Goal: Information Seeking & Learning: Learn about a topic

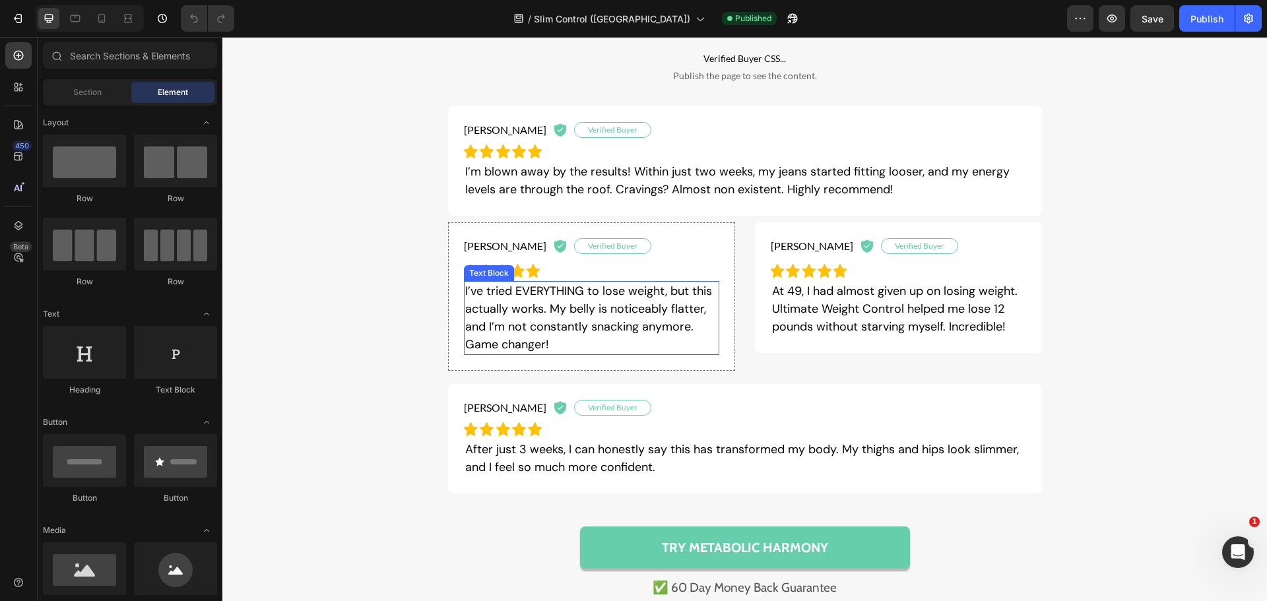
scroll to position [990, 0]
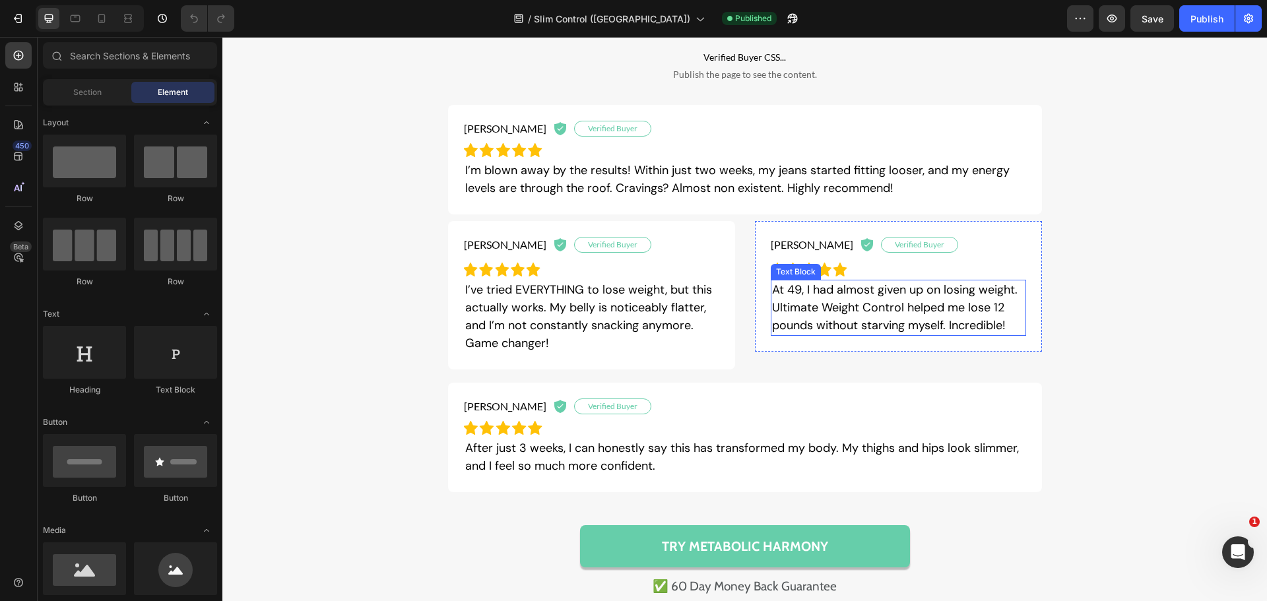
click at [784, 308] on p "At 49, I had almost given up on losing weight. Ultimate Weight Control helped m…" at bounding box center [898, 307] width 253 height 53
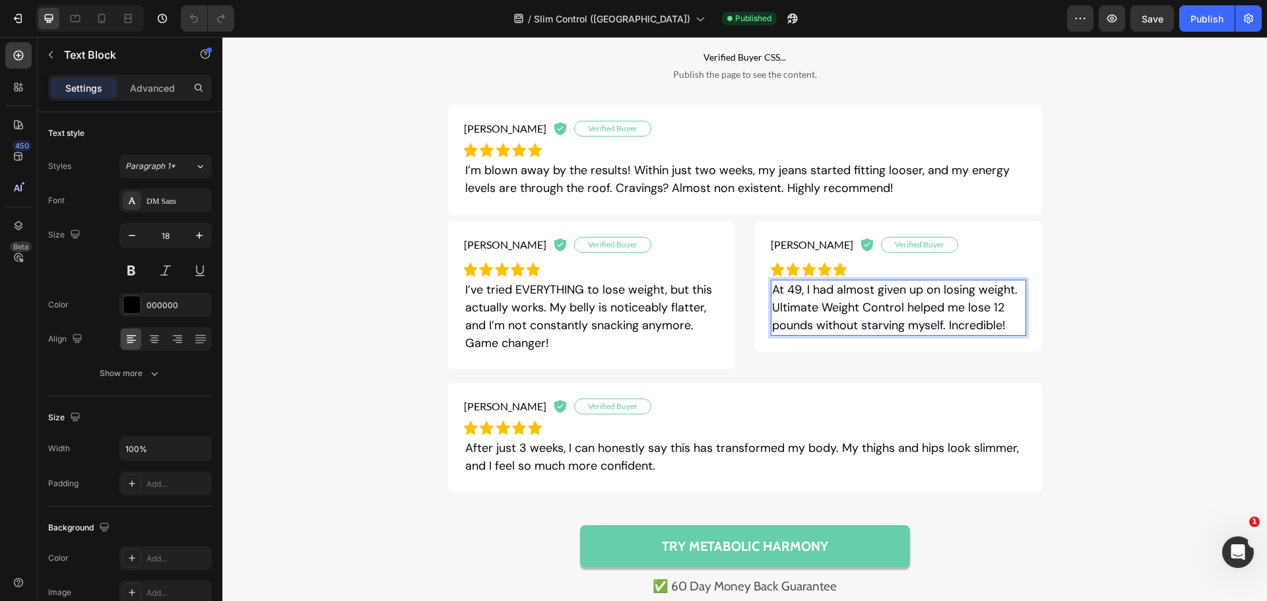
click at [901, 310] on p "At 49, I had almost given up on losing weight. Ultimate Weight Control helped m…" at bounding box center [898, 307] width 253 height 53
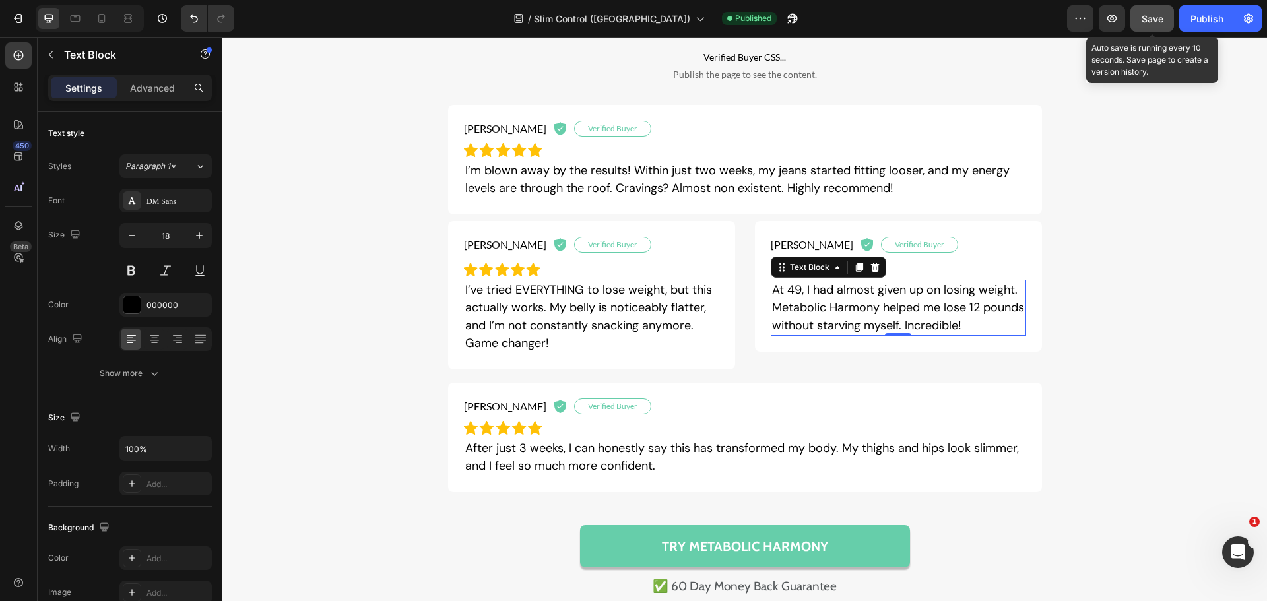
click at [1170, 27] on button "Save" at bounding box center [1153, 18] width 44 height 26
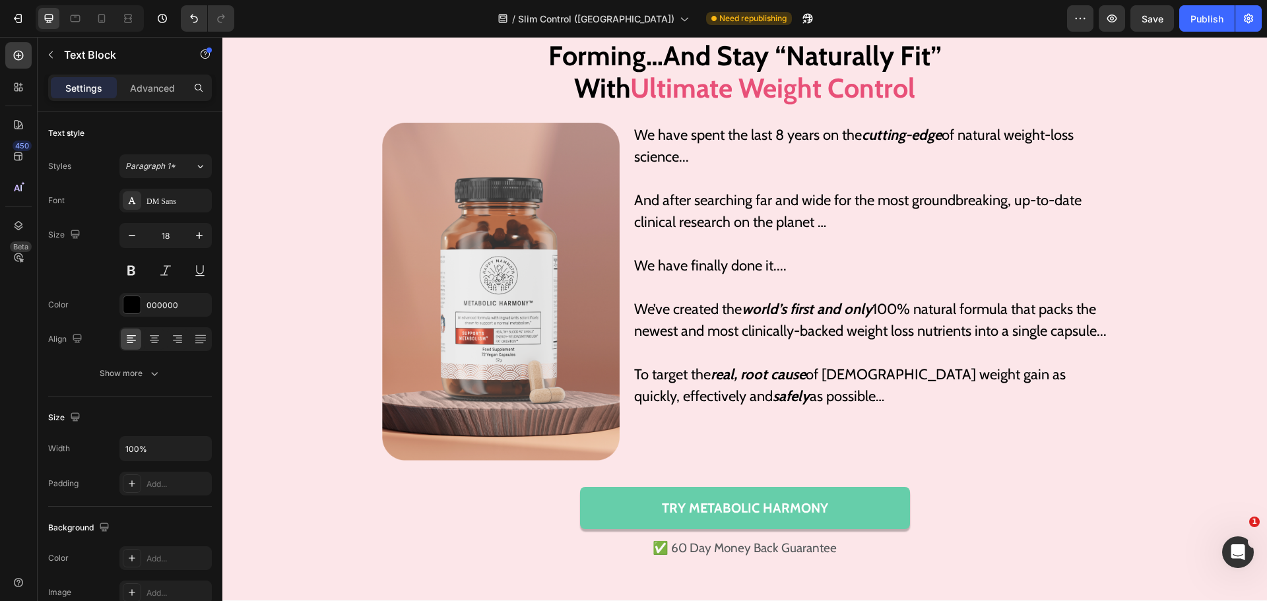
scroll to position [2904, 0]
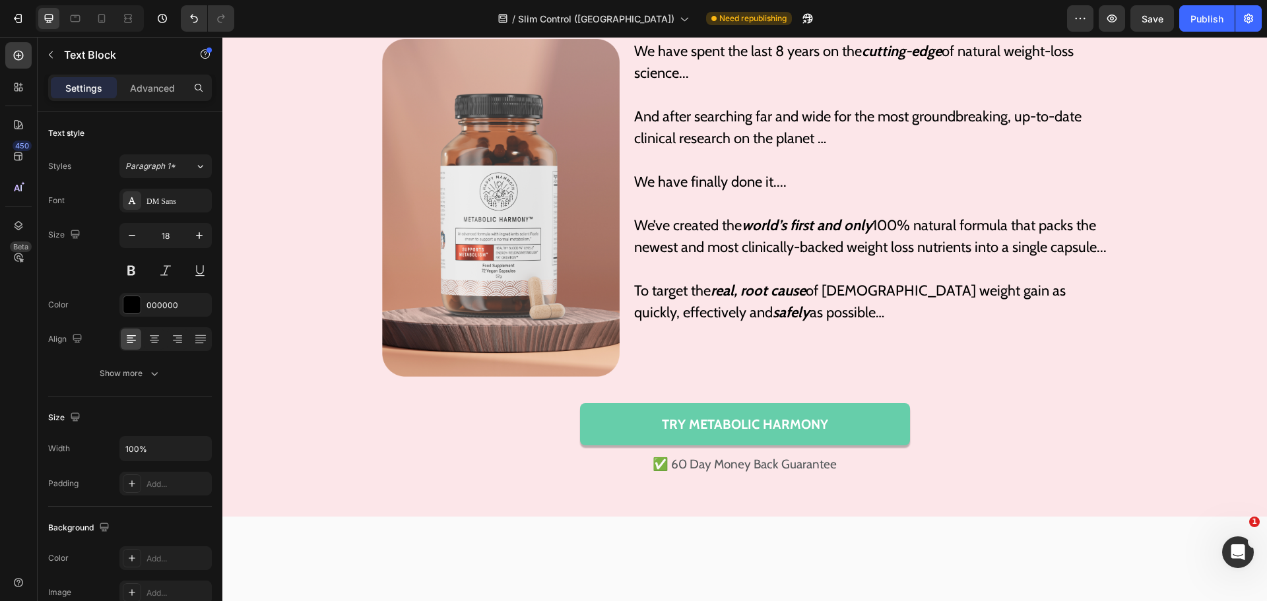
click at [745, 20] on strong "Ultimate Weight Control" at bounding box center [772, 3] width 285 height 33
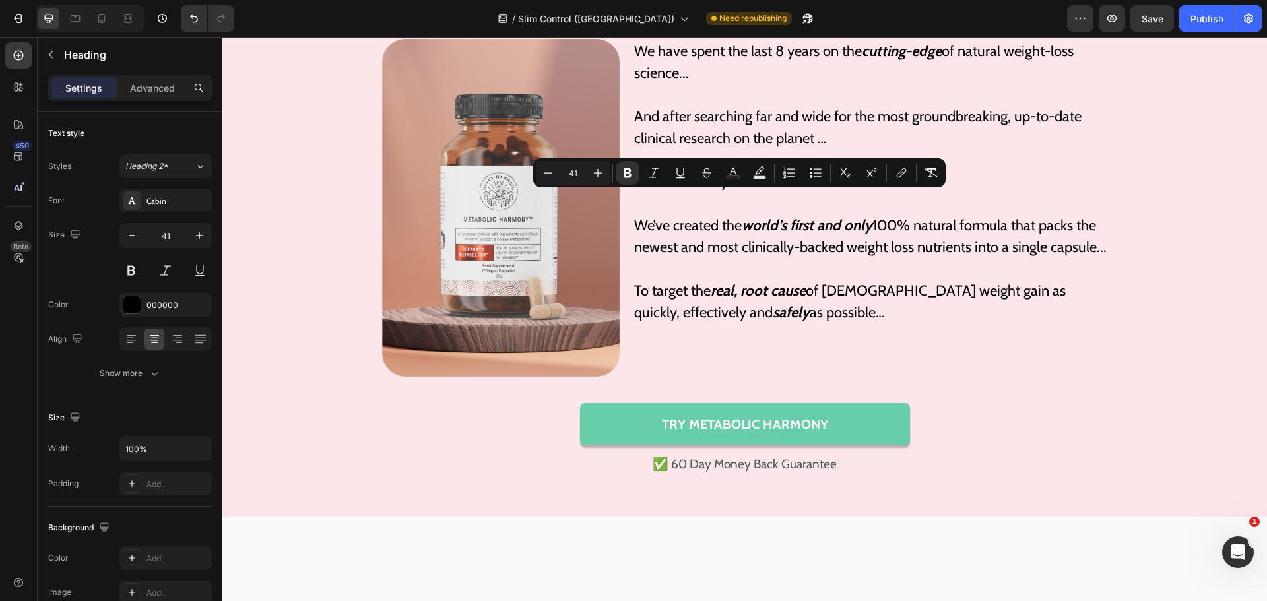
click at [745, 20] on strong "Ultimate Weight Control" at bounding box center [772, 3] width 285 height 33
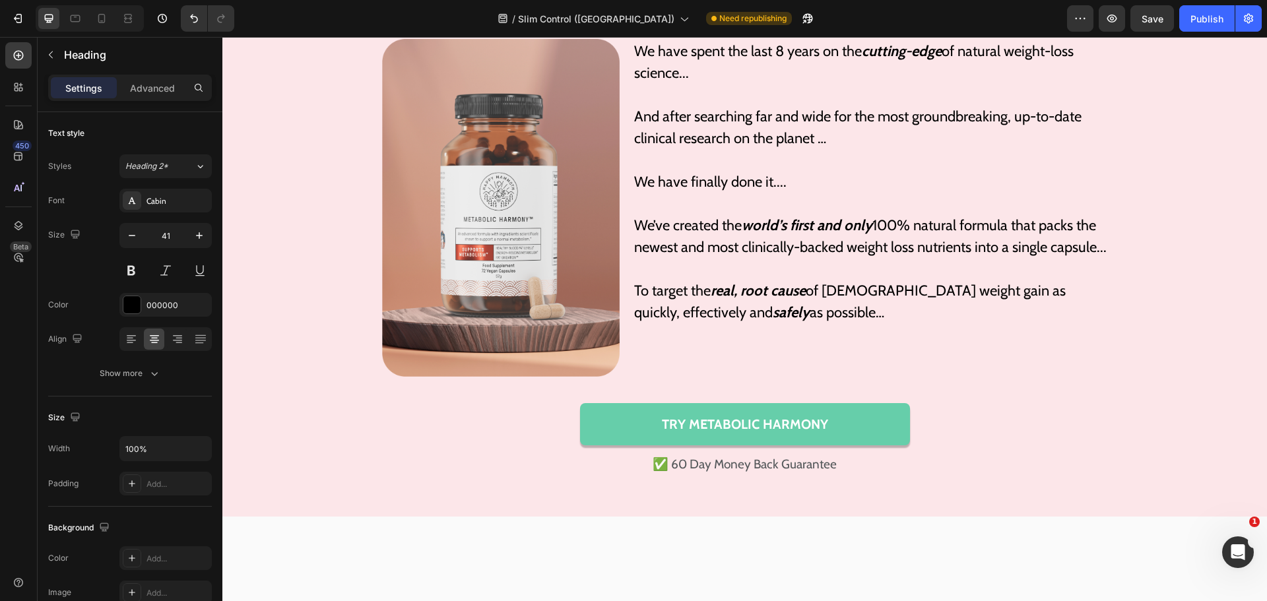
click at [745, 20] on strong "Ultimate Weight Control" at bounding box center [772, 3] width 285 height 33
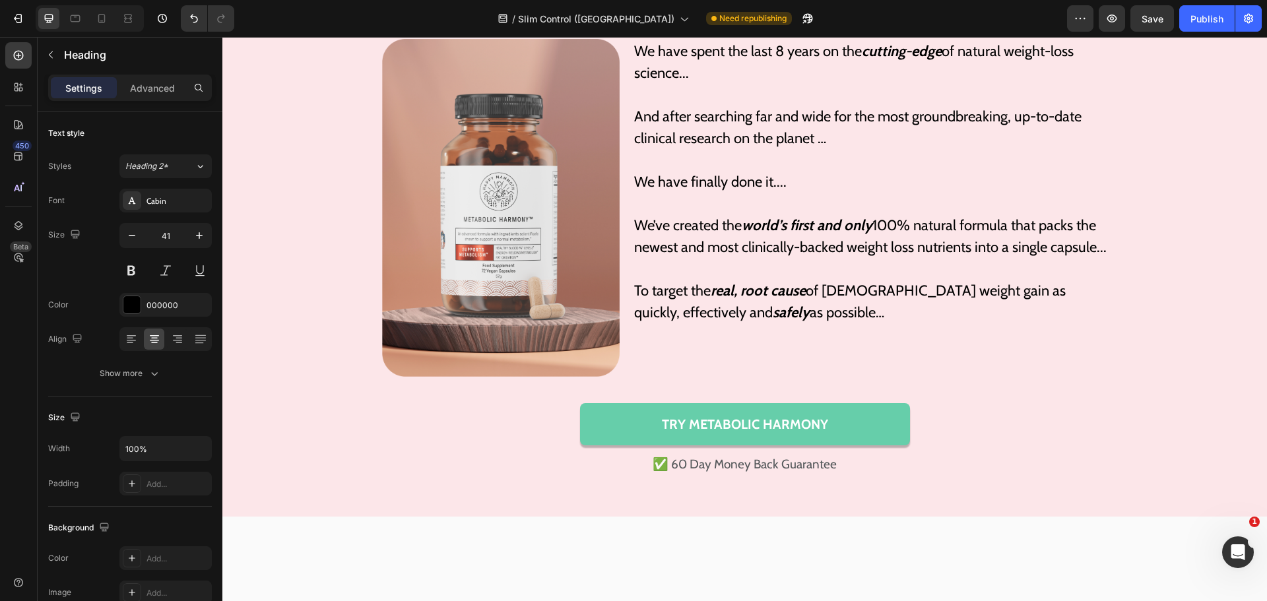
drag, startPoint x: 899, startPoint y: 282, endPoint x: 606, endPoint y: 284, distance: 293.1
click at [1135, 17] on button "Save" at bounding box center [1153, 18] width 44 height 26
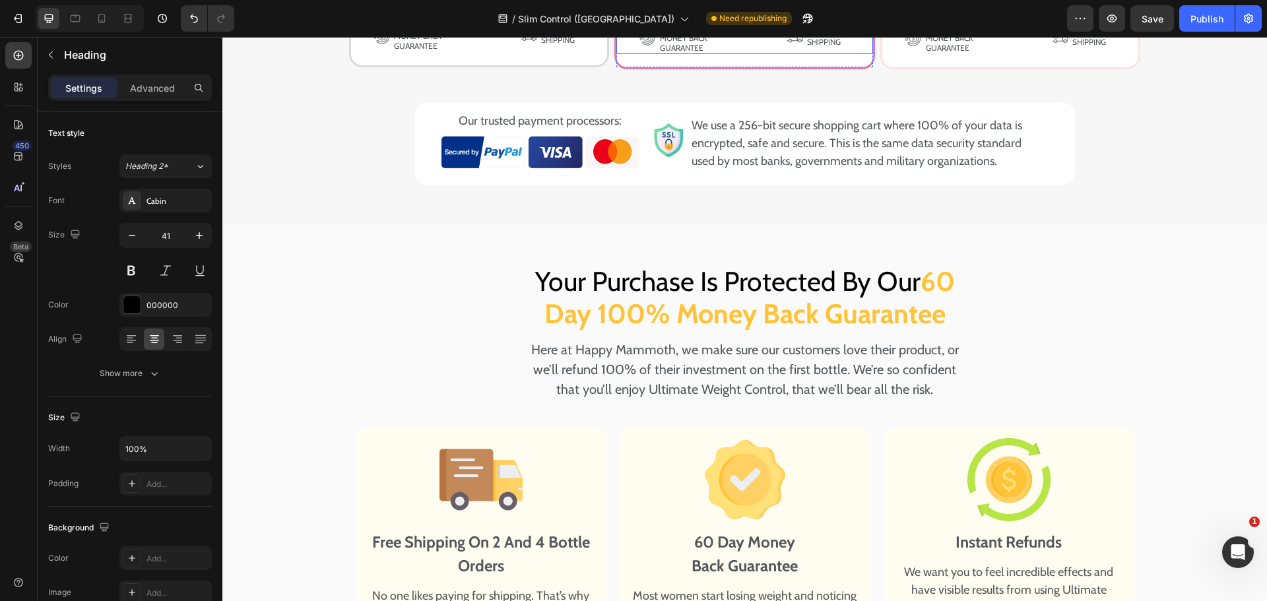
scroll to position [8911, 0]
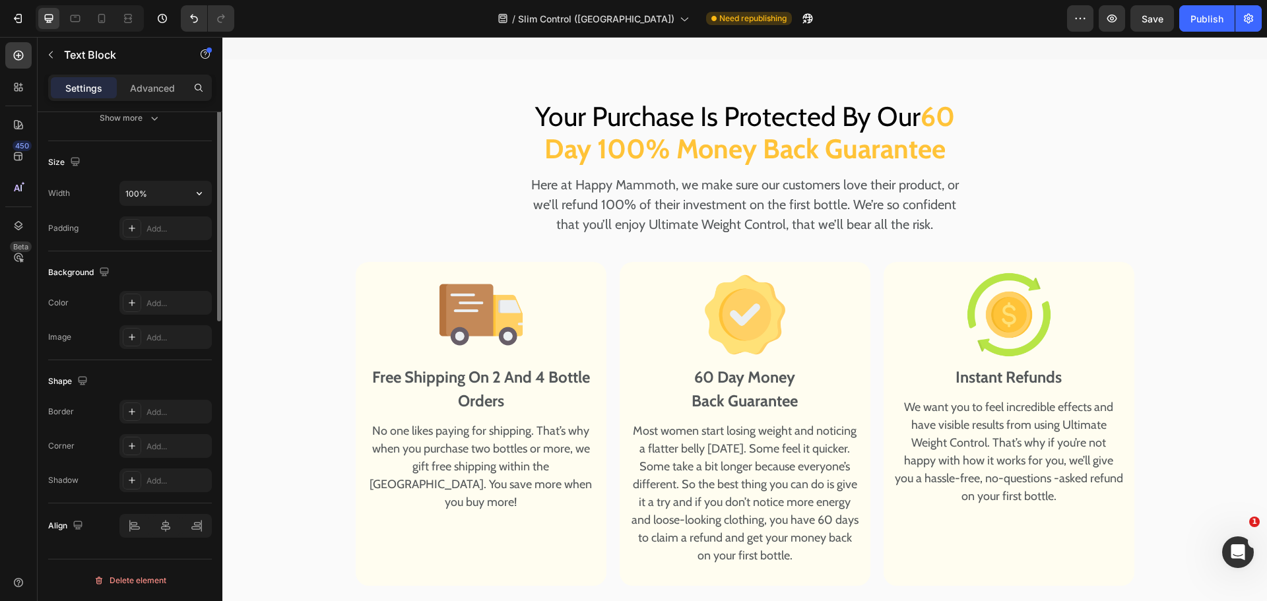
scroll to position [9109, 0]
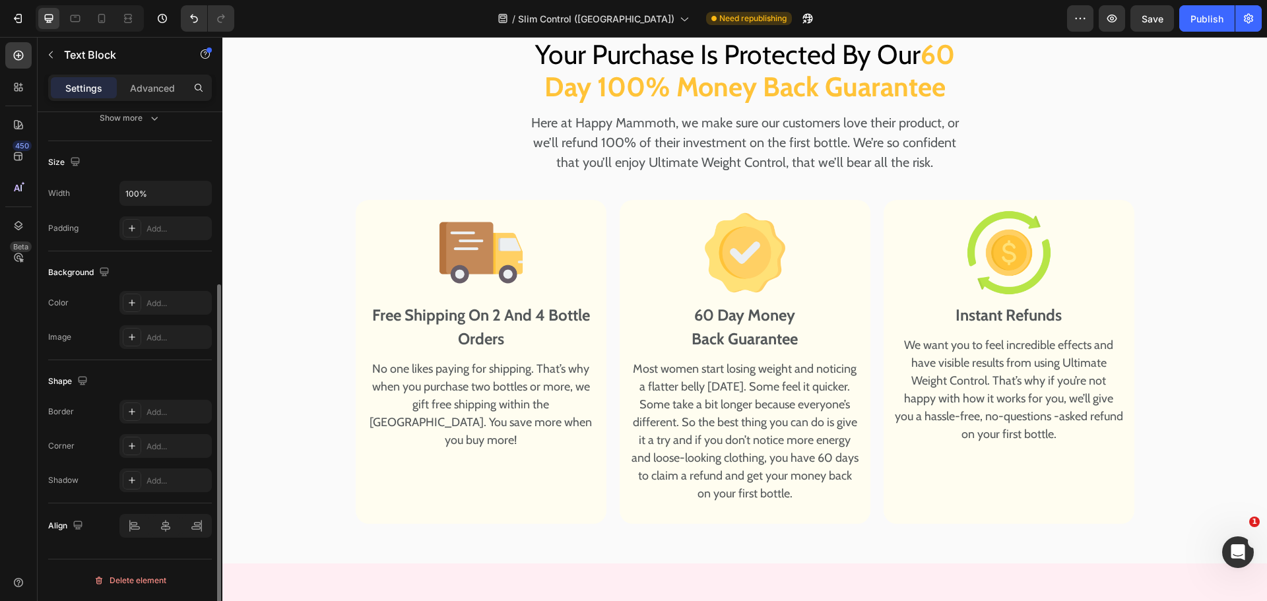
click at [149, 75] on div "Settings Advanced" at bounding box center [130, 88] width 164 height 26
click at [152, 86] on p "Advanced" at bounding box center [152, 88] width 45 height 14
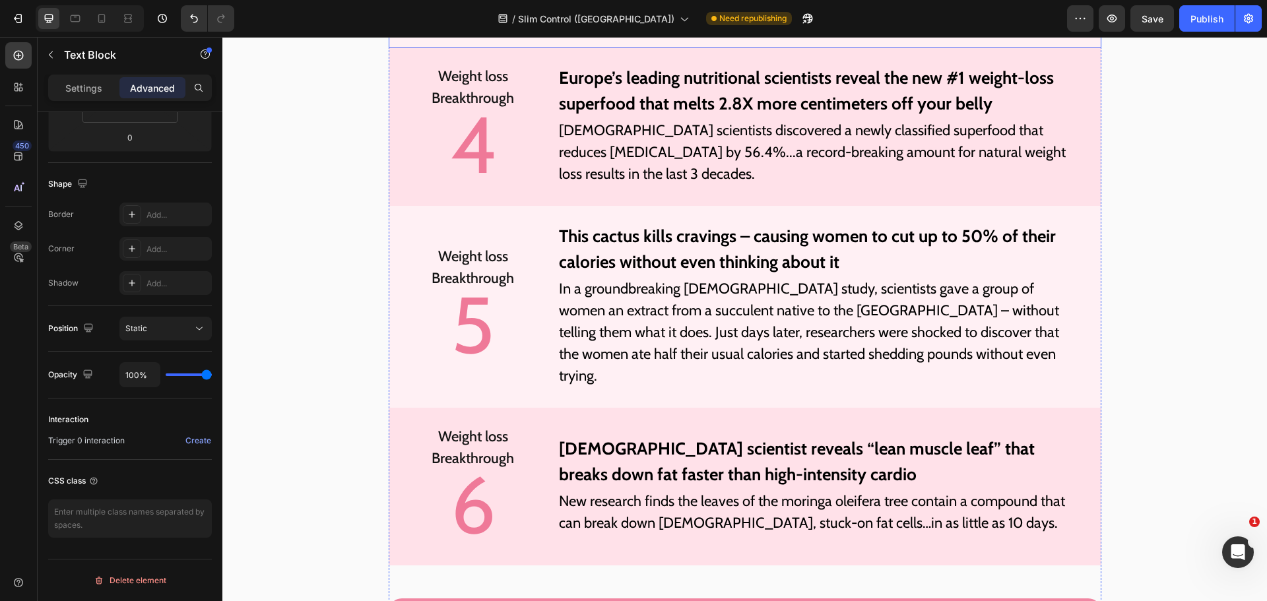
scroll to position [4518, 0]
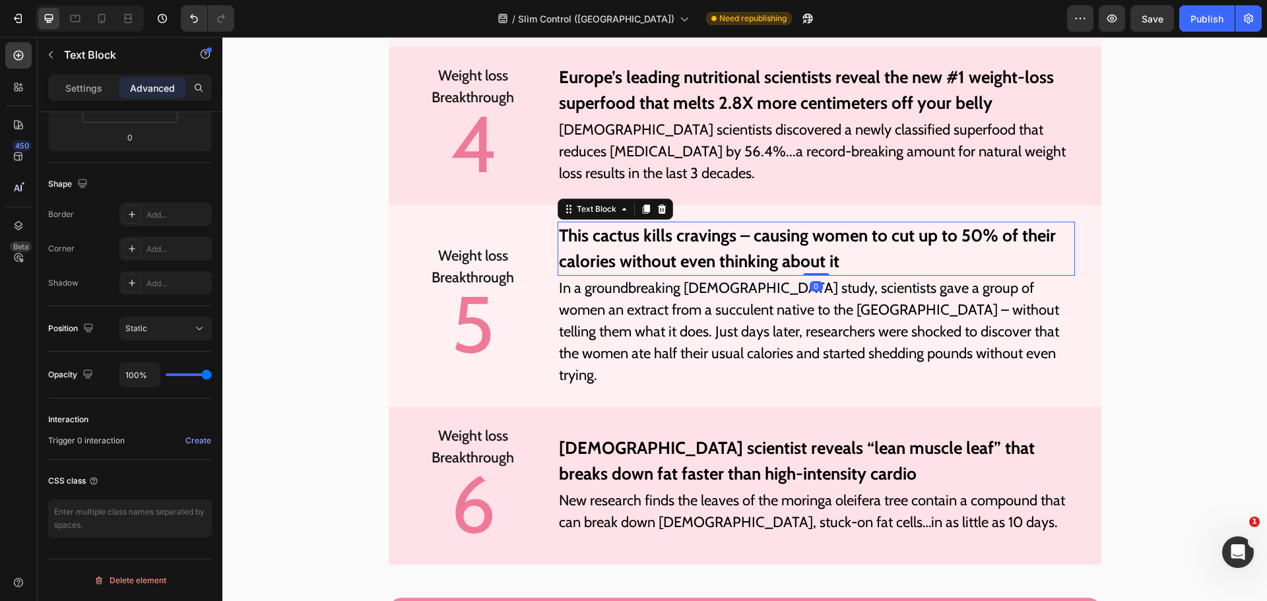
click at [794, 258] on p "This cactus kills cravings – causing women to cut up to 50% of their calories w…" at bounding box center [816, 248] width 514 height 51
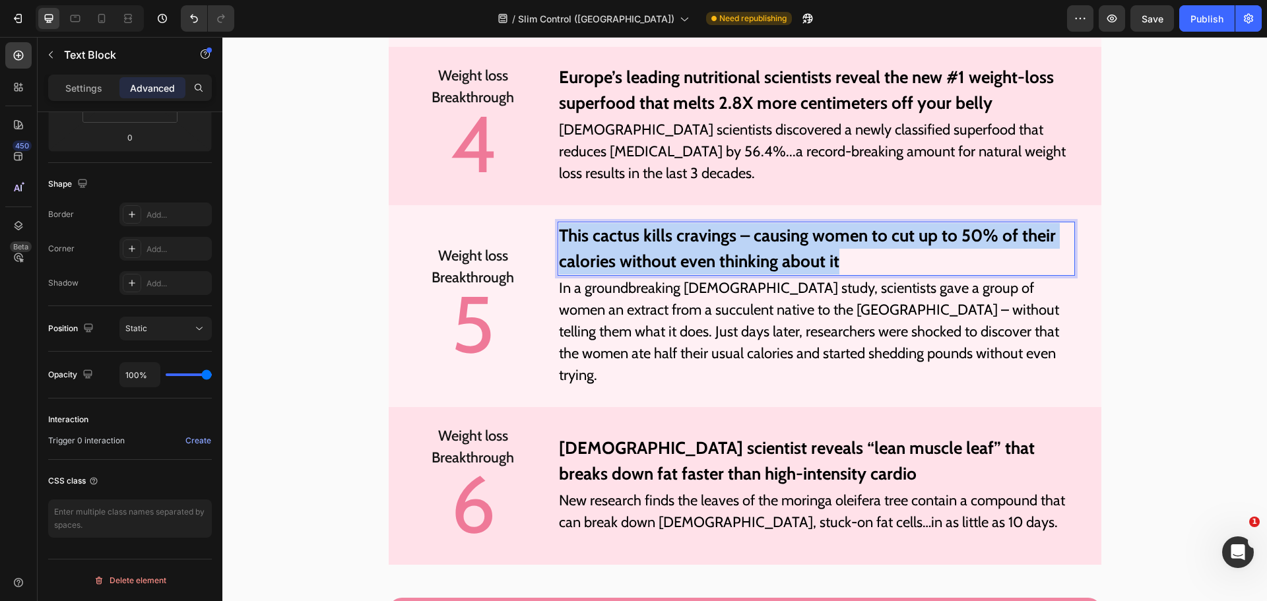
click at [794, 258] on p "This cactus kills cravings – causing women to cut up to 50% of their calories w…" at bounding box center [816, 248] width 514 height 51
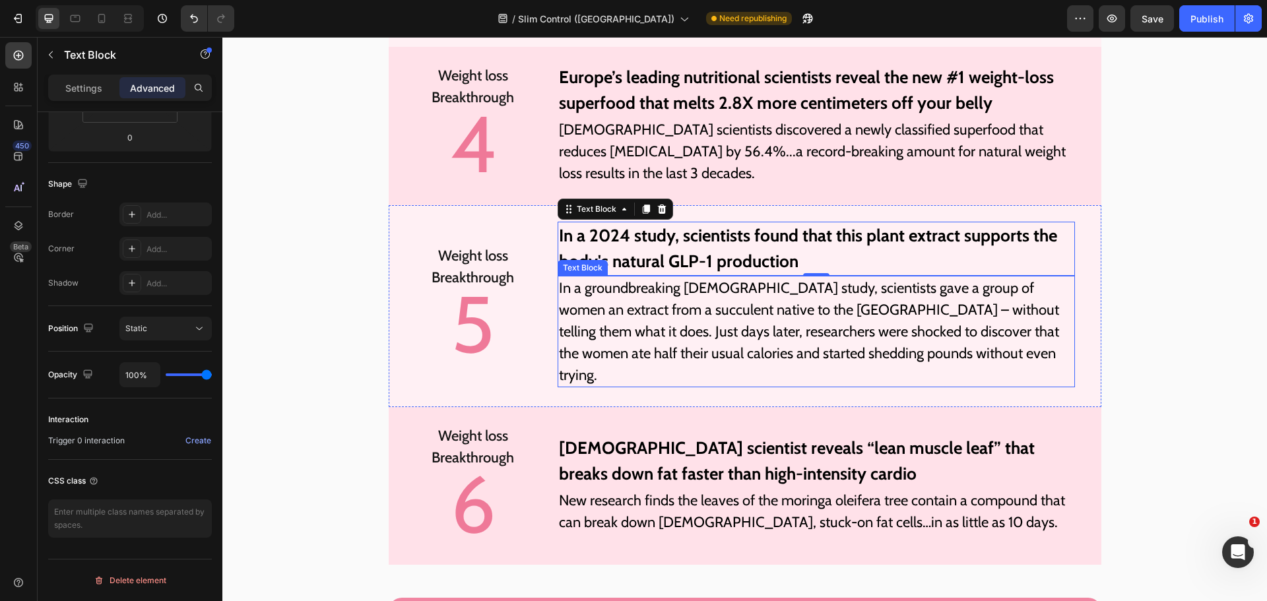
click at [822, 329] on p "In a groundbreaking [DEMOGRAPHIC_DATA] study, scientists gave a group of women …" at bounding box center [816, 331] width 514 height 109
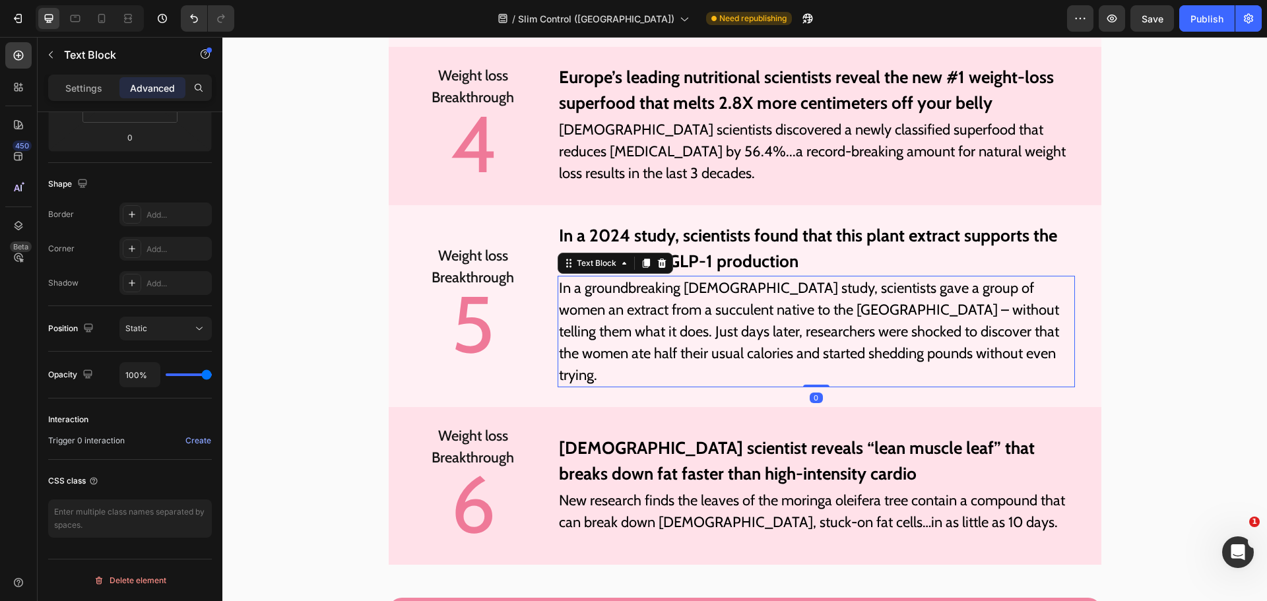
click at [822, 329] on p "In a groundbreaking [DEMOGRAPHIC_DATA] study, scientists gave a group of women …" at bounding box center [816, 331] width 514 height 109
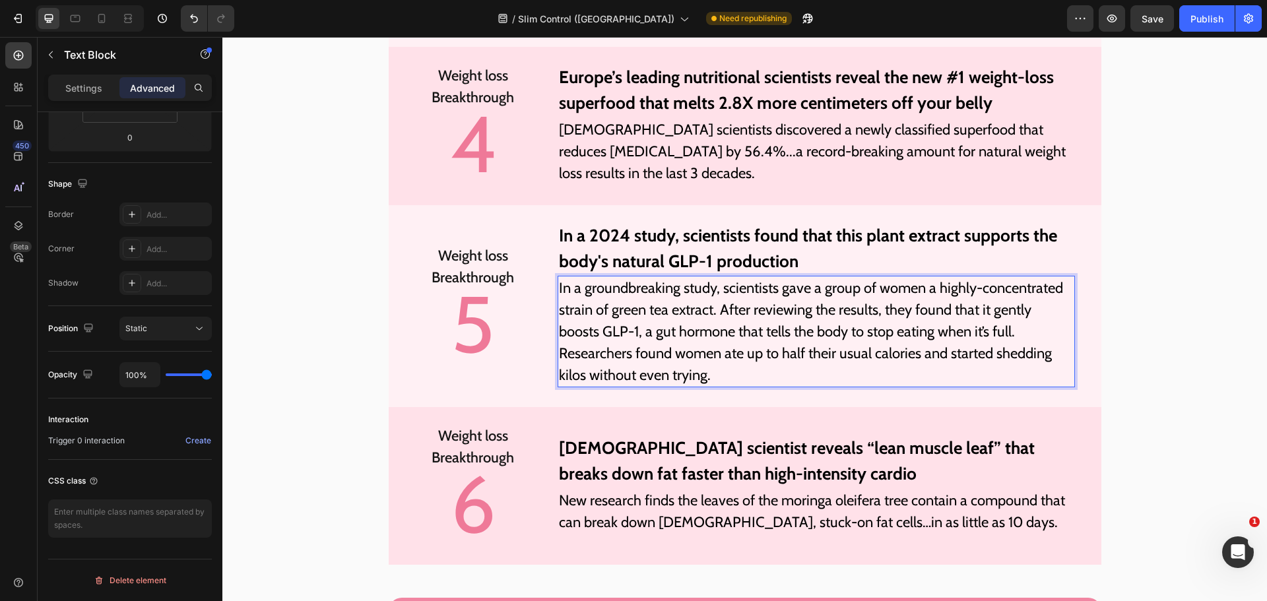
click at [568, 377] on p "In a groundbreaking study, scientists gave a group of women a highly-concentrat…" at bounding box center [816, 331] width 514 height 109
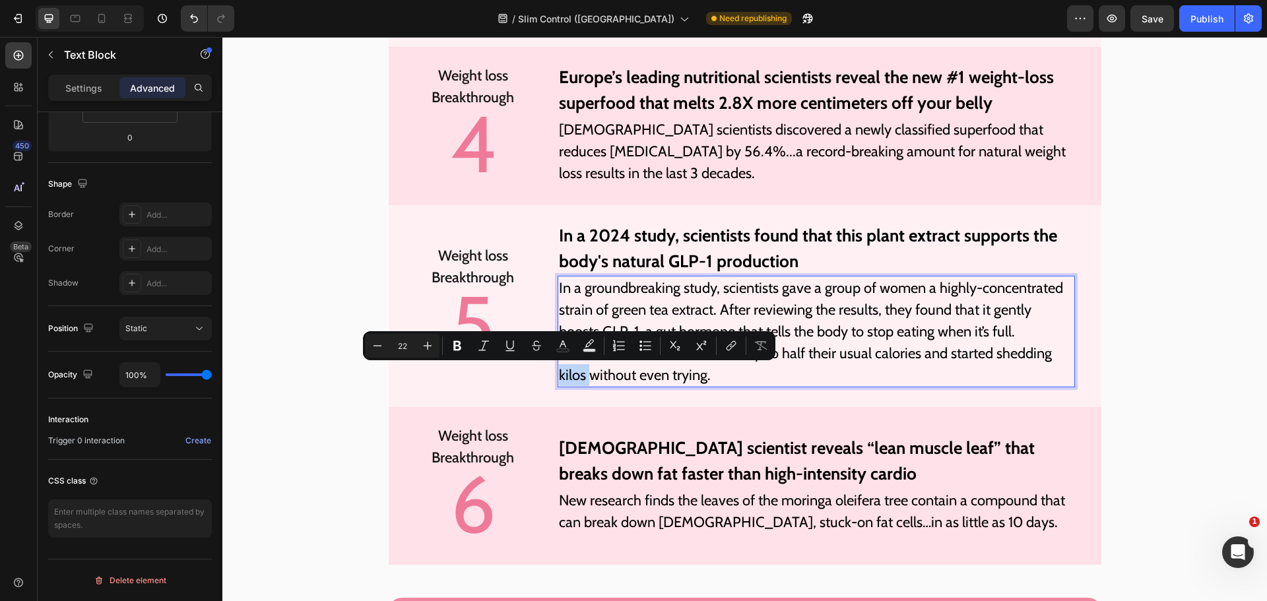
click at [568, 377] on p "In a groundbreaking study, scientists gave a group of women a highly-concentrat…" at bounding box center [816, 331] width 514 height 109
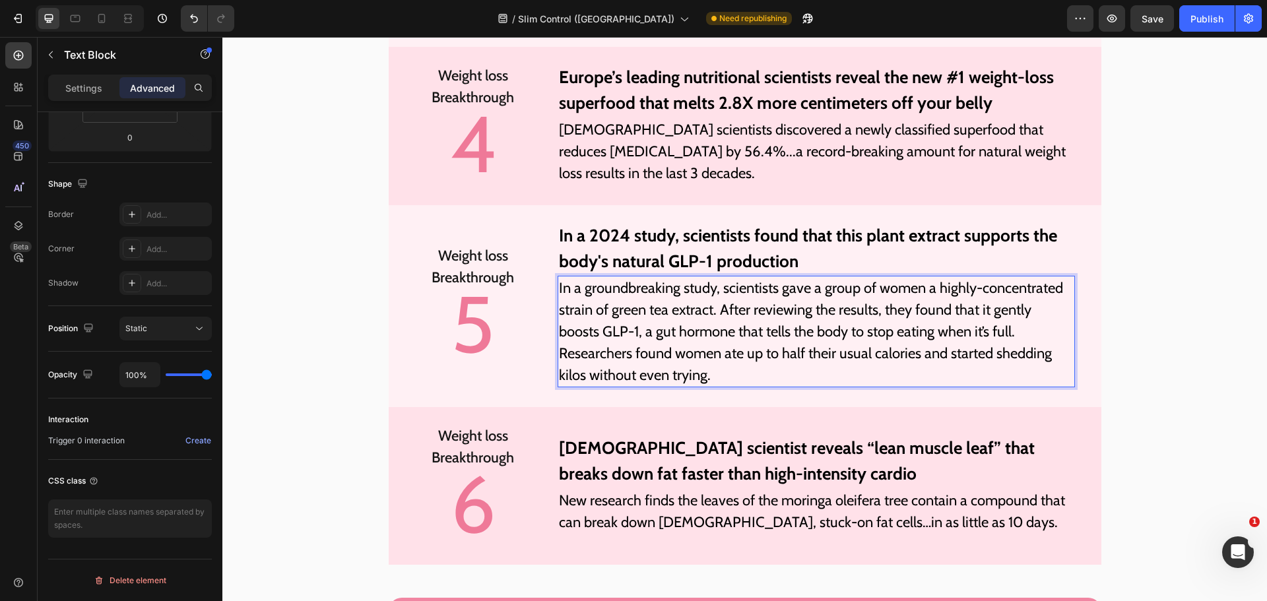
click at [568, 377] on p "In a groundbreaking study, scientists gave a group of women a highly-concentrat…" at bounding box center [816, 331] width 514 height 109
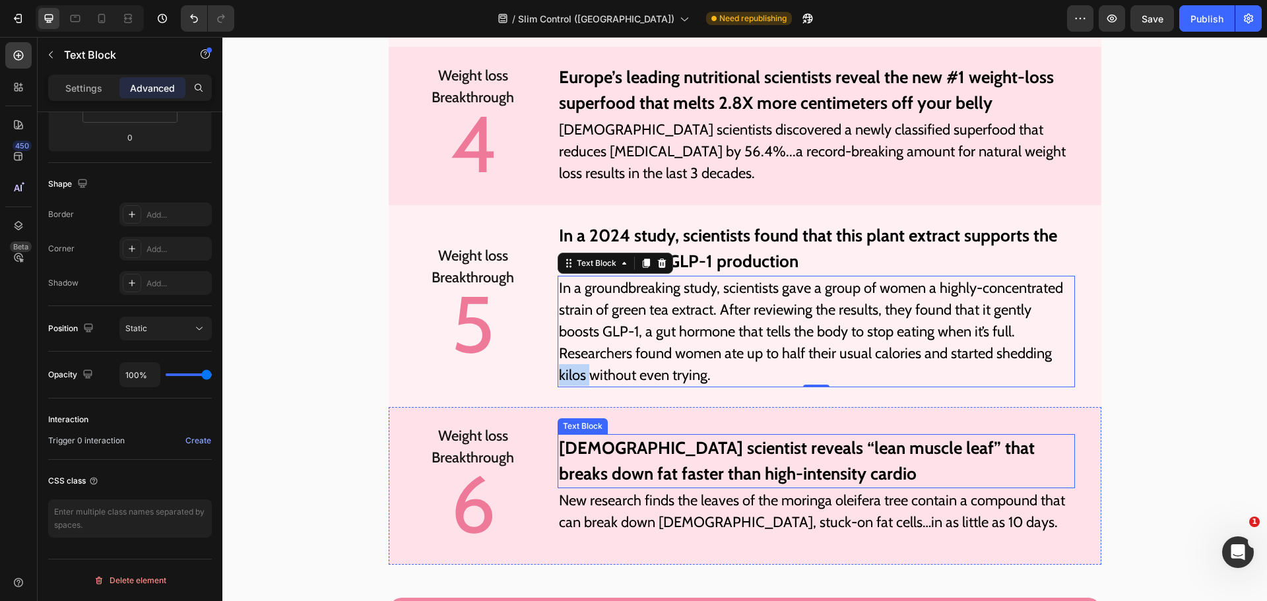
click at [717, 460] on p "[DEMOGRAPHIC_DATA] scientist reveals “lean muscle leaf” that breaks down fat fa…" at bounding box center [816, 461] width 514 height 51
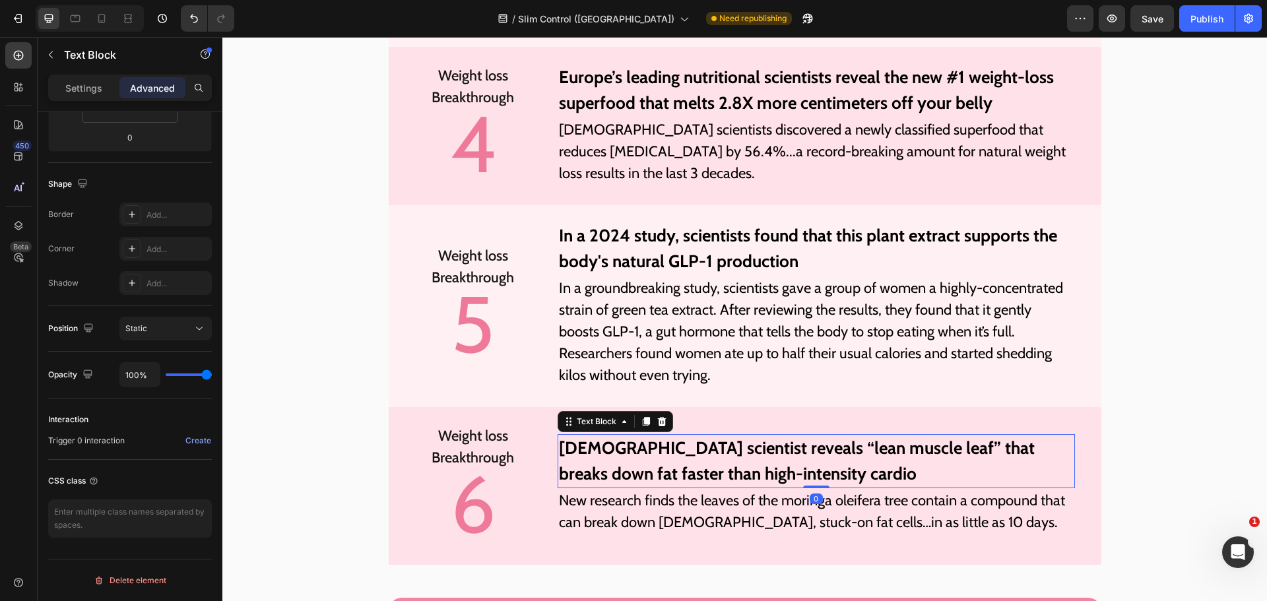
click at [717, 460] on p "[DEMOGRAPHIC_DATA] scientist reveals “lean muscle leaf” that breaks down fat fa…" at bounding box center [816, 461] width 514 height 51
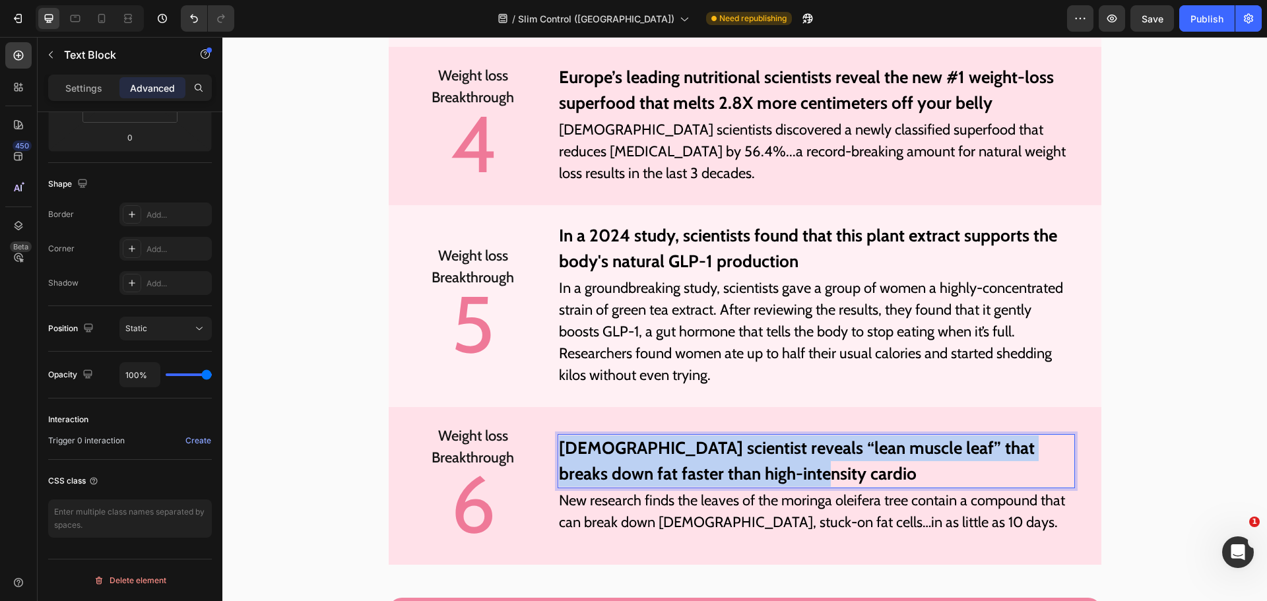
click at [717, 460] on p "[DEMOGRAPHIC_DATA] scientist reveals “lean muscle leaf” that breaks down fat fa…" at bounding box center [816, 461] width 514 height 51
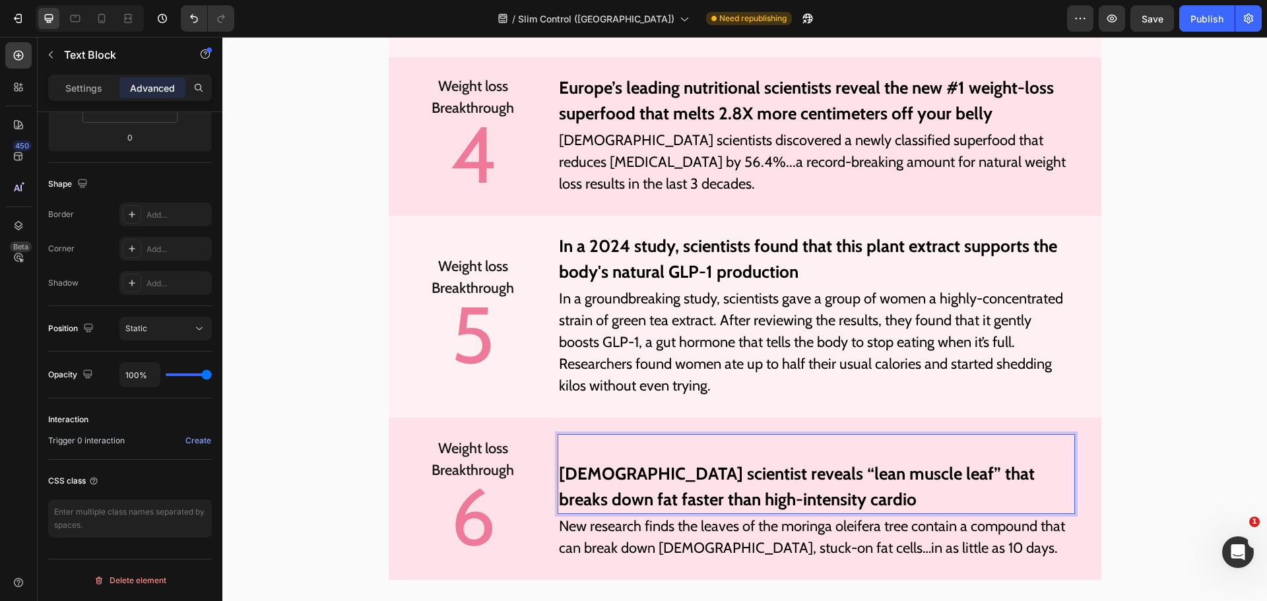
click at [717, 460] on p "[DEMOGRAPHIC_DATA] scientist reveals “lean muscle leaf” that breaks down fat fa…" at bounding box center [816, 474] width 514 height 77
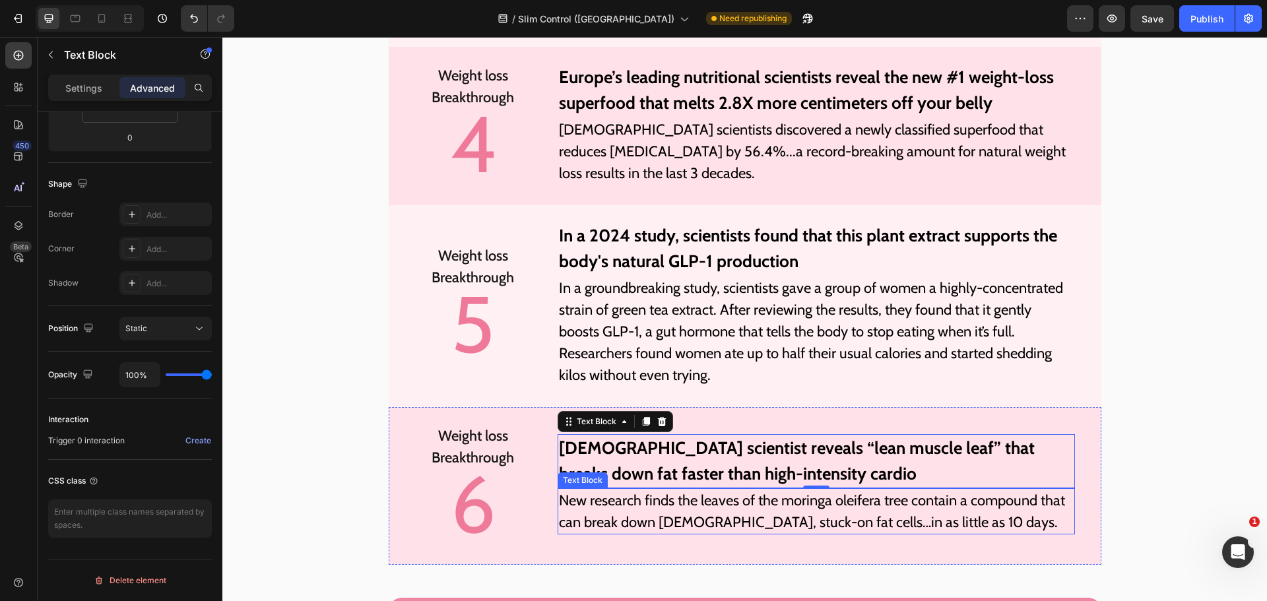
click at [810, 519] on p "New research finds the leaves of the moringa oleifera tree contain a compound t…" at bounding box center [816, 512] width 514 height 44
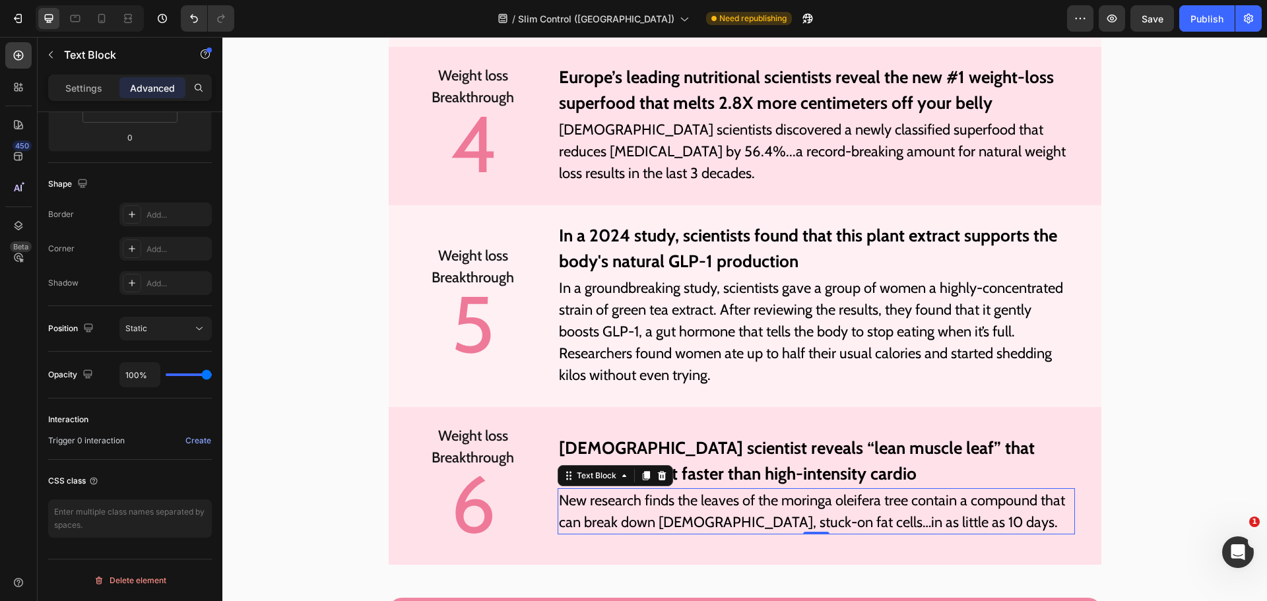
click at [810, 519] on p "New research finds the leaves of the moringa oleifera tree contain a compound t…" at bounding box center [816, 512] width 514 height 44
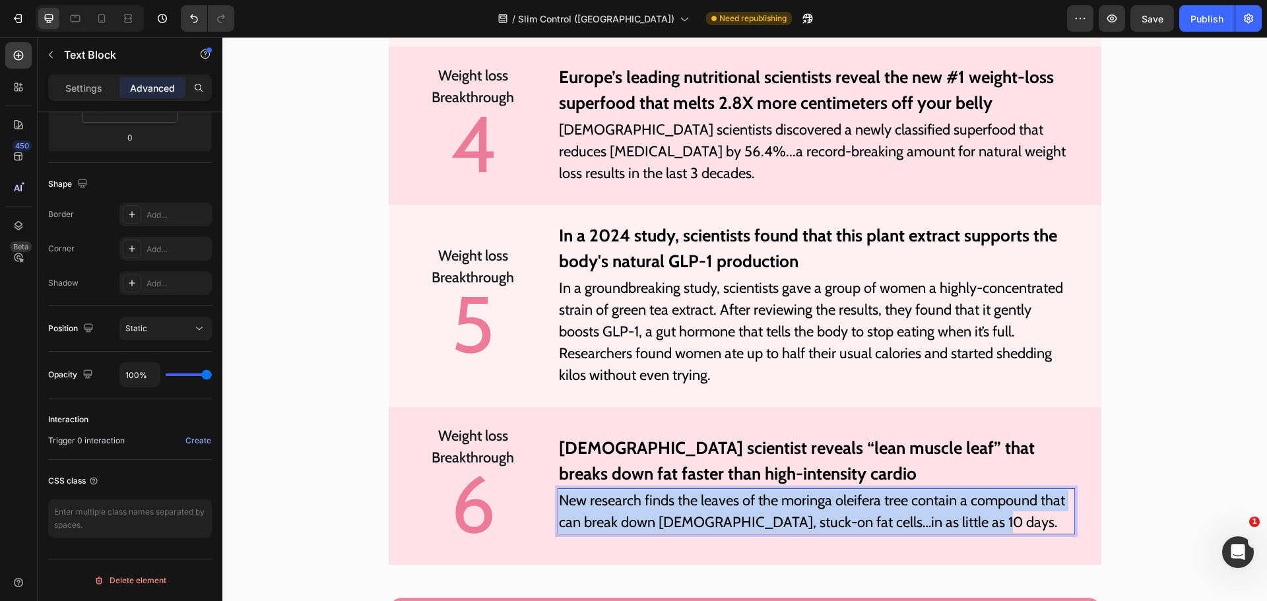
click at [810, 519] on p "New research finds the leaves of the moringa oleifera tree contain a compound t…" at bounding box center [816, 512] width 514 height 44
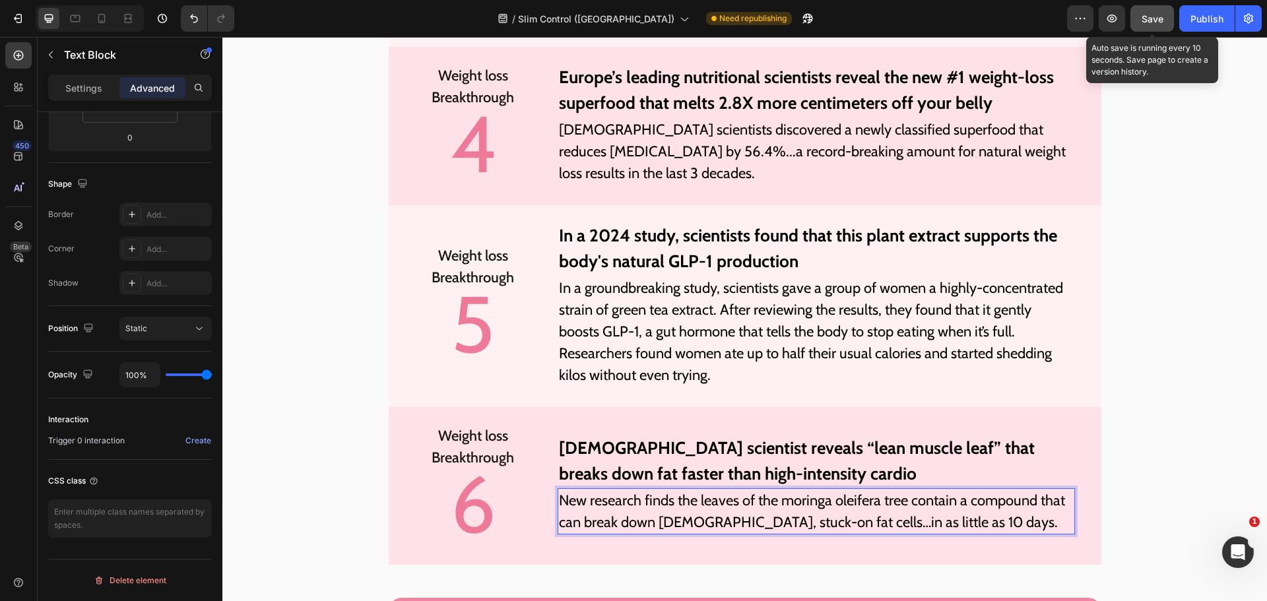
drag, startPoint x: 1147, startPoint y: 24, endPoint x: 873, endPoint y: 385, distance: 453.2
click at [1147, 24] on div "Save" at bounding box center [1153, 19] width 22 height 14
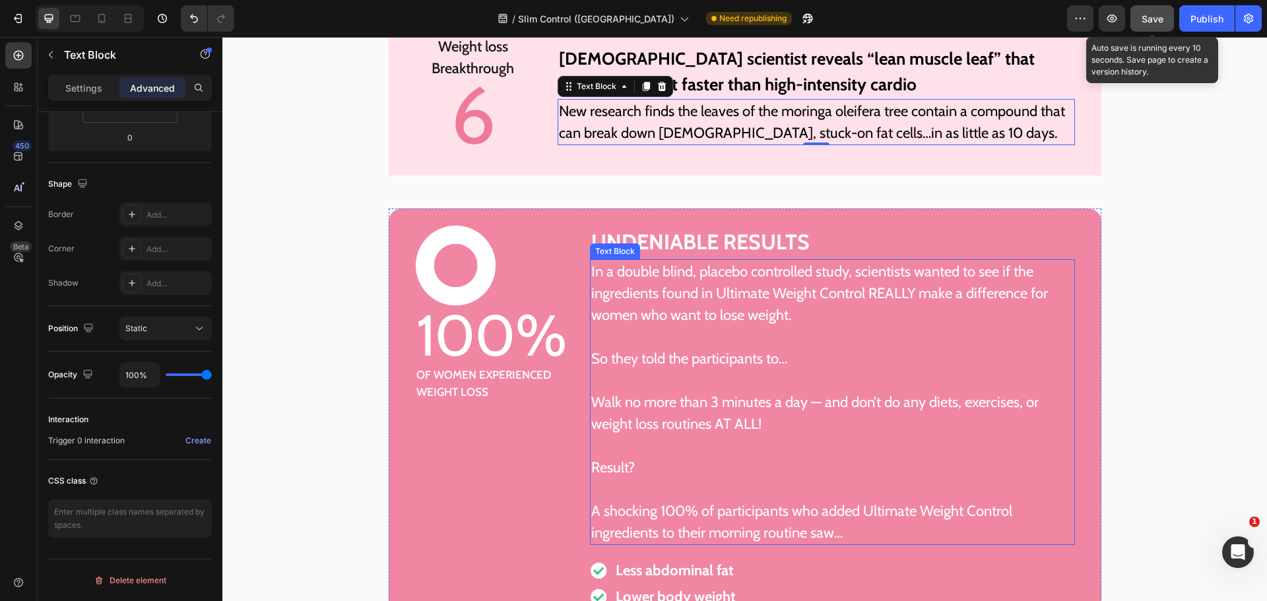
scroll to position [4980, 0]
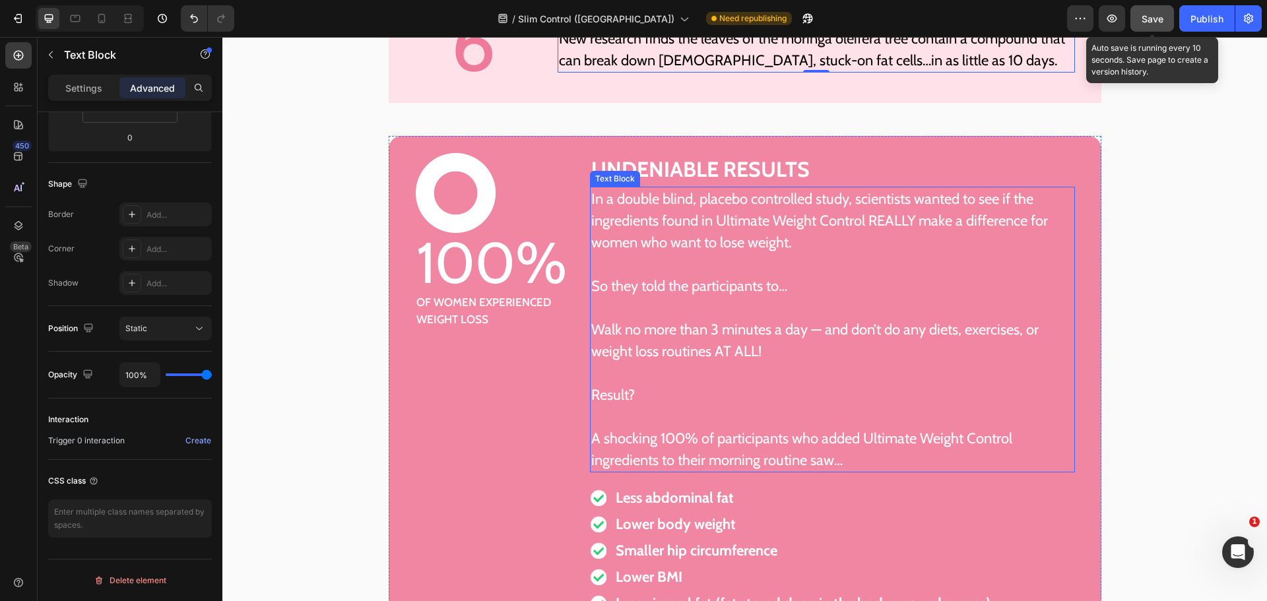
click at [885, 441] on p "A shocking 100% of participants who added Ultimate Weight Control ingredients t…" at bounding box center [832, 450] width 483 height 44
click at [867, 433] on p "A shocking 100% of participants who added Ultimate Weight Control ingredients t…" at bounding box center [832, 450] width 483 height 44
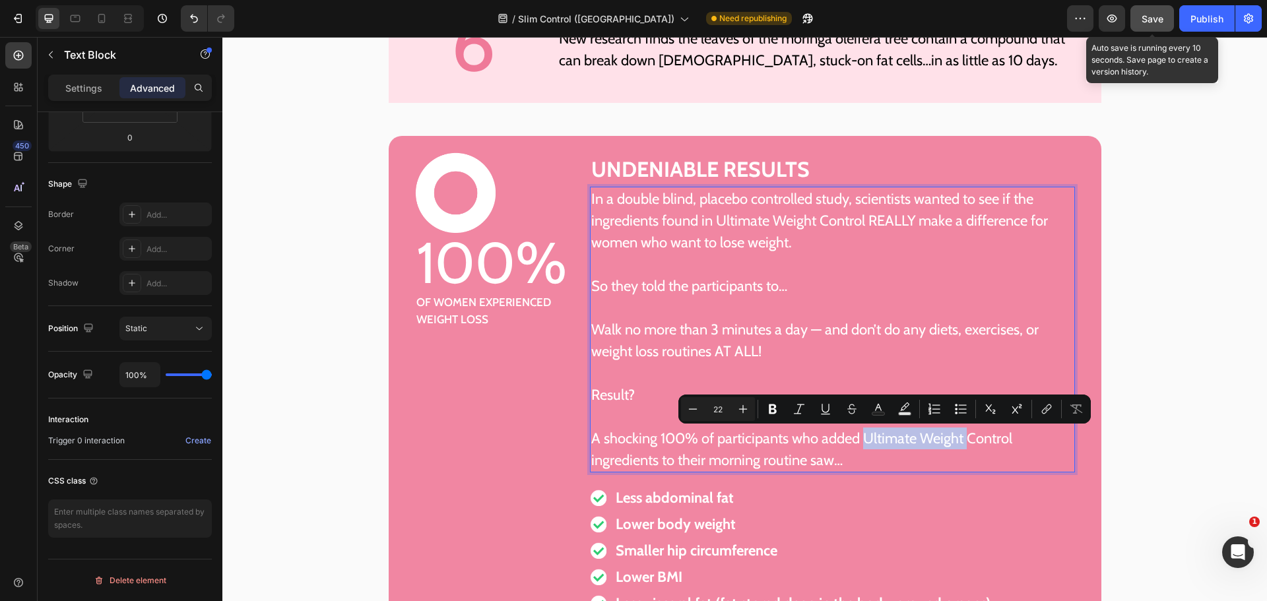
click at [958, 441] on p "A shocking 100% of participants who added Ultimate Weight Control ingredients t…" at bounding box center [832, 450] width 483 height 44
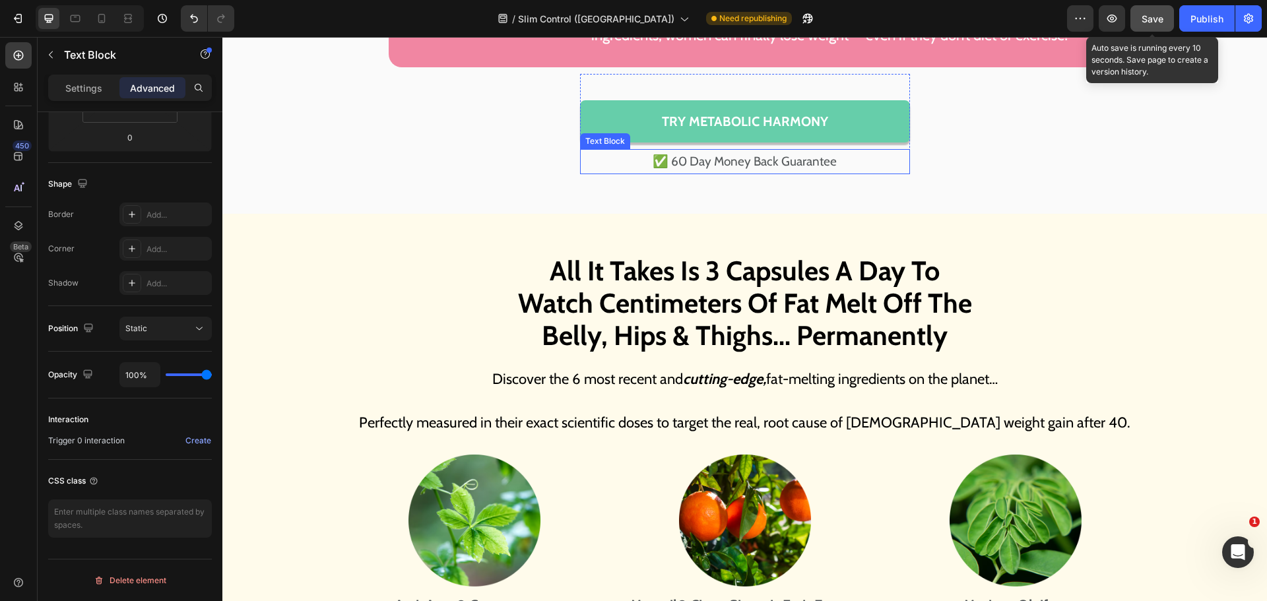
scroll to position [5640, 0]
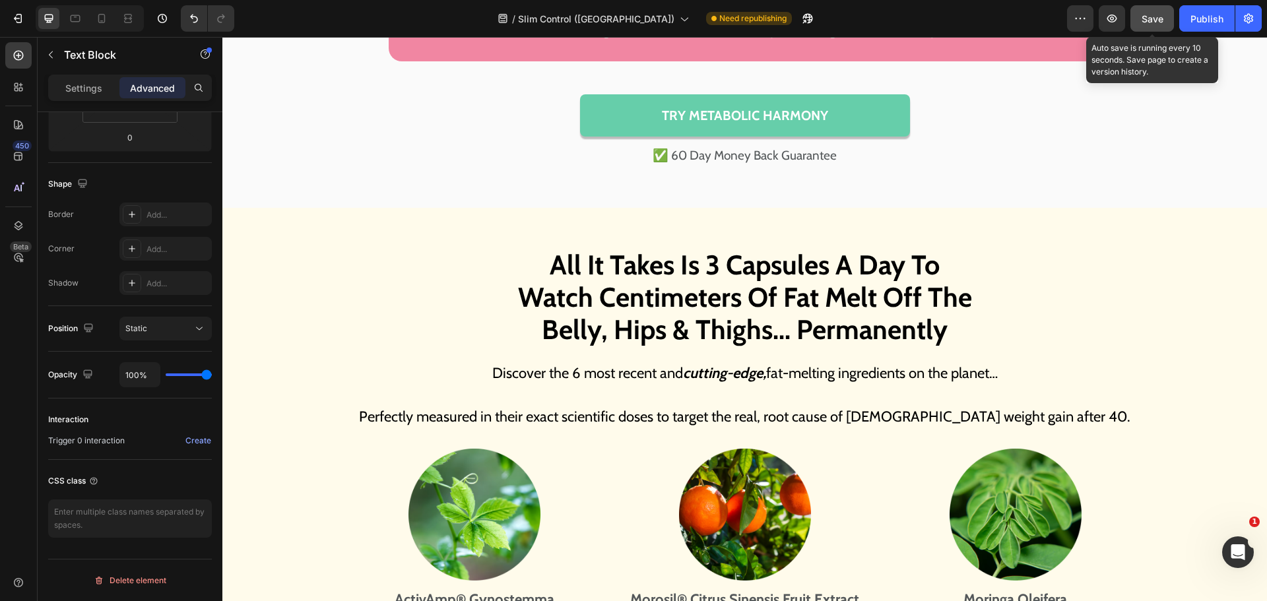
click at [1158, 19] on span "Save" at bounding box center [1153, 18] width 22 height 11
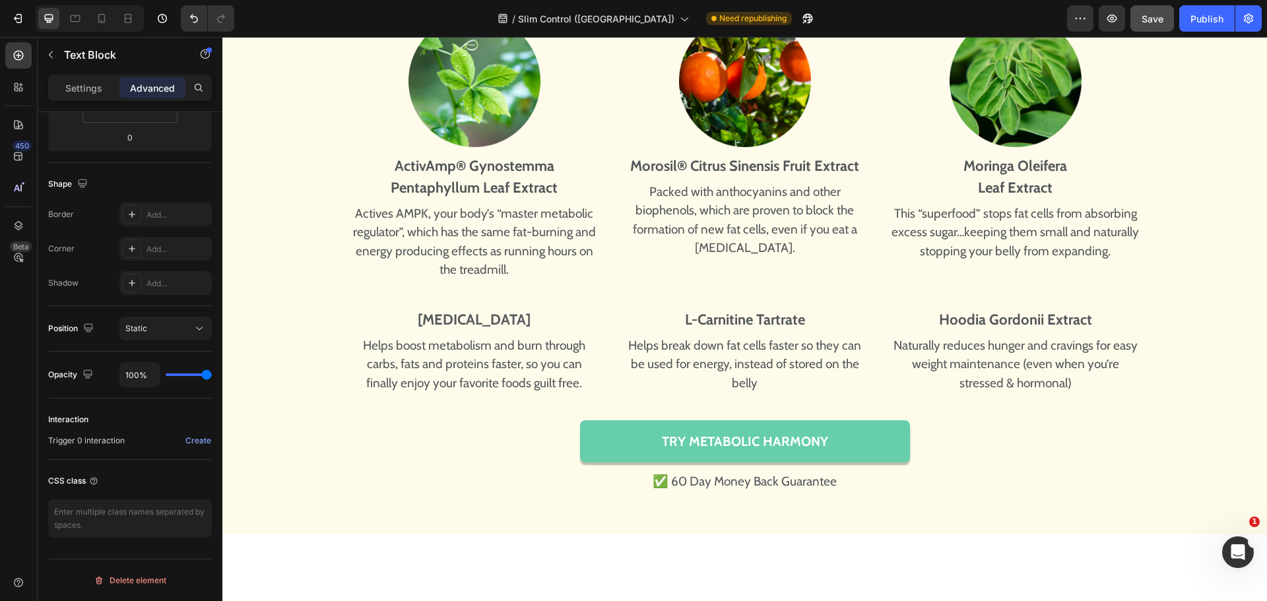
scroll to position [6036, 0]
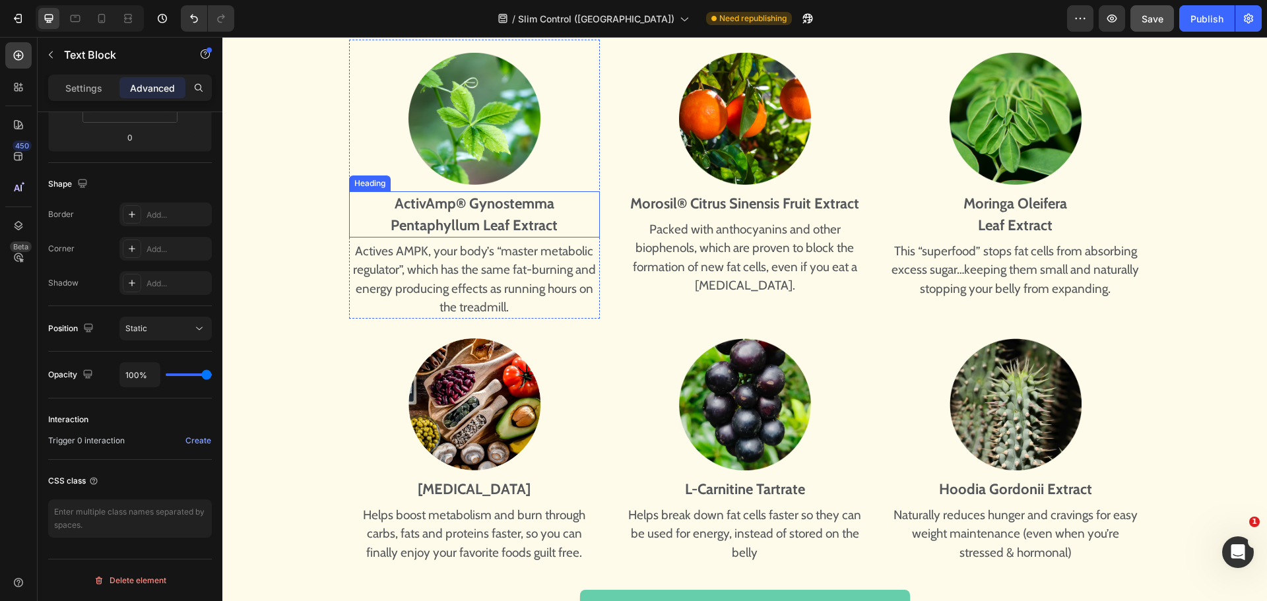
click at [471, 223] on strong "Pentaphyllum Leaf Extract" at bounding box center [474, 226] width 167 height 18
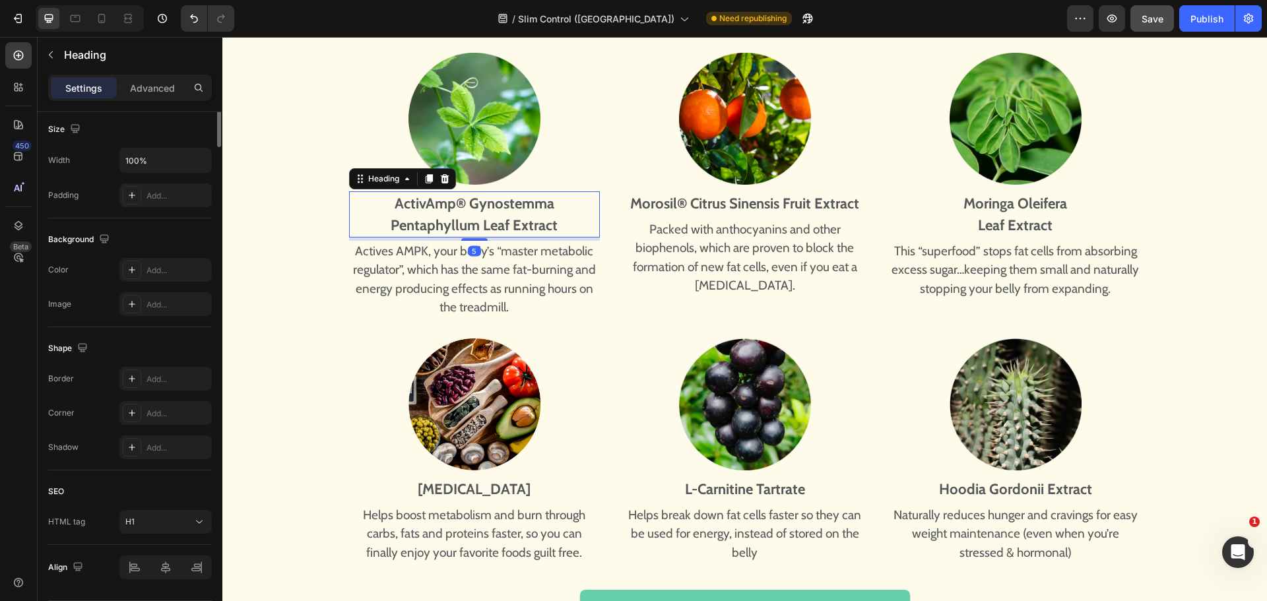
scroll to position [0, 0]
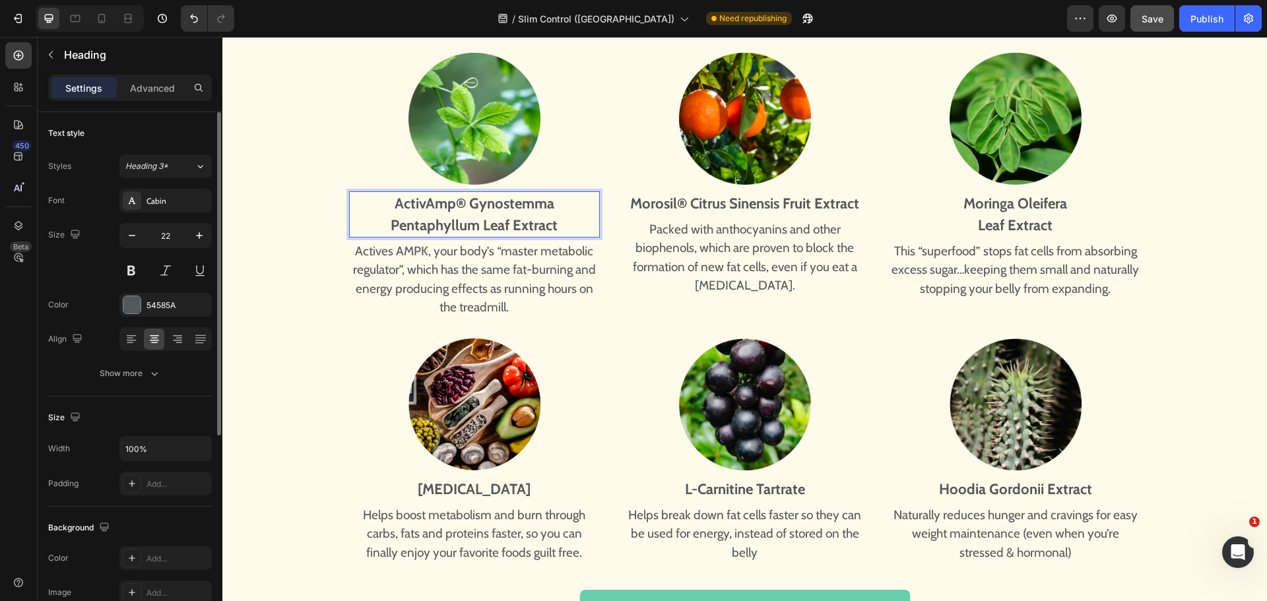
click at [471, 223] on strong "Pentaphyllum Leaf Extract" at bounding box center [474, 226] width 167 height 18
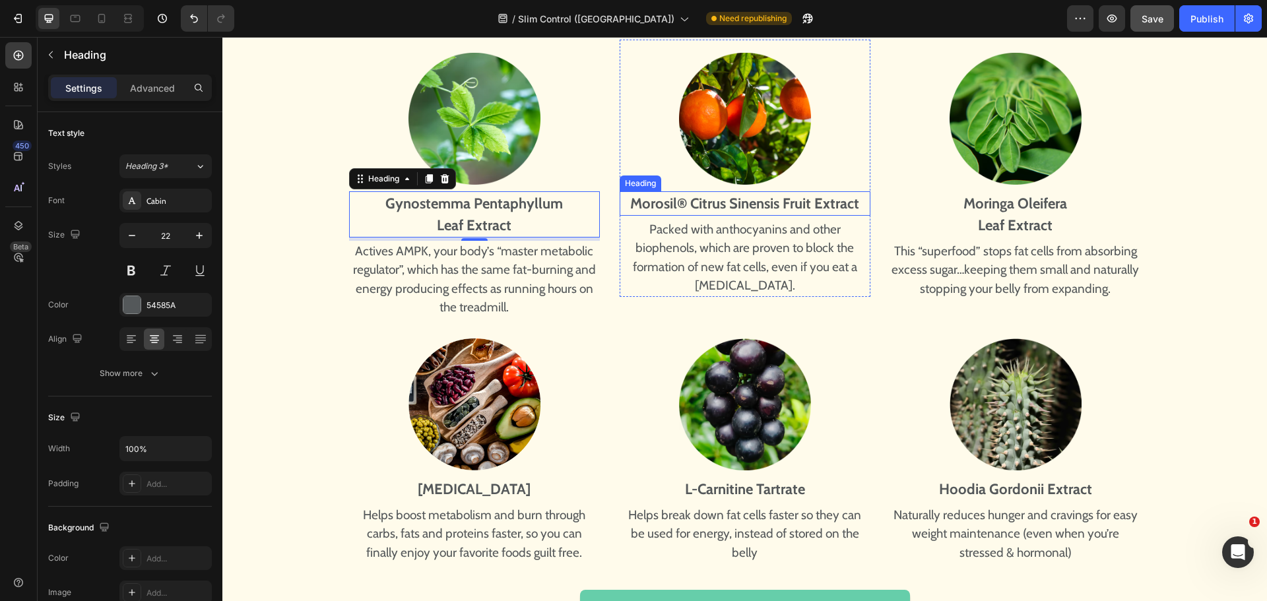
click at [842, 205] on strong "Morosil® Citrus Sinensis Fruit Extract" at bounding box center [744, 204] width 229 height 18
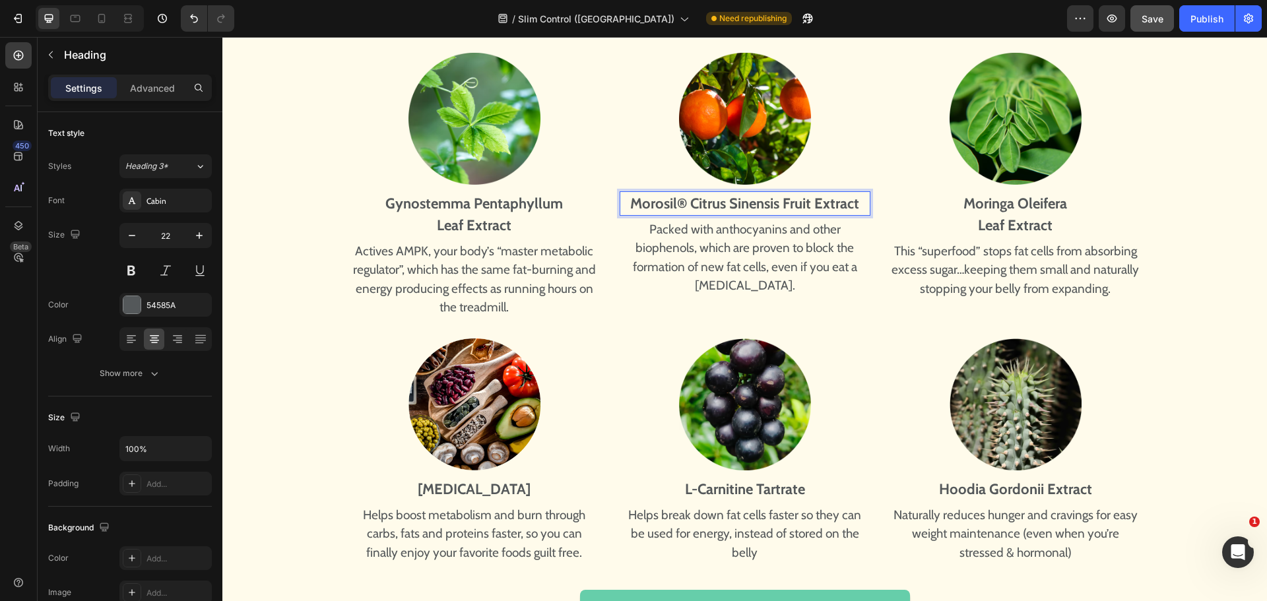
click at [842, 205] on strong "Morosil® Citrus Sinensis Fruit Extract" at bounding box center [744, 204] width 229 height 18
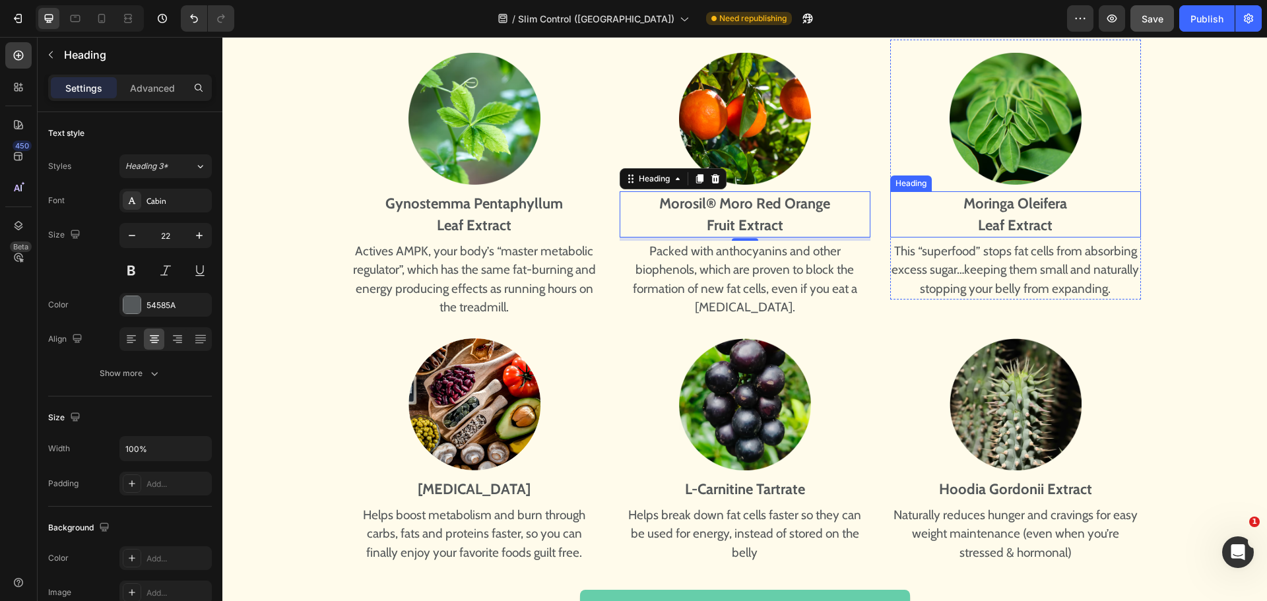
click at [1026, 231] on strong "Leaf Extract" at bounding box center [1015, 226] width 75 height 18
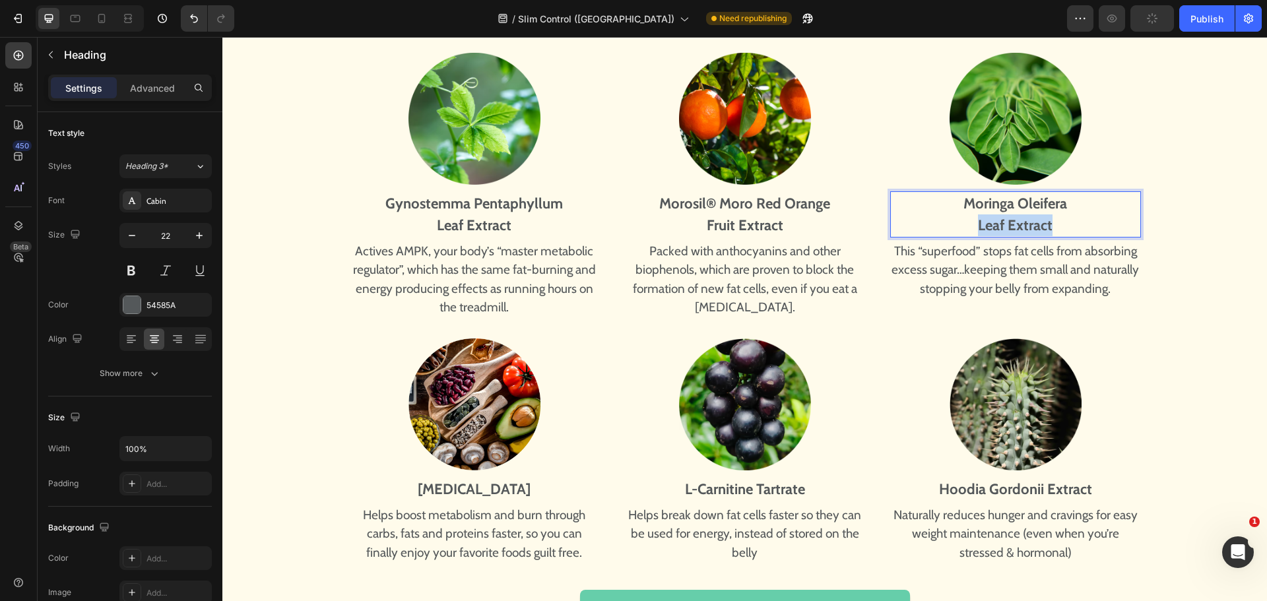
click at [1026, 231] on strong "Leaf Extract" at bounding box center [1015, 226] width 75 height 18
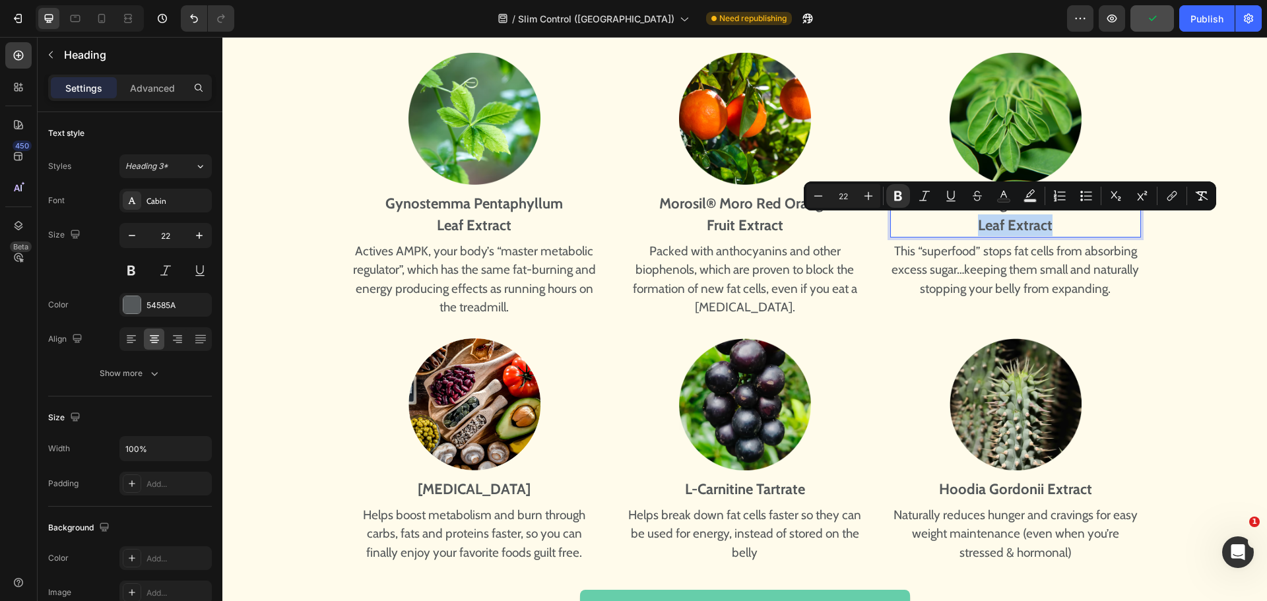
click at [1024, 219] on strong "Leaf Extract" at bounding box center [1015, 226] width 75 height 18
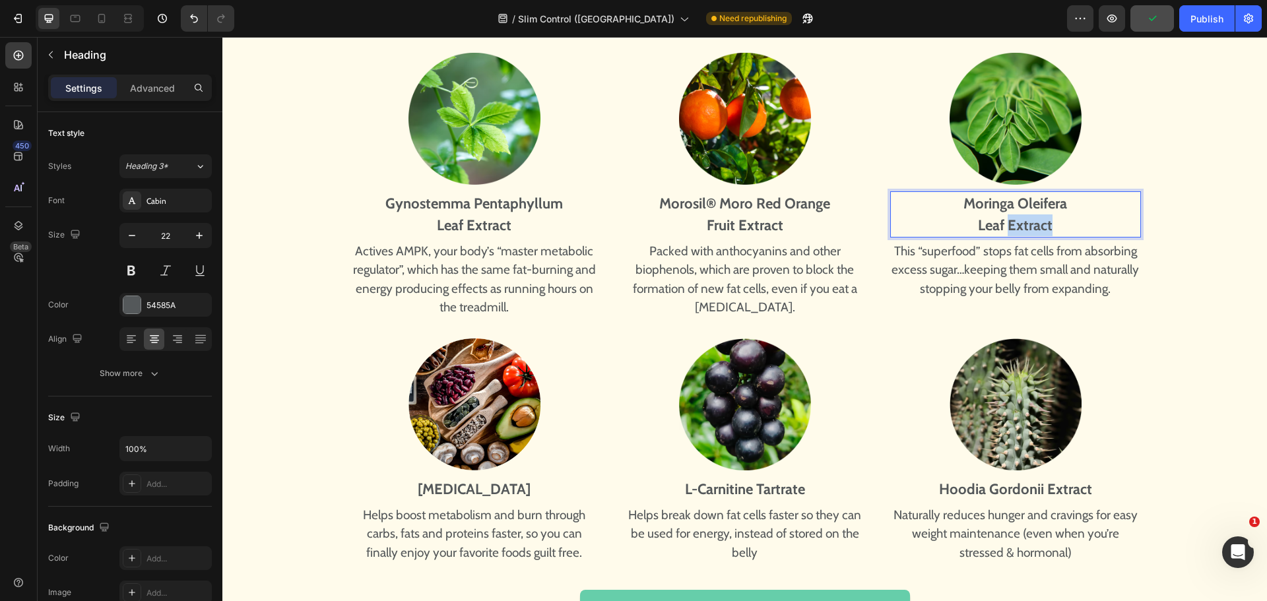
click at [1024, 219] on strong "Leaf Extract" at bounding box center [1015, 226] width 75 height 18
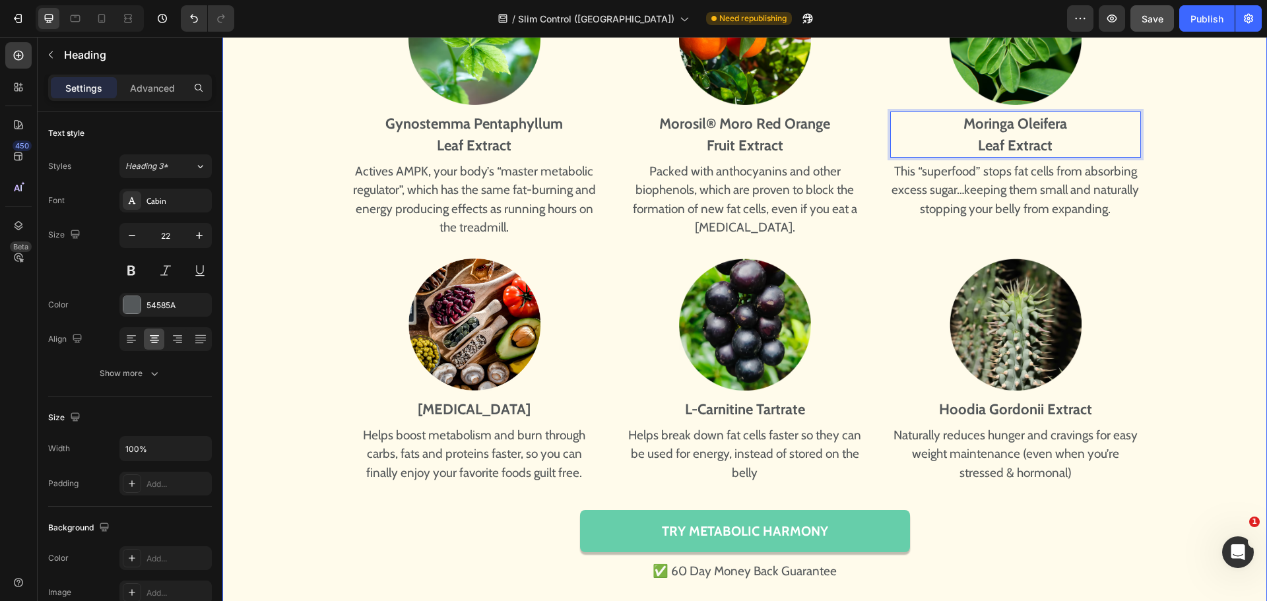
scroll to position [6234, 0]
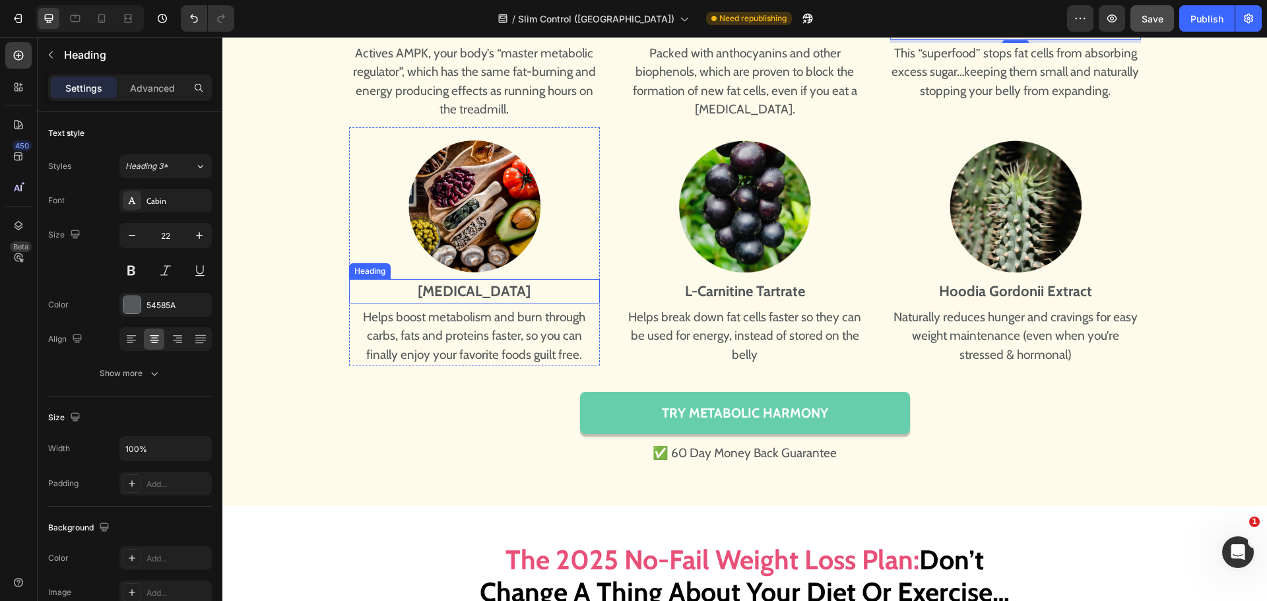
click at [457, 288] on strong "[MEDICAL_DATA]" at bounding box center [474, 292] width 113 height 18
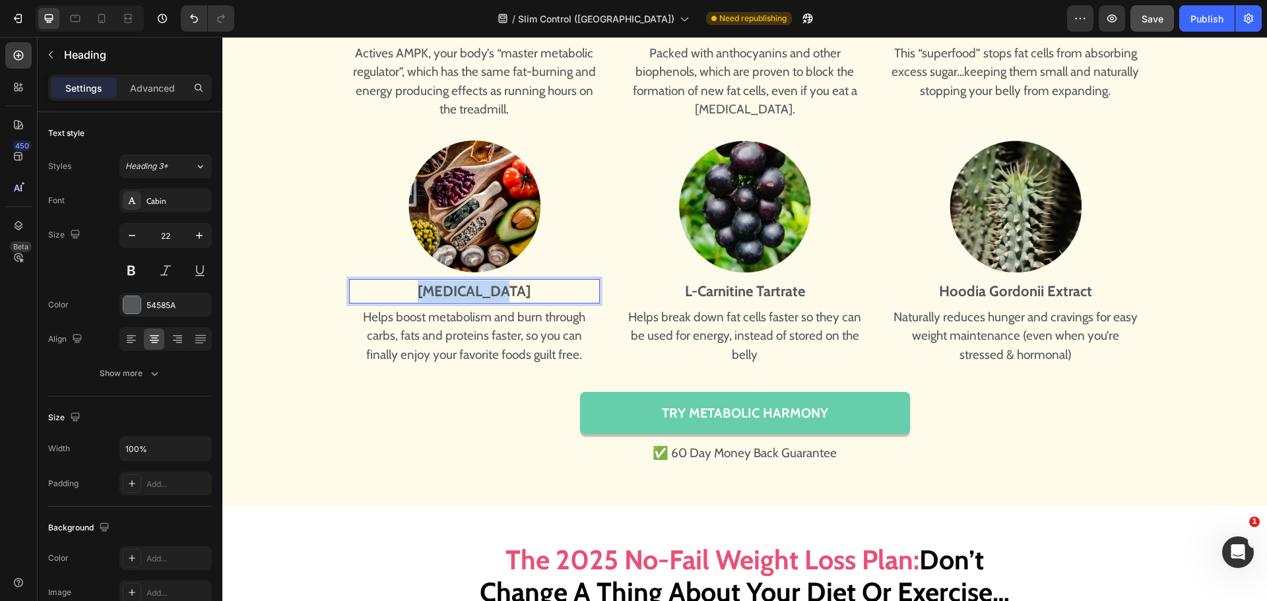
click at [457, 288] on strong "[MEDICAL_DATA]" at bounding box center [474, 292] width 113 height 18
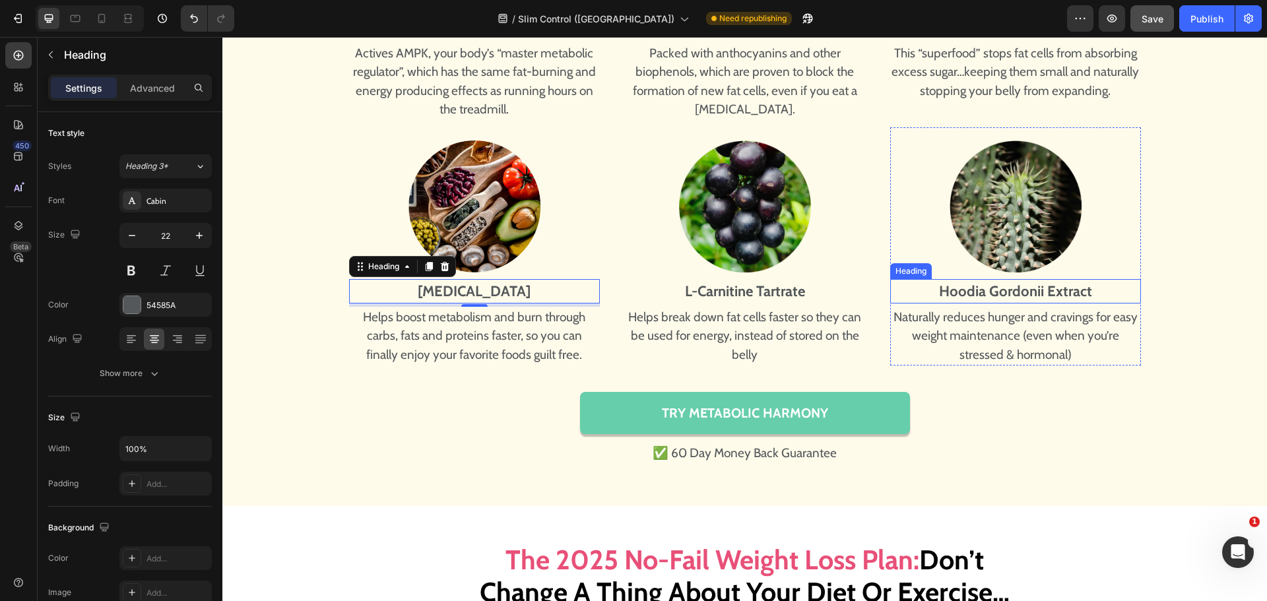
click at [986, 298] on strong "Hoodia Gordonii Extract" at bounding box center [1015, 292] width 153 height 18
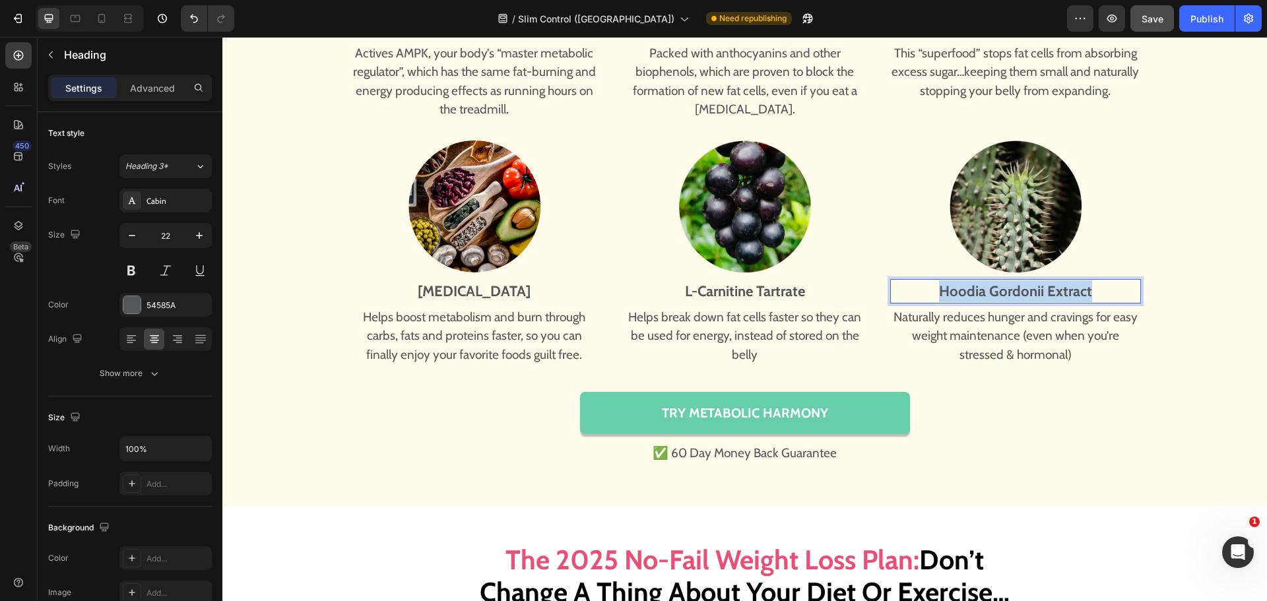
click at [986, 298] on strong "Hoodia Gordonii Extract" at bounding box center [1015, 292] width 153 height 18
click at [1002, 344] on p "Naturally reduces hunger and cravings for easy weight maintenance (even when yo…" at bounding box center [1016, 336] width 248 height 57
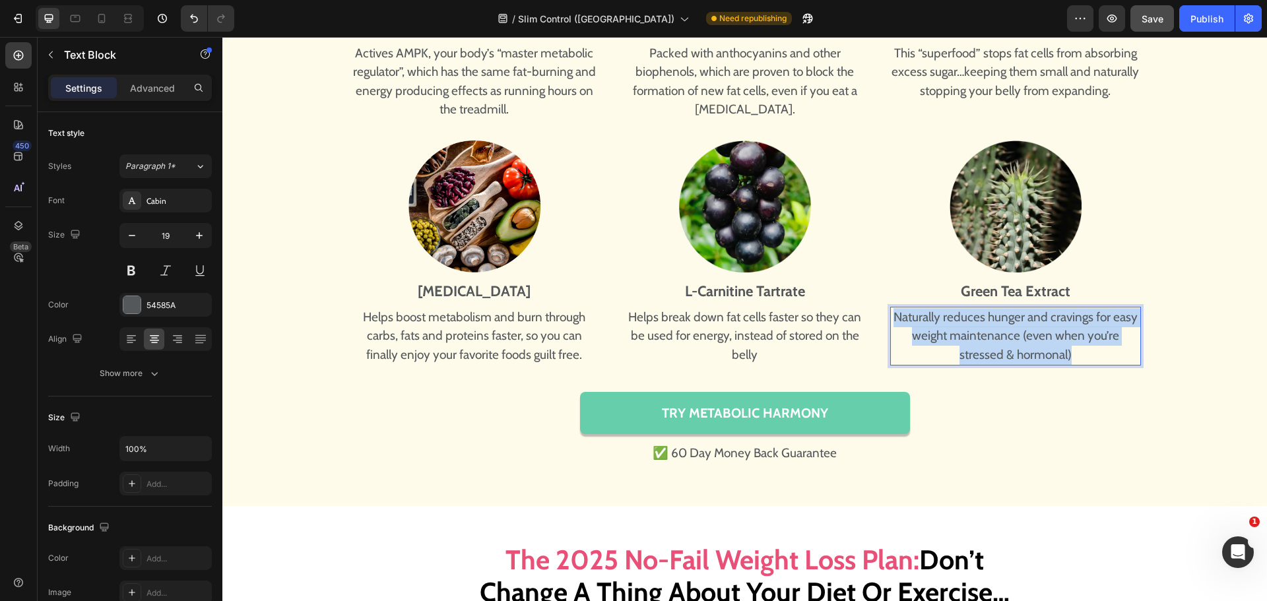
click at [1002, 344] on p "Naturally reduces hunger and cravings for easy weight maintenance (even when yo…" at bounding box center [1016, 336] width 248 height 57
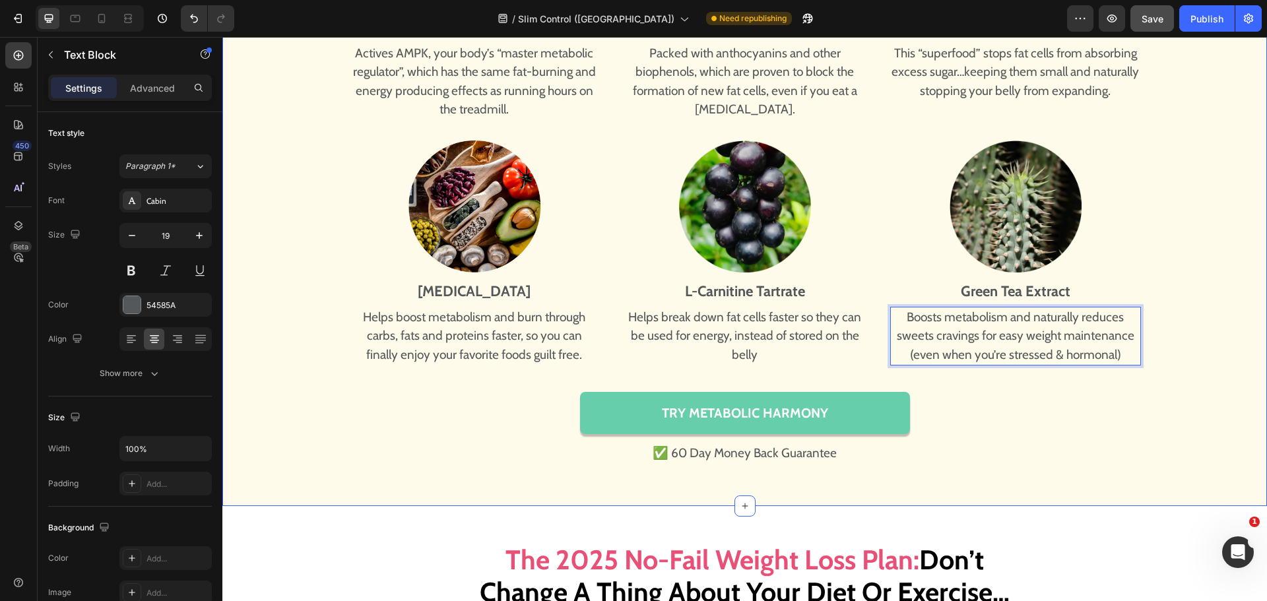
click at [1056, 407] on div "All It Takes Is 3 Capsules A Day To Watch Centimeters Of Fat Melt Off The Belly…" at bounding box center [744, 59] width 1045 height 813
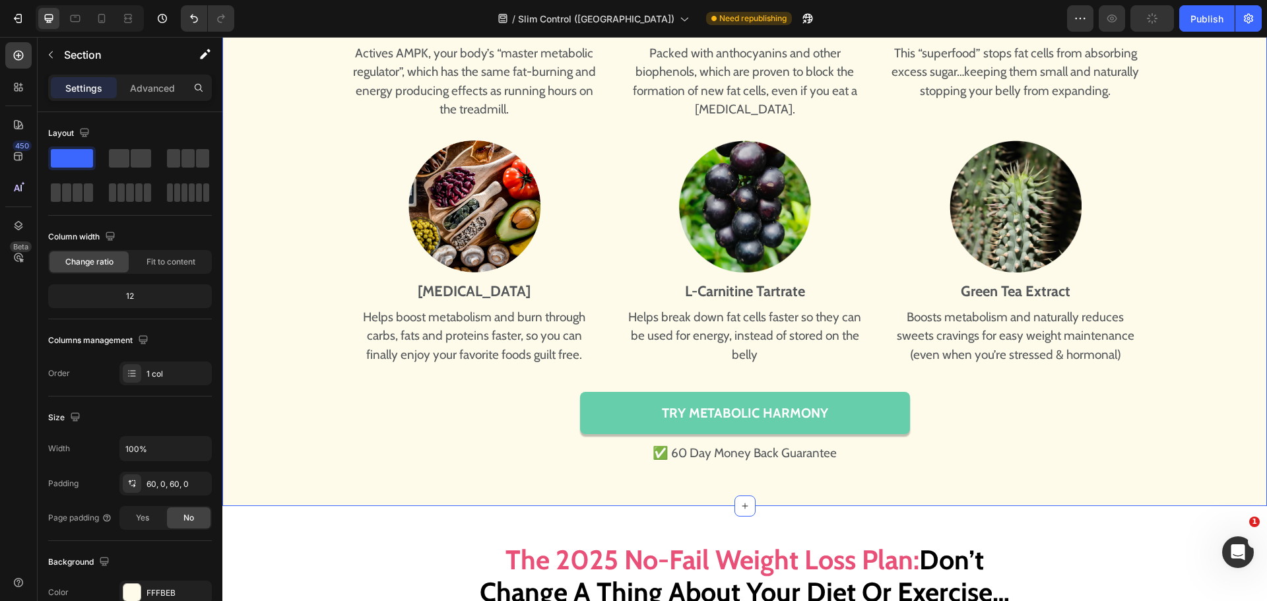
scroll to position [6168, 0]
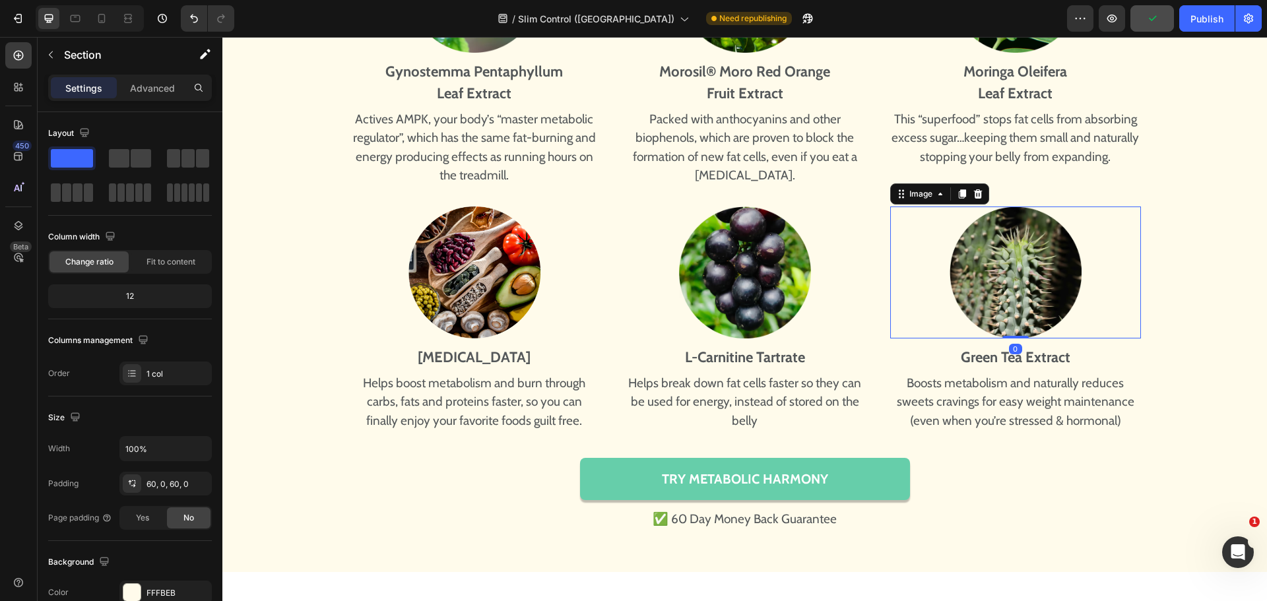
click at [1020, 259] on img at bounding box center [1016, 273] width 132 height 132
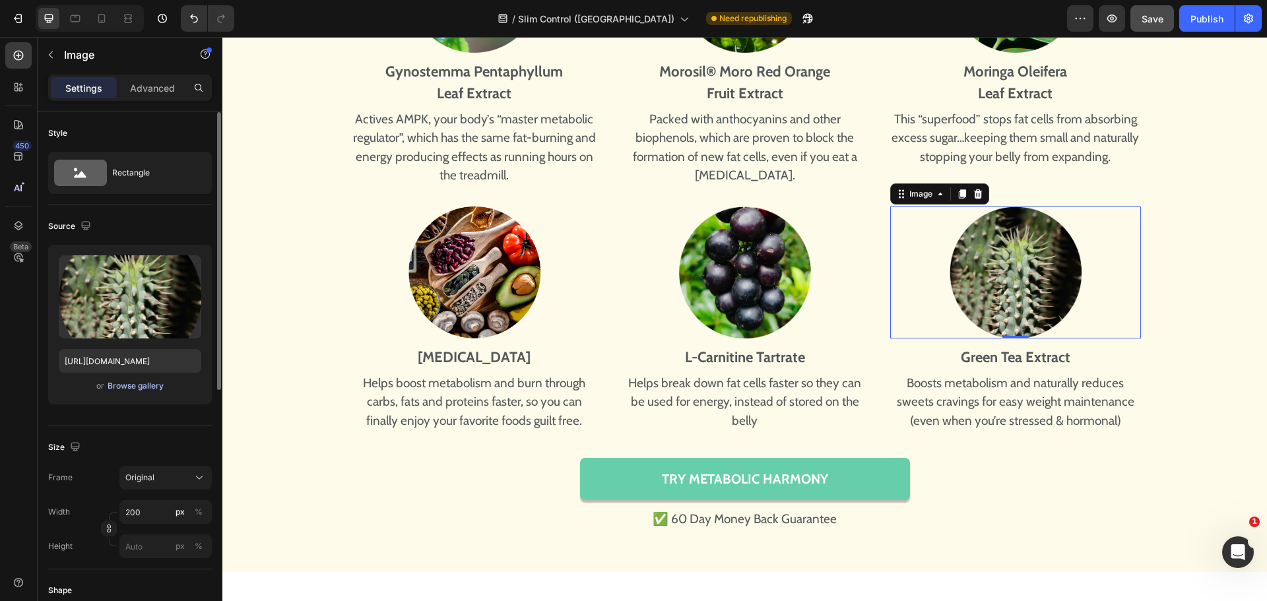
click at [139, 389] on div "Browse gallery" at bounding box center [136, 386] width 56 height 12
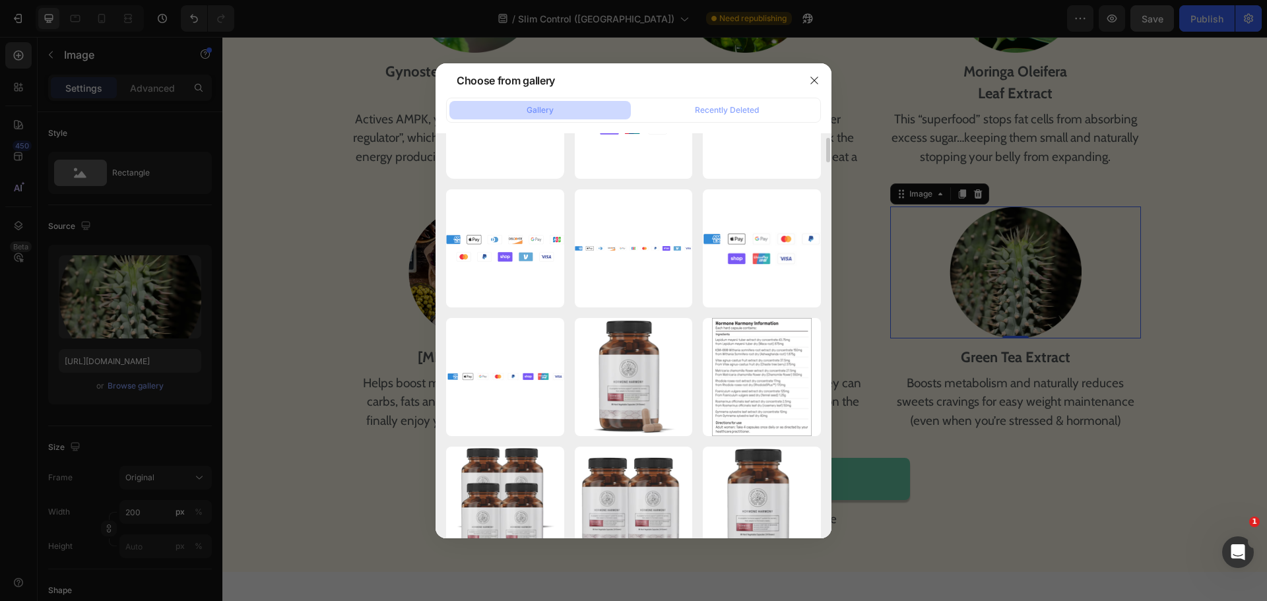
scroll to position [0, 0]
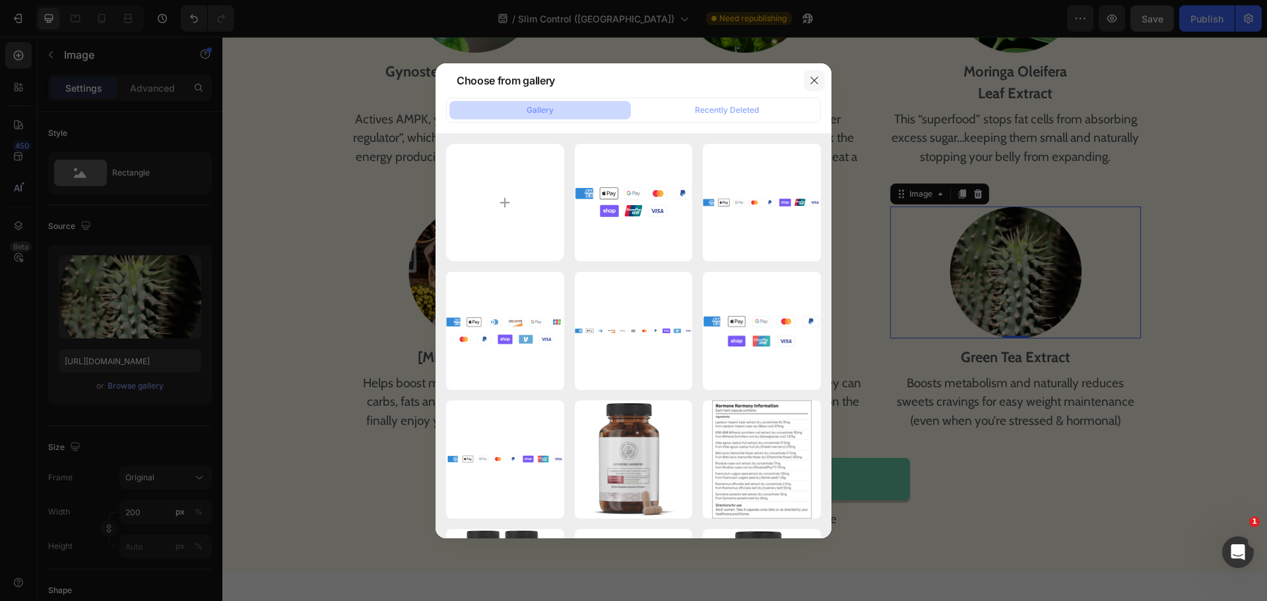
click at [814, 79] on icon "button" at bounding box center [814, 80] width 11 height 11
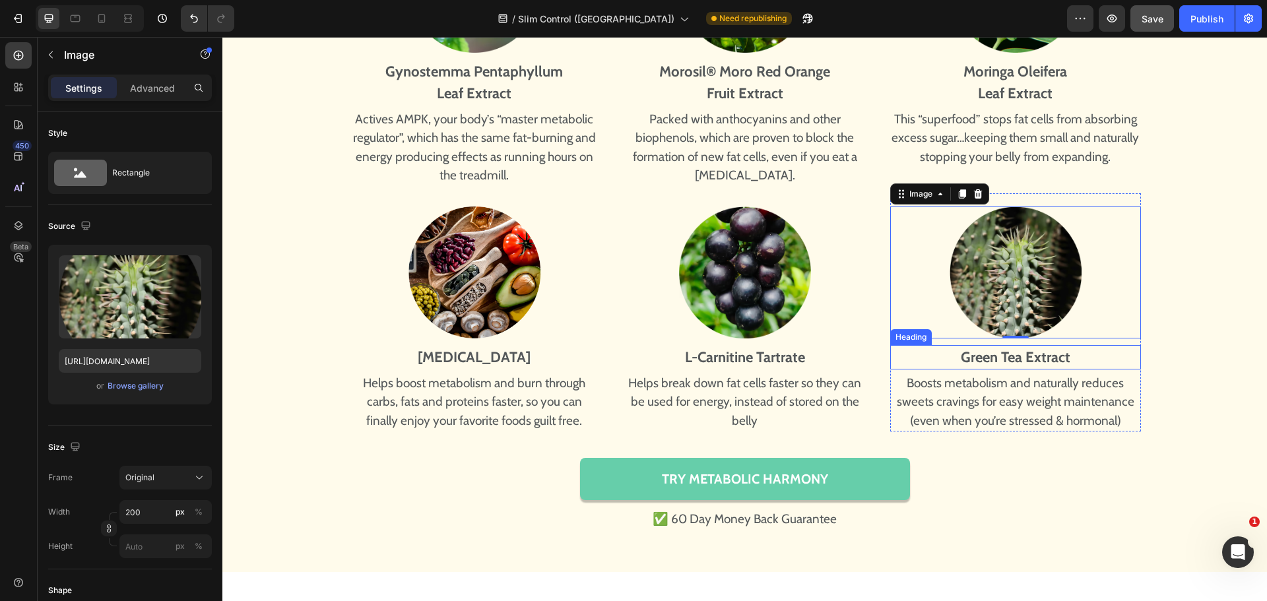
click at [1016, 360] on strong "Green Tea Extract" at bounding box center [1016, 358] width 110 height 18
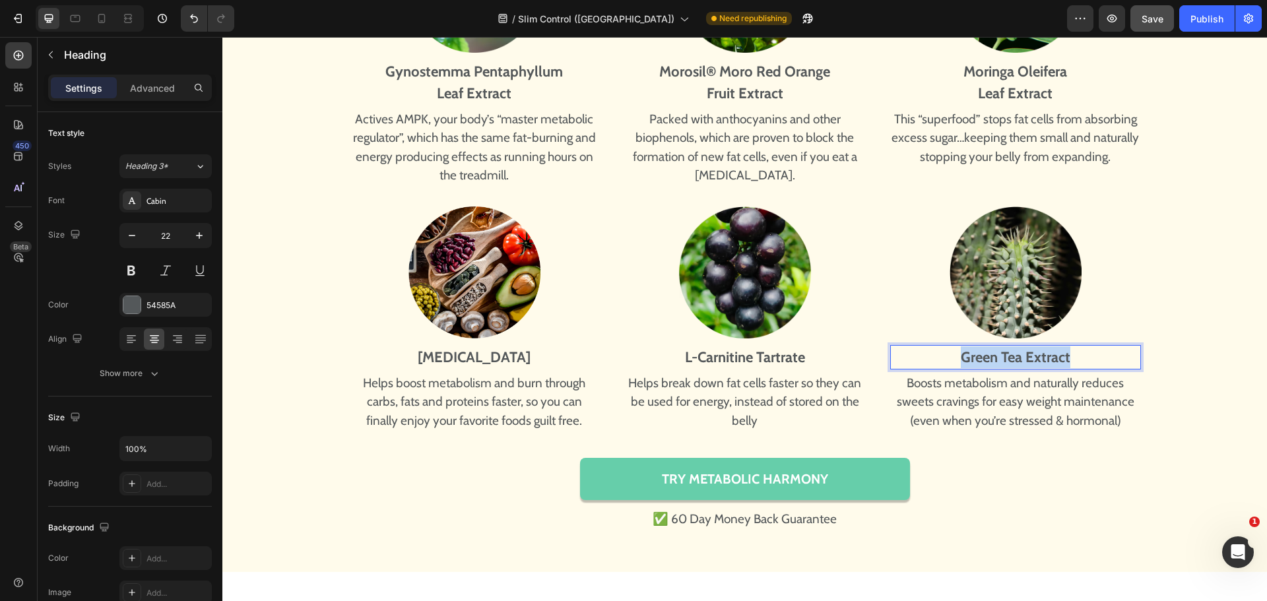
click at [1016, 360] on strong "Green Tea Extract" at bounding box center [1016, 358] width 110 height 18
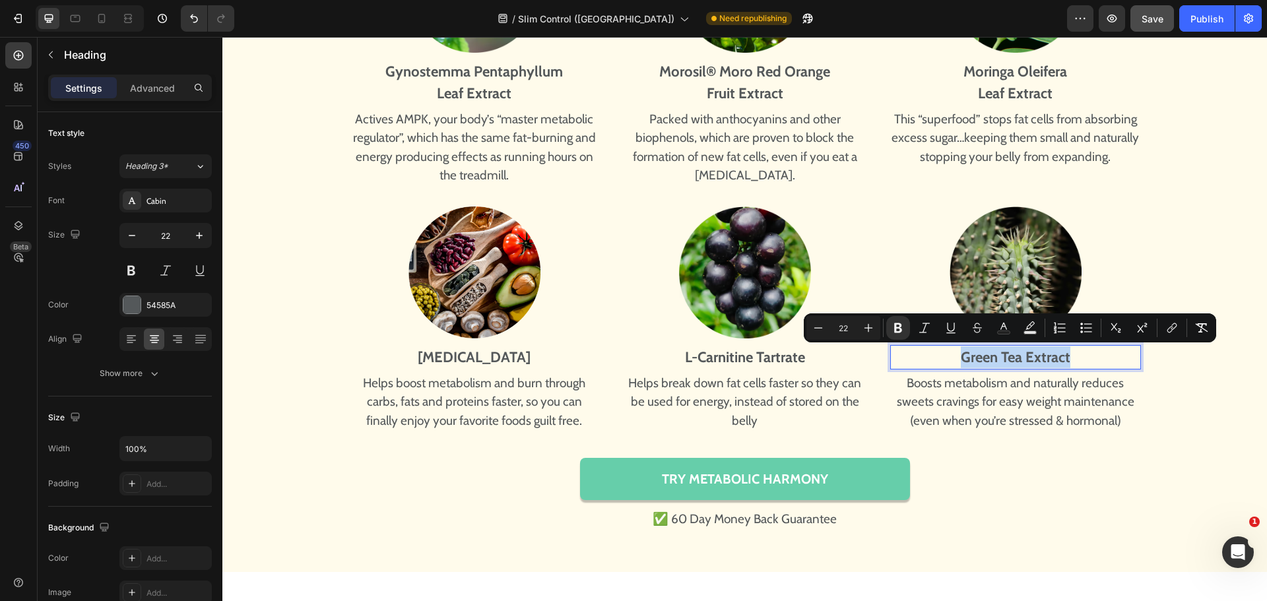
copy strong "Green Tea Extract"
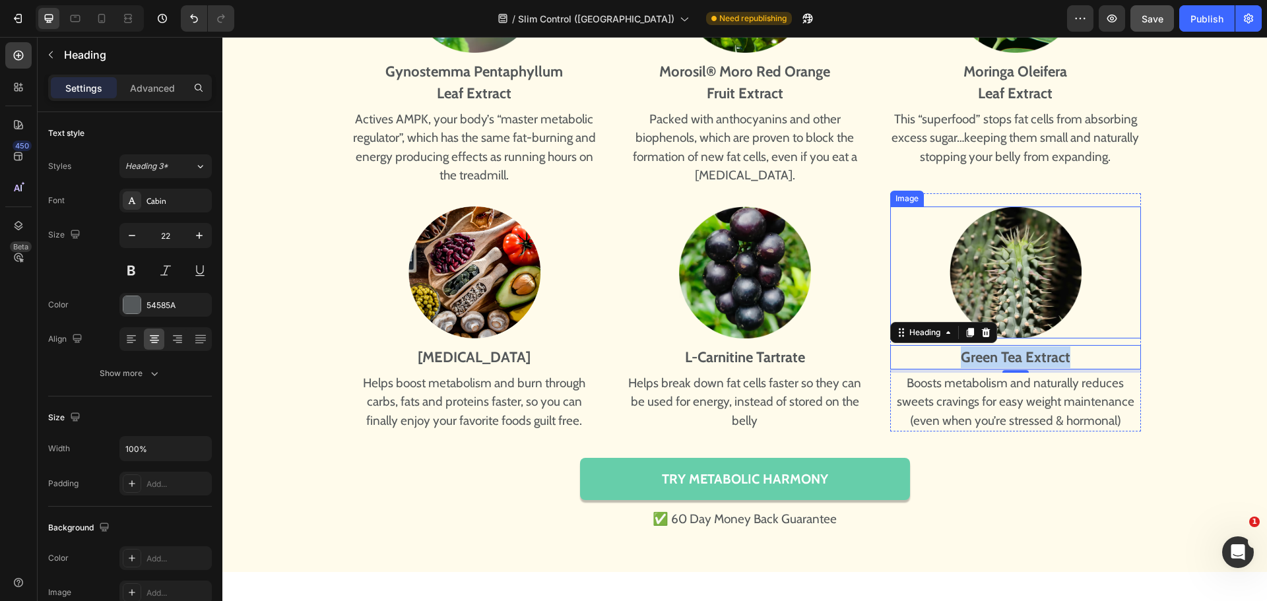
click at [1035, 296] on img at bounding box center [1016, 273] width 132 height 132
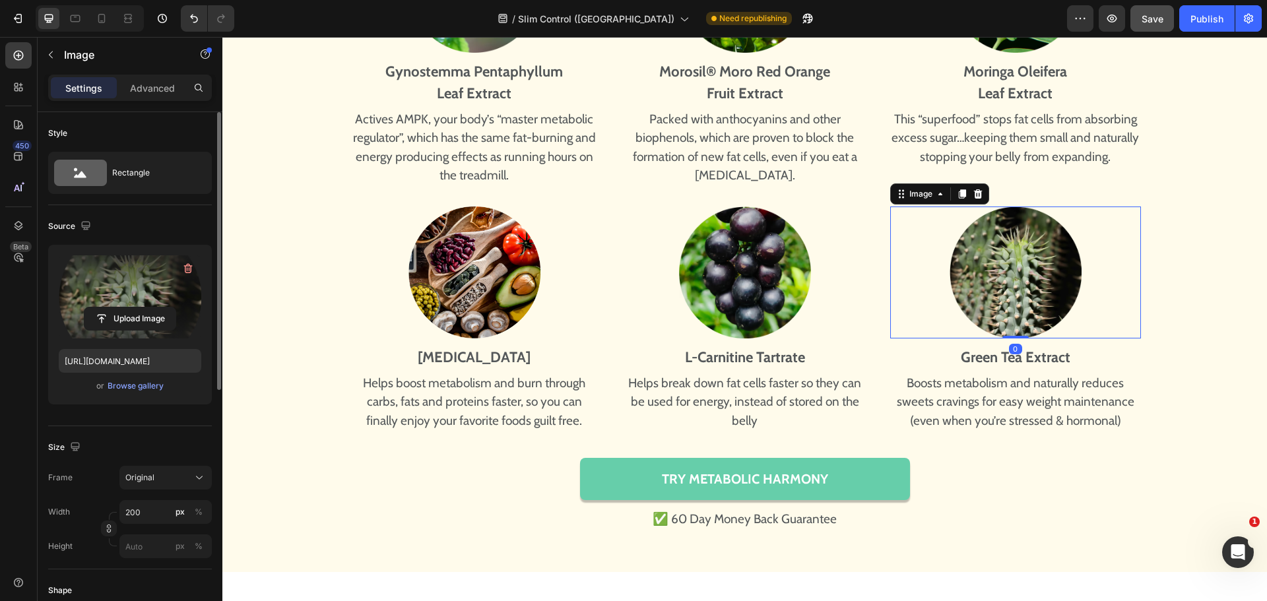
click at [124, 327] on input "file" at bounding box center [129, 319] width 91 height 22
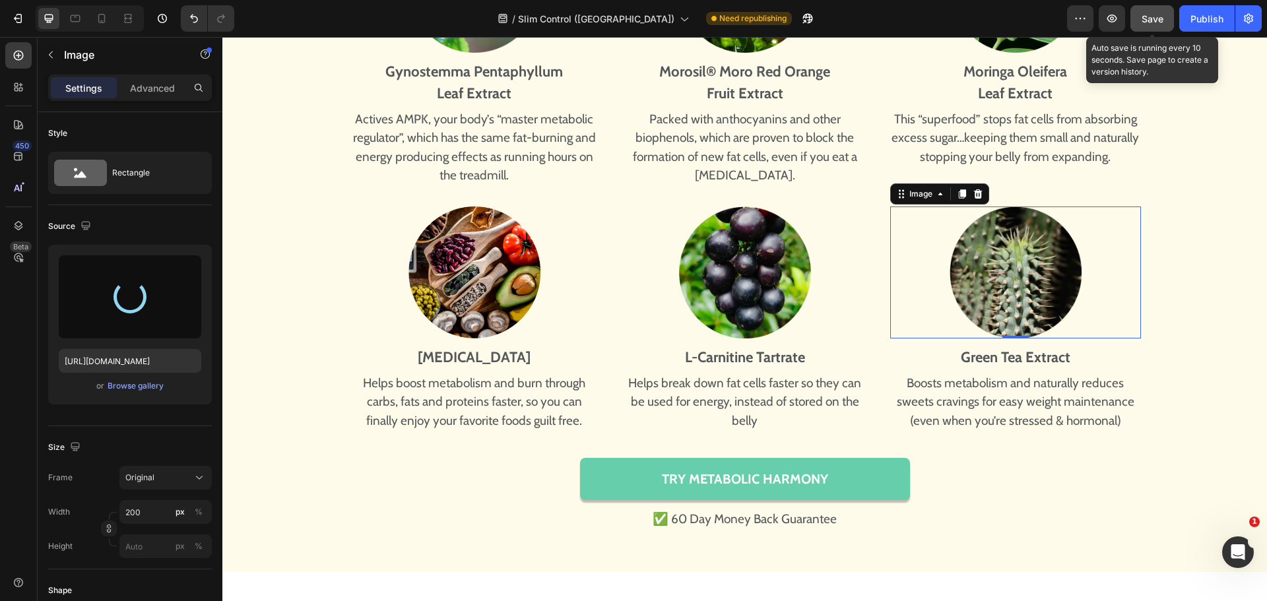
click at [1140, 30] on button "Save" at bounding box center [1153, 18] width 44 height 26
type input "[URL][DOMAIN_NAME]"
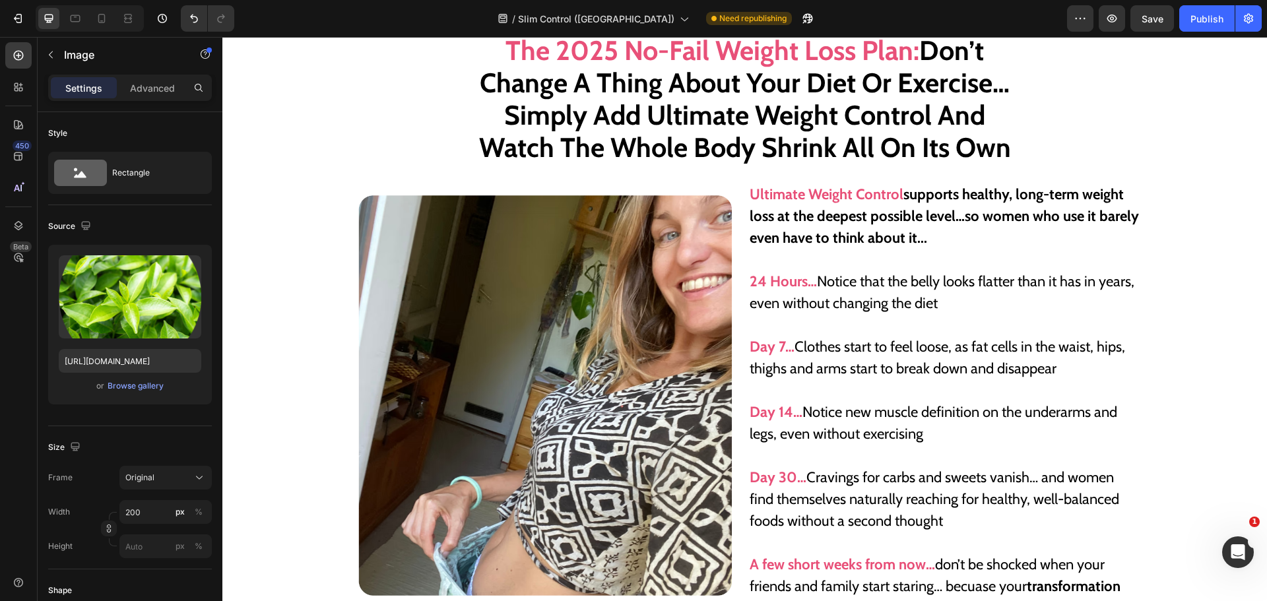
scroll to position [6762, 0]
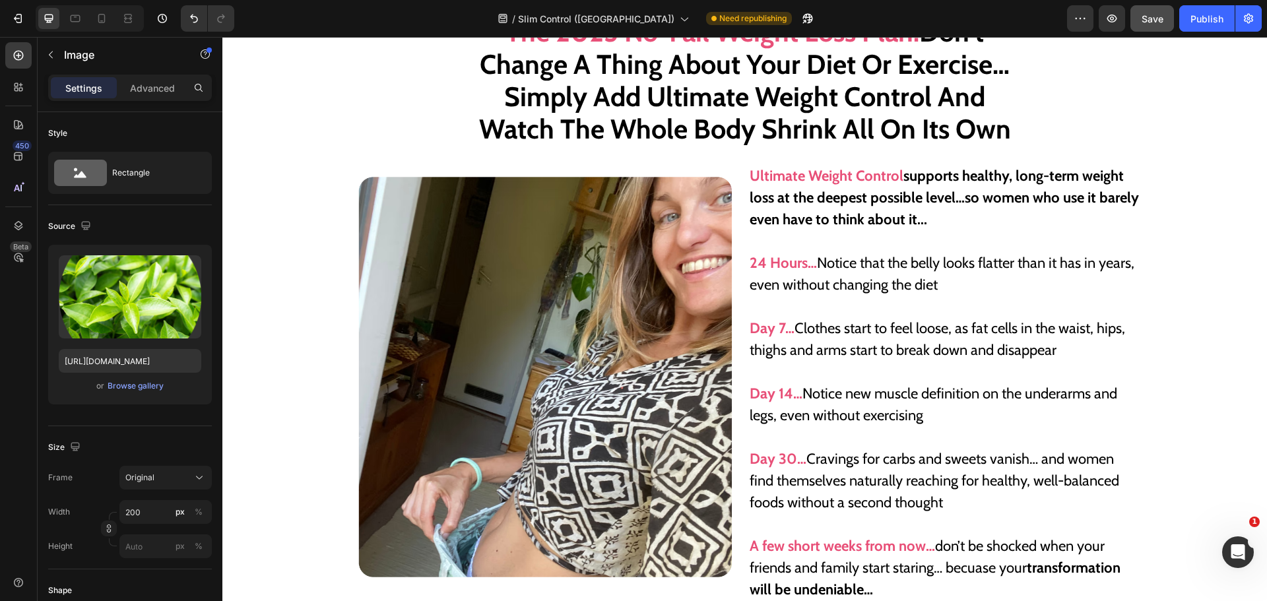
click at [1154, 30] on button "Save" at bounding box center [1153, 18] width 44 height 26
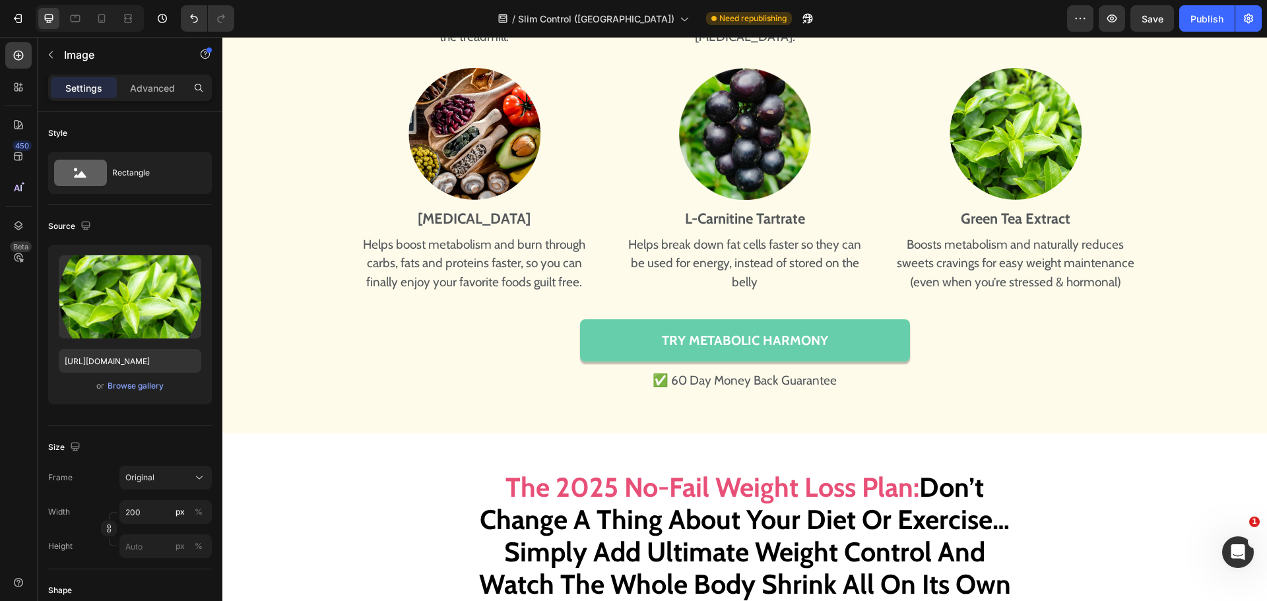
scroll to position [6300, 0]
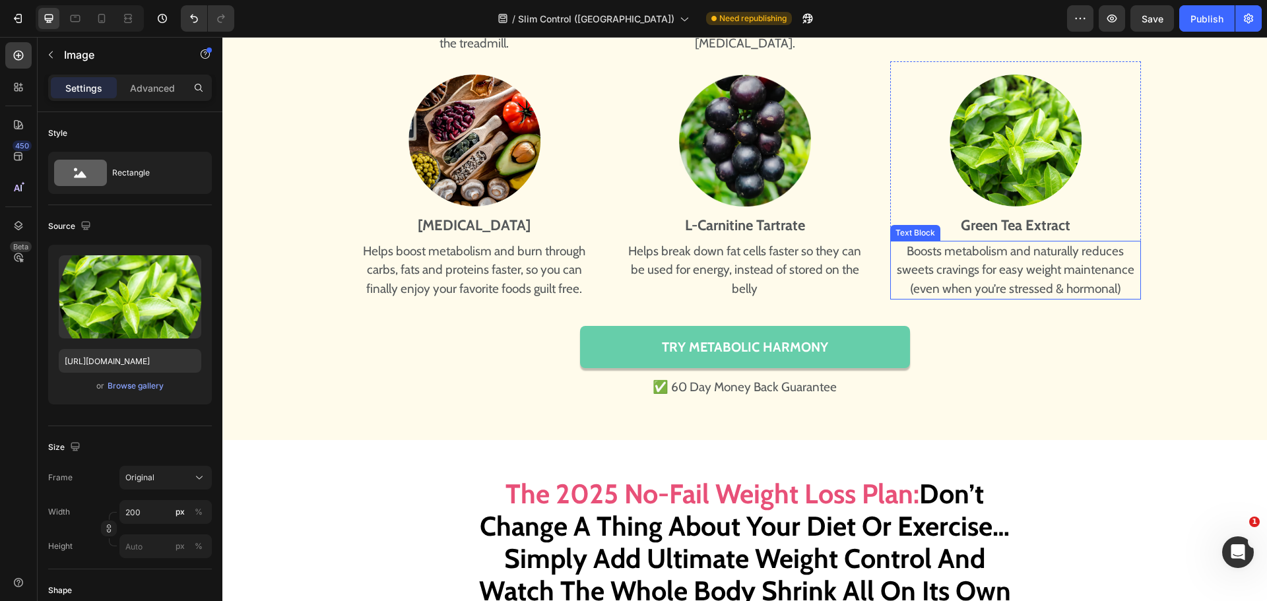
click at [966, 253] on p "Boosts metabolism and naturally reduces sweets cravings for easy weight mainten…" at bounding box center [1016, 270] width 248 height 57
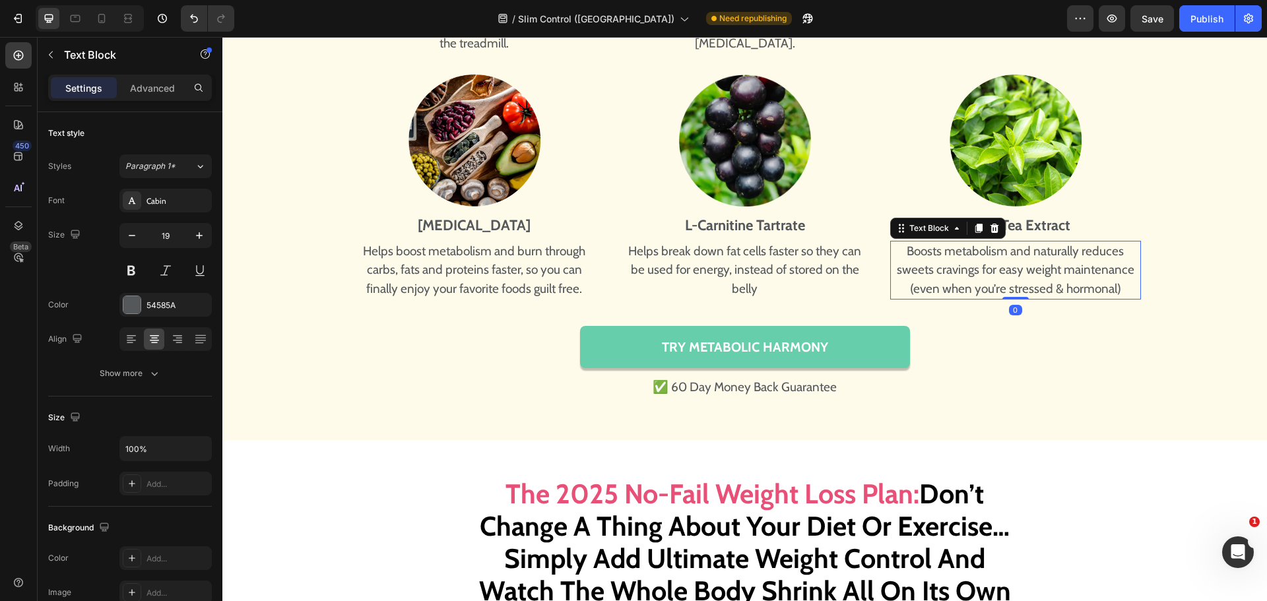
click at [966, 253] on p "Boosts metabolism and naturally reduces sweets cravings for easy weight mainten…" at bounding box center [1016, 270] width 248 height 57
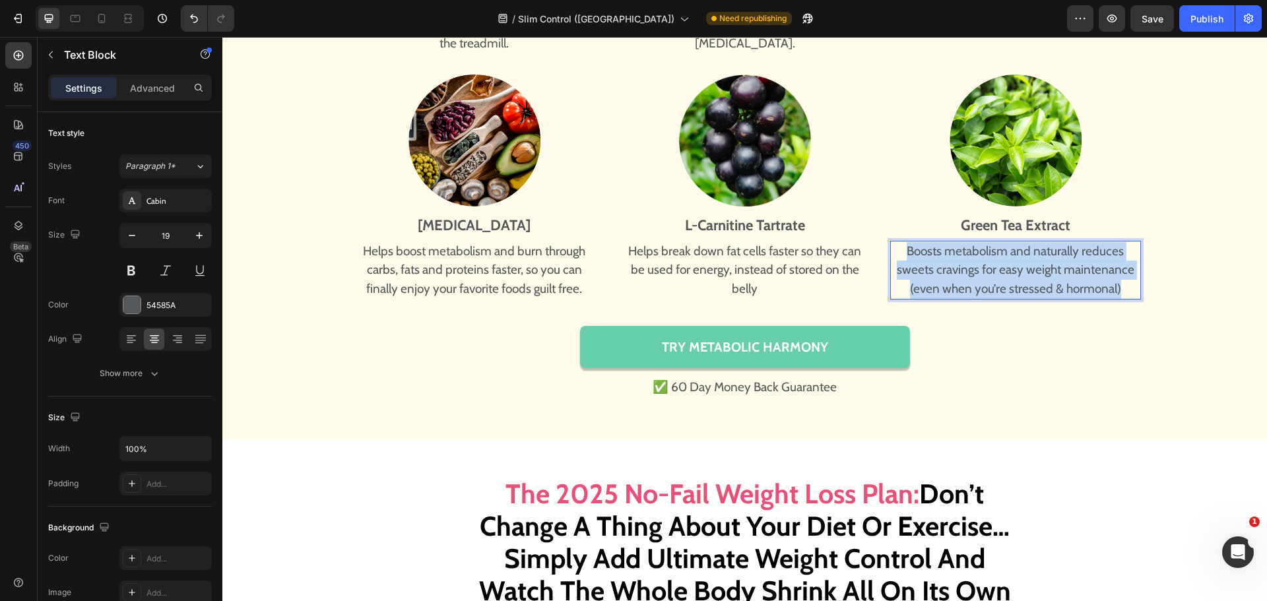
click at [966, 253] on p "Boosts metabolism and naturally reduces sweets cravings for easy weight mainten…" at bounding box center [1016, 270] width 248 height 57
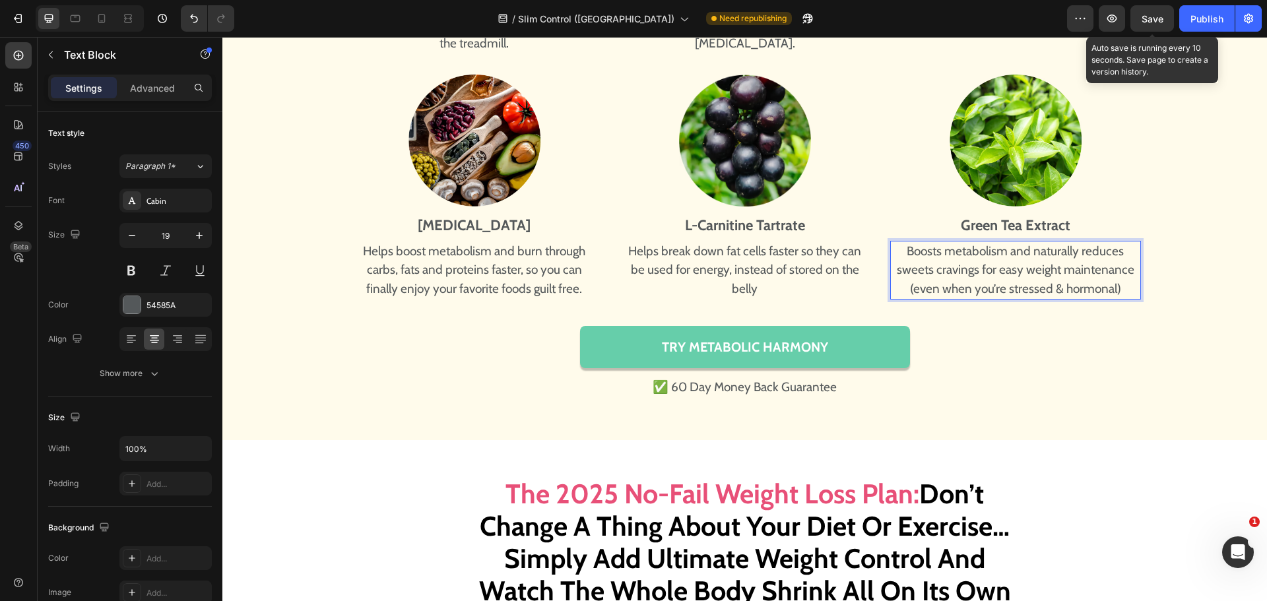
drag, startPoint x: 1150, startPoint y: 13, endPoint x: 892, endPoint y: 40, distance: 259.4
click at [1150, 13] on span "Save" at bounding box center [1153, 18] width 22 height 11
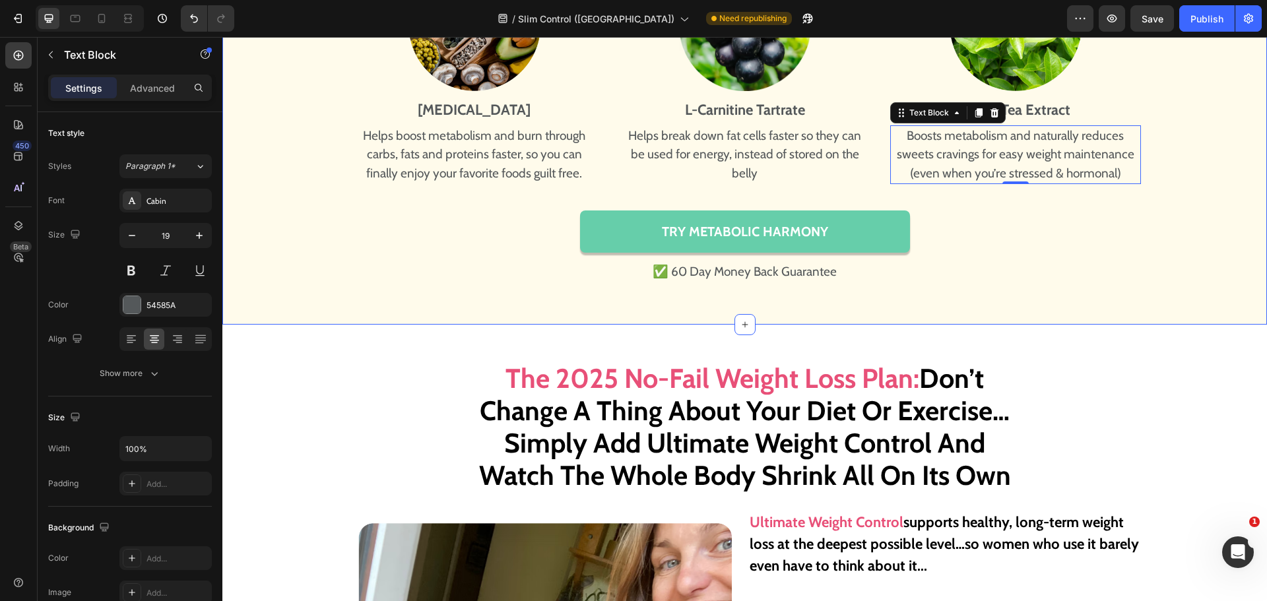
scroll to position [6630, 0]
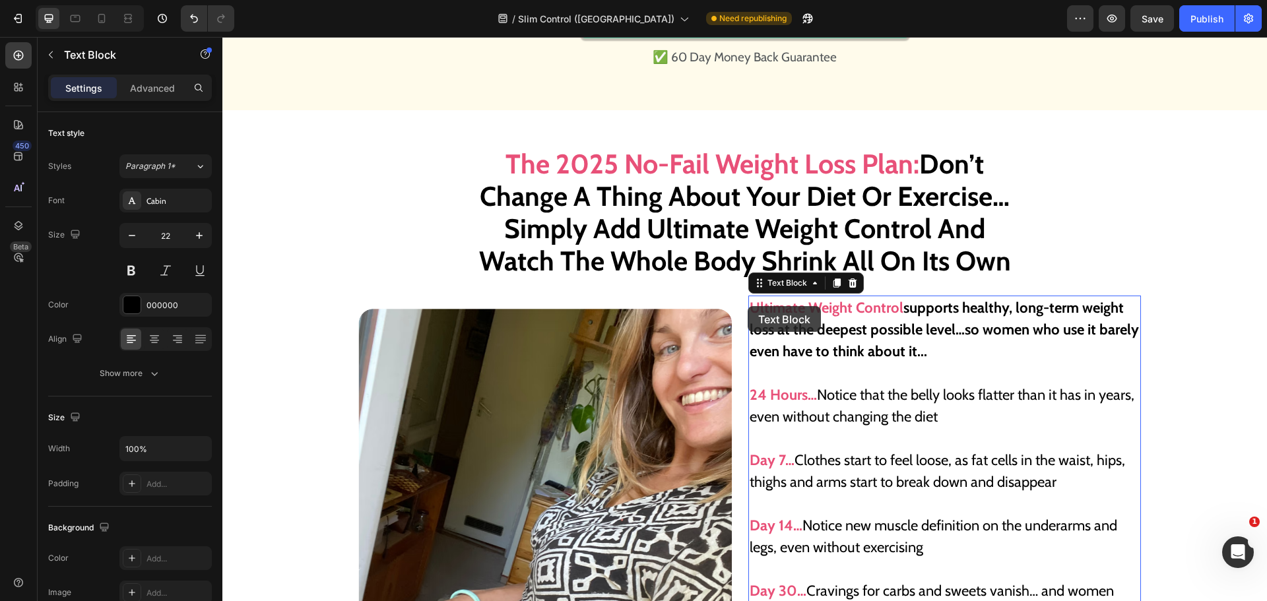
click at [750, 306] on strong "Ultimate Weight Control" at bounding box center [827, 308] width 154 height 18
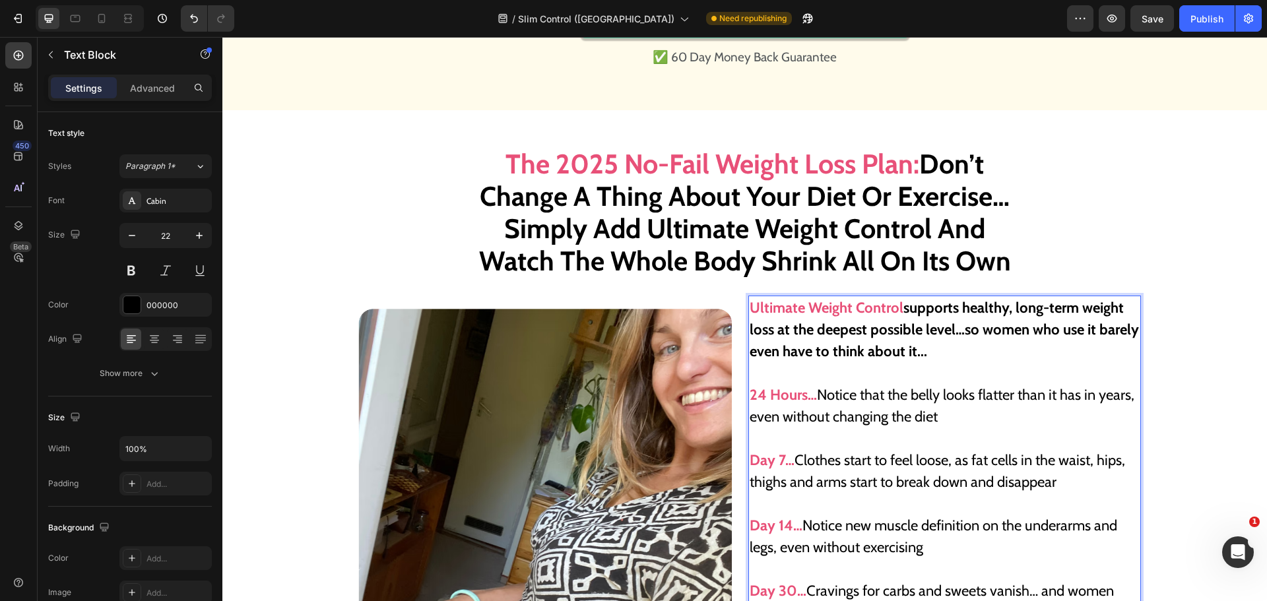
click at [750, 306] on strong "Ultimate Weight Control" at bounding box center [827, 308] width 154 height 18
click at [896, 304] on strong "Ultimate Weight Control" at bounding box center [827, 308] width 154 height 18
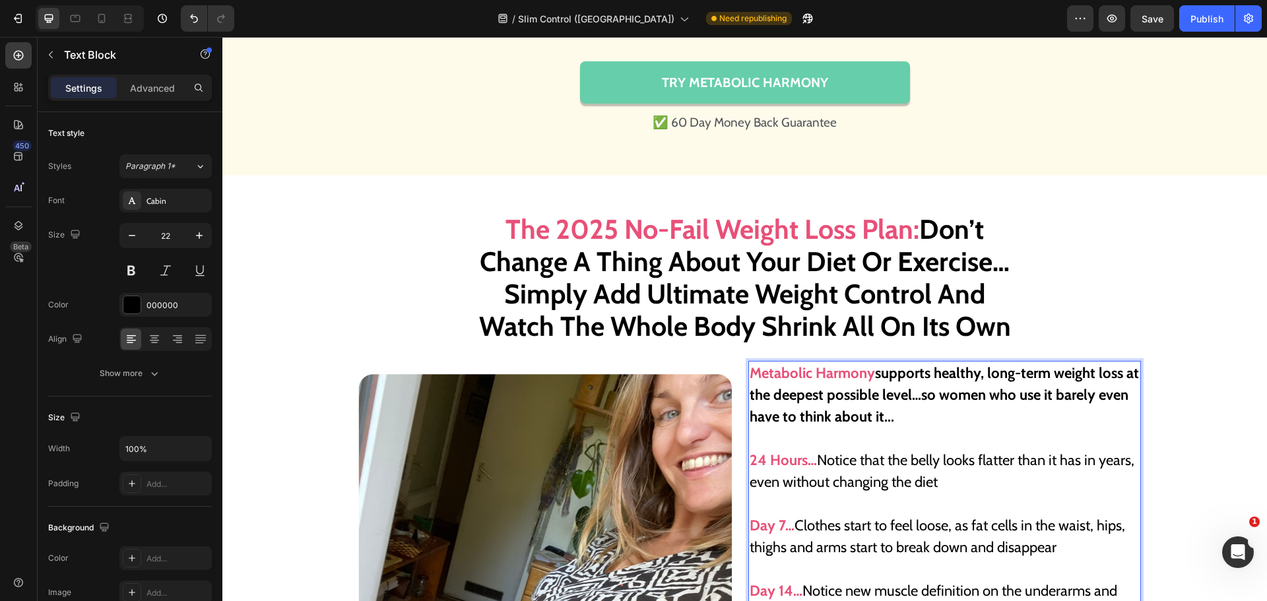
scroll to position [6564, 0]
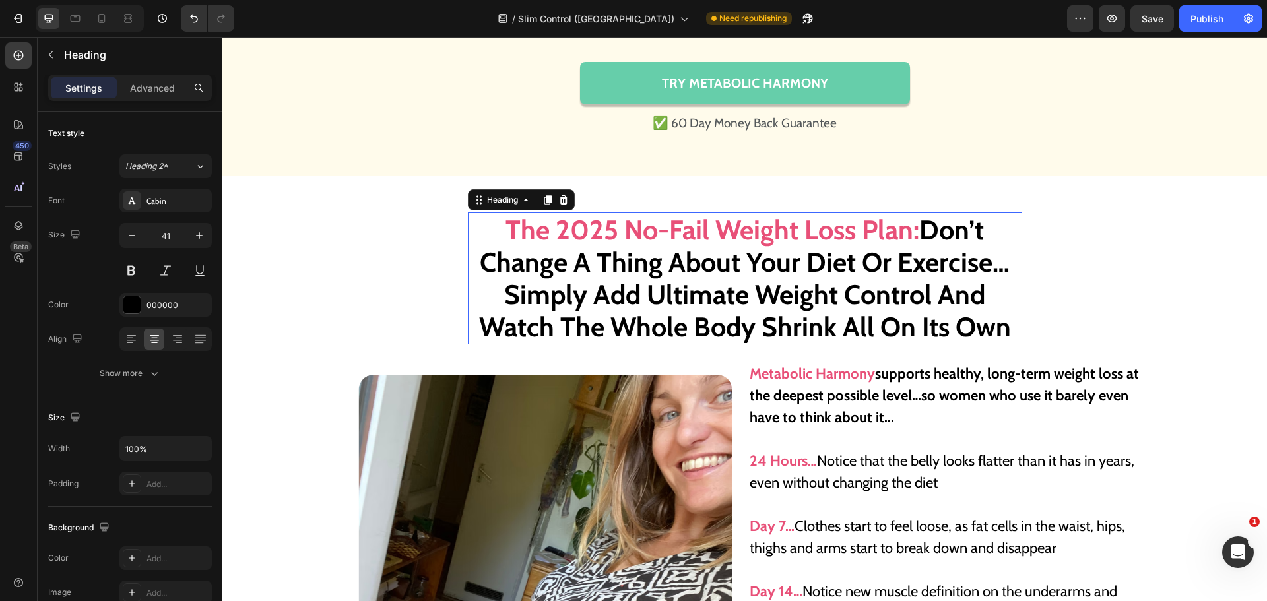
click at [647, 296] on strong "Don’t Change A Thing About Your Diet Or Exercise… Simply Add Ultimate Weight Co…" at bounding box center [745, 278] width 532 height 131
click at [645, 294] on strong "Don’t Change A Thing About Your Diet Or Exercise… Simply Add Ultimate Weight Co…" at bounding box center [745, 278] width 532 height 131
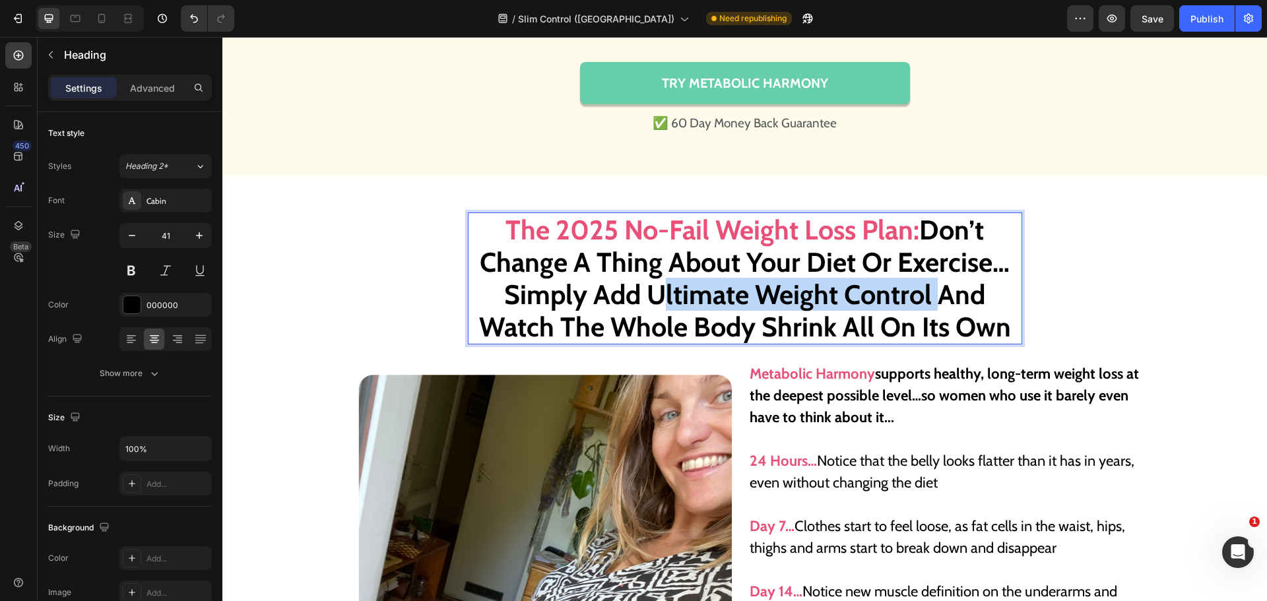
click at [926, 296] on strong "Don’t Change A Thing About Your Diet Or Exercise… Simply Add Ultimate Weight Co…" at bounding box center [745, 278] width 532 height 131
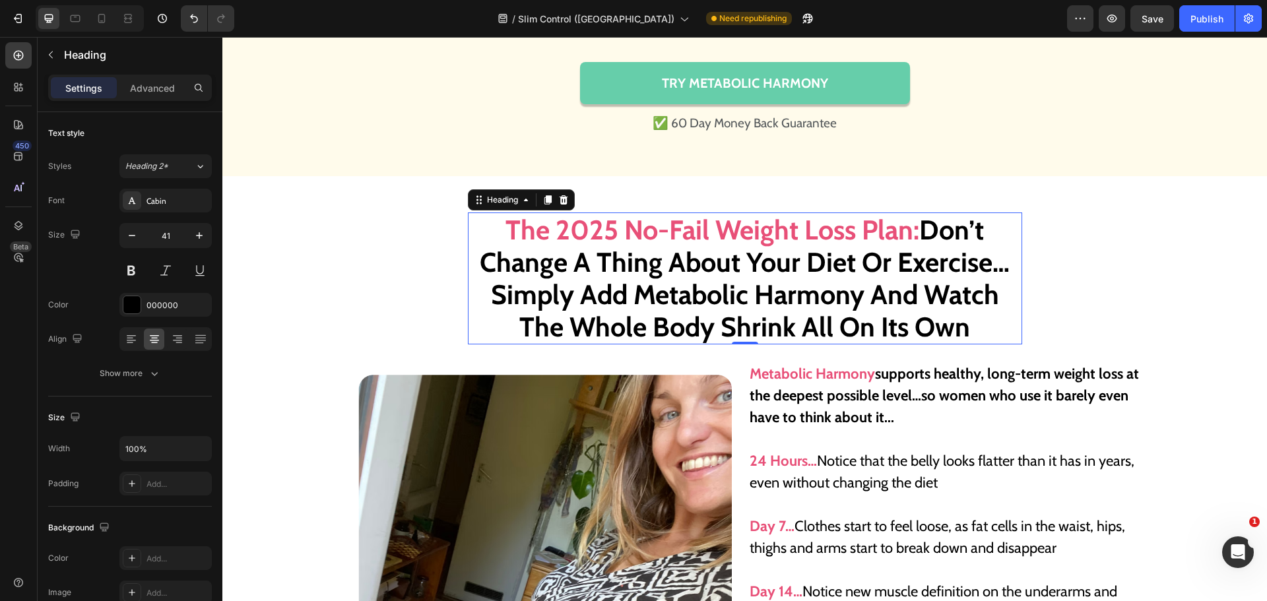
click at [1142, 23] on span "Save" at bounding box center [1153, 18] width 22 height 11
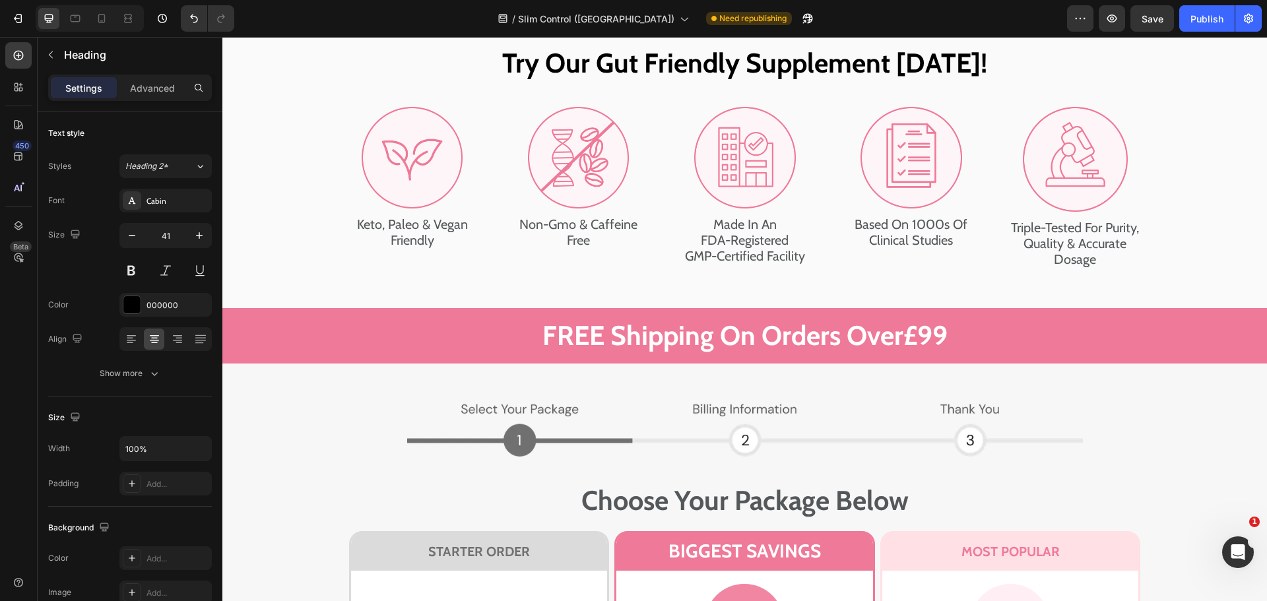
scroll to position [8214, 0]
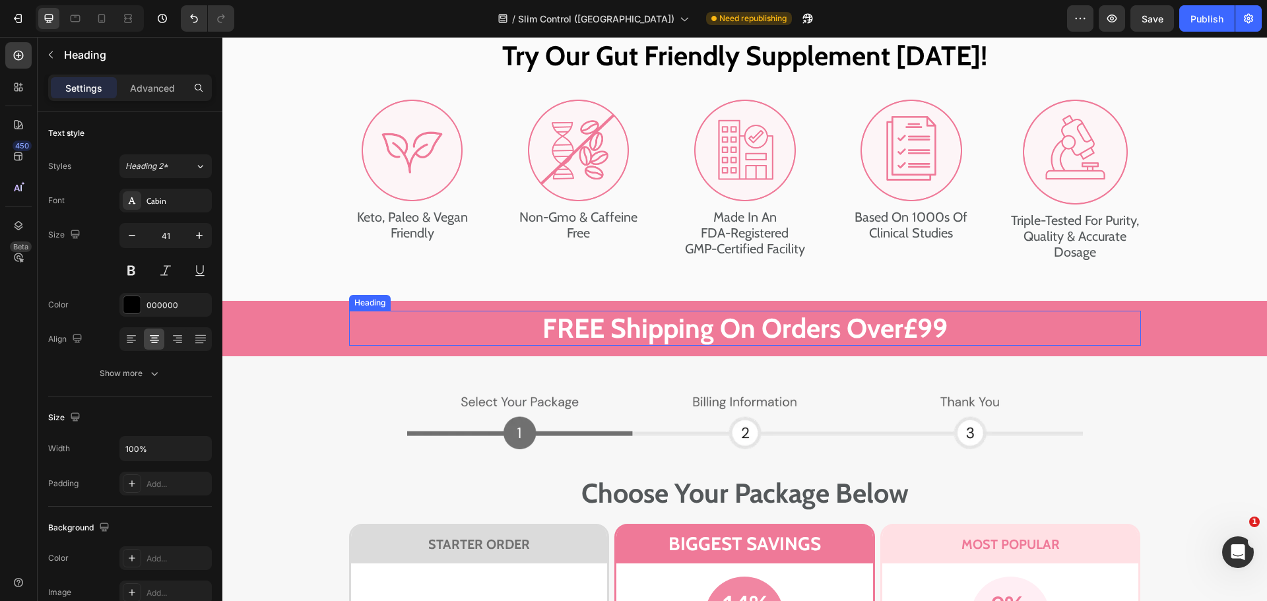
click at [934, 336] on h1 "FREE Shipping On Orders Over £ 99" at bounding box center [745, 328] width 792 height 35
click at [926, 324] on h1 "FREE Shipping On Orders Over £ 99" at bounding box center [745, 328] width 792 height 35
click at [926, 324] on p "FREE Shipping On Orders Over £ 99" at bounding box center [745, 328] width 789 height 32
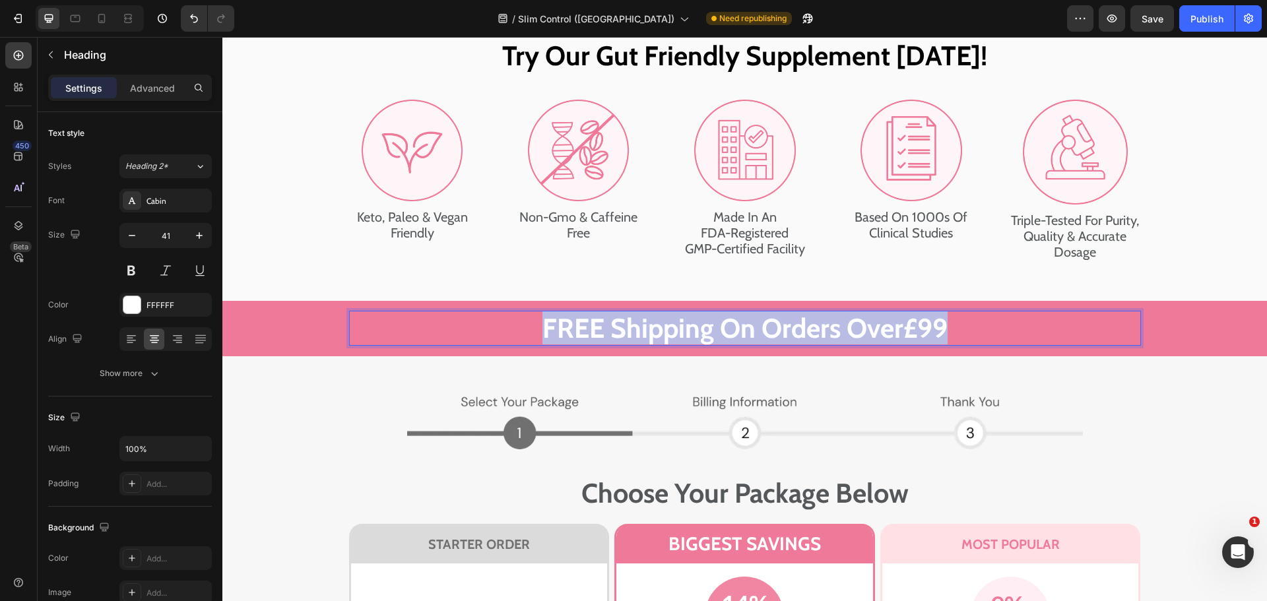
click at [926, 324] on p "FREE Shipping On Orders Over £ 99" at bounding box center [745, 328] width 789 height 32
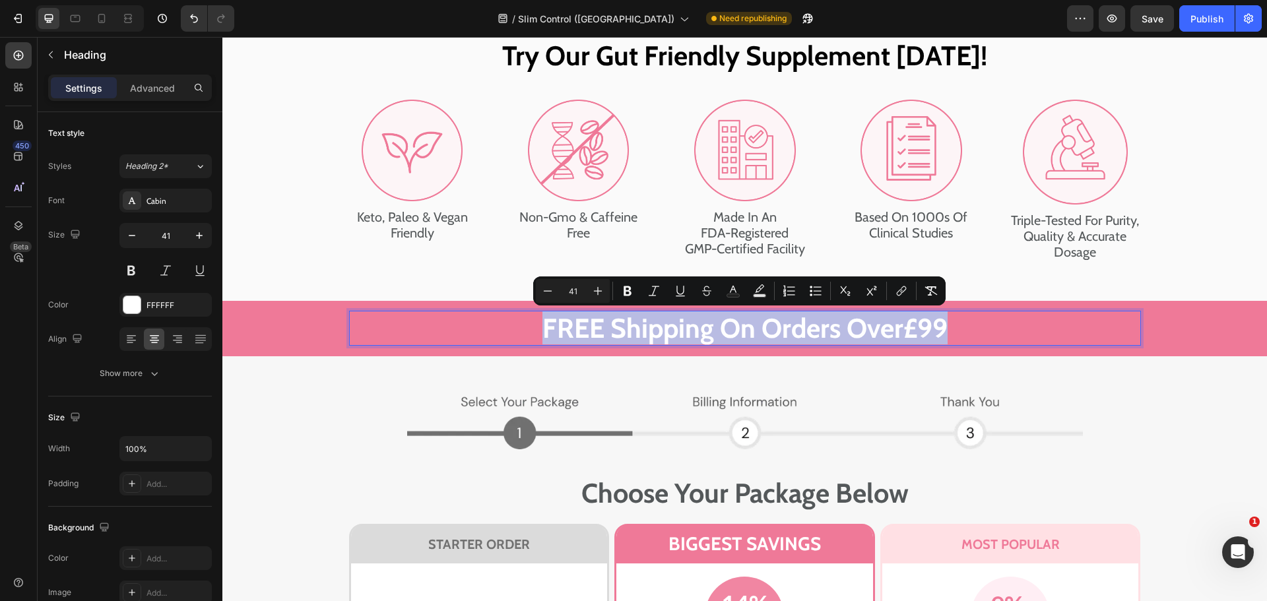
click at [926, 324] on p "FREE Shipping On Orders Over £ 99" at bounding box center [745, 328] width 789 height 32
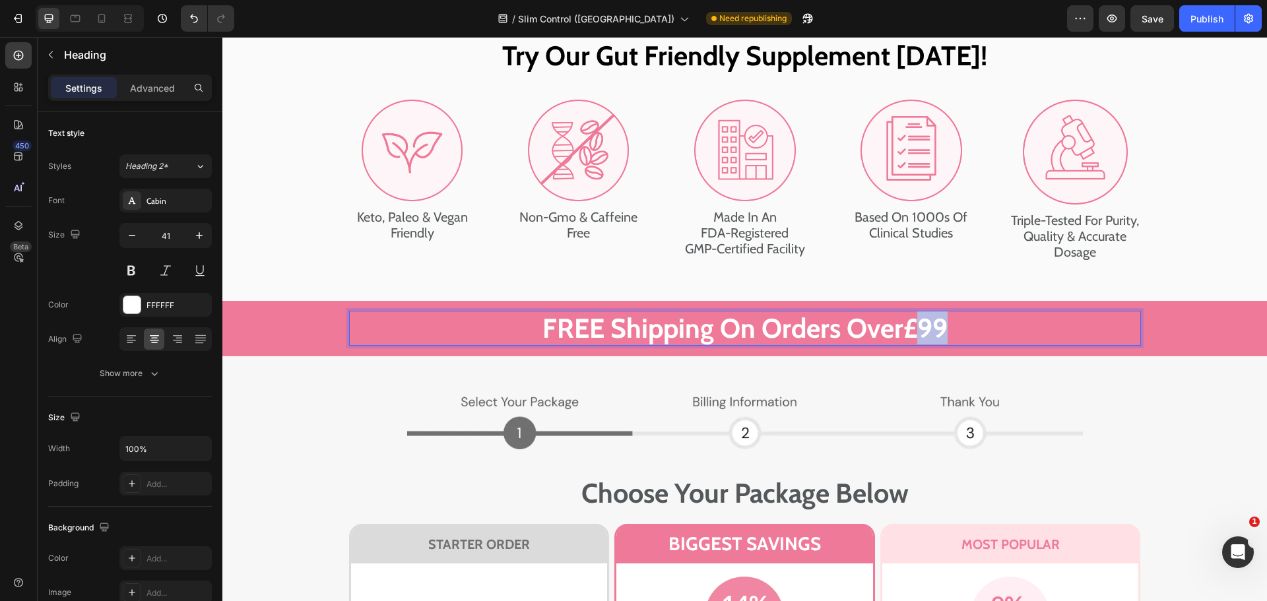
click at [926, 324] on p "FREE Shipping On Orders Over £ 99" at bounding box center [745, 328] width 789 height 32
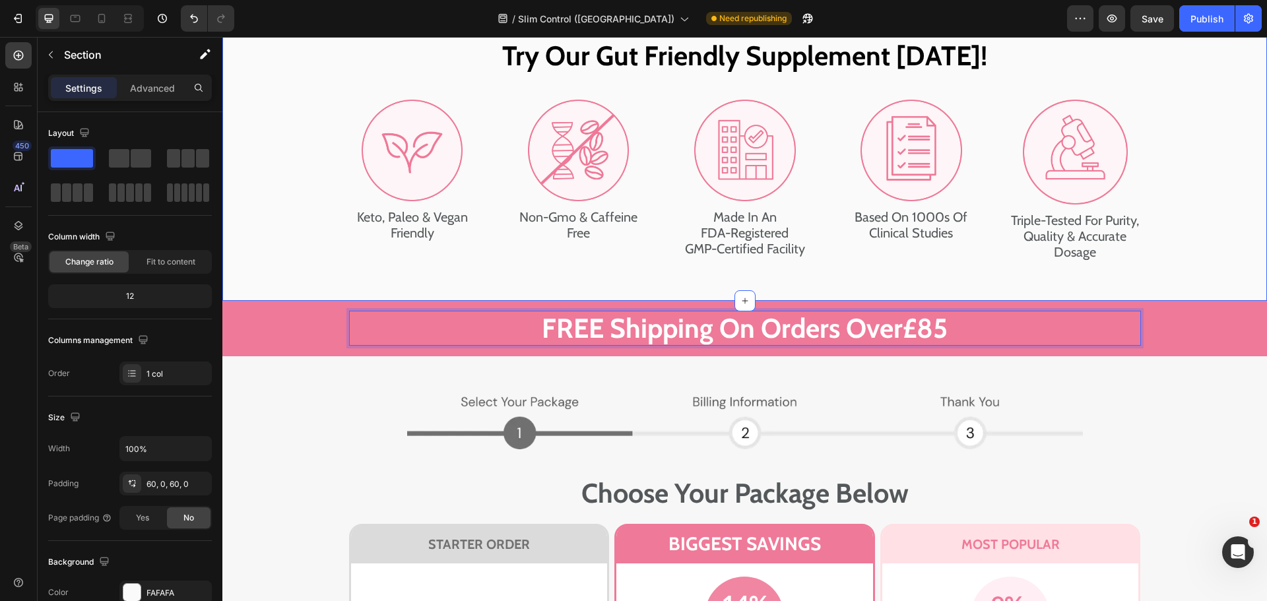
click at [1045, 271] on div "Try Our Gut Friendly Supplement [DATE]! Heading Image Keto, Paleo & Vegan Frien…" at bounding box center [744, 150] width 1045 height 302
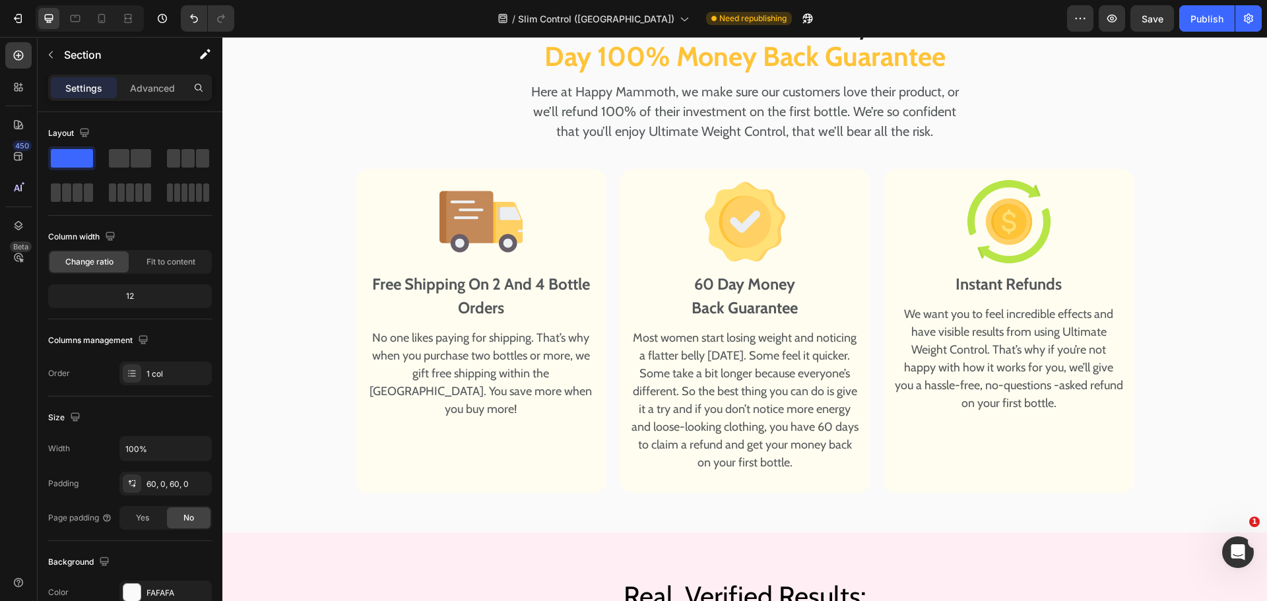
scroll to position [9402, 0]
click at [471, 359] on p "No one likes paying for shipping. That’s why when you purchase two bottles or m…" at bounding box center [481, 373] width 228 height 89
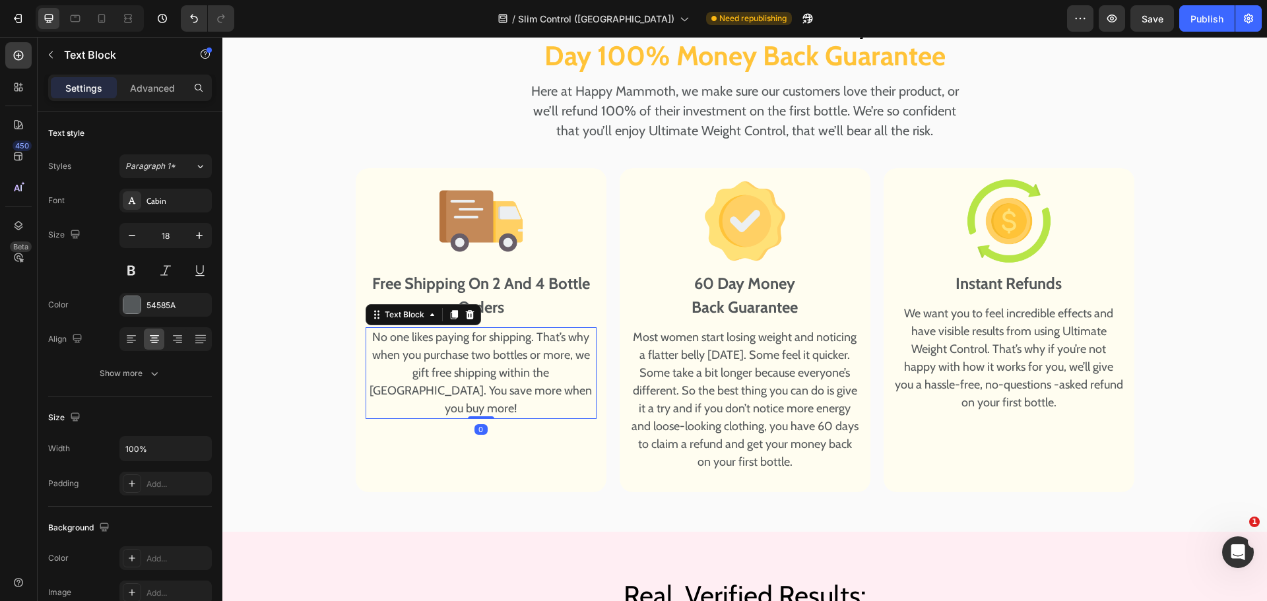
click at [471, 359] on p "No one likes paying for shipping. That’s why when you purchase two bottles or m…" at bounding box center [481, 373] width 228 height 89
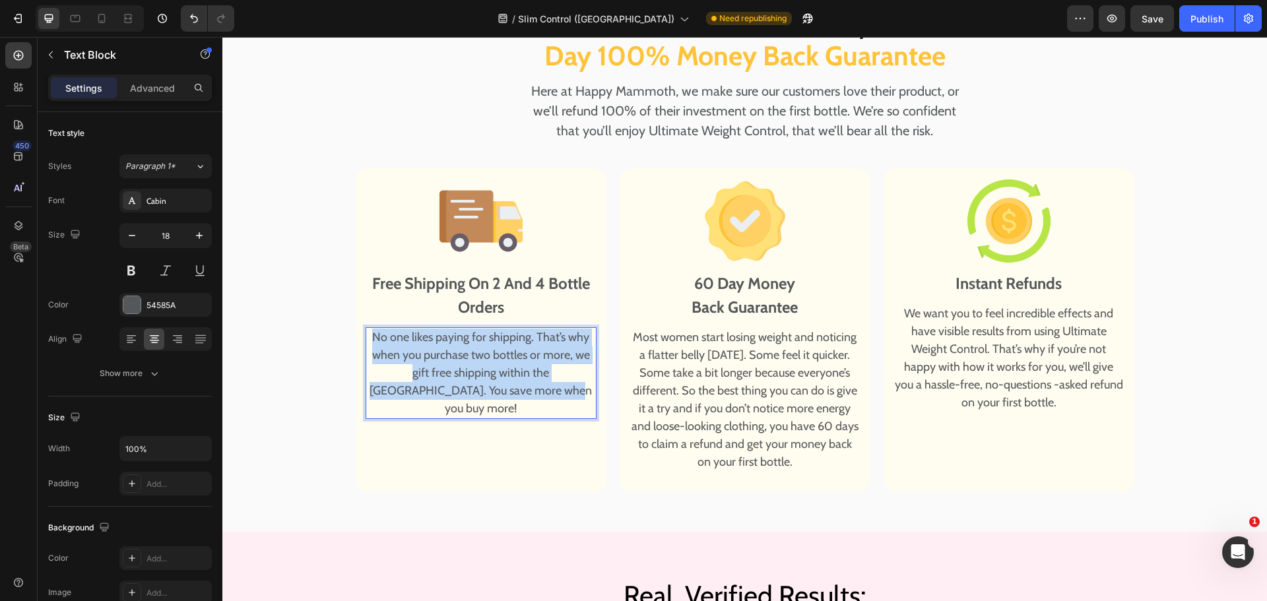
click at [471, 359] on p "No one likes paying for shipping. That’s why when you purchase two bottles or m…" at bounding box center [481, 373] width 228 height 89
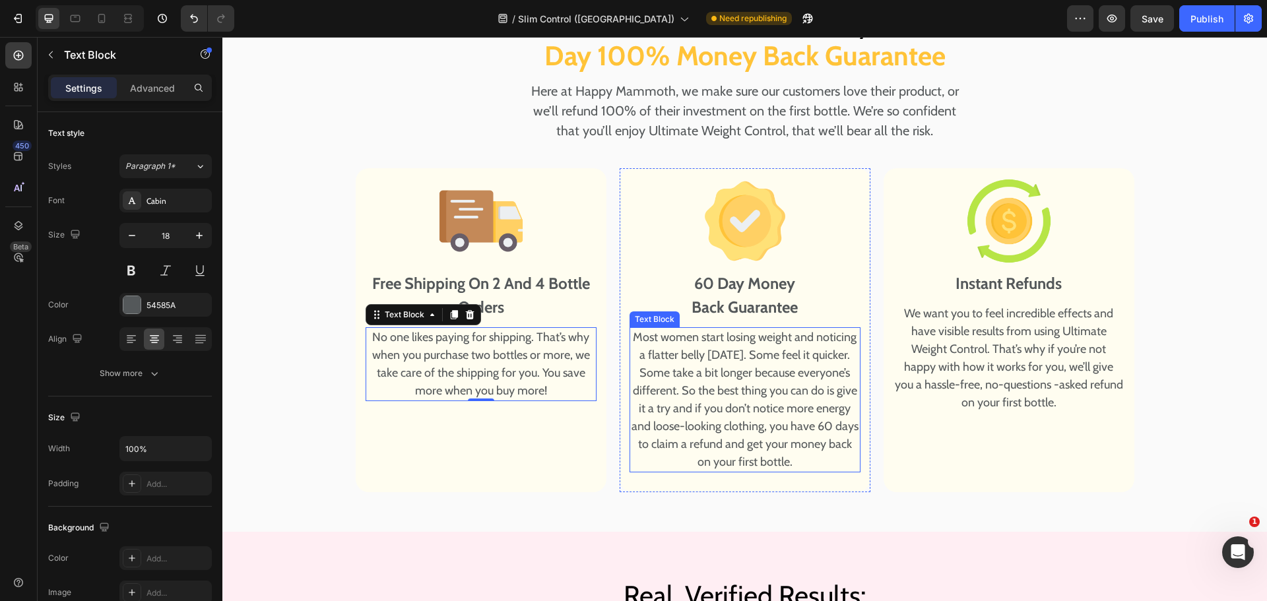
click at [732, 419] on p "Most women start losing weight and noticing a flatter belly [DATE]. Some feel i…" at bounding box center [745, 400] width 228 height 143
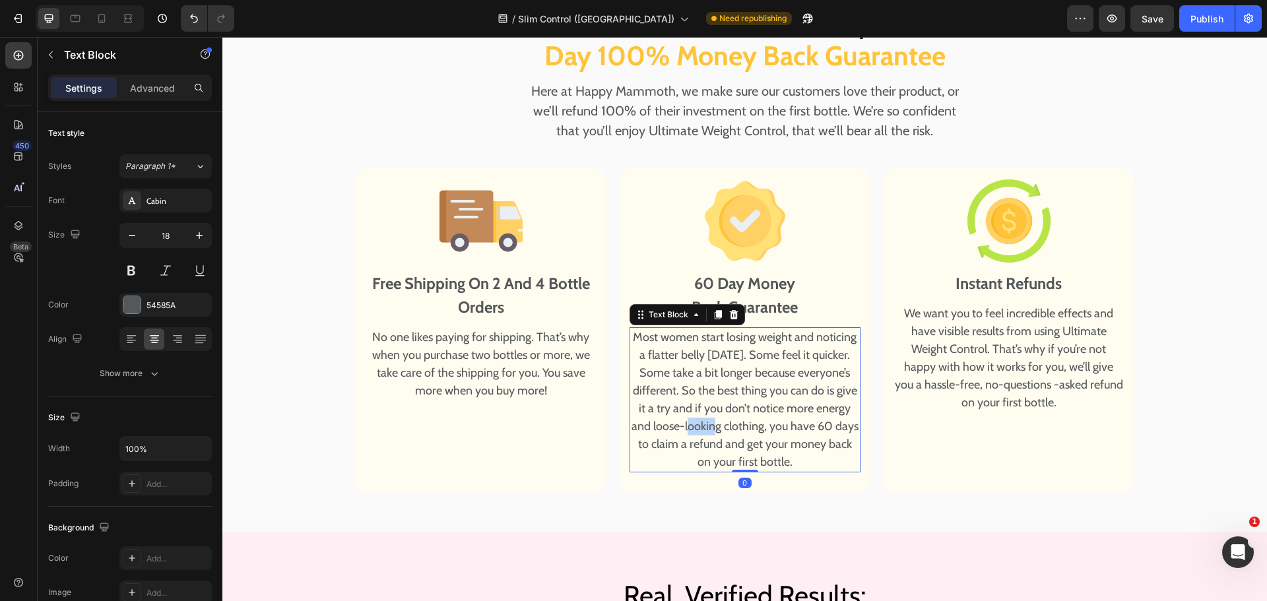
click at [732, 419] on p "Most women start losing weight and noticing a flatter belly [DATE]. Some feel i…" at bounding box center [745, 400] width 228 height 143
click at [1017, 353] on p "We want you to feel incredible effects and have visible results from using Ulti…" at bounding box center [1009, 358] width 228 height 107
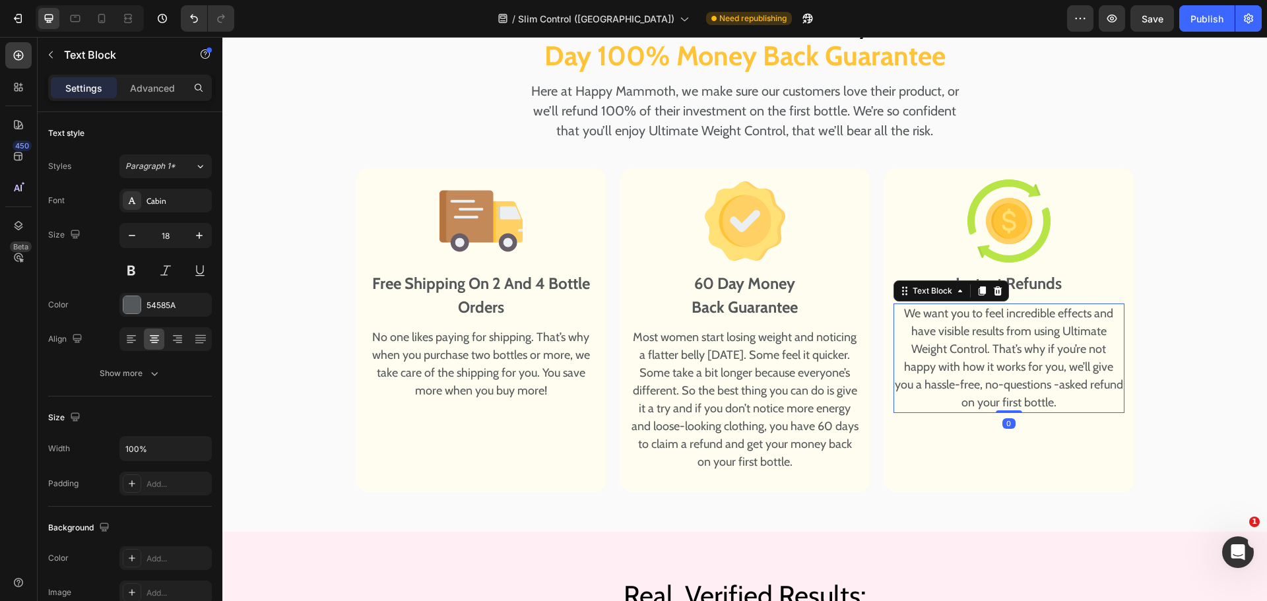
click at [1017, 353] on p "We want you to feel incredible effects and have visible results from using Ulti…" at bounding box center [1009, 358] width 228 height 107
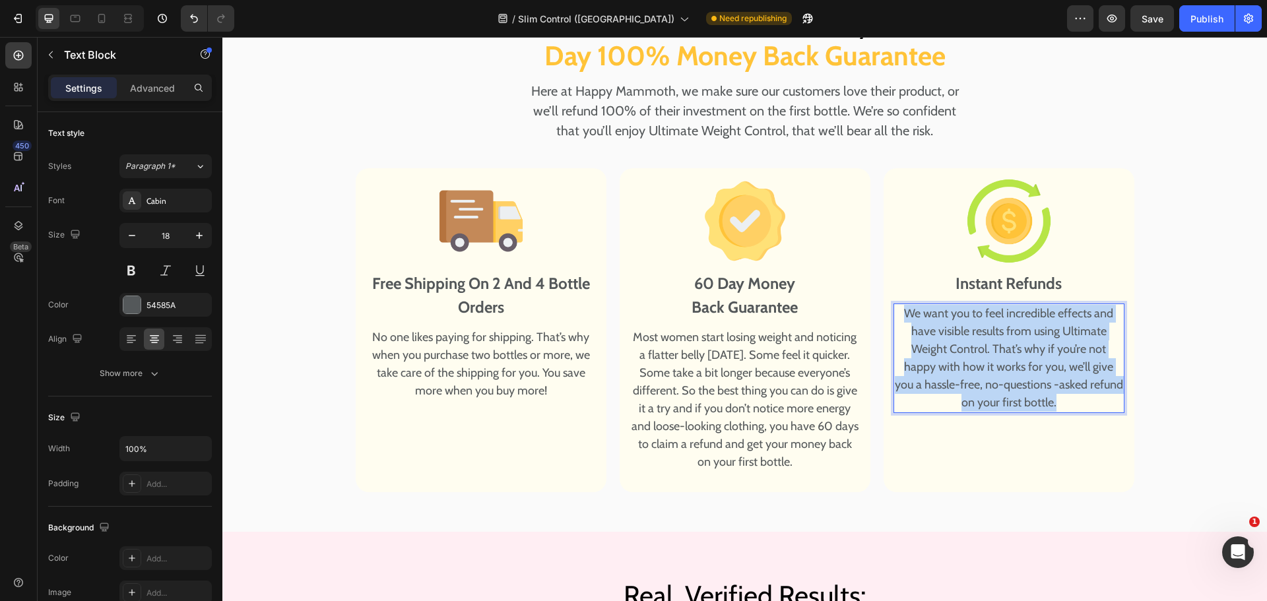
click at [1017, 353] on p "We want you to feel incredible effects and have visible results from using Ulti…" at bounding box center [1009, 358] width 228 height 107
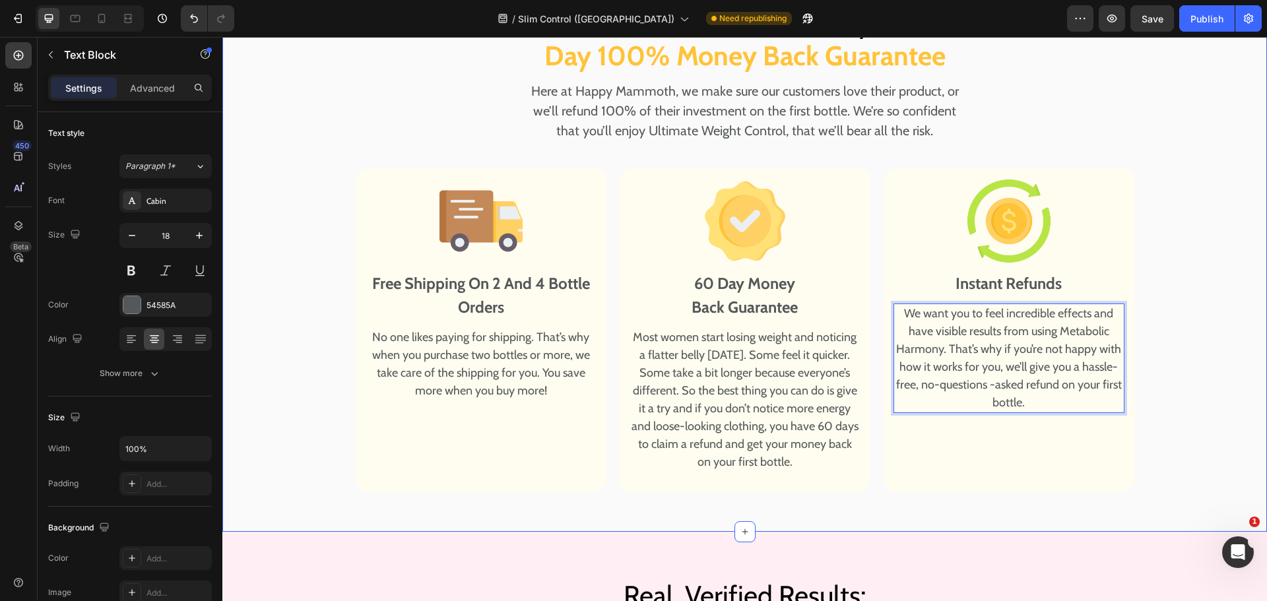
click at [1225, 341] on div "Your Purchase Is Protected By Our 60 Day 100% Money Back Guarantee Heading Here…" at bounding box center [744, 245] width 1045 height 493
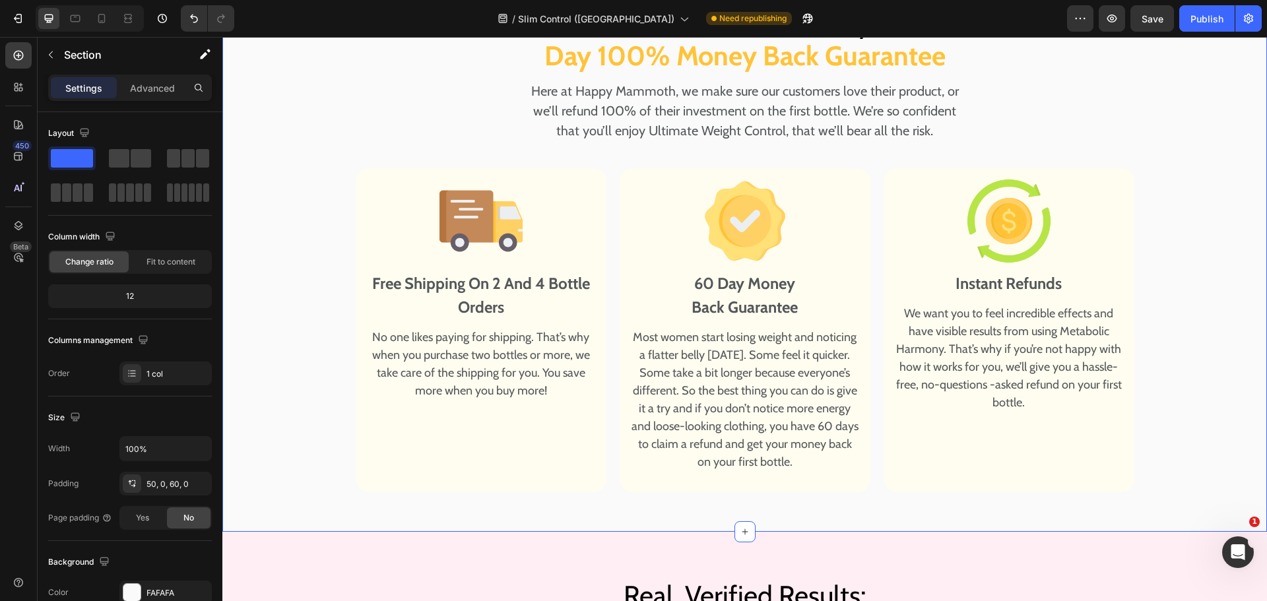
click at [1154, 3] on div "Version history / Slim Control ([GEOGRAPHIC_DATA]) Need republishing Preview Sa…" at bounding box center [633, 19] width 1267 height 38
click at [1154, 7] on button "Save" at bounding box center [1153, 18] width 44 height 26
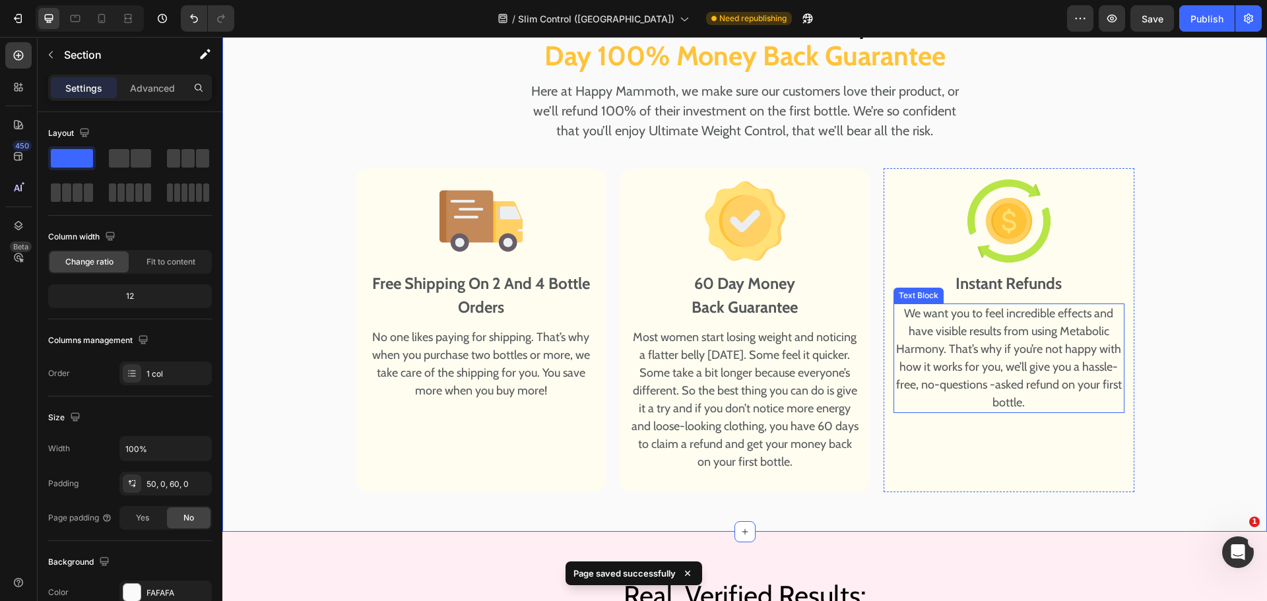
scroll to position [9336, 0]
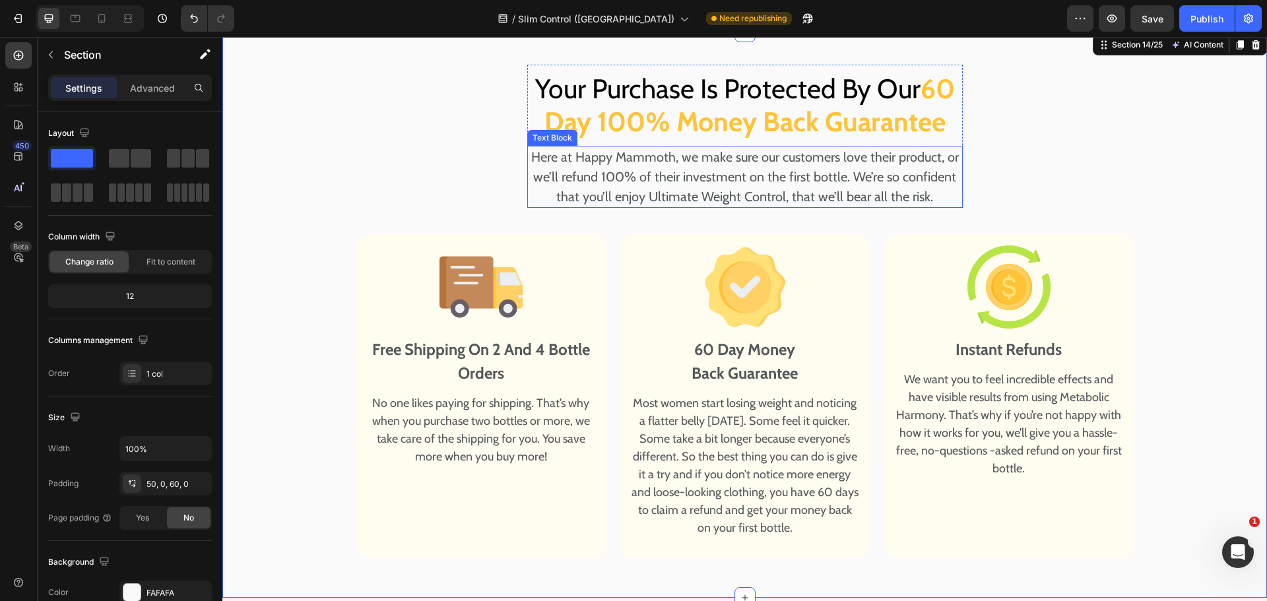
click at [677, 185] on p "Here at Happy Mammoth, we make sure our customers love their product, or we’ll …" at bounding box center [745, 176] width 433 height 59
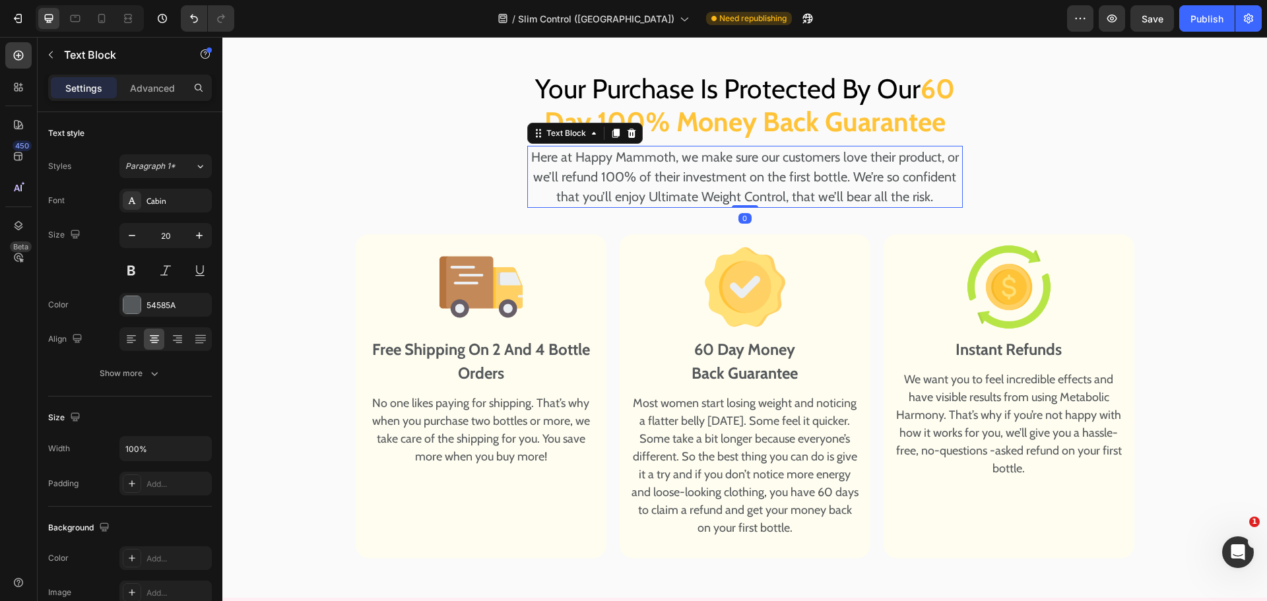
click at [677, 185] on p "Here at Happy Mammoth, we make sure our customers love their product, or we’ll …" at bounding box center [745, 176] width 433 height 59
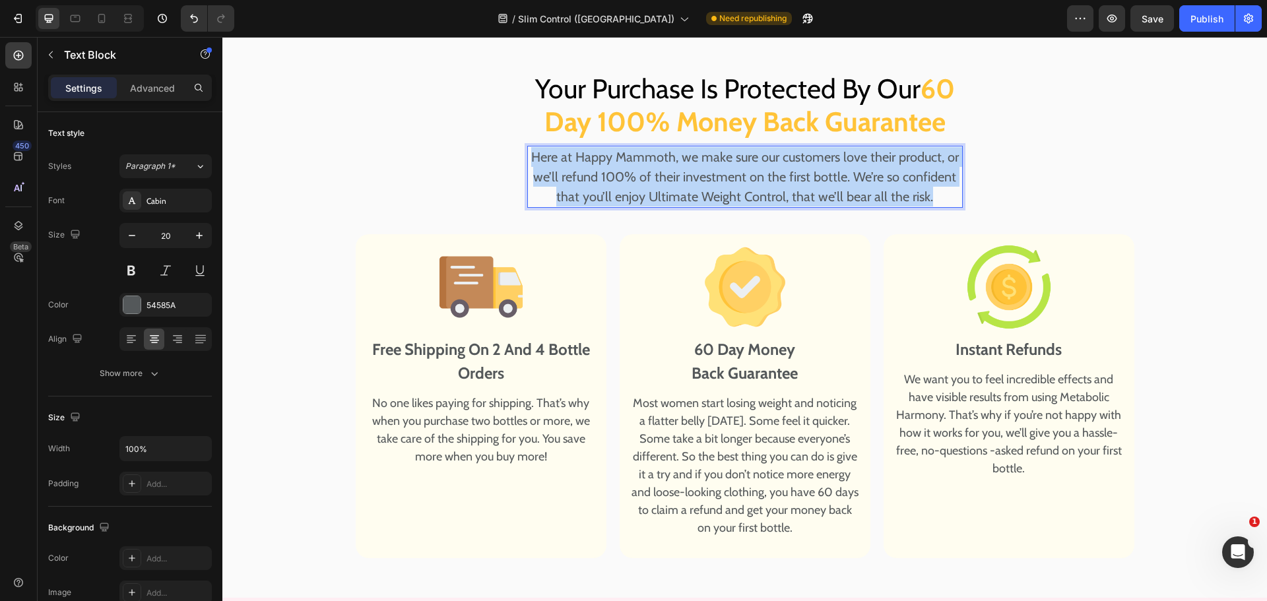
click at [677, 185] on p "Here at Happy Mammoth, we make sure our customers love their product, or we’ll …" at bounding box center [745, 176] width 433 height 59
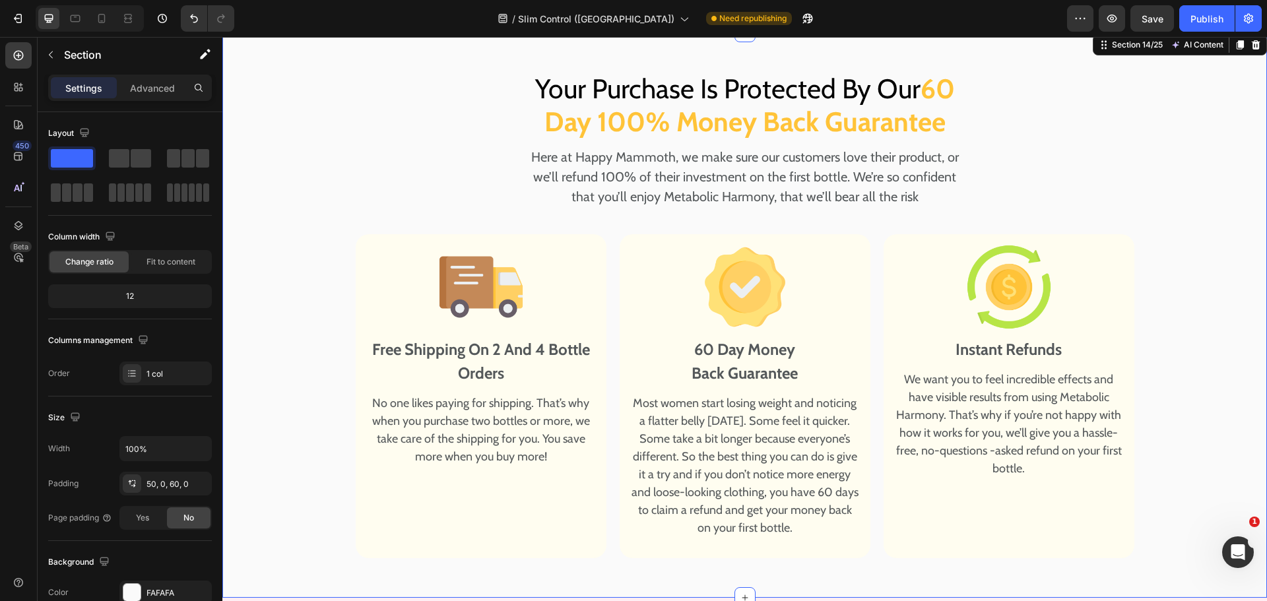
click at [1059, 179] on div "Your Purchase Is Protected By Our 60 Day 100% Money Back Guarantee Heading Here…" at bounding box center [744, 311] width 1045 height 493
click at [1162, 24] on button "Save" at bounding box center [1153, 18] width 44 height 26
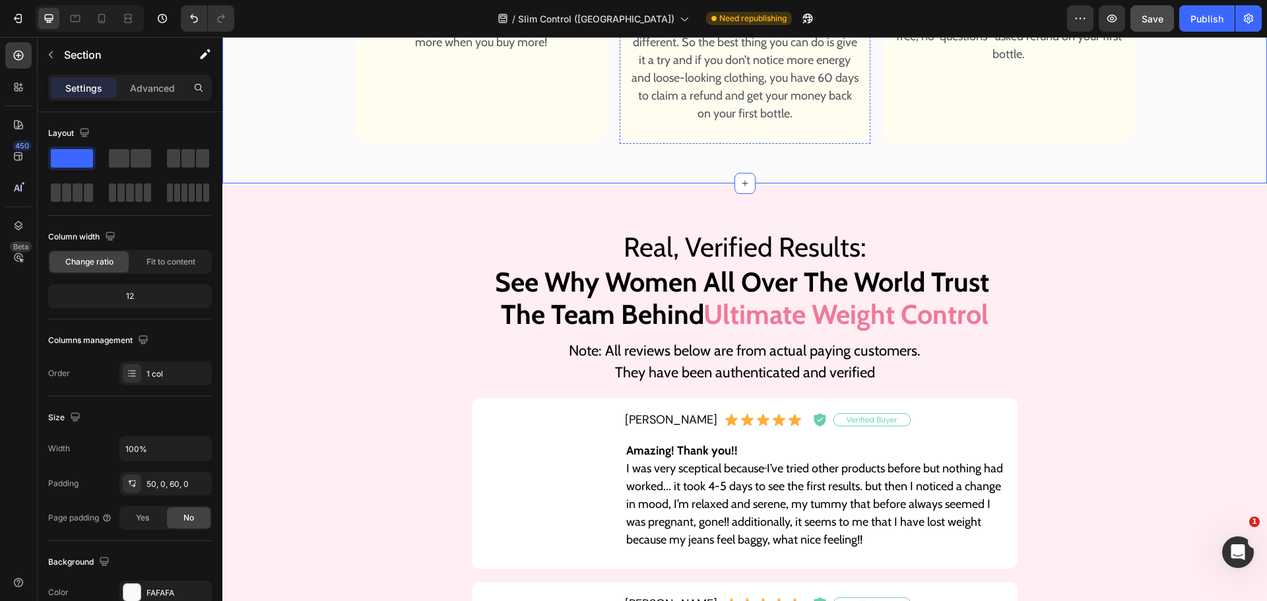
scroll to position [9799, 0]
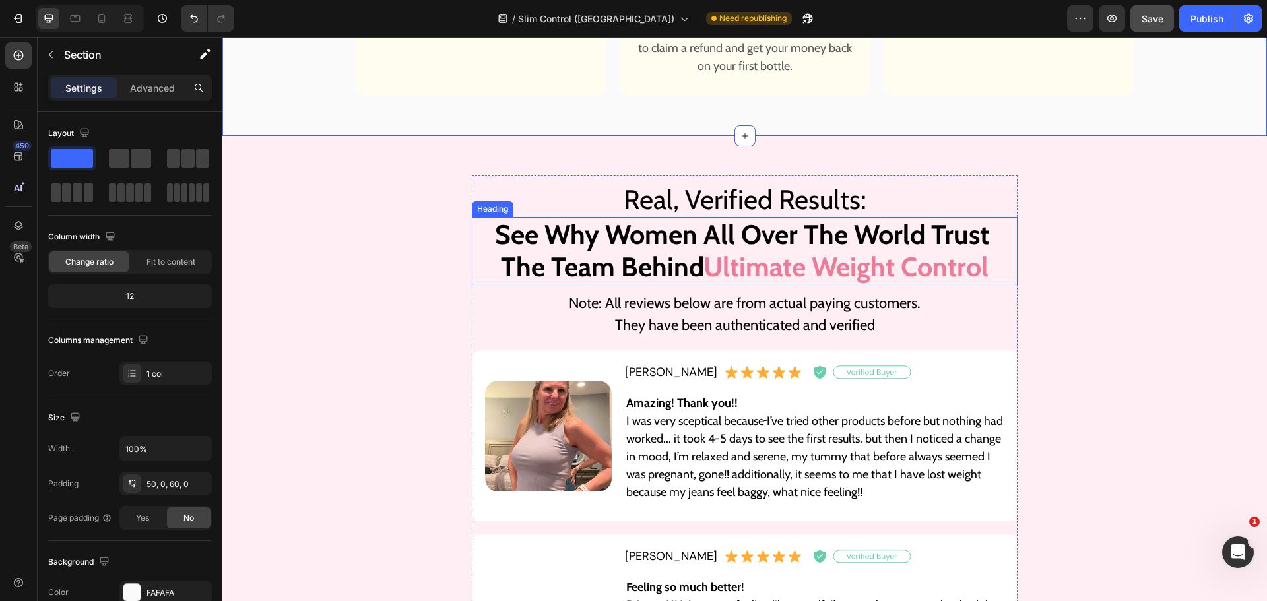
click at [750, 268] on strong "Ultimate Weight Control" at bounding box center [846, 266] width 285 height 33
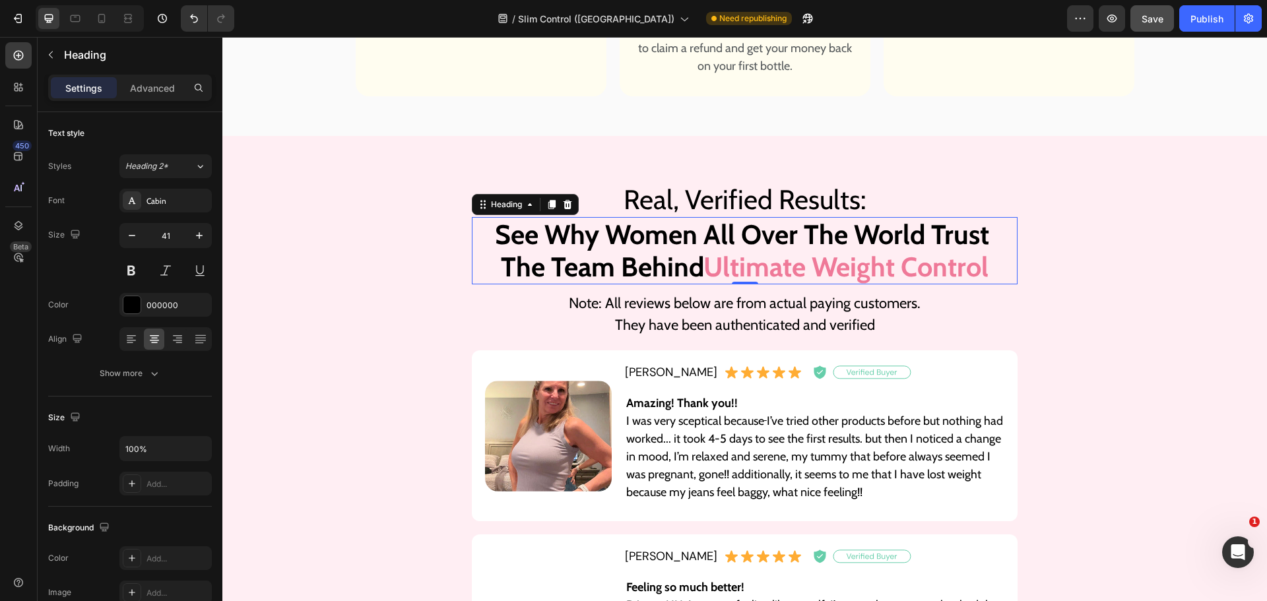
click at [989, 260] on p "See Why Women All Over The World Trust The Team Behind Ultimate Weight Control" at bounding box center [744, 250] width 543 height 65
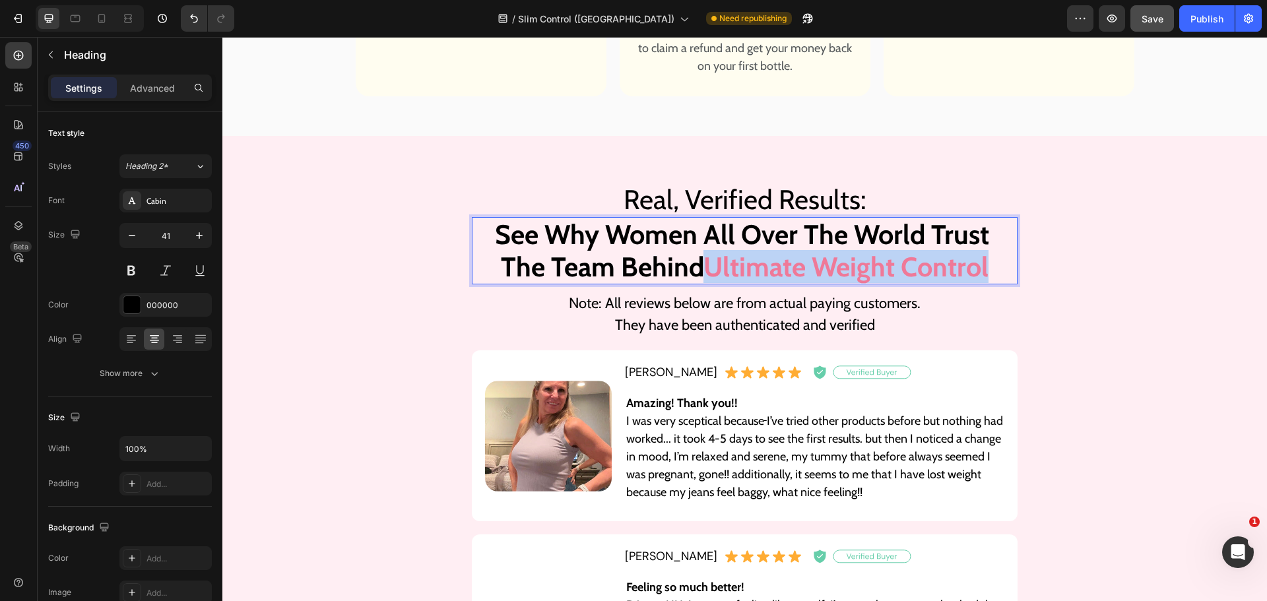
click at [708, 270] on strong "Ultimate Weight Control" at bounding box center [846, 266] width 285 height 33
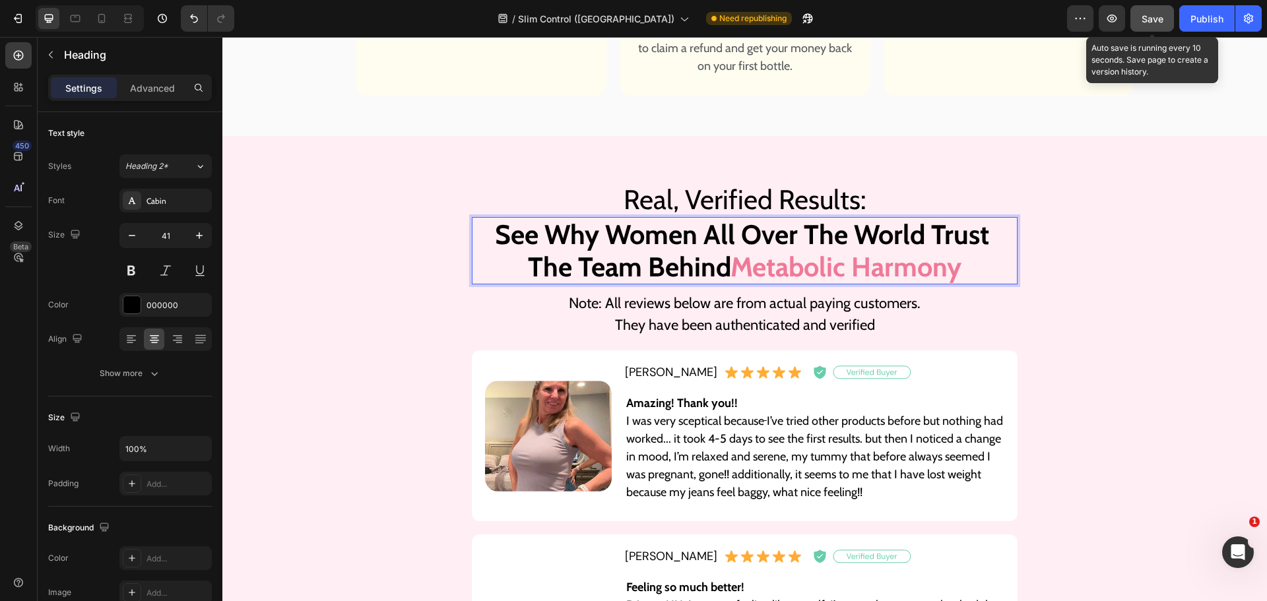
click at [1148, 28] on button "Save" at bounding box center [1153, 18] width 44 height 26
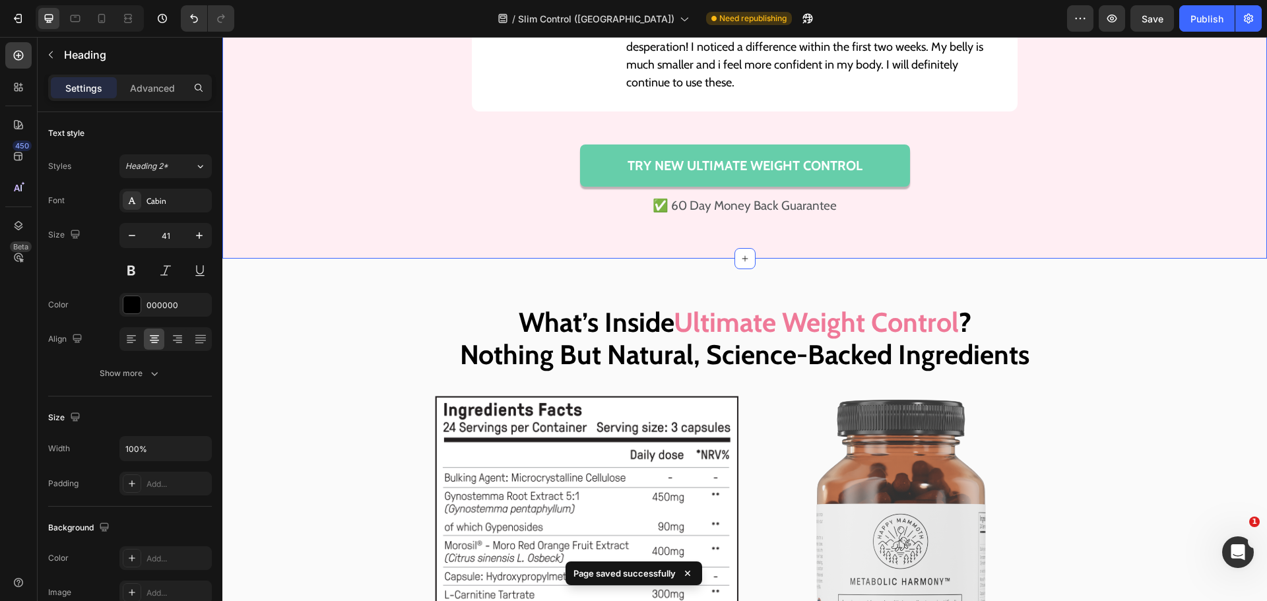
scroll to position [10525, 0]
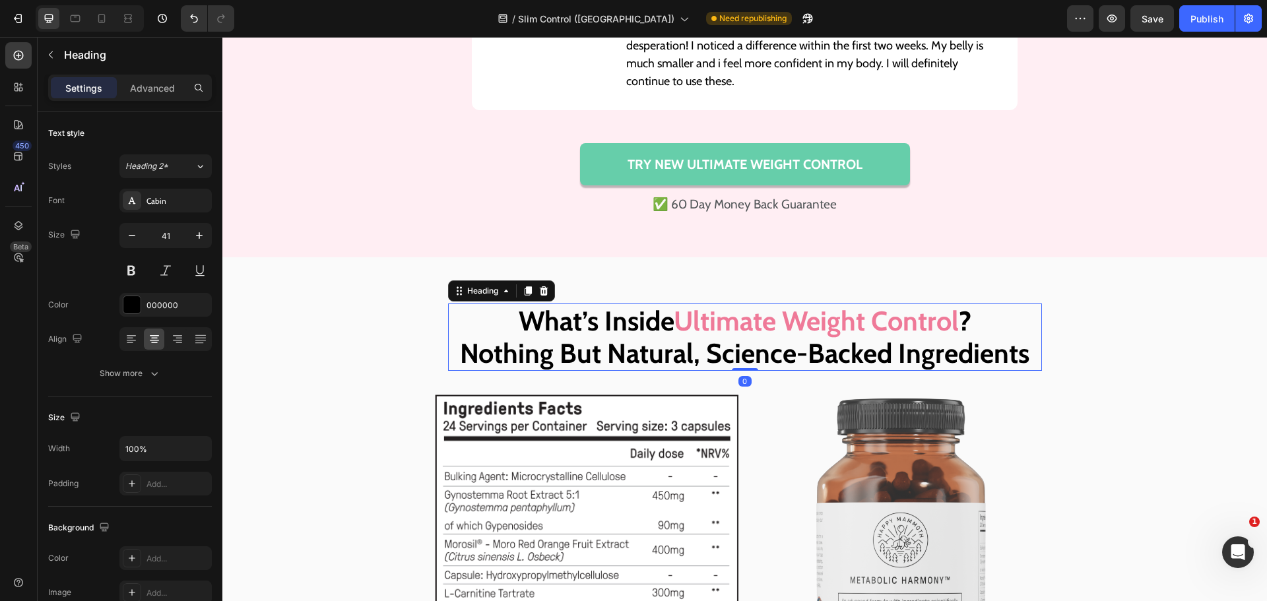
click at [954, 312] on h2 "What’s Inside Ultimate Weight Control ? Nothing But Natural, Science-Backed Ing…" at bounding box center [745, 337] width 594 height 67
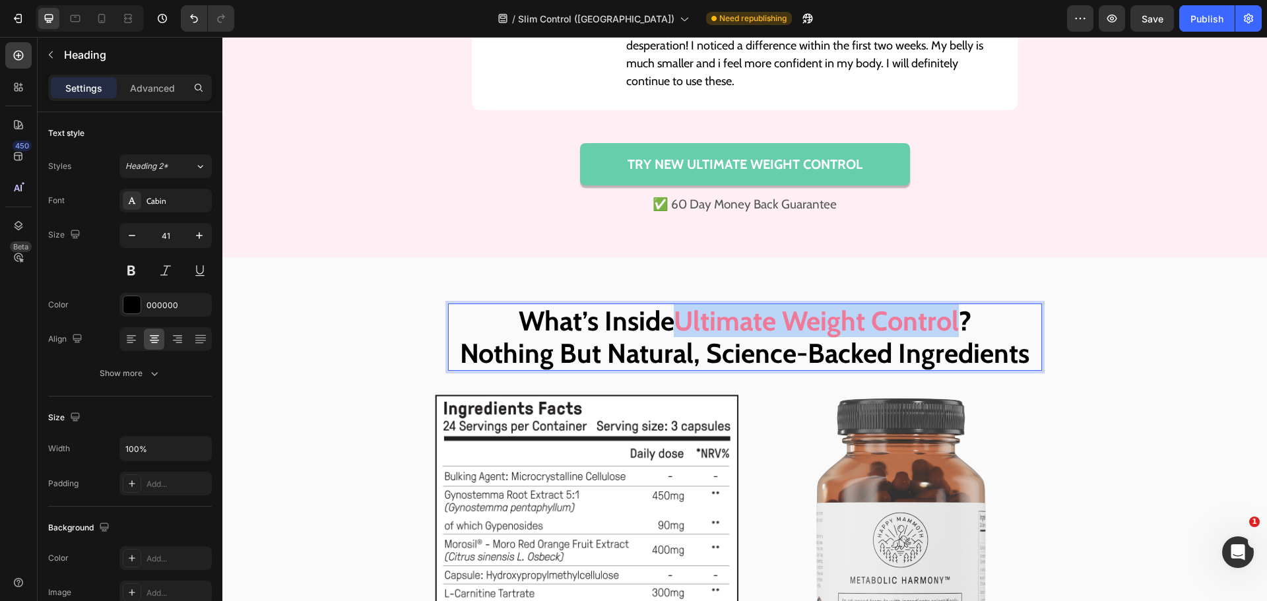
click at [677, 316] on strong "Ultimate Weight Control" at bounding box center [816, 320] width 285 height 33
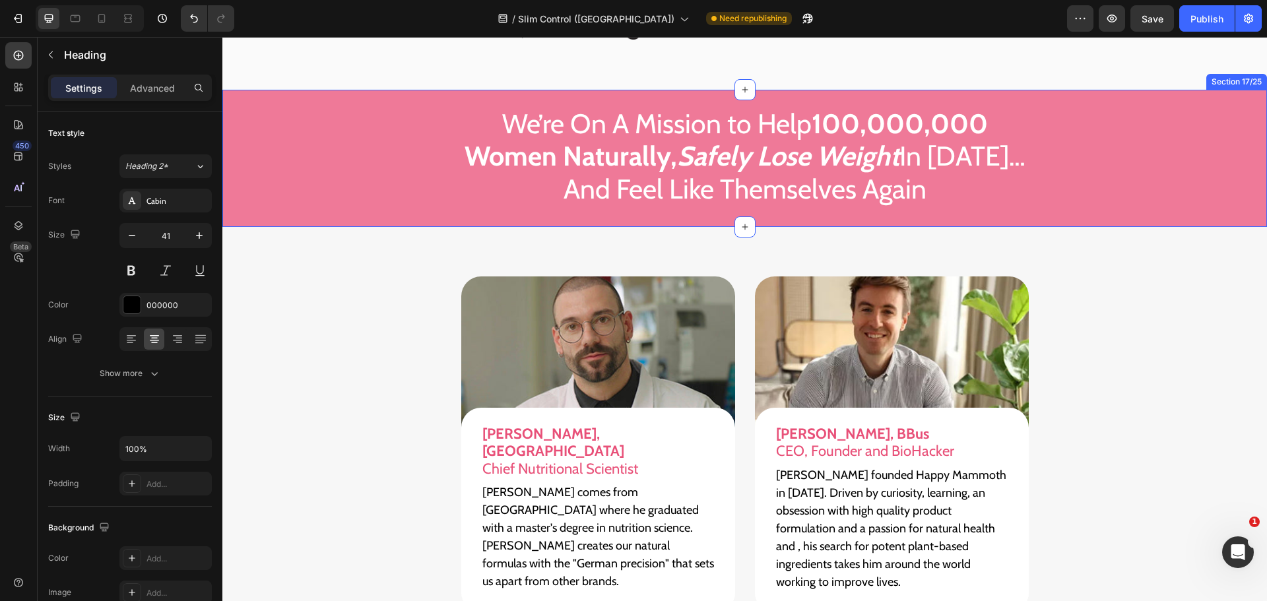
scroll to position [11185, 0]
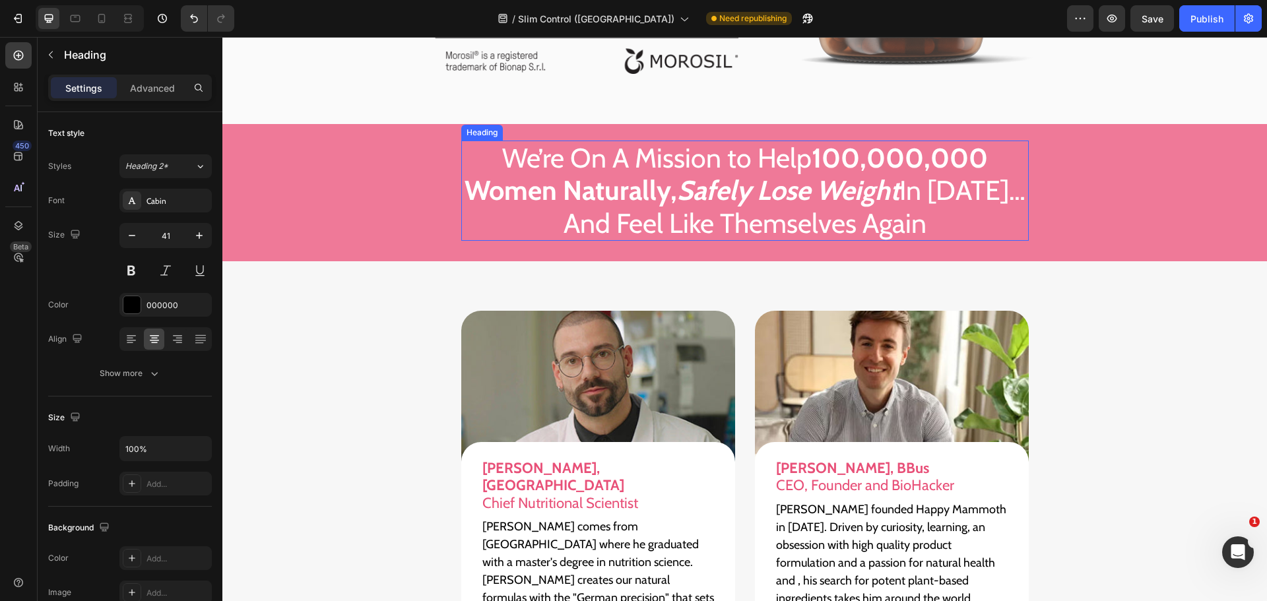
click at [562, 183] on strong "100,000,000 Women Naturally," at bounding box center [726, 173] width 523 height 65
click at [566, 183] on strong "100,000,000 Women Naturally," at bounding box center [726, 173] width 523 height 65
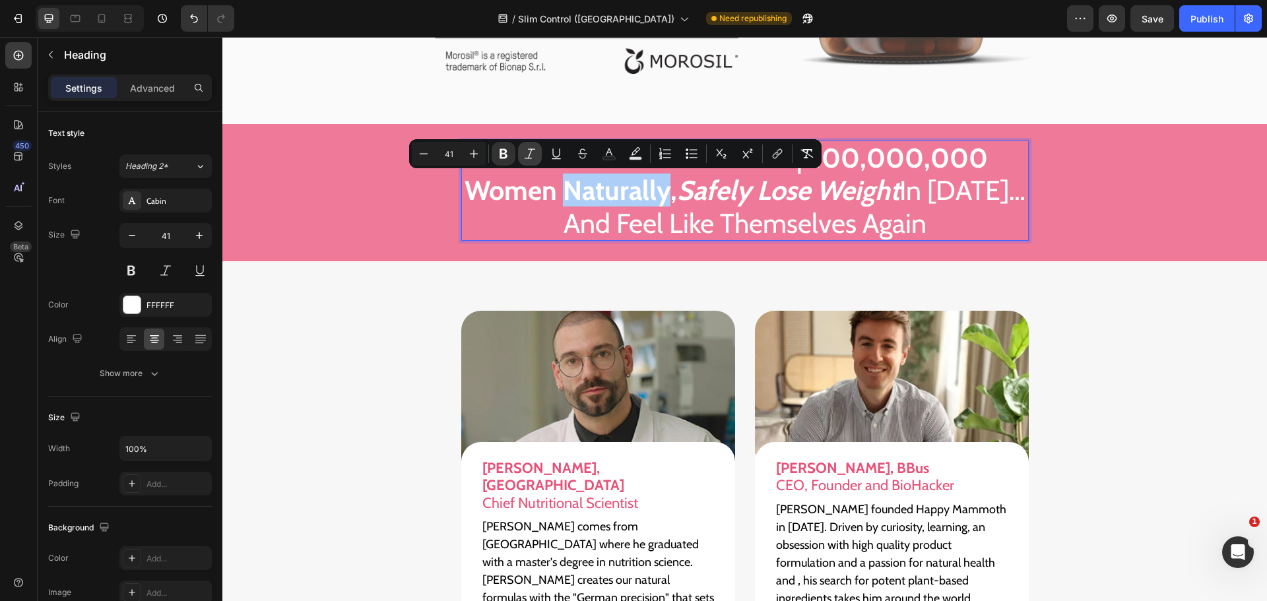
click at [534, 157] on icon "Editor contextual toolbar" at bounding box center [529, 153] width 13 height 13
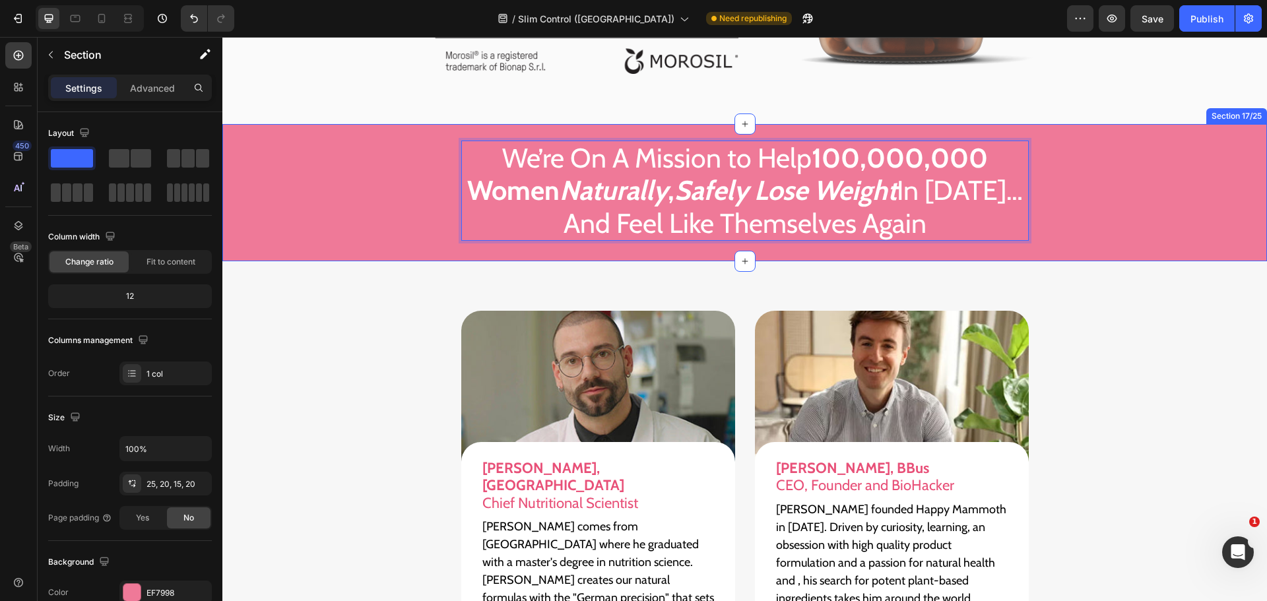
click at [1239, 191] on div "We’re On A Mission to Help 100,000,000 Women Naturally , Safely Lose Weight In …" at bounding box center [745, 196] width 1019 height 111
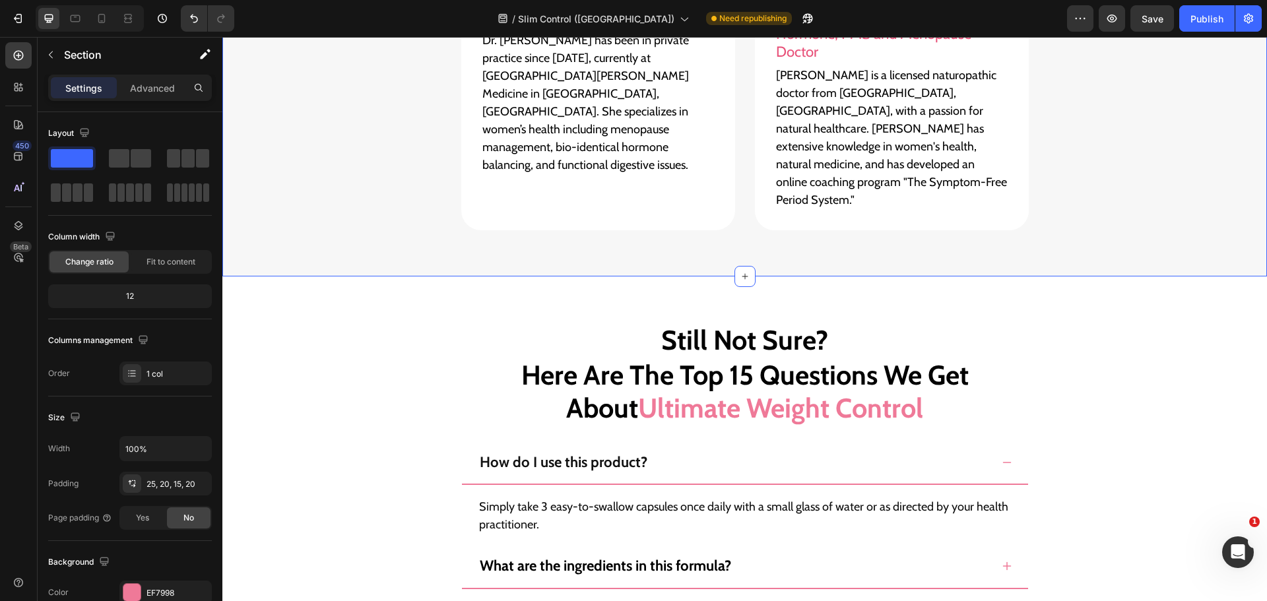
scroll to position [12109, 0]
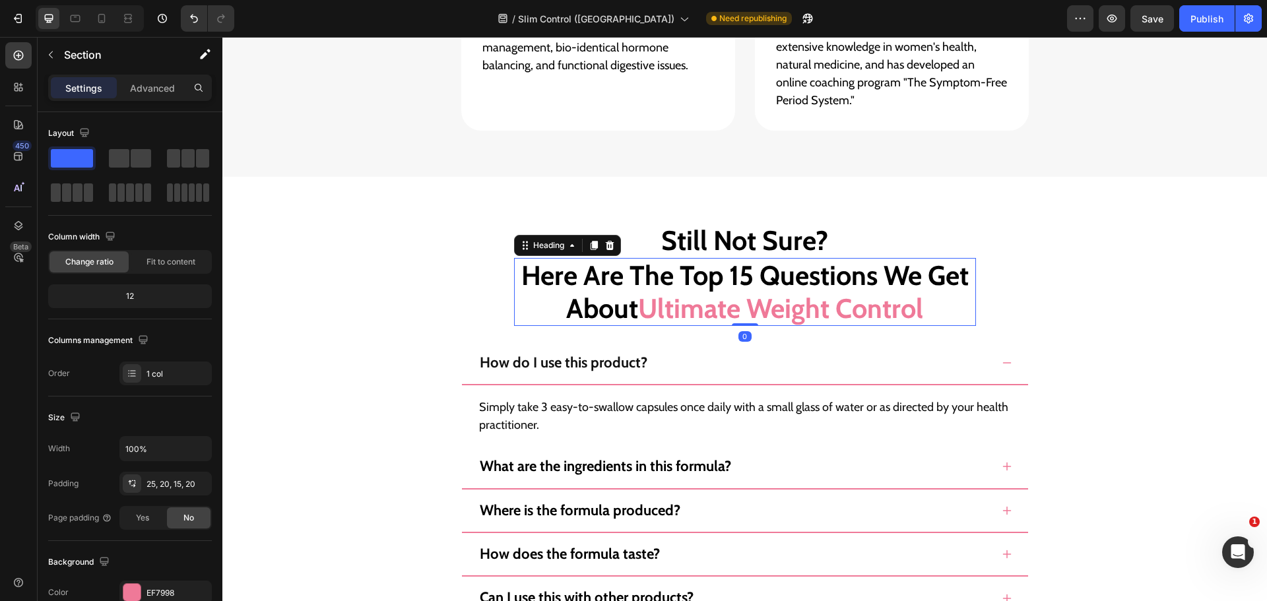
click at [920, 292] on strong "Ultimate Weight Control" at bounding box center [780, 308] width 285 height 33
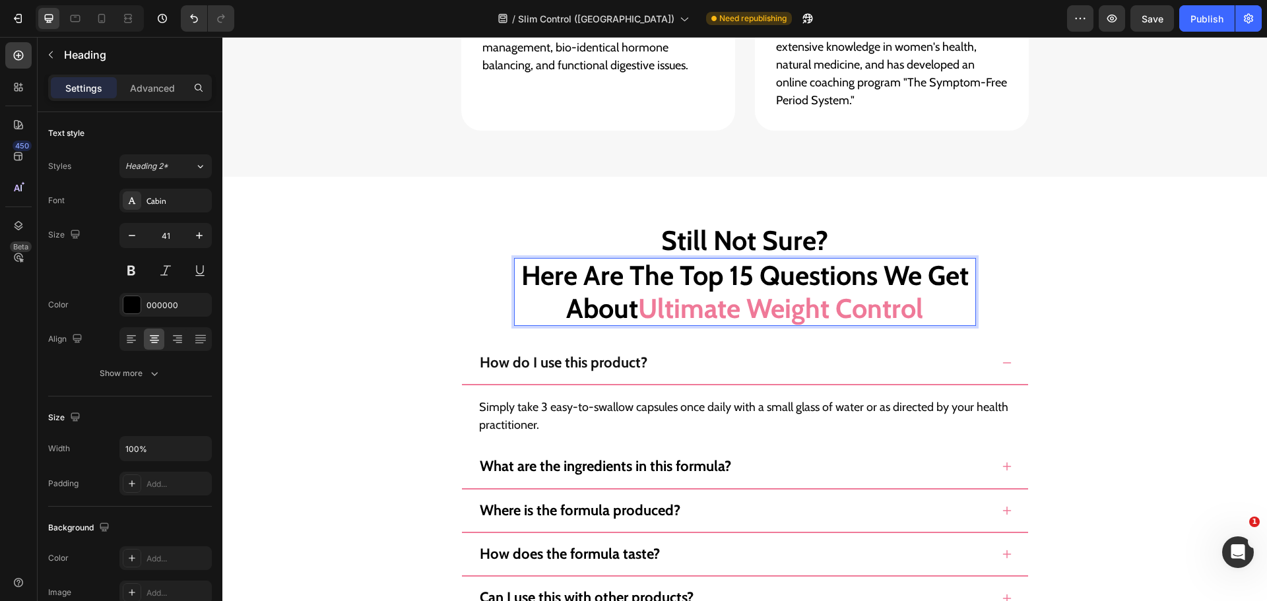
click at [920, 292] on strong "Ultimate Weight Control" at bounding box center [780, 308] width 285 height 33
click at [641, 292] on strong "Ultimate Weight Control" at bounding box center [780, 308] width 285 height 33
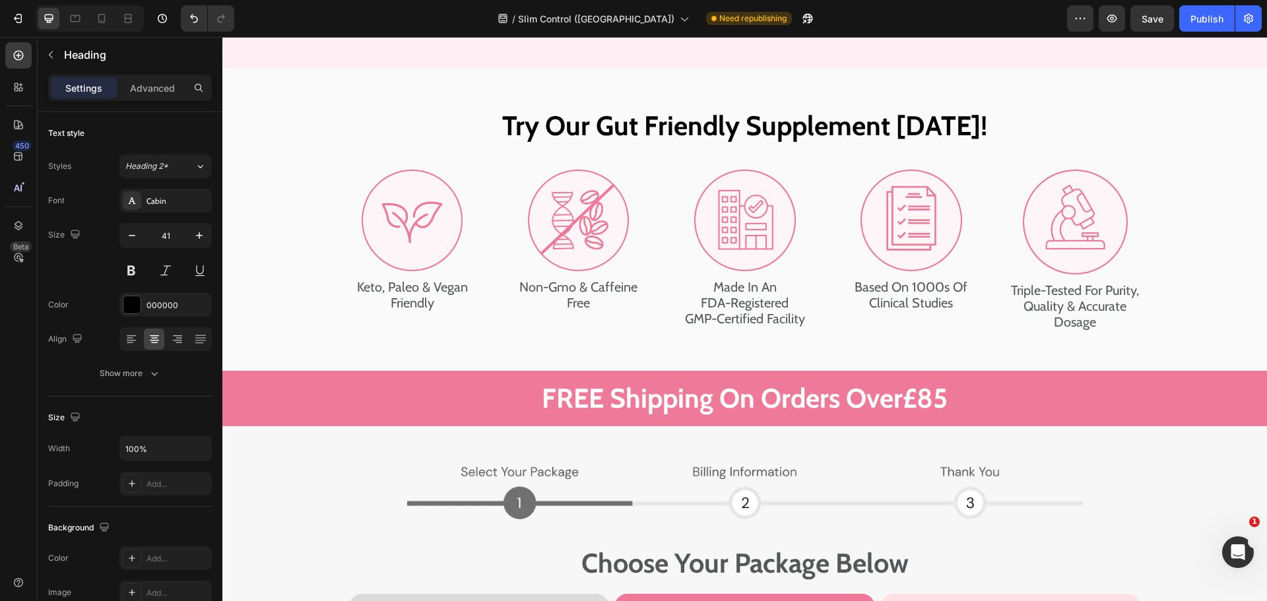
scroll to position [8173, 0]
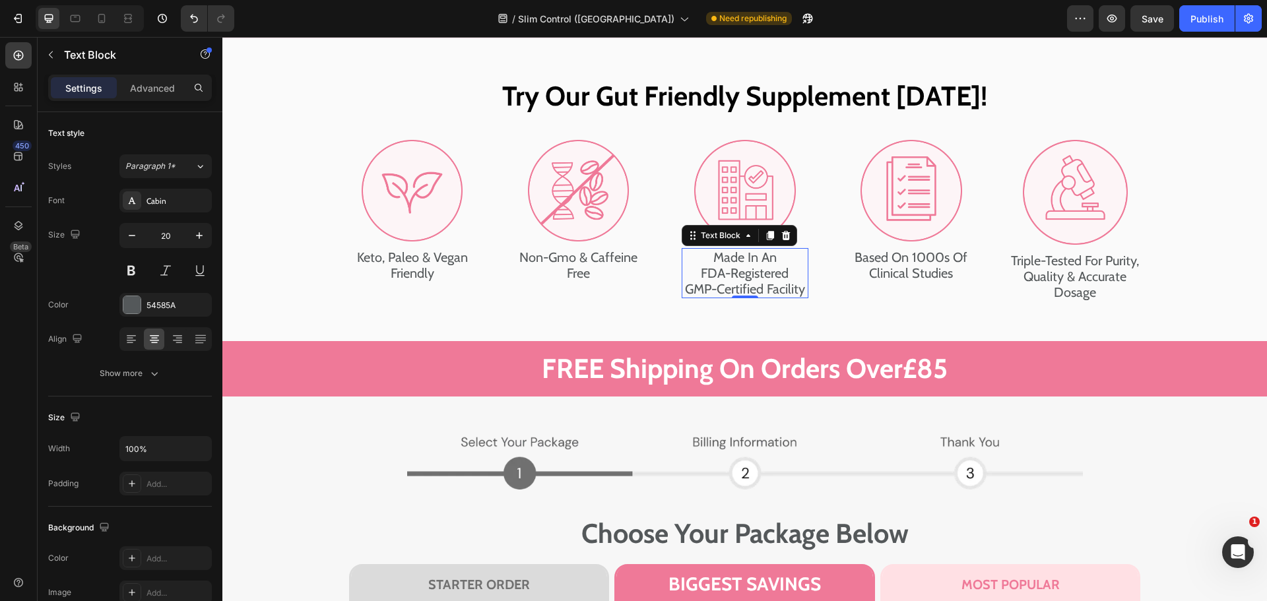
click at [768, 288] on p "Made In An FDA-Registered GMP-Certified Facility" at bounding box center [745, 274] width 124 height 48
click at [748, 284] on p "Made In An FDA-Registered GMP-Certified Facility" at bounding box center [745, 274] width 124 height 48
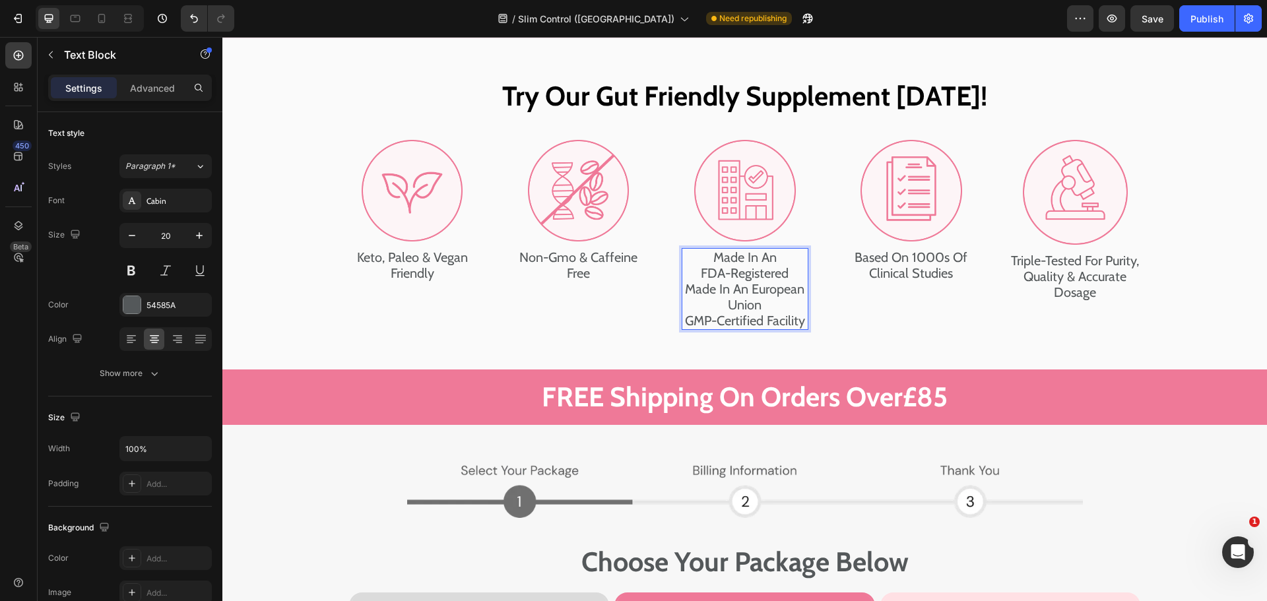
click at [764, 306] on p "Made In An FDA-Registered Made In An European Union GMP-Certified Facility" at bounding box center [745, 289] width 124 height 79
click at [683, 325] on p "Made In An FDA-Registered Made In An European Union GMP-Certified Facility" at bounding box center [745, 289] width 124 height 79
click at [738, 290] on p "Made In An FDA-Registered Made In An European Union GMP-Certified Facility" at bounding box center [745, 289] width 124 height 79
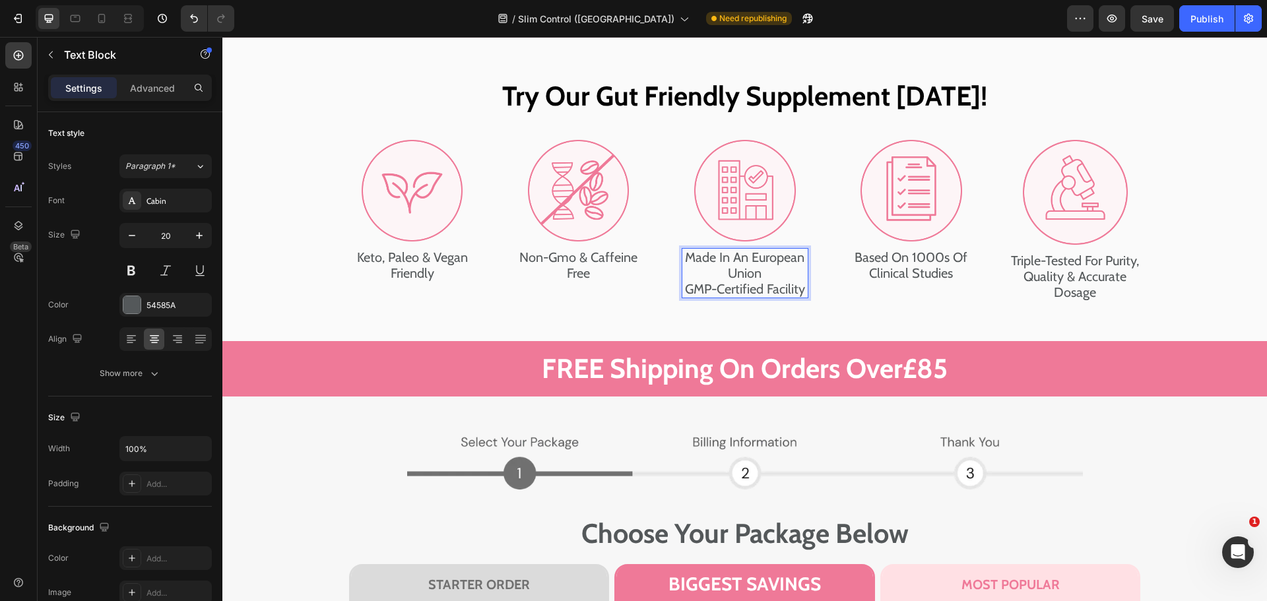
click at [683, 294] on p "Made In An European Union GMP-Certified Facility" at bounding box center [745, 274] width 124 height 48
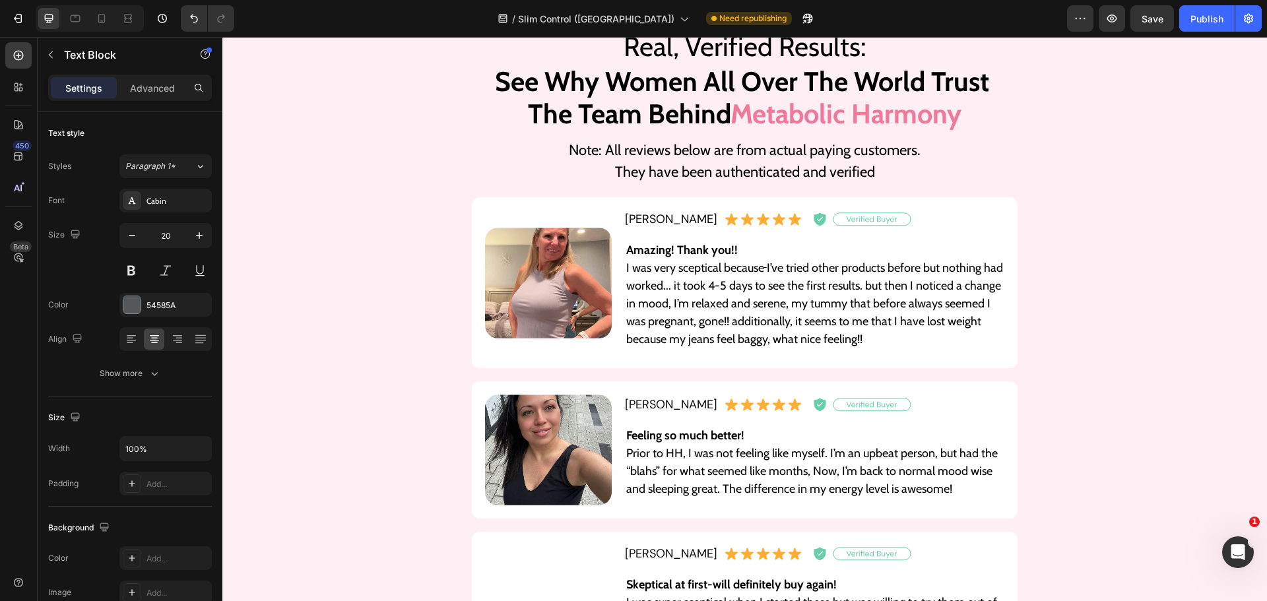
scroll to position [9955, 0]
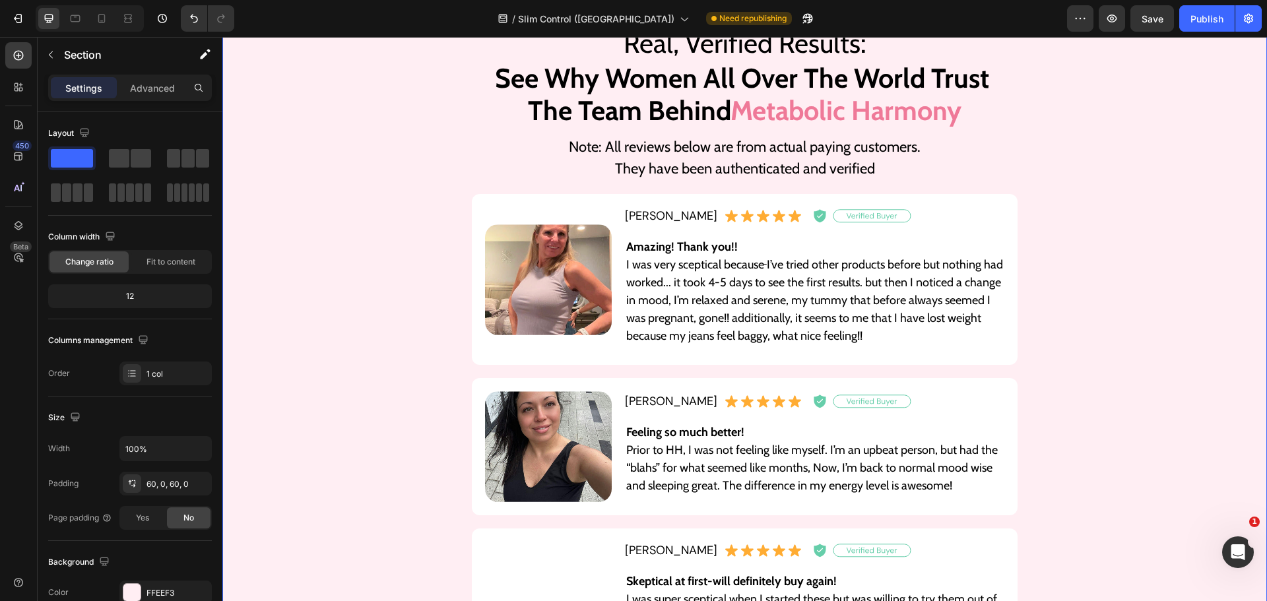
click at [1124, 267] on div "Real, Verified Results: Heading See Why Women All Over The World Trust The Team…" at bounding box center [744, 404] width 1045 height 770
click at [1142, 19] on span "Save" at bounding box center [1153, 18] width 22 height 11
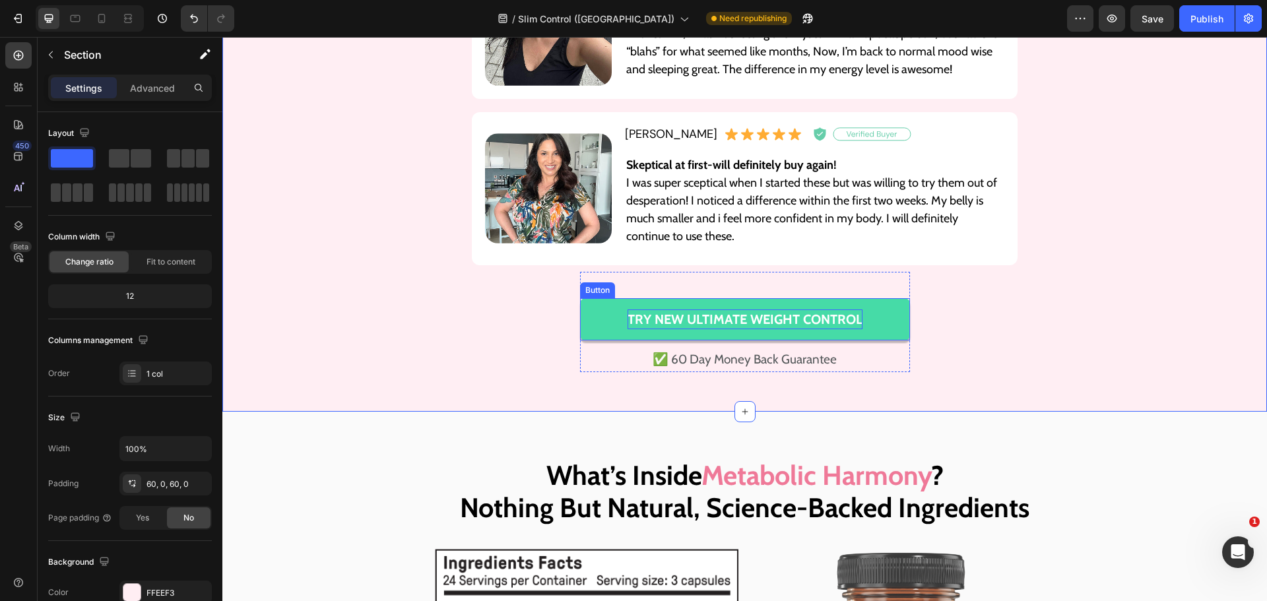
click at [839, 314] on p "Try NEW Ultimate Weight Control" at bounding box center [745, 320] width 235 height 20
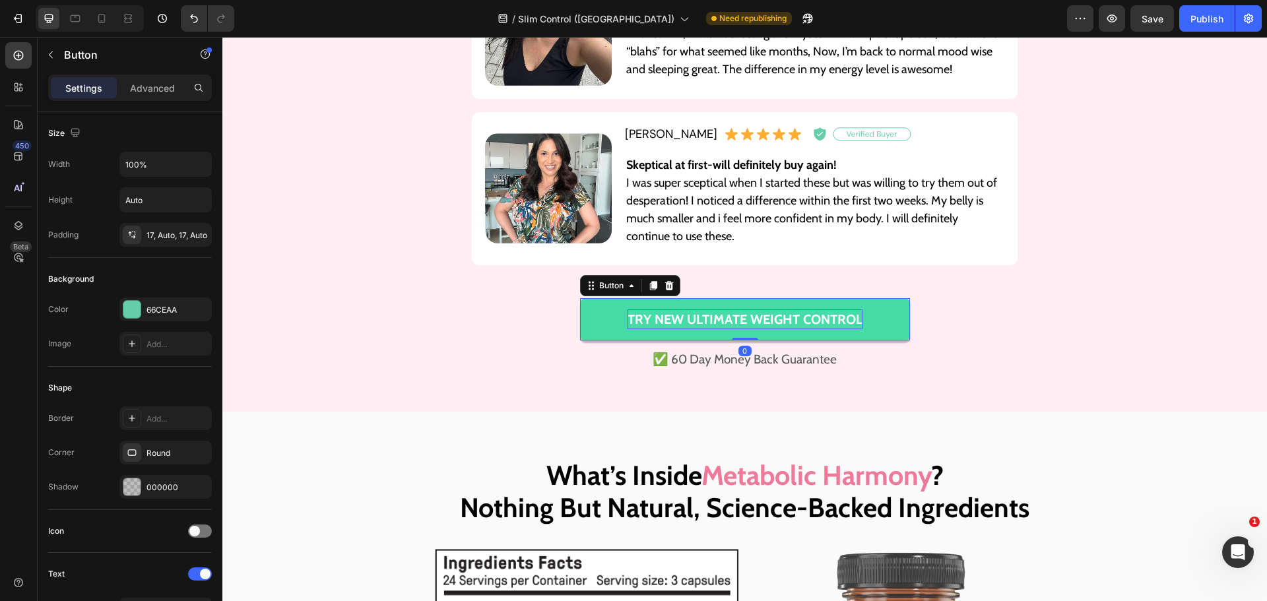
click at [835, 314] on p "Try NEW Ultimate Weight Control" at bounding box center [745, 320] width 235 height 20
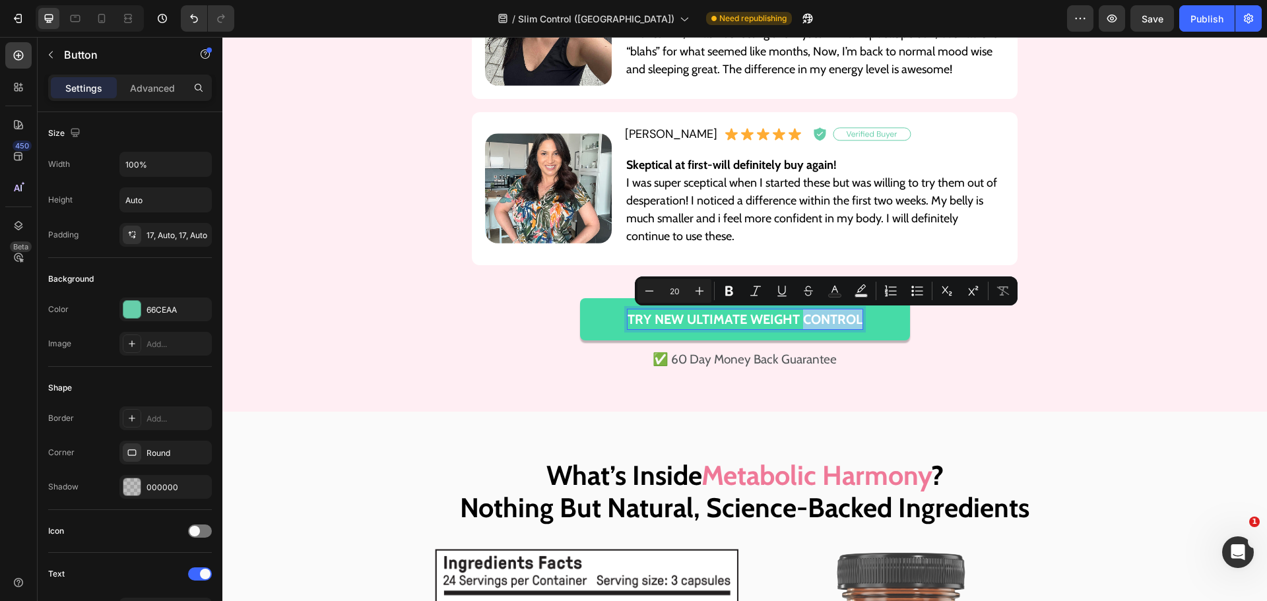
click at [855, 322] on p "Try NEW Ultimate Weight Control" at bounding box center [745, 320] width 235 height 20
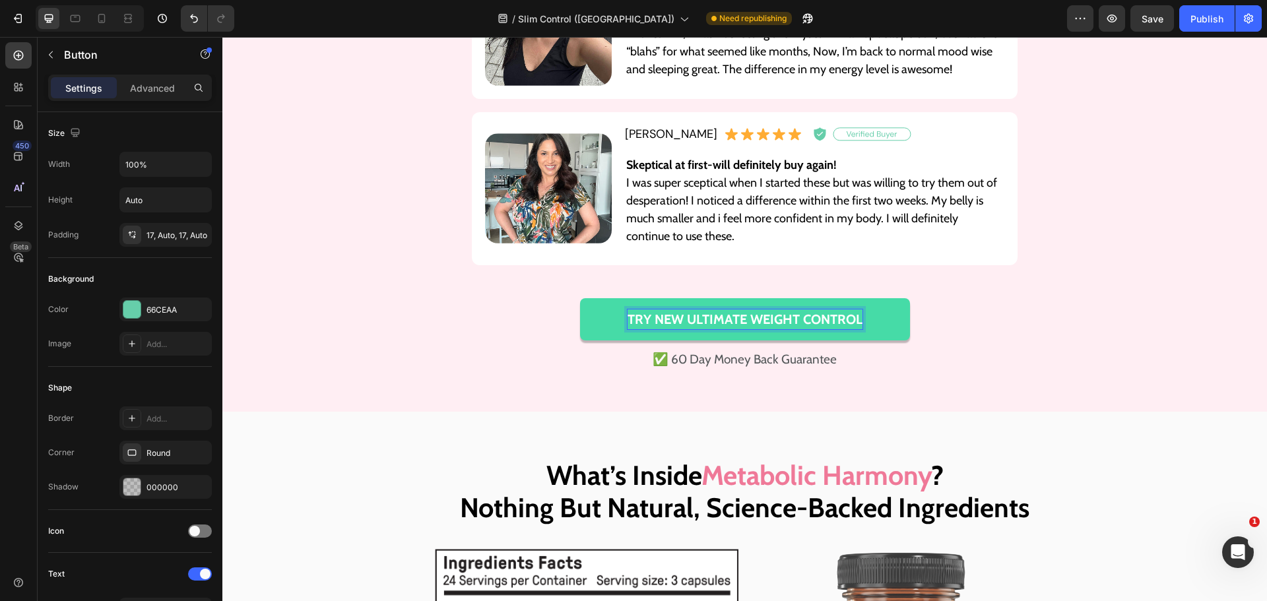
click at [683, 320] on p "Try NEW Ultimate Weight Control" at bounding box center [745, 320] width 235 height 20
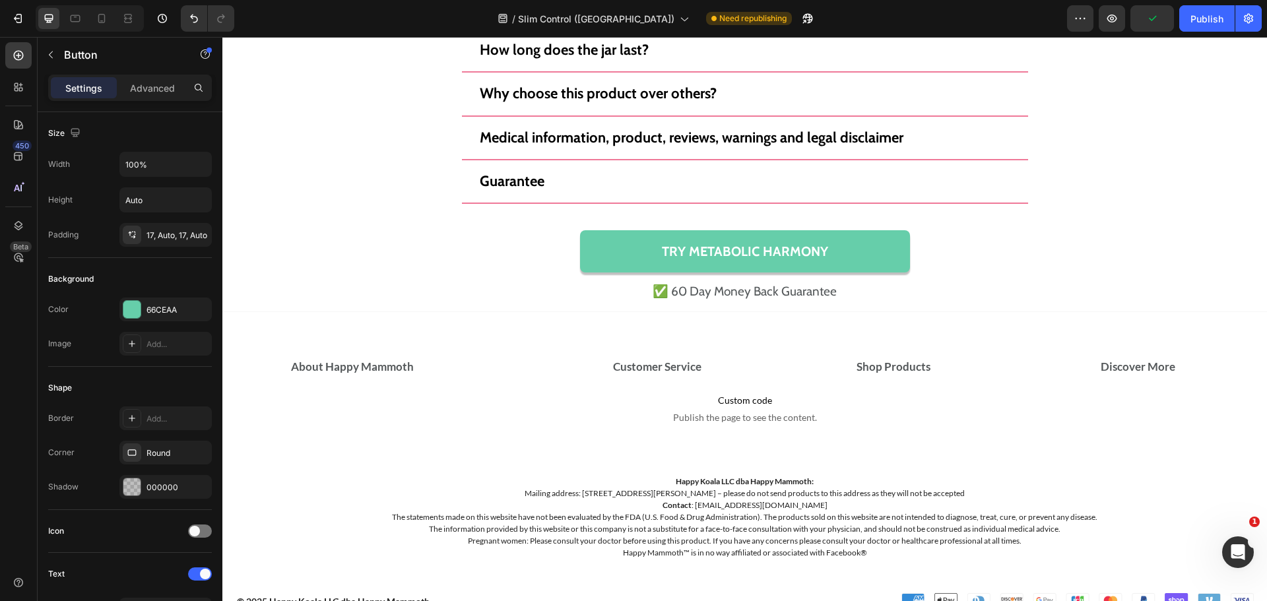
scroll to position [12776, 0]
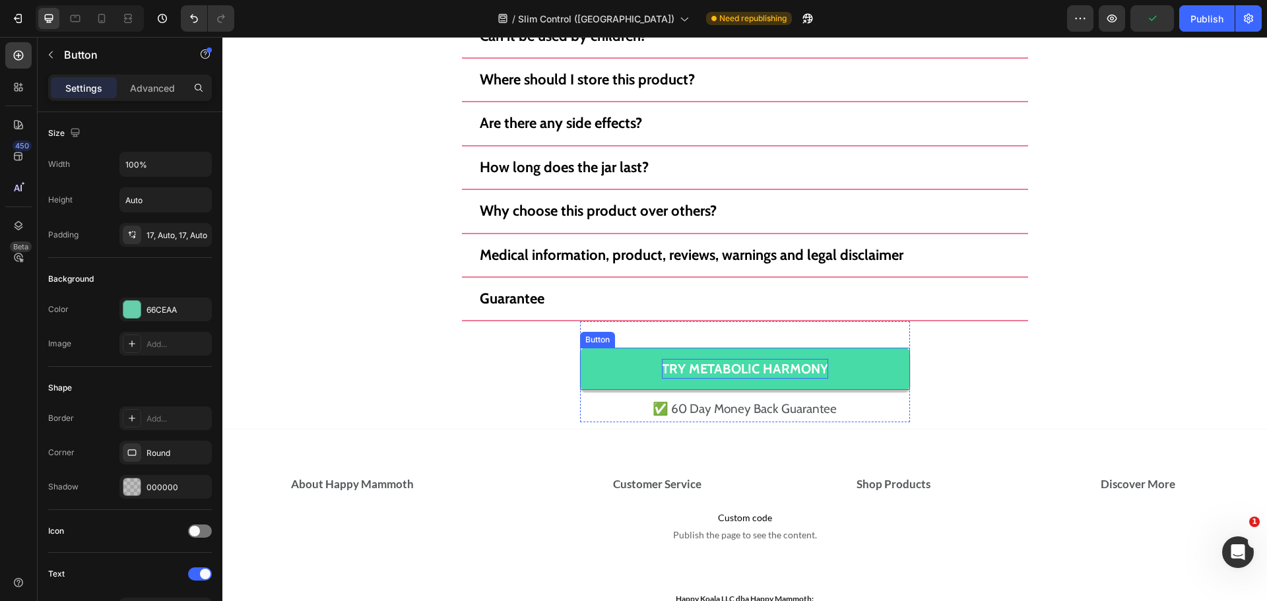
click at [742, 362] on p "Try Metabolic Harmony" at bounding box center [745, 369] width 166 height 20
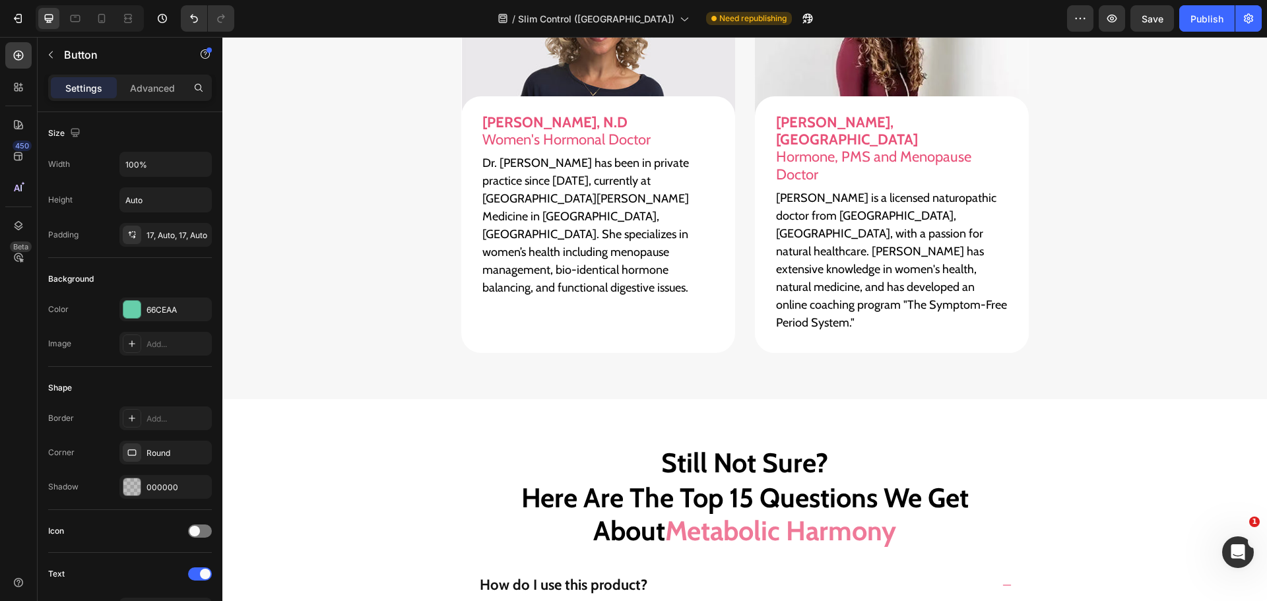
type input "16"
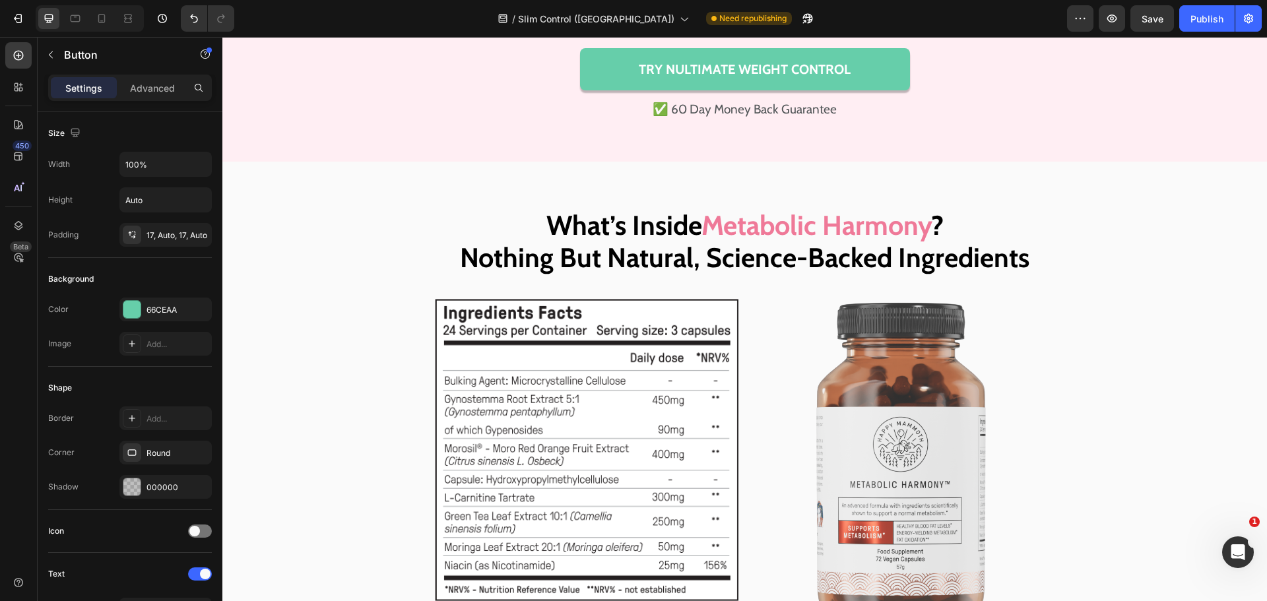
scroll to position [10292, 0]
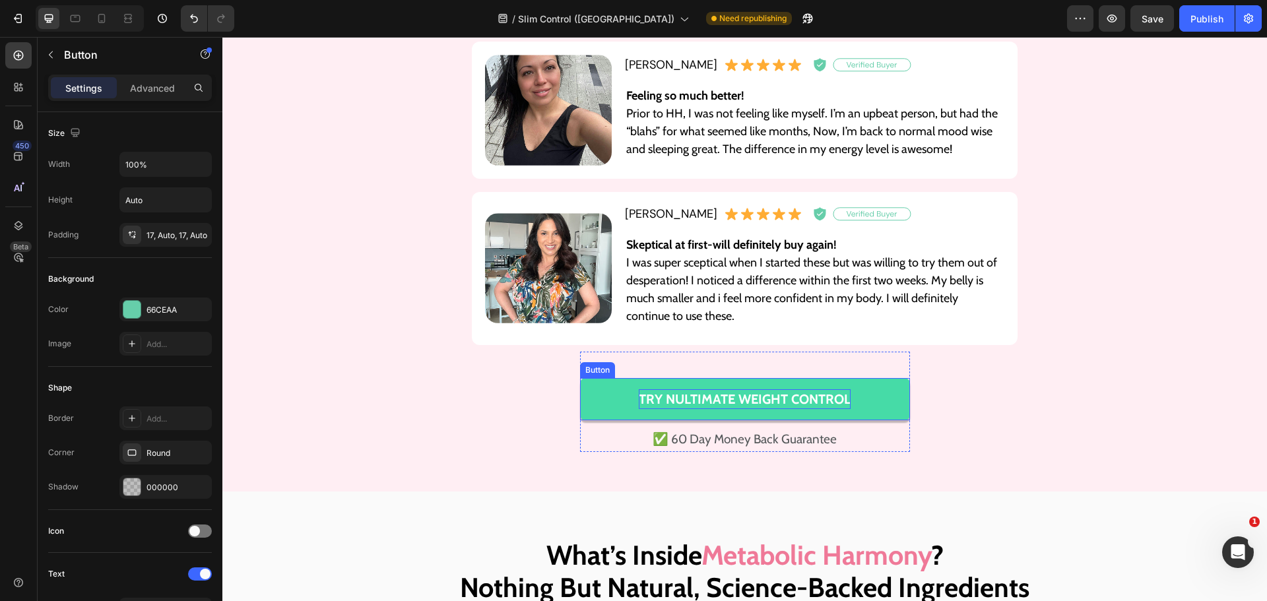
click at [736, 395] on p "Try NUltimate Weight Control" at bounding box center [745, 399] width 212 height 20
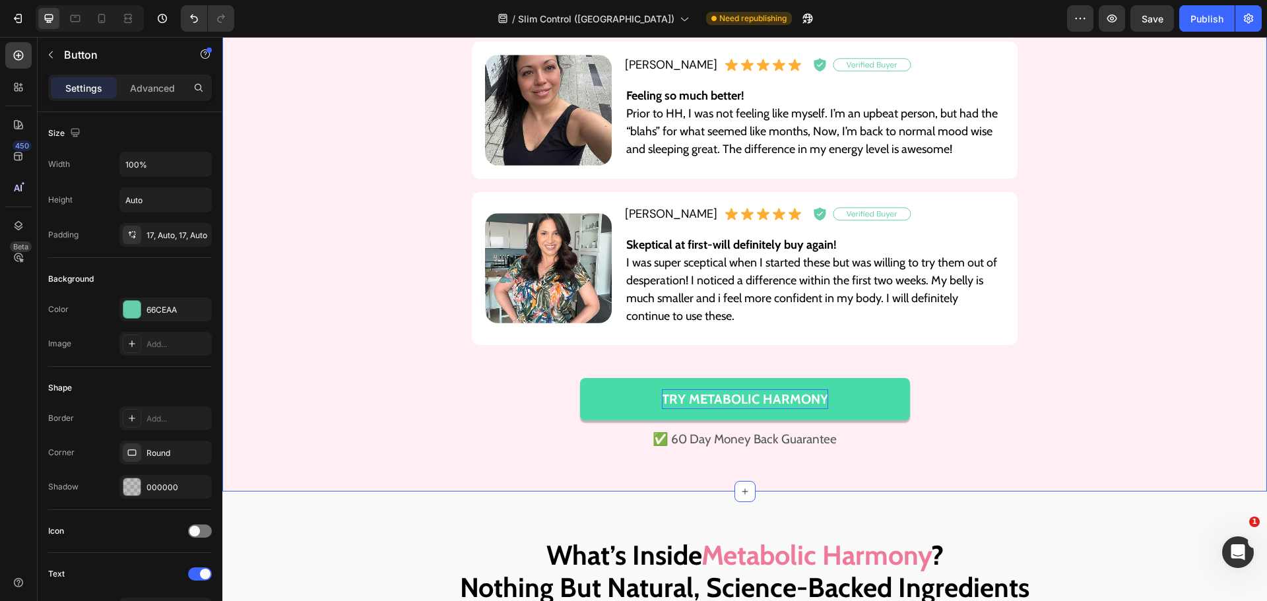
click at [1059, 364] on div "Real, Verified Results: Heading See Why Women All Over The World Trust The Team…" at bounding box center [744, 67] width 1045 height 770
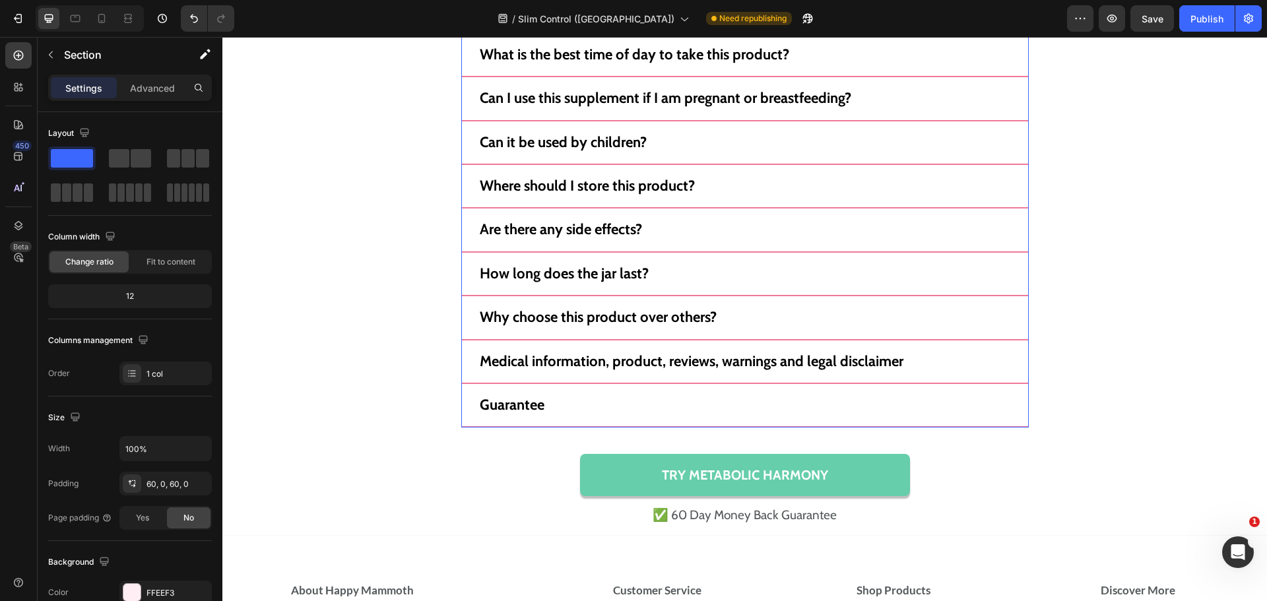
scroll to position [12673, 0]
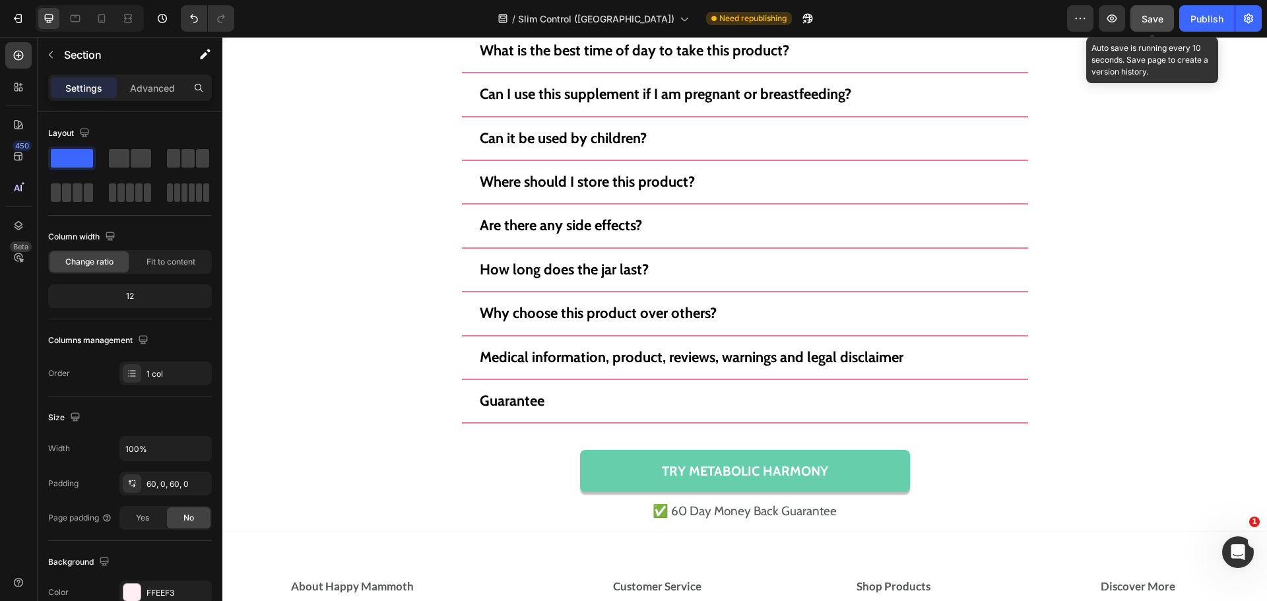
click at [1148, 27] on button "Save" at bounding box center [1153, 18] width 44 height 26
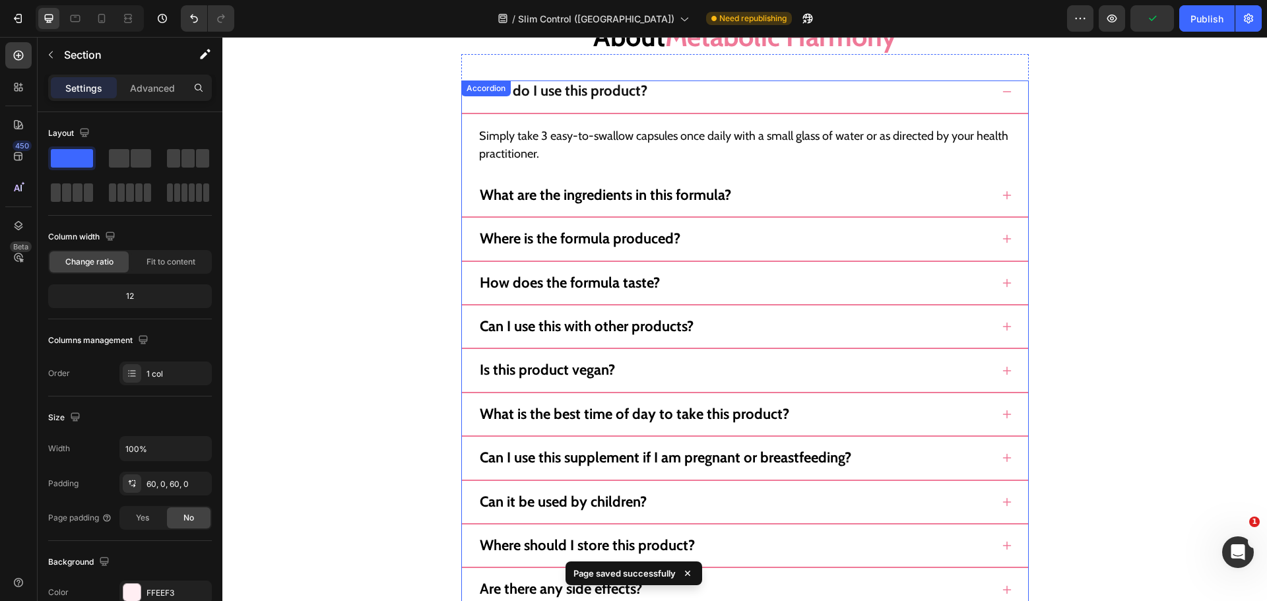
scroll to position [12277, 0]
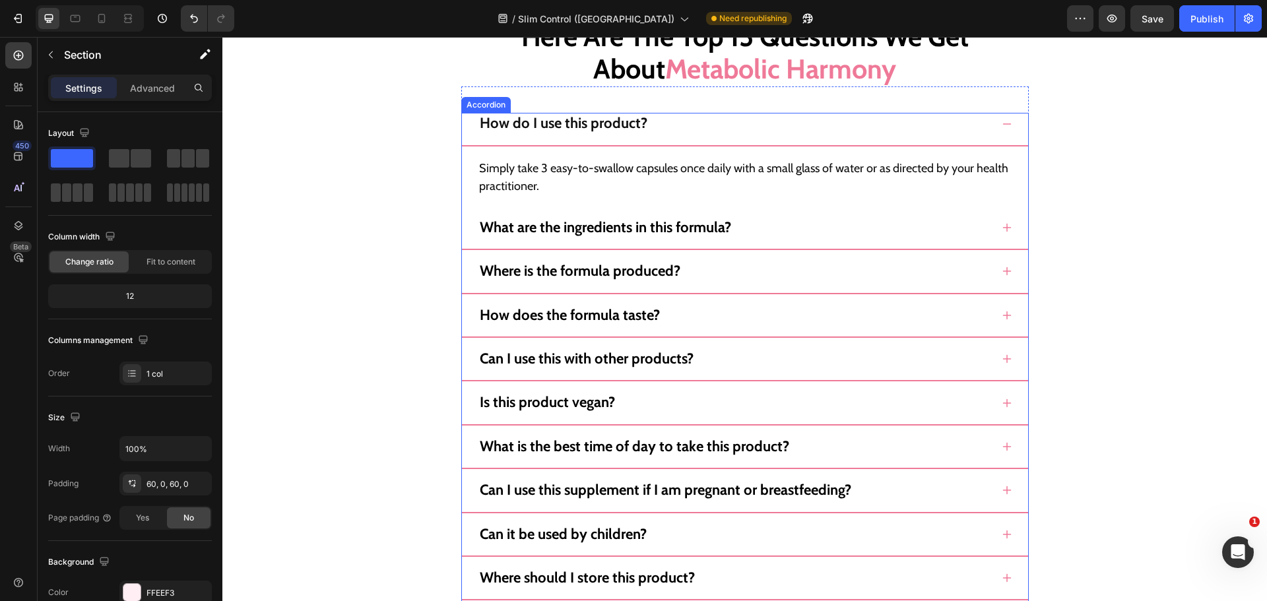
click at [766, 211] on div "How do I use this product? Simply take 3 easy-to-swallow capsules once daily wi…" at bounding box center [745, 466] width 568 height 707
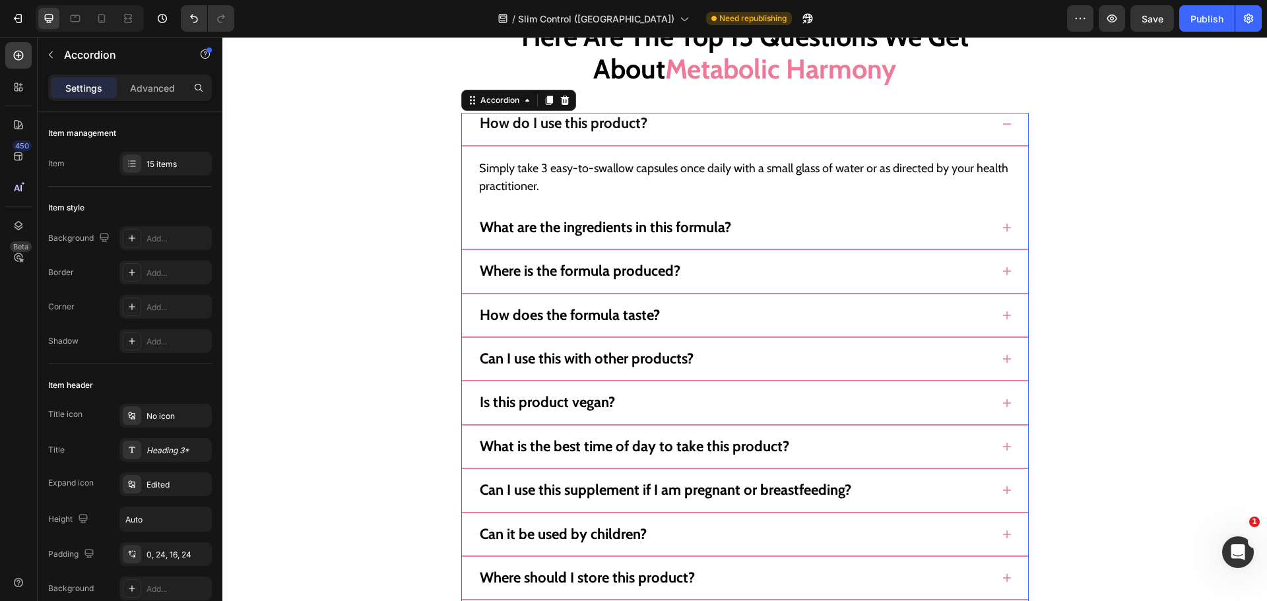
click at [774, 229] on div "What are the ingredients in this formula?" at bounding box center [735, 227] width 514 height 21
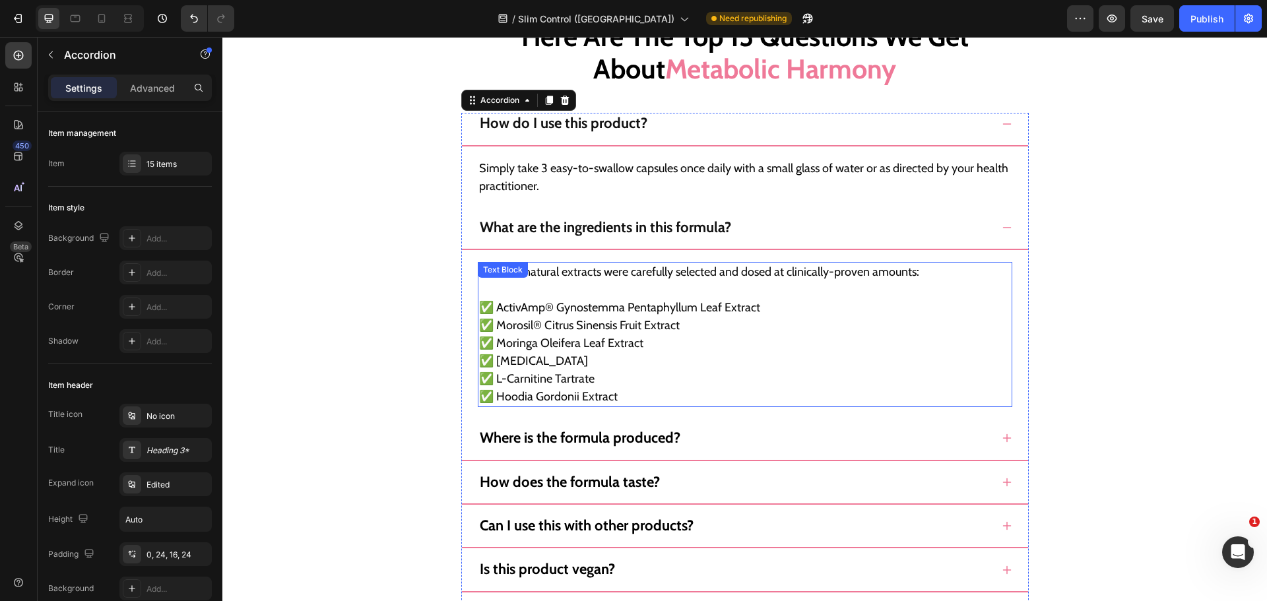
click at [635, 300] on p "✅ ActivAmp® Gynostemma Pentaphyllum Leaf Extract" at bounding box center [745, 299] width 532 height 36
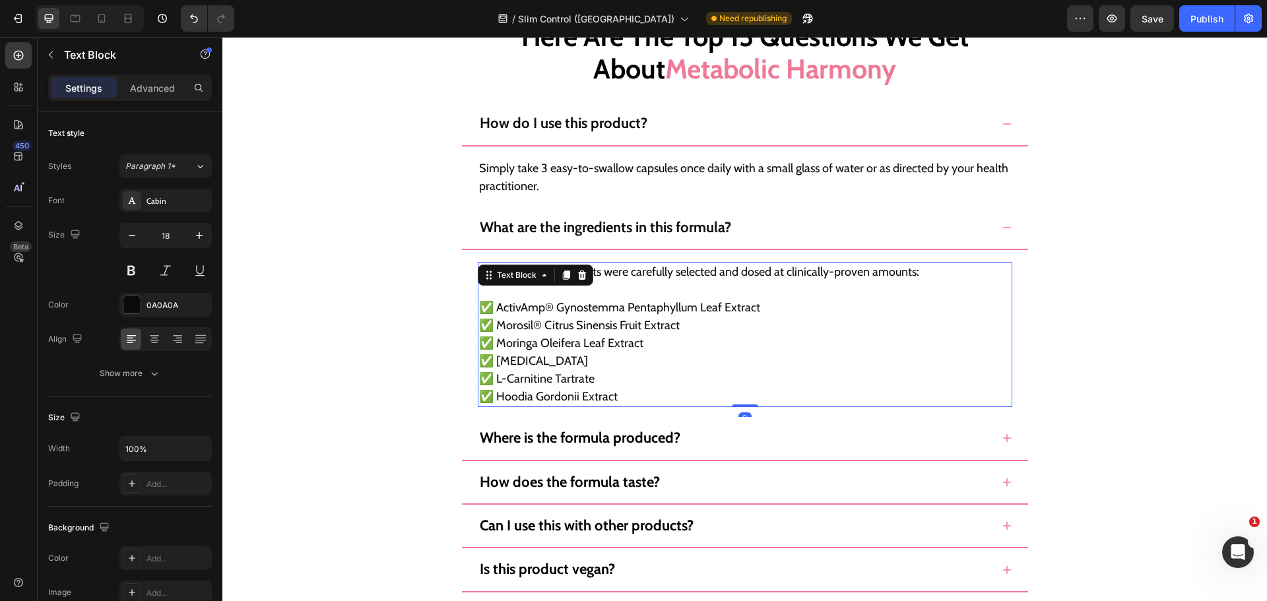
click at [635, 300] on p "✅ ActivAmp® Gynostemma Pentaphyllum Leaf Extract" at bounding box center [745, 299] width 532 height 36
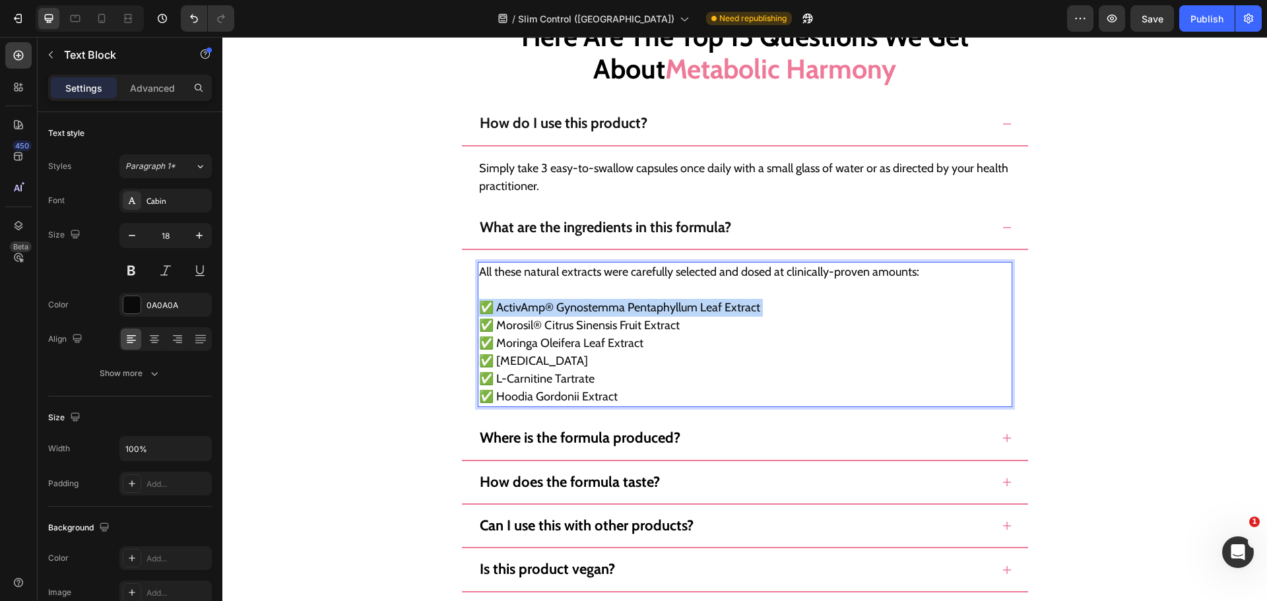
click at [635, 300] on p "✅ ActivAmp® Gynostemma Pentaphyllum Leaf Extract" at bounding box center [745, 299] width 532 height 36
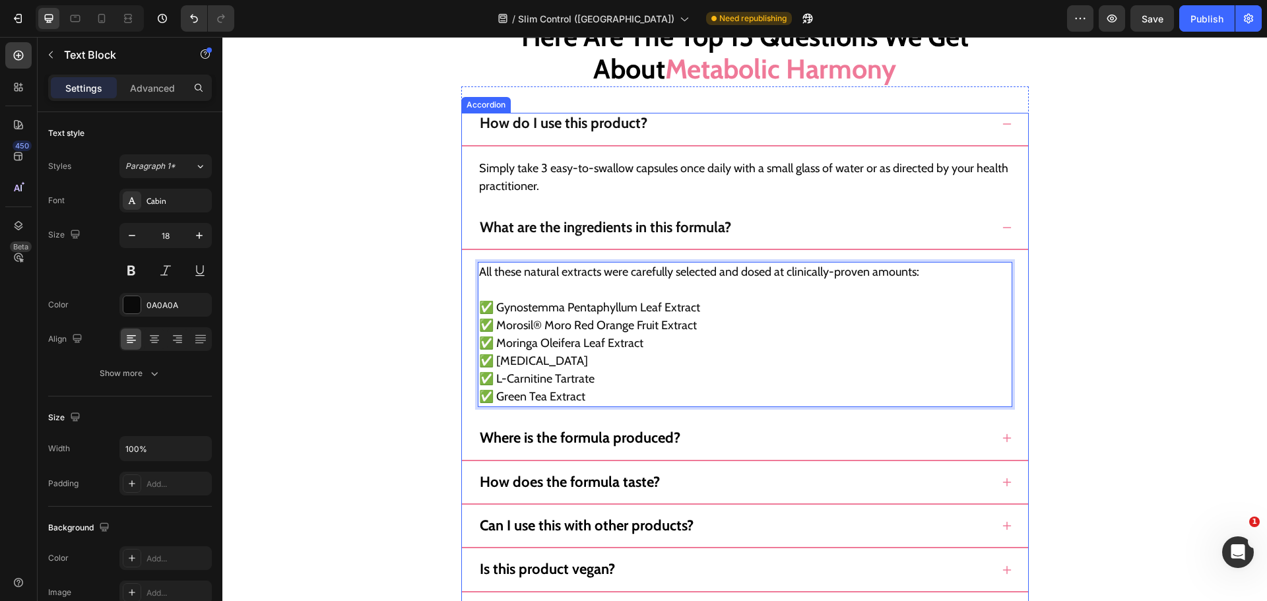
click at [772, 449] on div "Where is the formula produced?" at bounding box center [735, 438] width 514 height 21
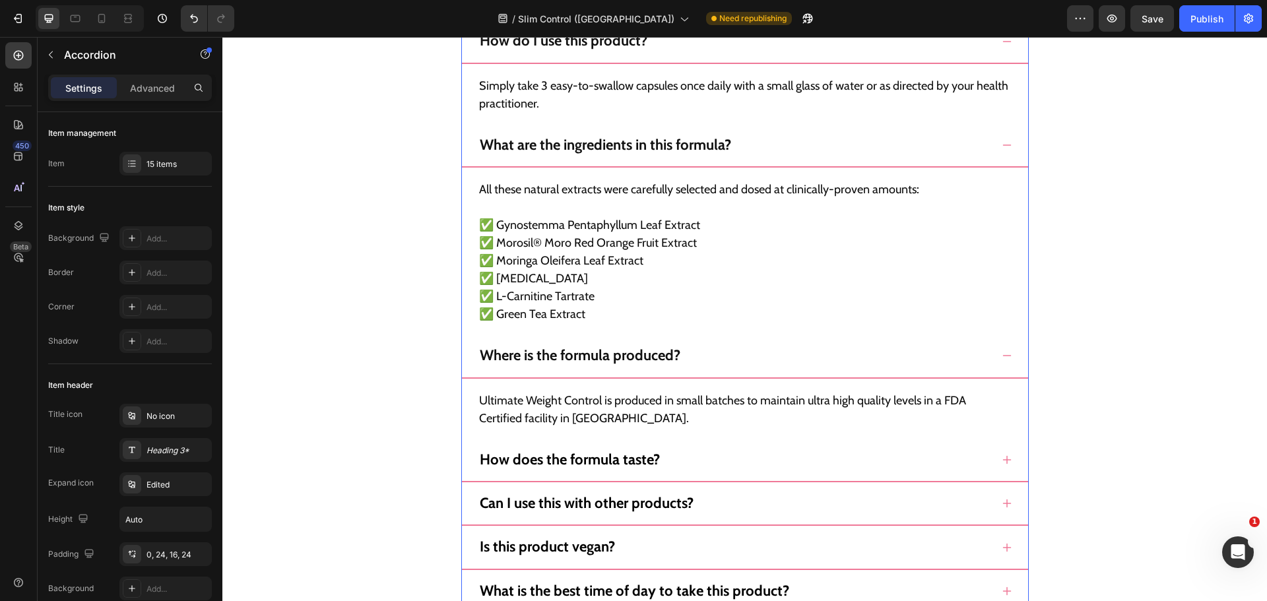
scroll to position [12475, 0]
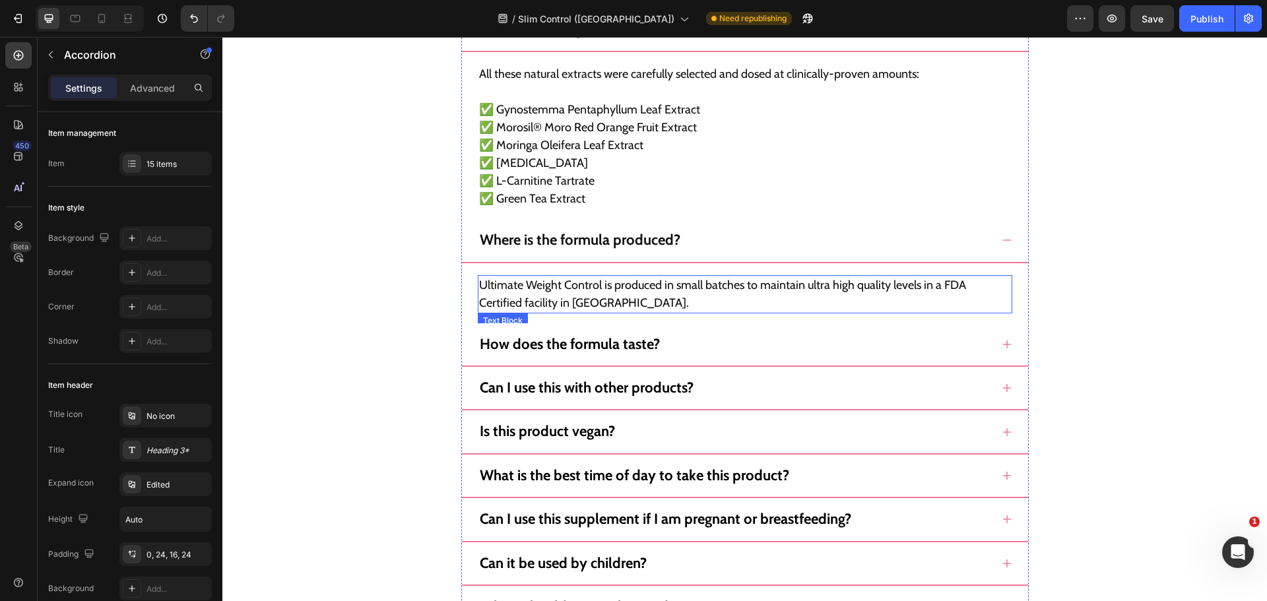
click at [653, 285] on p "Ultimate Weight Control is produced in small batches to maintain ultra high qua…" at bounding box center [745, 295] width 532 height 36
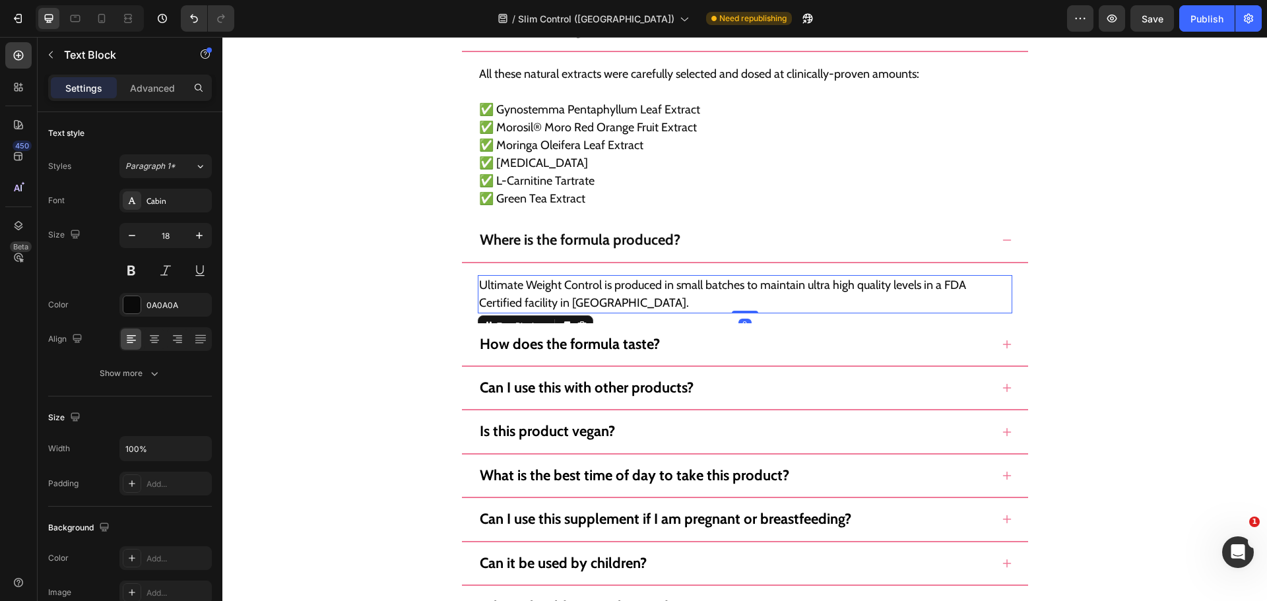
click at [653, 285] on p "Ultimate Weight Control is produced in small batches to maintain ultra high qua…" at bounding box center [745, 295] width 532 height 36
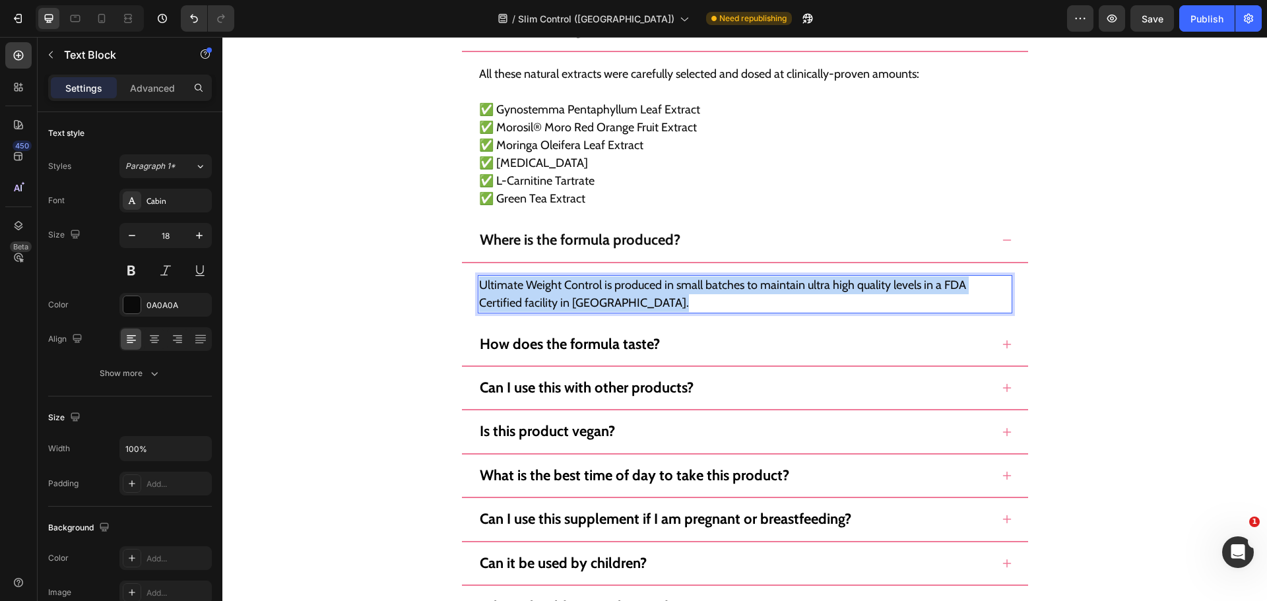
click at [653, 285] on p "Ultimate Weight Control is produced in small batches to maintain ultra high qua…" at bounding box center [745, 295] width 532 height 36
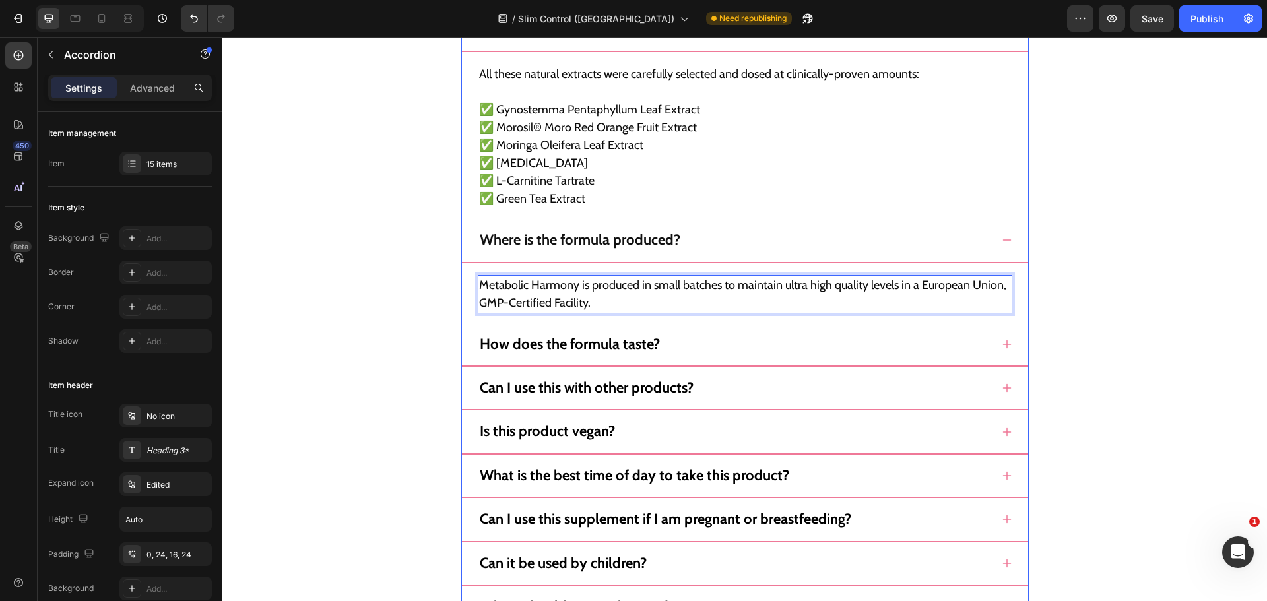
click at [677, 336] on div "How does the formula taste?" at bounding box center [735, 344] width 514 height 21
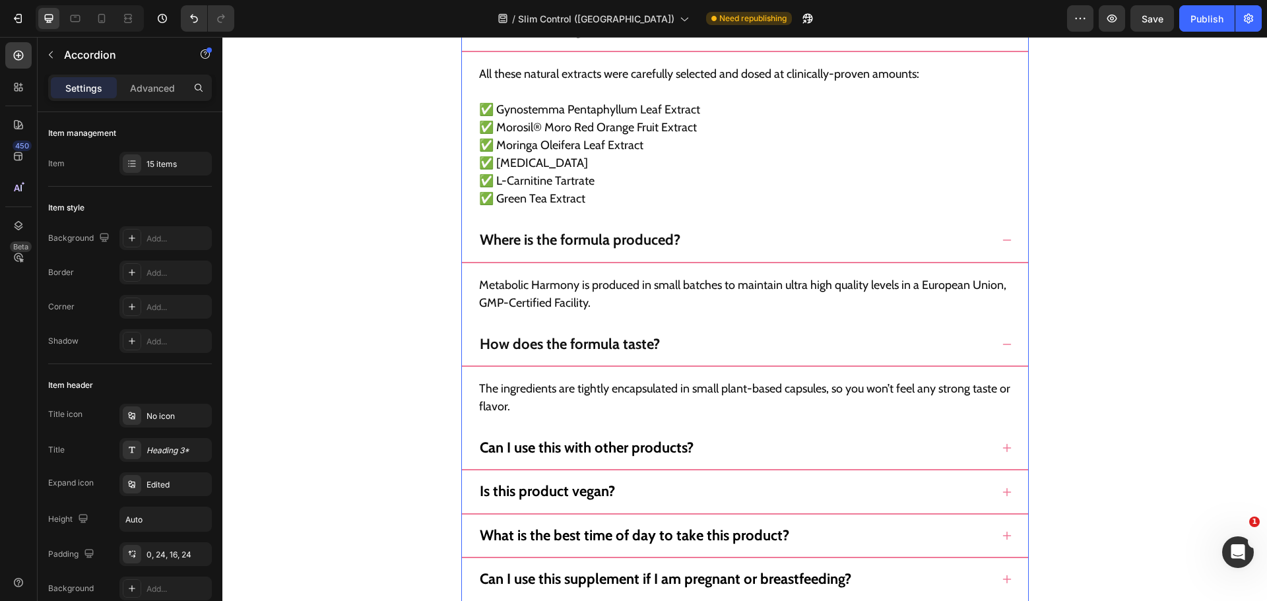
scroll to position [12541, 0]
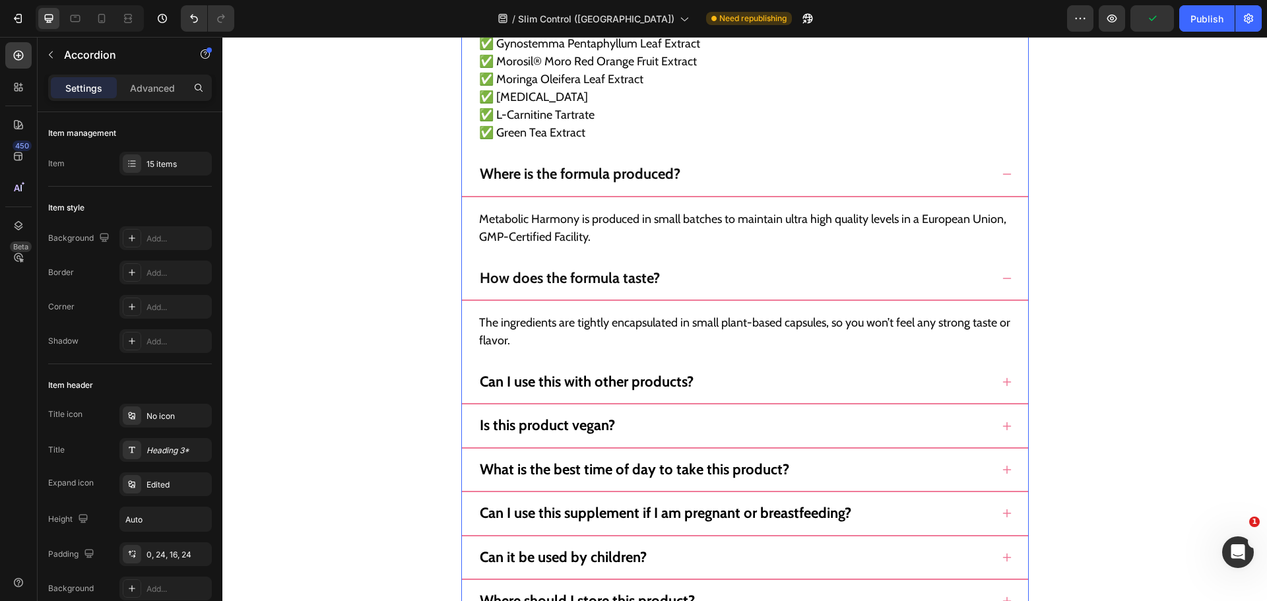
click at [625, 207] on div "Metabolic Harmony is produced in small batches to maintain ultra high quality l…" at bounding box center [745, 225] width 535 height 45
click at [619, 225] on p "Metabolic Harmony is produced in small batches to maintain ultra high quality l…" at bounding box center [745, 229] width 532 height 36
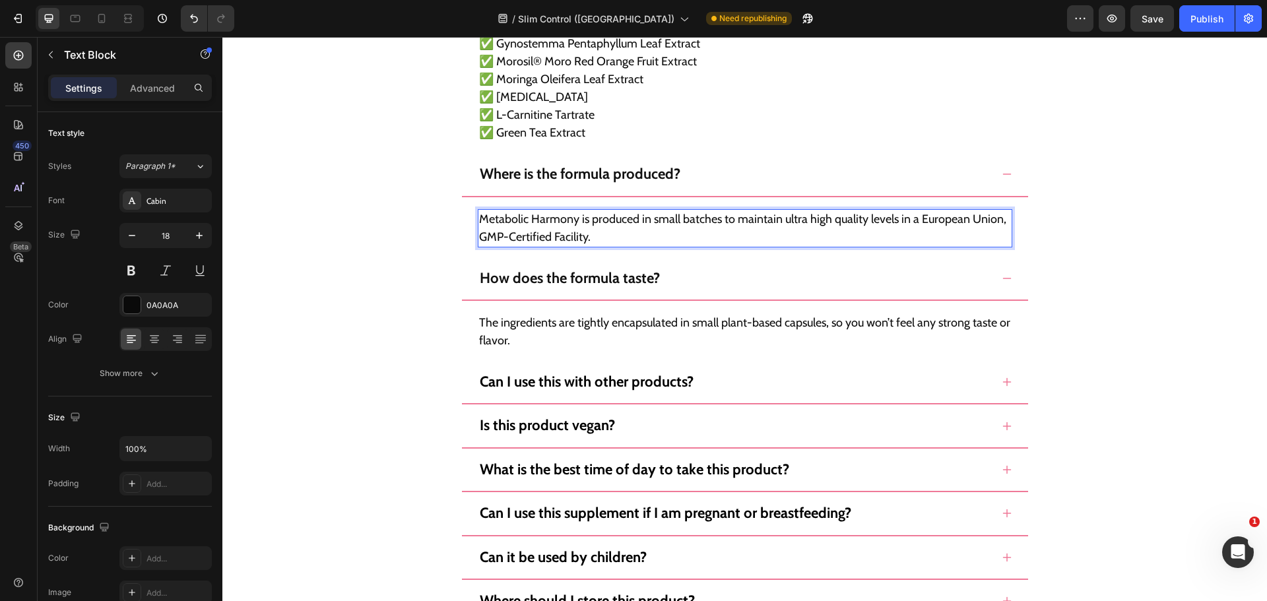
click at [619, 225] on p "Metabolic Harmony is produced in small batches to maintain ultra high quality l…" at bounding box center [745, 229] width 532 height 36
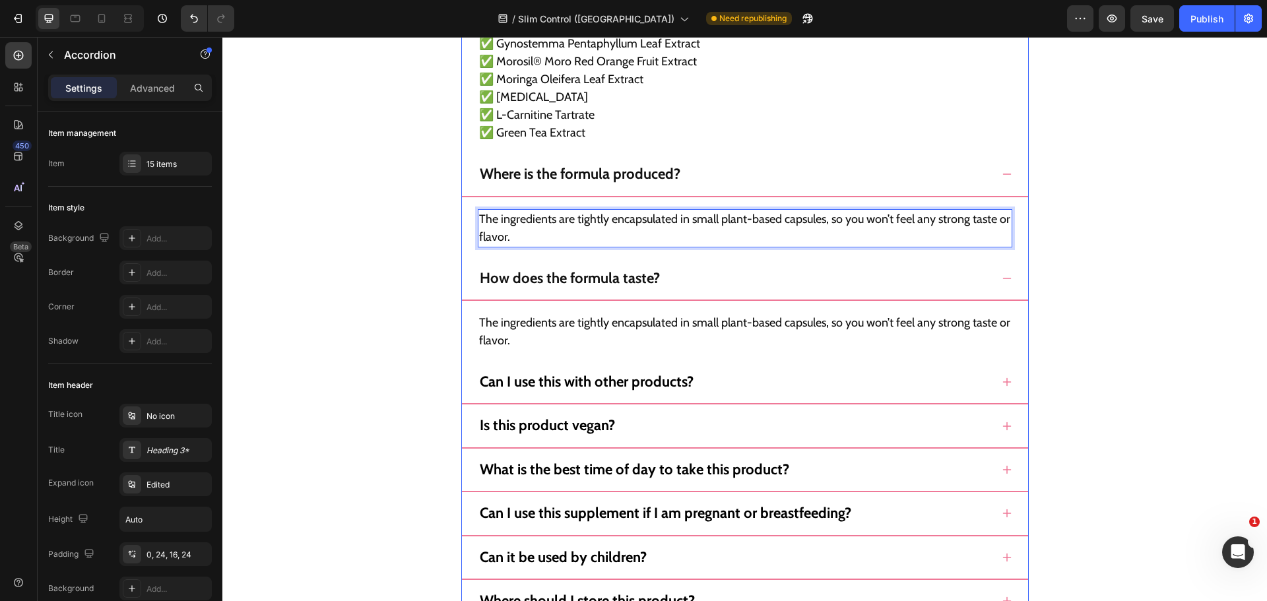
click at [710, 279] on div "How does the formula taste?" at bounding box center [735, 278] width 514 height 21
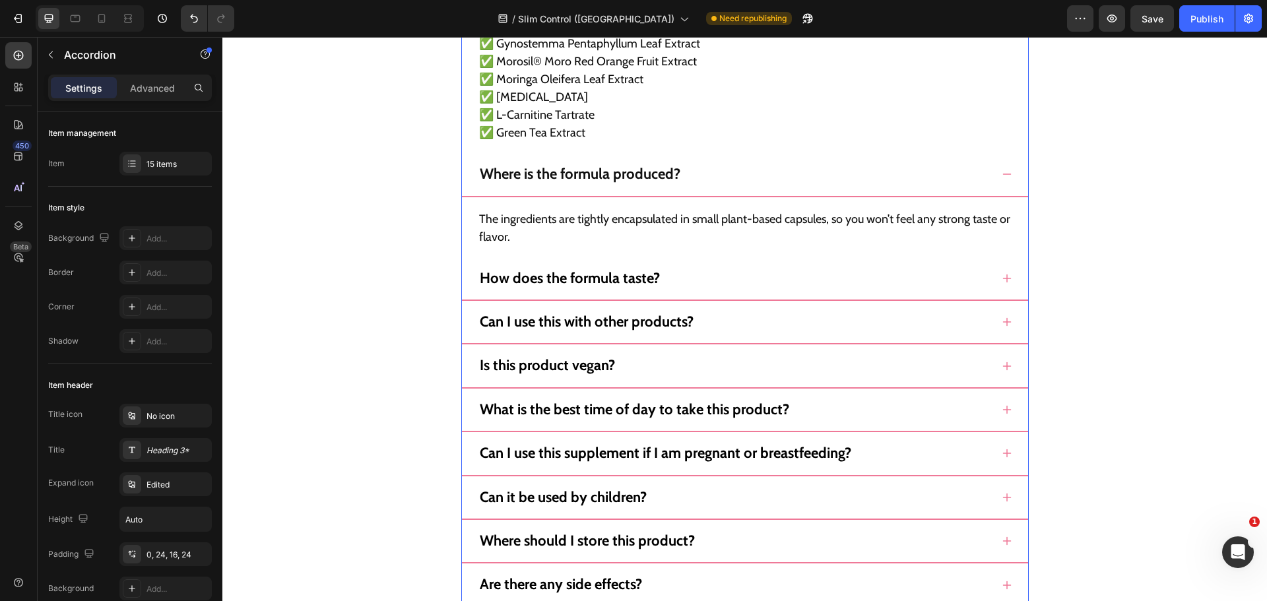
click at [710, 279] on div "How does the formula taste?" at bounding box center [735, 278] width 514 height 21
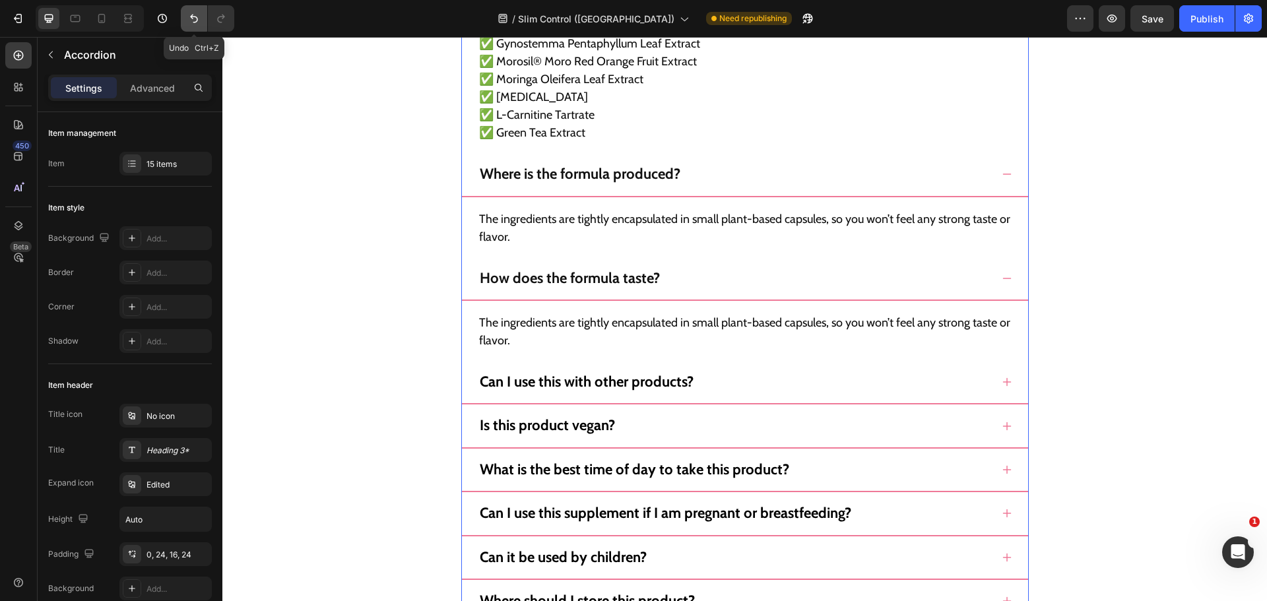
click at [193, 21] on icon "Undo/Redo" at bounding box center [193, 18] width 13 height 13
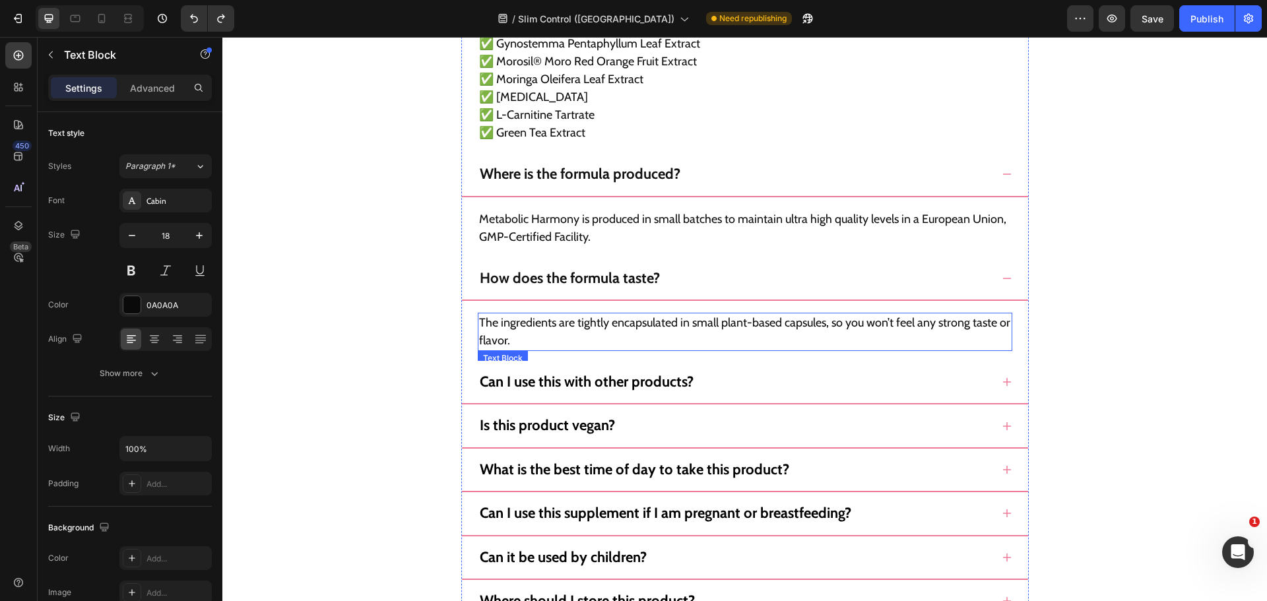
click at [671, 324] on p "The ingredients are tightly encapsulated in small plant-based capsules, so you …" at bounding box center [745, 332] width 532 height 36
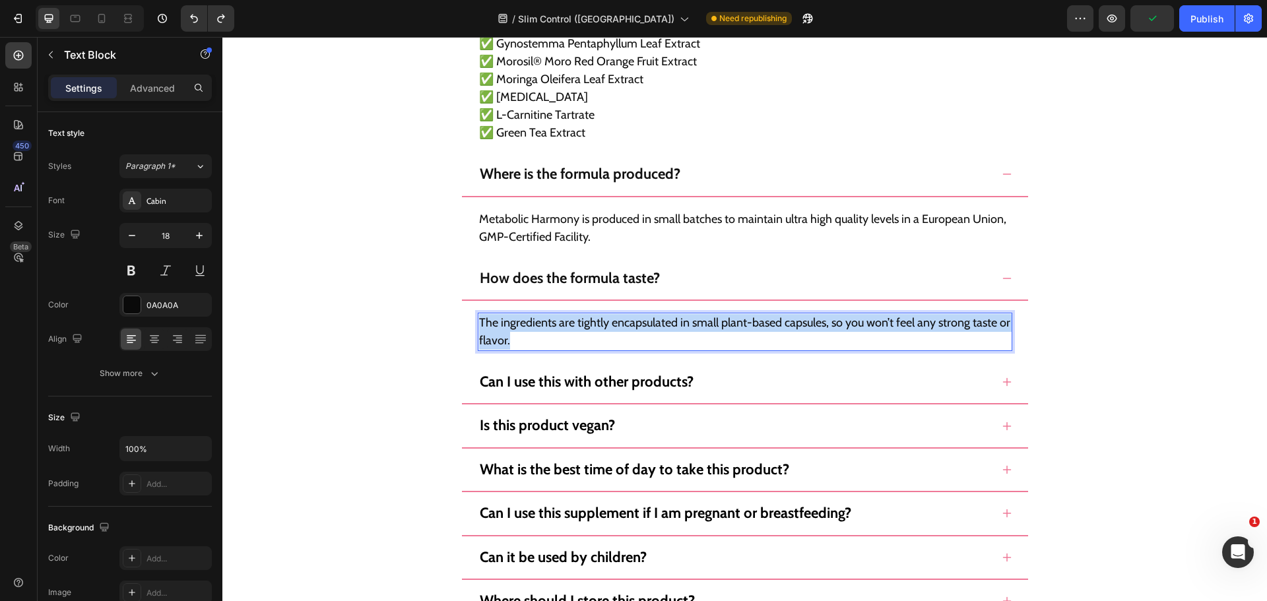
click at [671, 324] on p "The ingredients are tightly encapsulated in small plant-based capsules, so you …" at bounding box center [745, 332] width 532 height 36
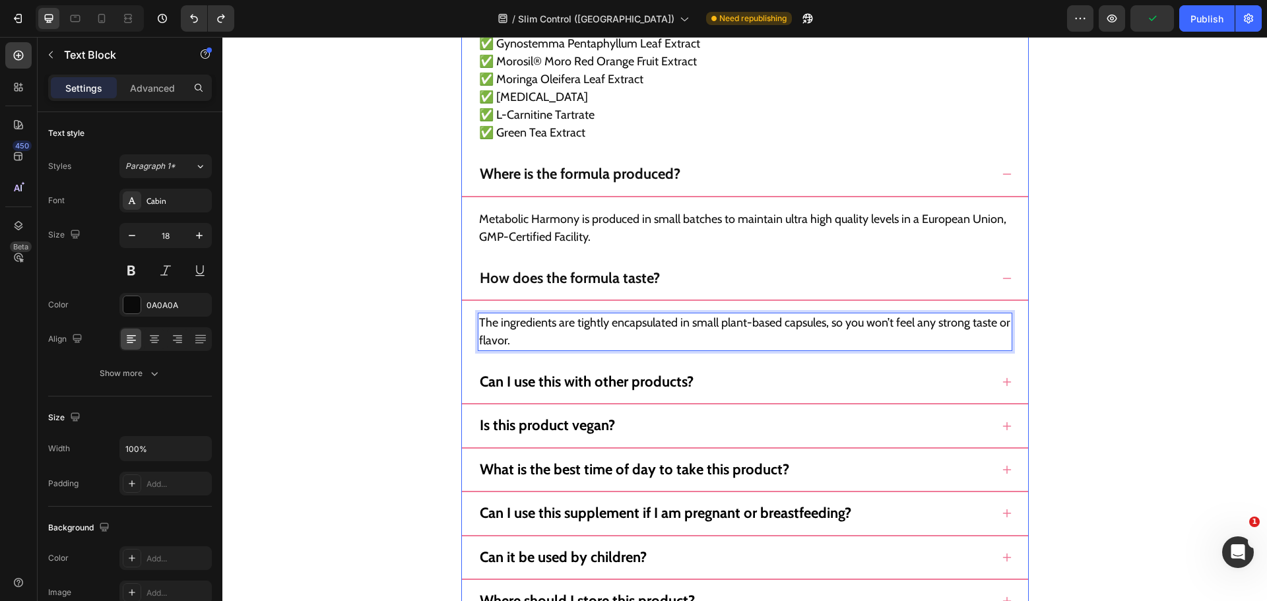
click at [997, 162] on div "How do I use this product? Simply take 3 easy-to-swallow capsules once daily wi…" at bounding box center [745, 346] width 568 height 994
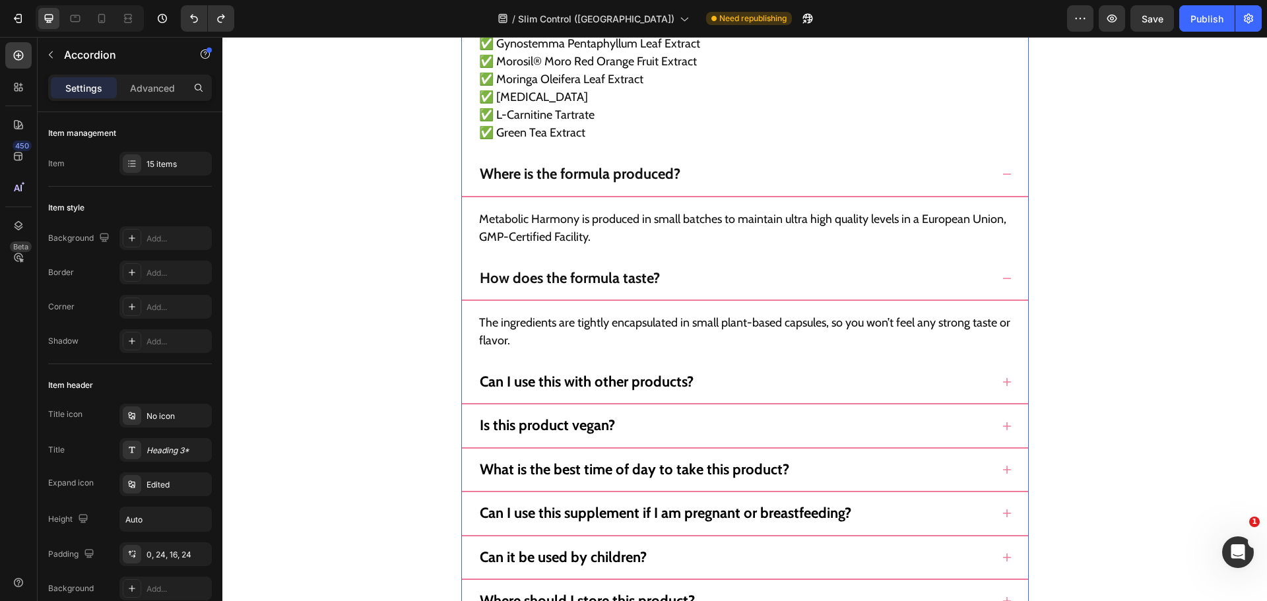
click at [1002, 172] on icon at bounding box center [1007, 174] width 11 height 11
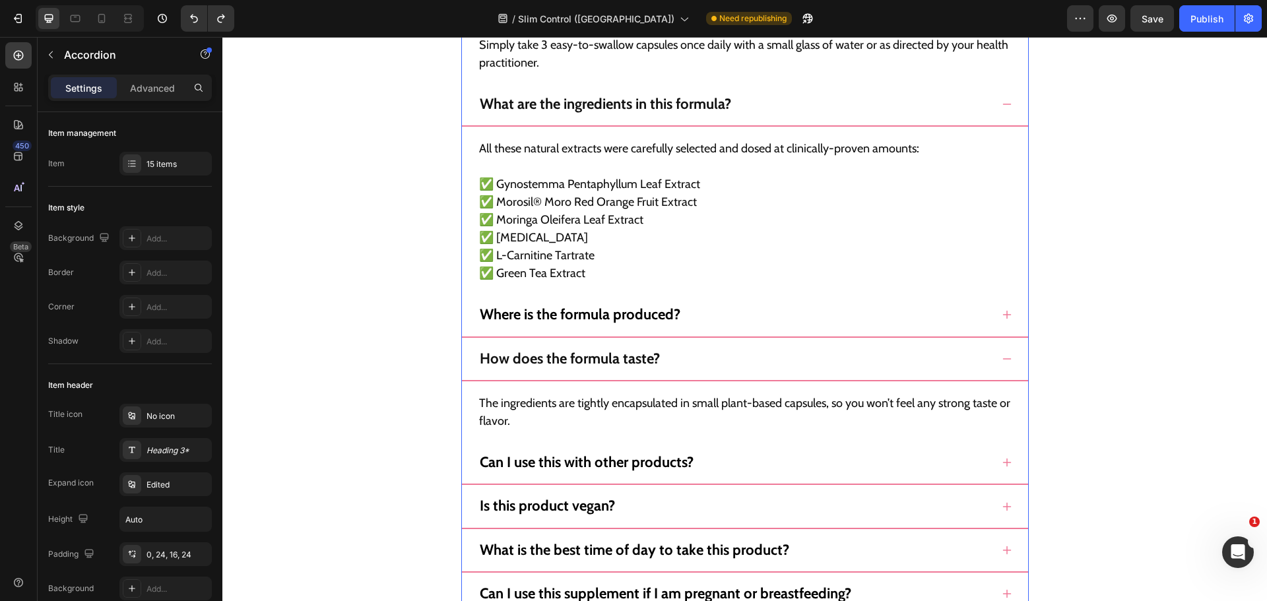
scroll to position [12343, 0]
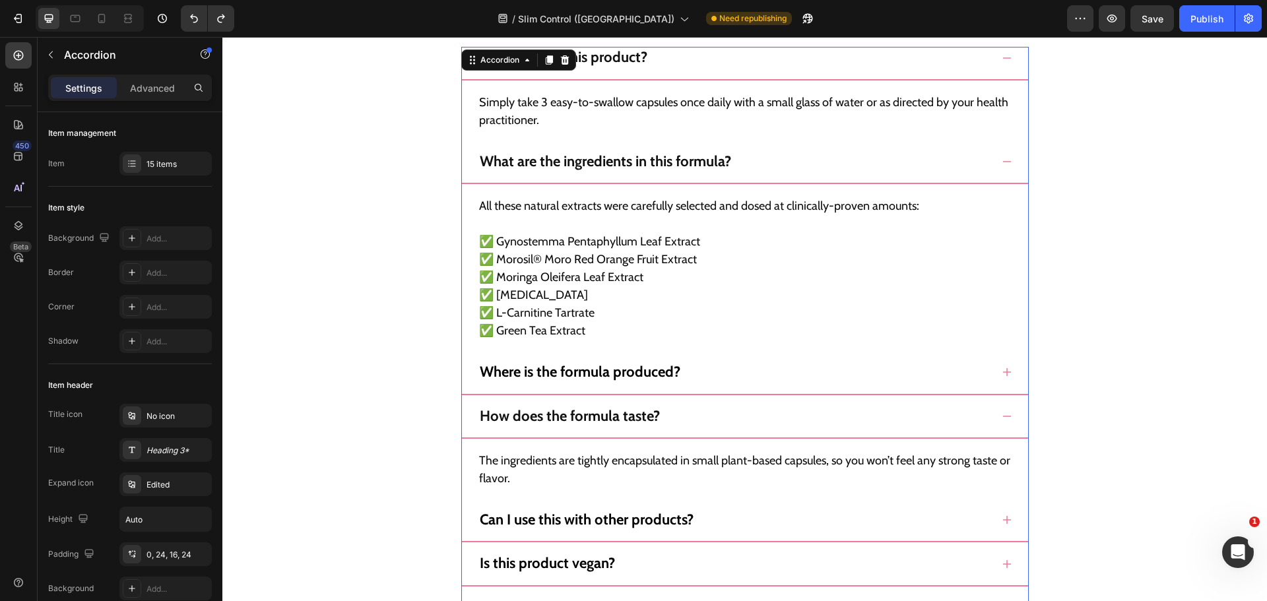
click at [1002, 166] on icon at bounding box center [1007, 161] width 11 height 11
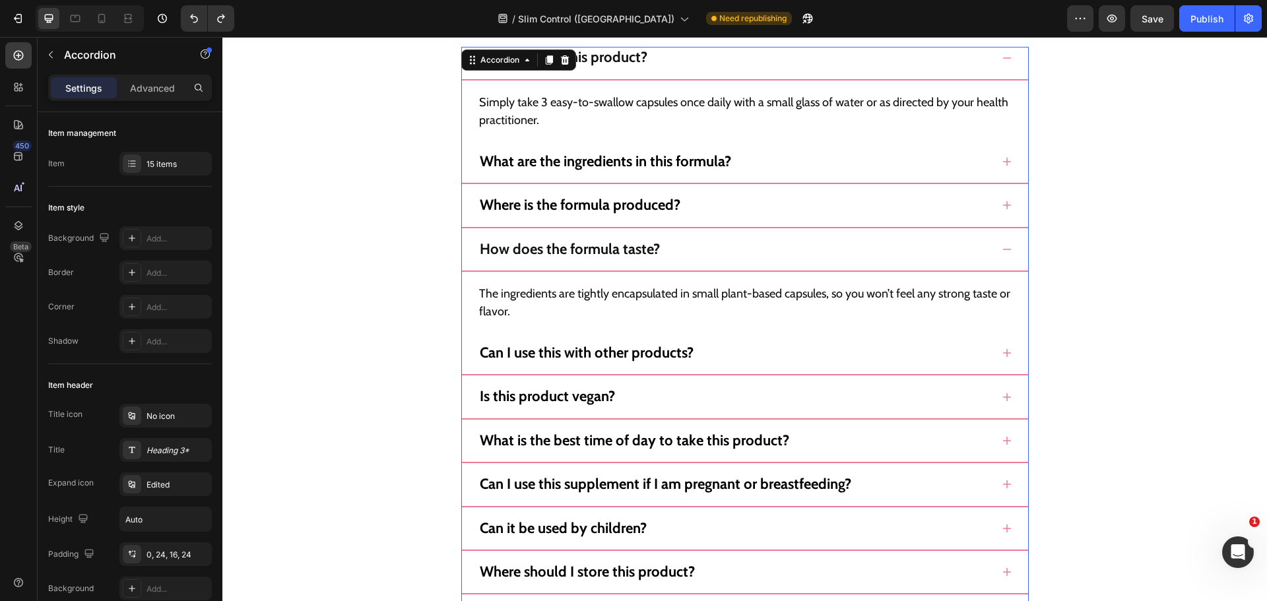
click at [997, 51] on div "How do I use this product?" at bounding box center [745, 63] width 566 height 33
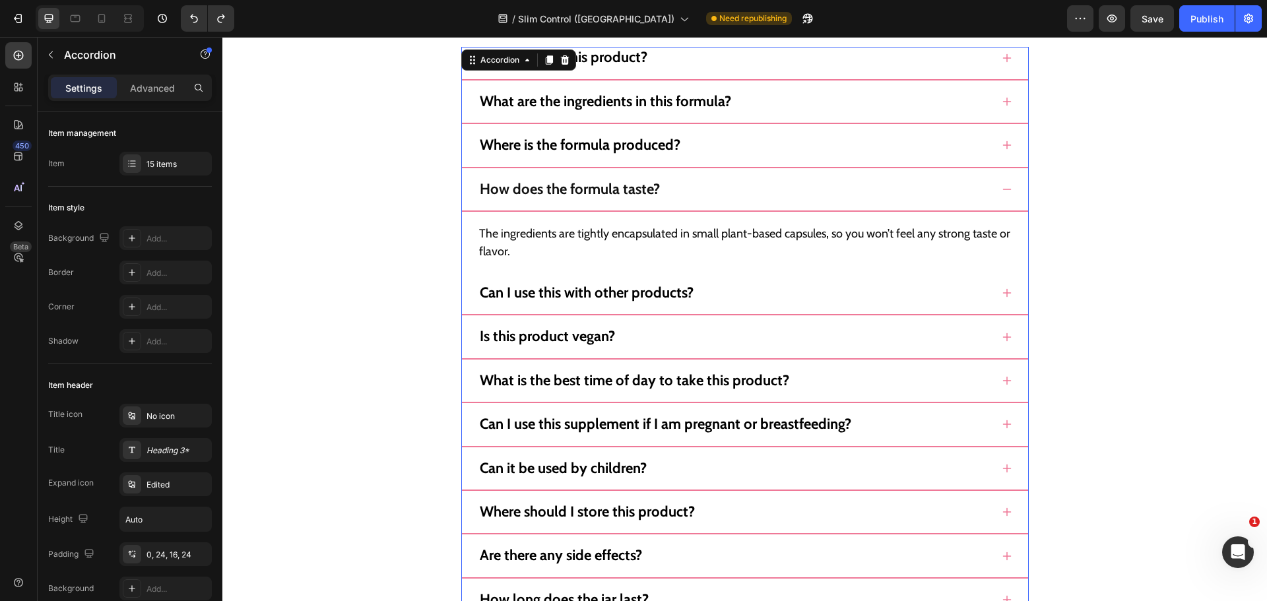
click at [738, 294] on div "Can I use this with other products?" at bounding box center [735, 293] width 514 height 21
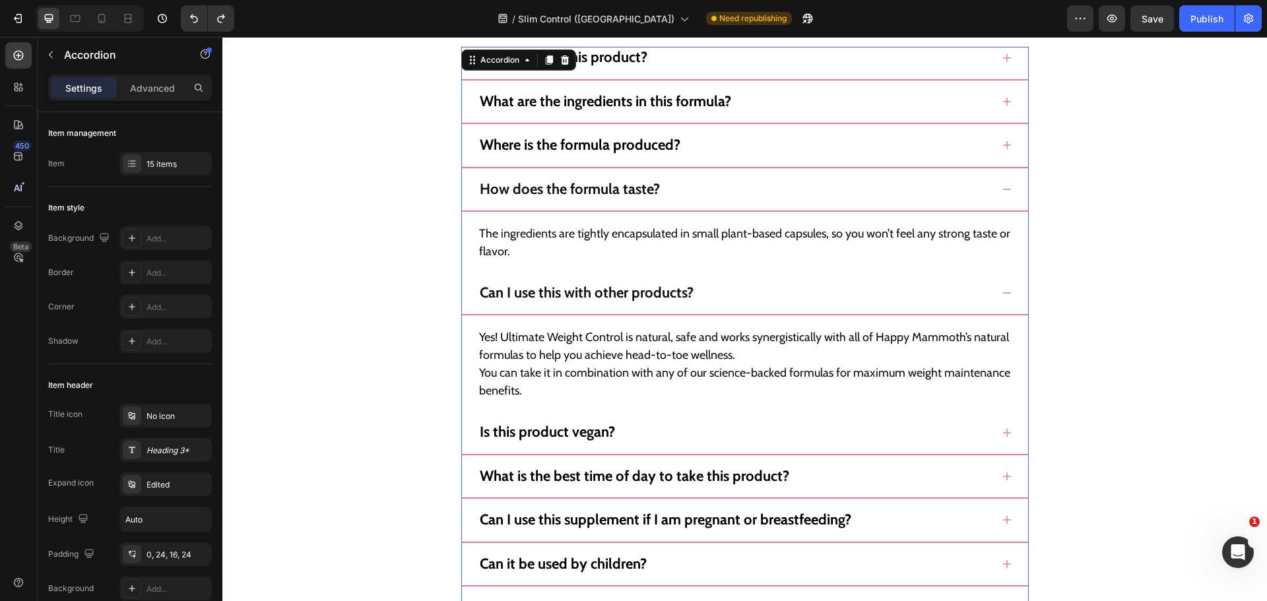
click at [1003, 189] on icon at bounding box center [1007, 189] width 9 height 1
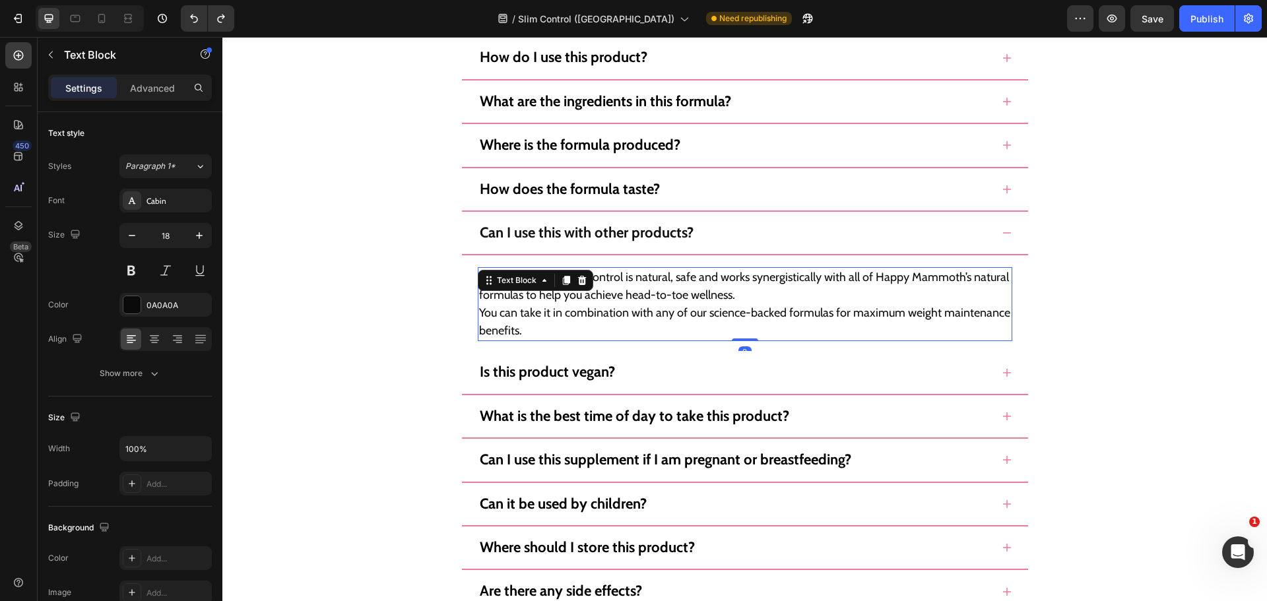
click at [687, 296] on p "Yes! Ultimate Weight Control is natural, safe and works synergistically with al…" at bounding box center [745, 287] width 532 height 36
click at [1007, 237] on div "Can I use this with other products?" at bounding box center [745, 238] width 566 height 33
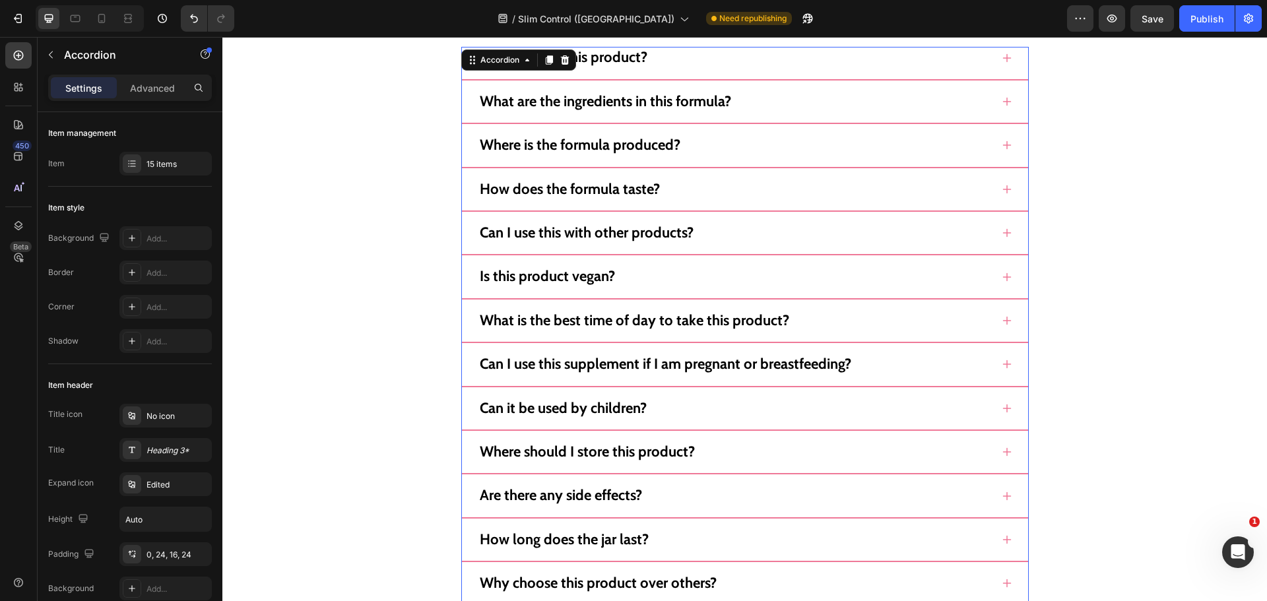
click at [972, 286] on div "Is this product vegan?" at bounding box center [735, 276] width 514 height 21
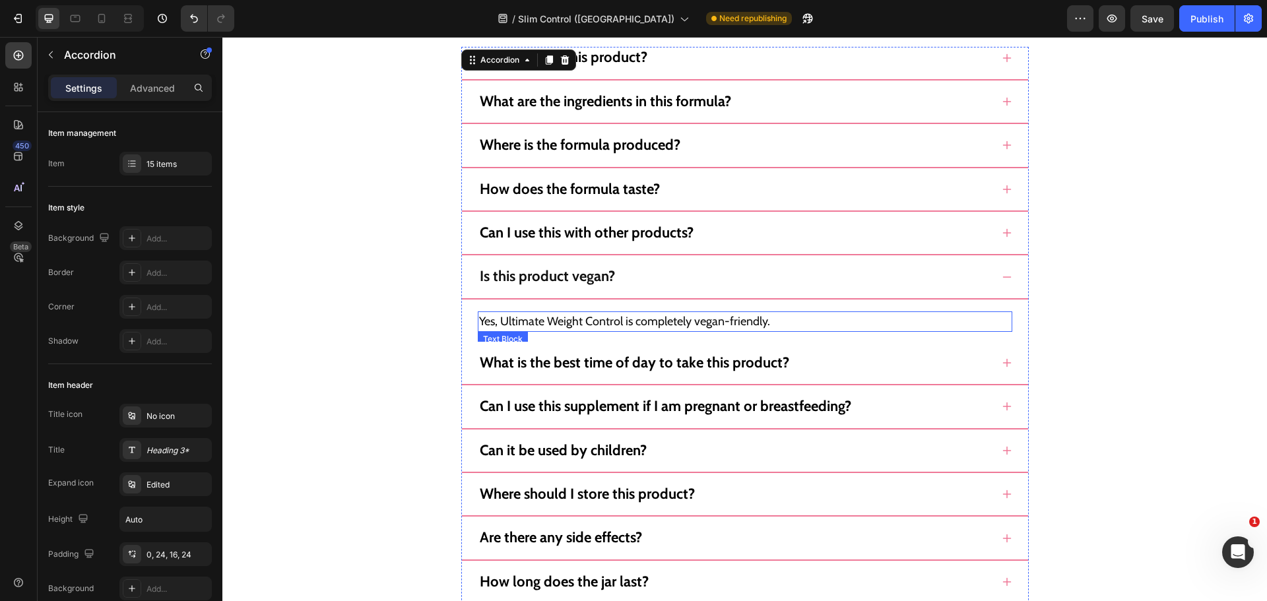
click at [702, 316] on p "Yes, Ultimate Weight Control is completely vegan-friendly." at bounding box center [745, 322] width 532 height 18
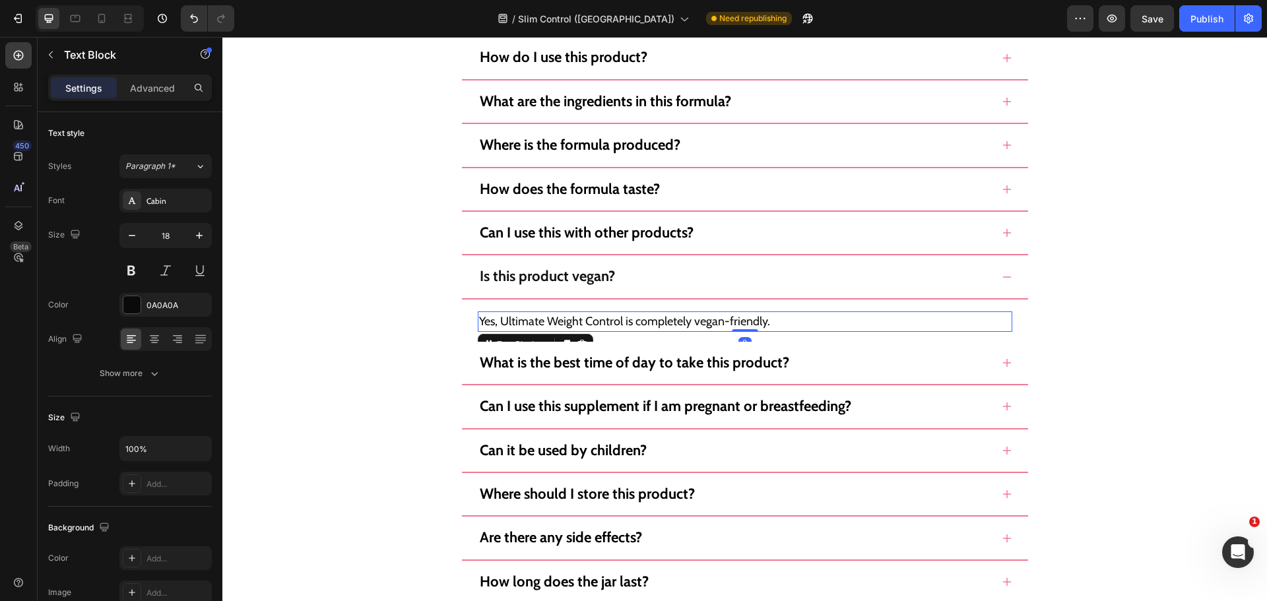
click at [702, 316] on p "Yes, Ultimate Weight Control is completely vegan-friendly." at bounding box center [745, 322] width 532 height 18
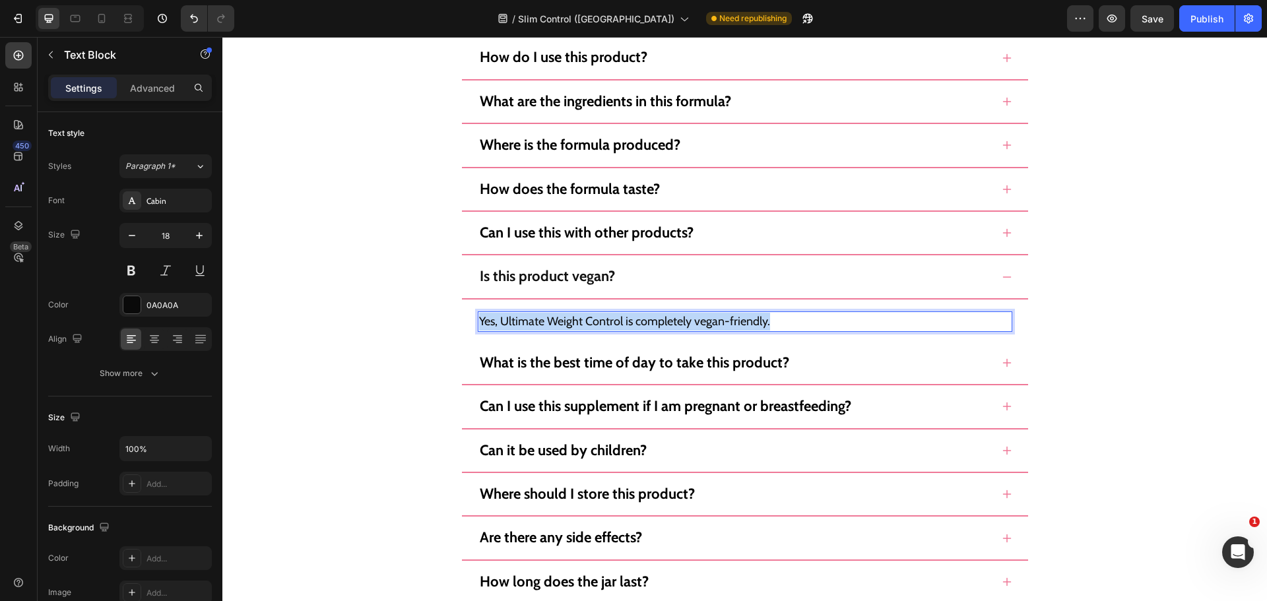
click at [702, 316] on p "Yes, Ultimate Weight Control is completely vegan-friendly." at bounding box center [745, 322] width 532 height 18
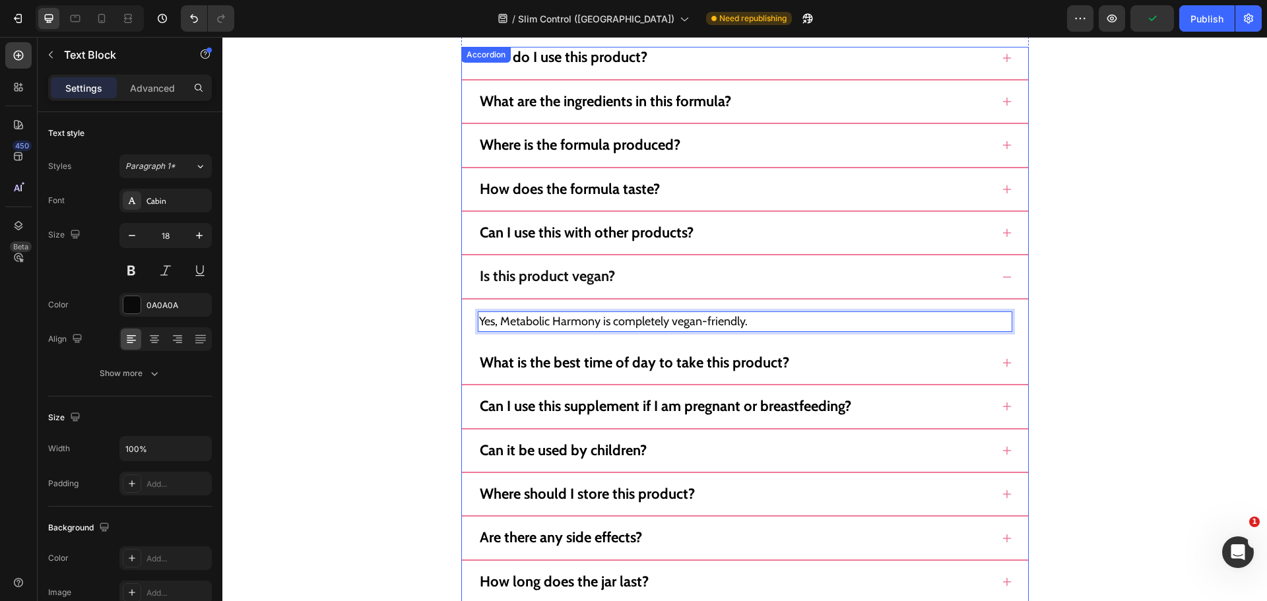
click at [894, 372] on div "What is the best time of day to take this product?" at bounding box center [735, 362] width 514 height 21
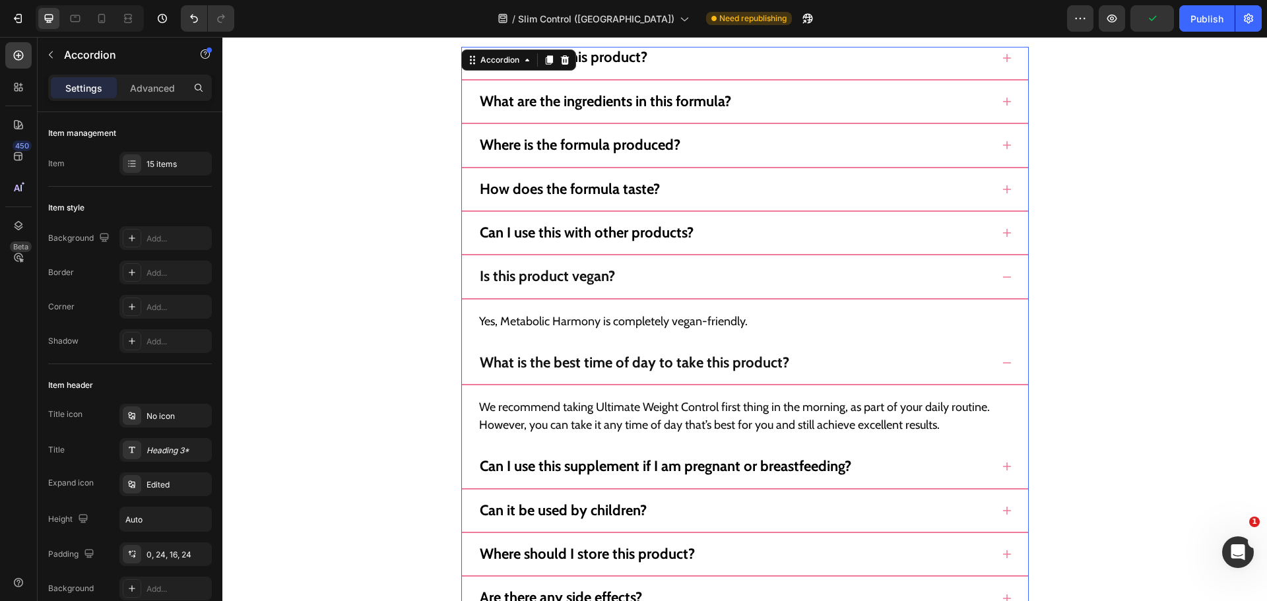
click at [952, 267] on div "Is this product vegan?" at bounding box center [735, 276] width 514 height 21
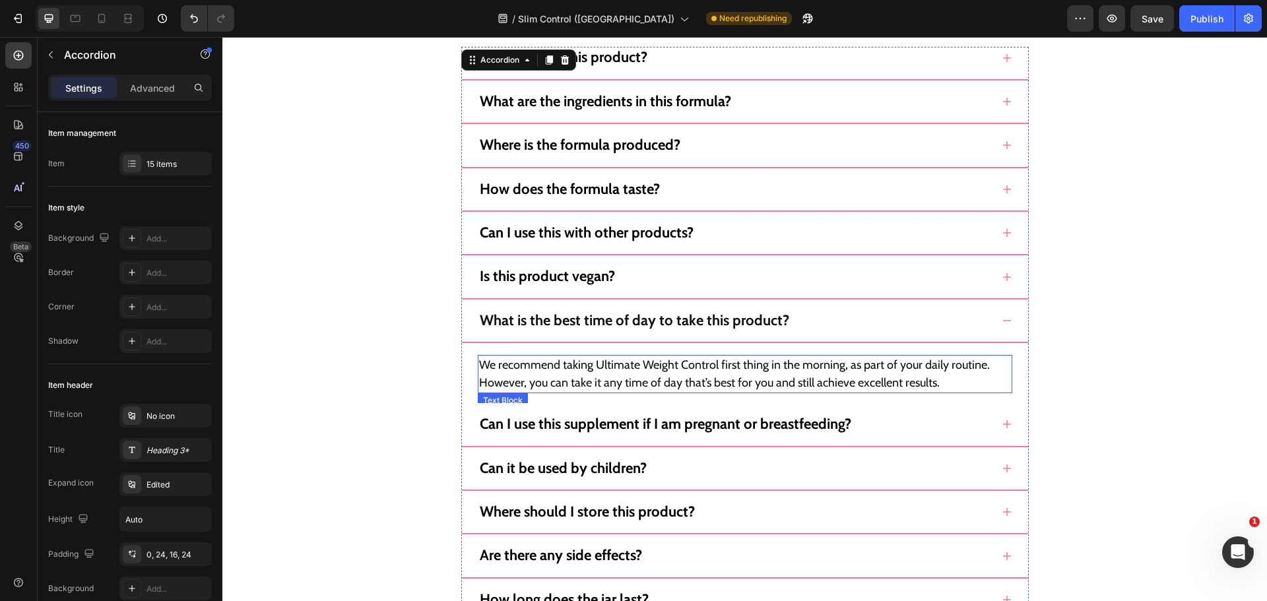
click at [665, 374] on p "We recommend taking Ultimate Weight Control first thing in the morning, as part…" at bounding box center [745, 374] width 532 height 36
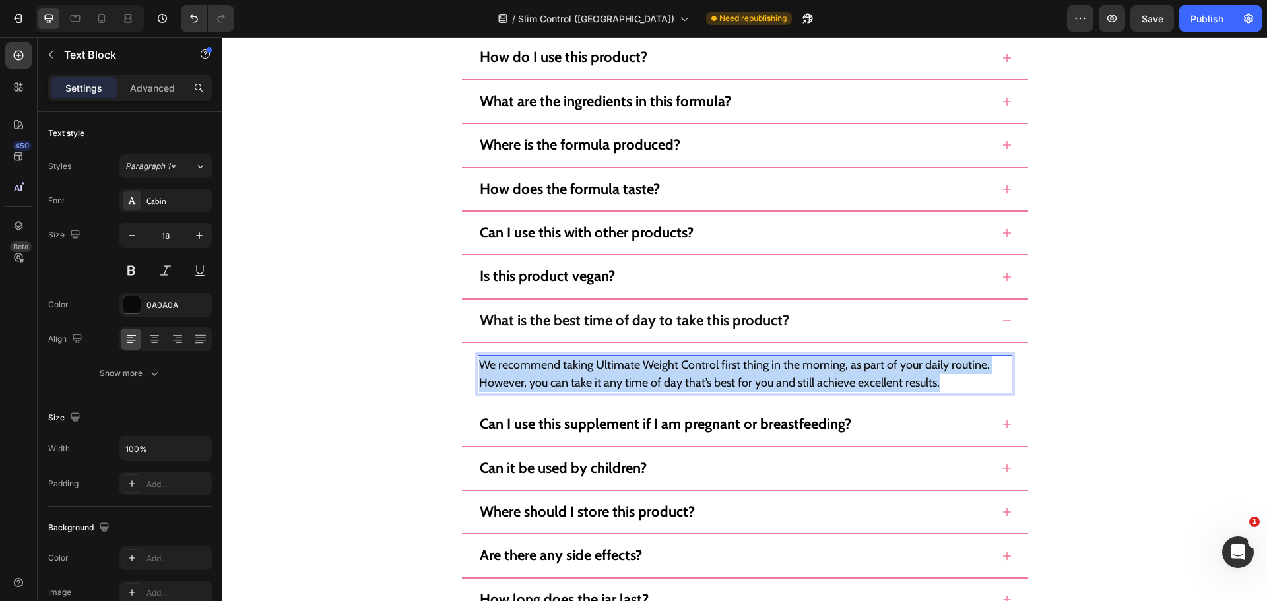
click at [665, 374] on p "We recommend taking Ultimate Weight Control first thing in the morning, as part…" at bounding box center [745, 374] width 532 height 36
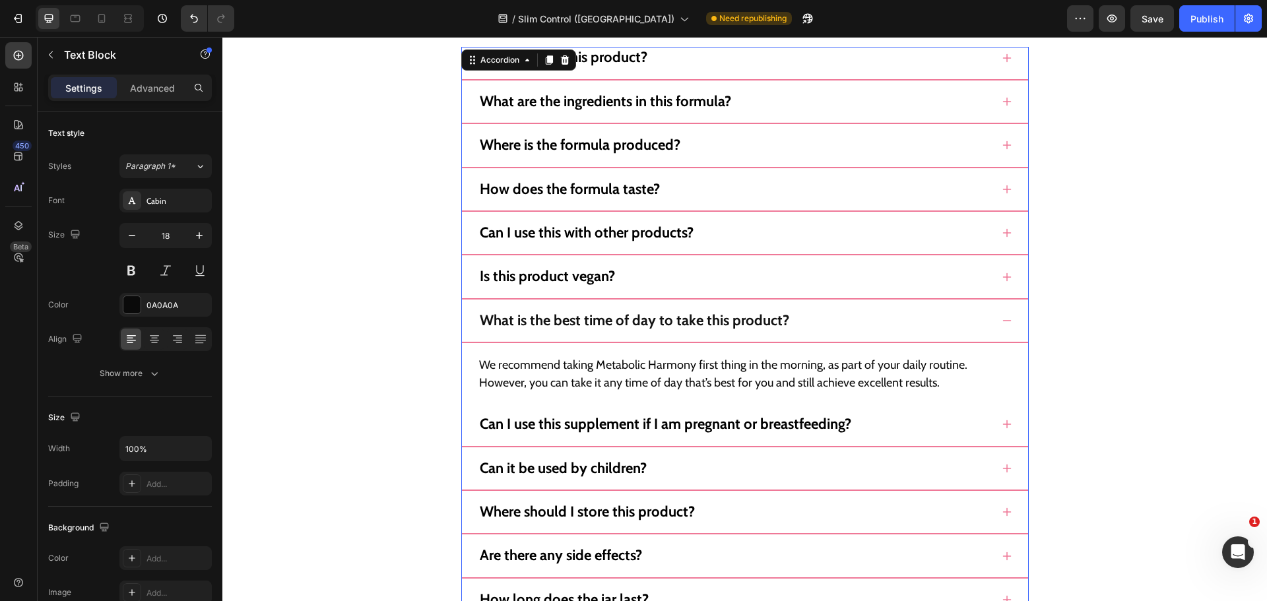
click at [982, 316] on div "What is the best time of day to take this product?" at bounding box center [735, 320] width 514 height 21
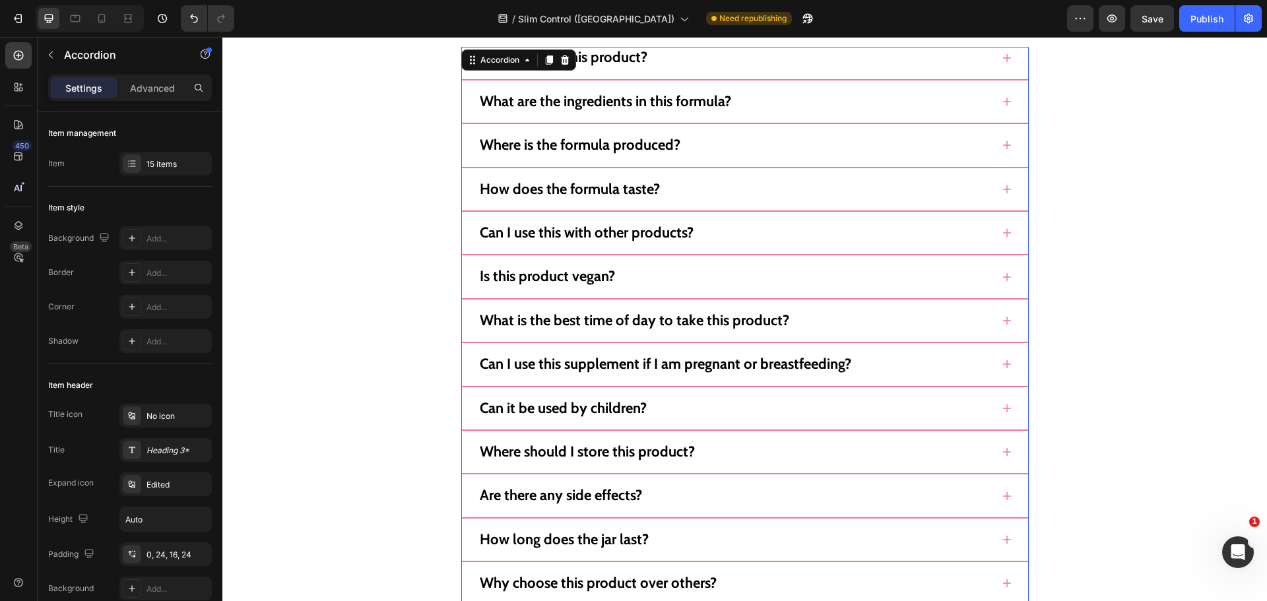
click at [972, 358] on div "Can I use this supplement if I am pregnant or breastfeeding?" at bounding box center [735, 364] width 514 height 21
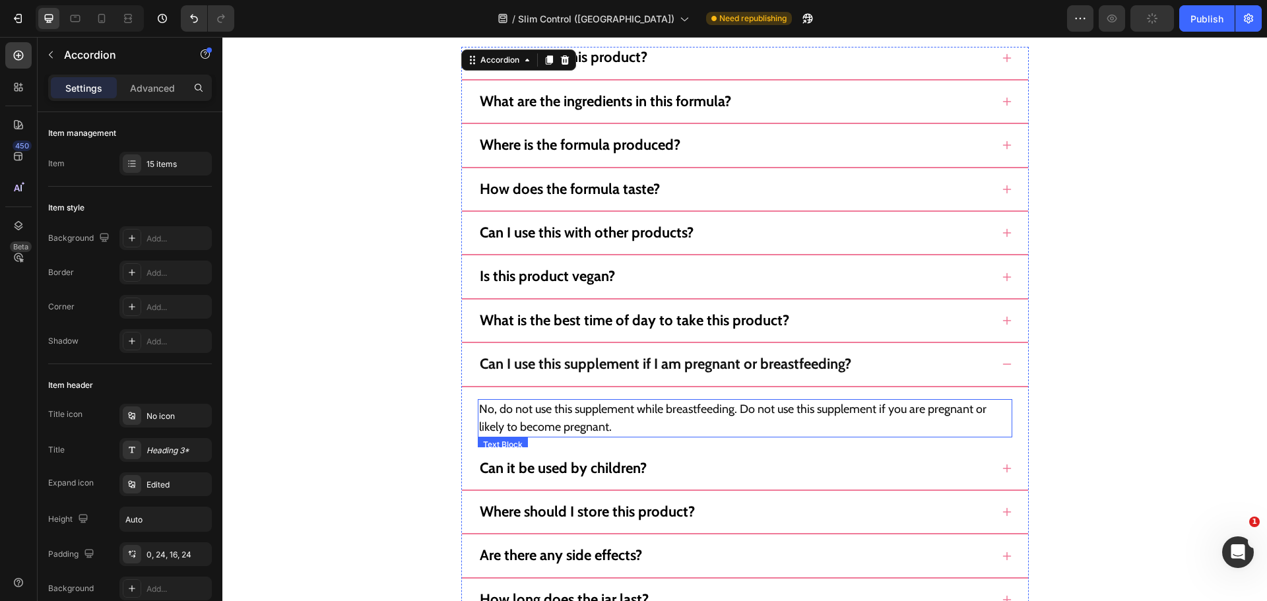
click at [685, 407] on p "No, do not use this supplement while breastfeeding. Do not use this supplement …" at bounding box center [745, 419] width 532 height 36
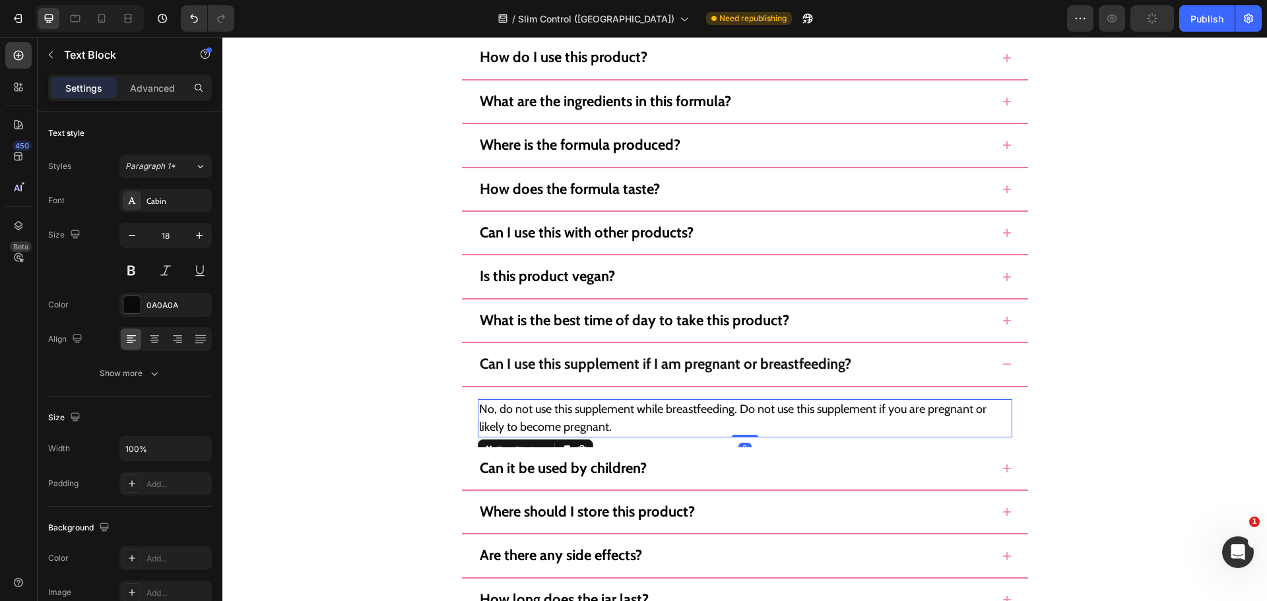
click at [685, 407] on p "No, do not use this supplement while breastfeeding. Do not use this supplement …" at bounding box center [745, 419] width 532 height 36
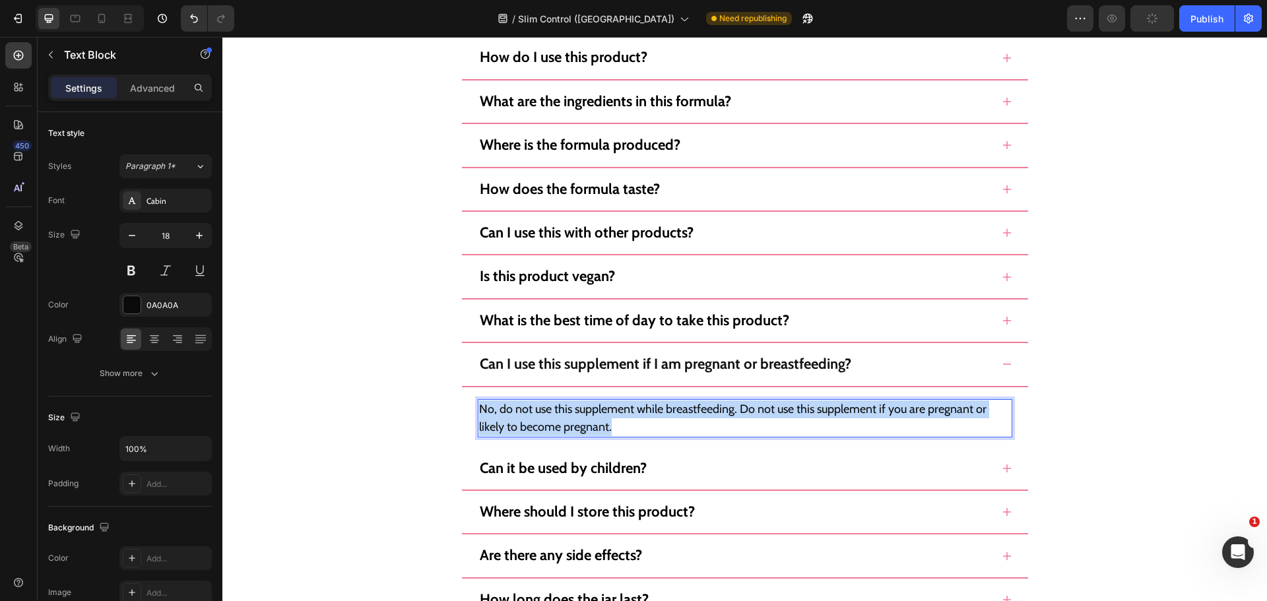
click at [685, 407] on p "No, do not use this supplement while breastfeeding. Do not use this supplement …" at bounding box center [745, 419] width 532 height 36
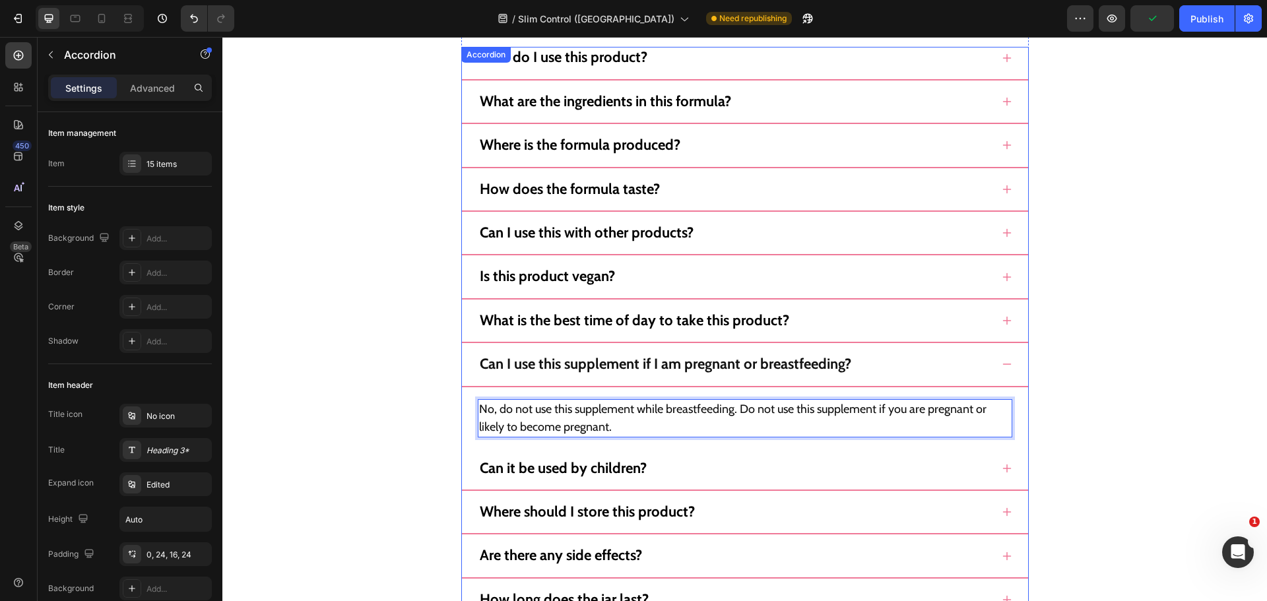
click at [950, 358] on div "Can I use this supplement if I am pregnant or breastfeeding?" at bounding box center [735, 364] width 514 height 21
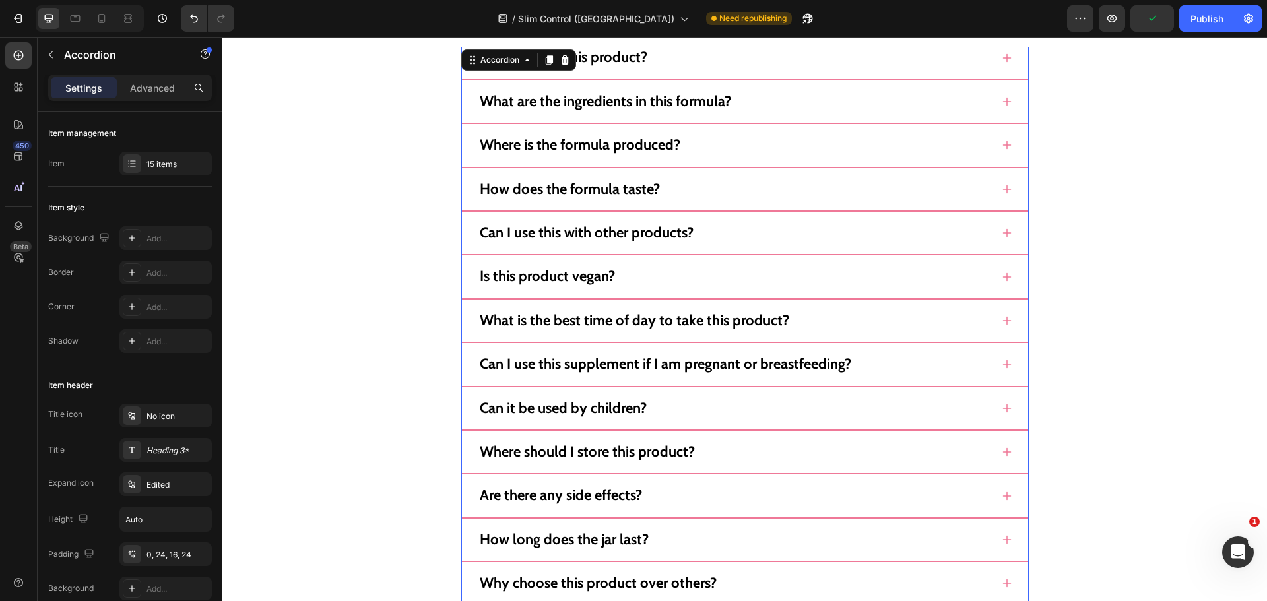
click at [956, 405] on div "Can it be used by children?" at bounding box center [735, 408] width 514 height 21
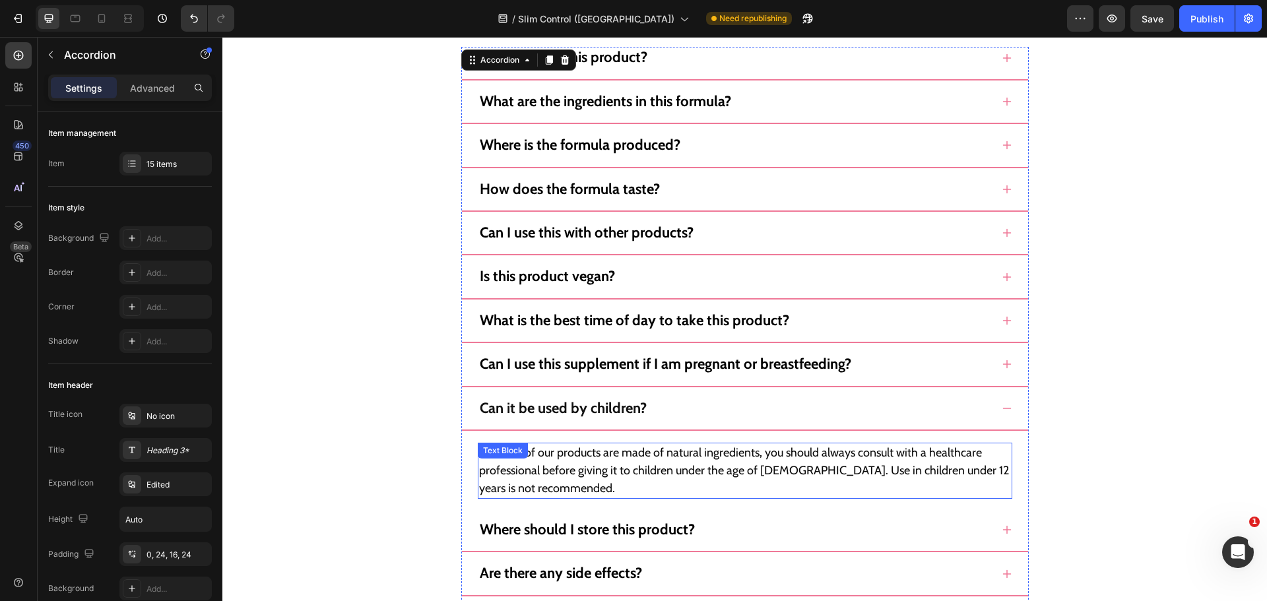
click at [692, 459] on p "While all of our products are made of natural ingredients, you should always co…" at bounding box center [745, 470] width 532 height 53
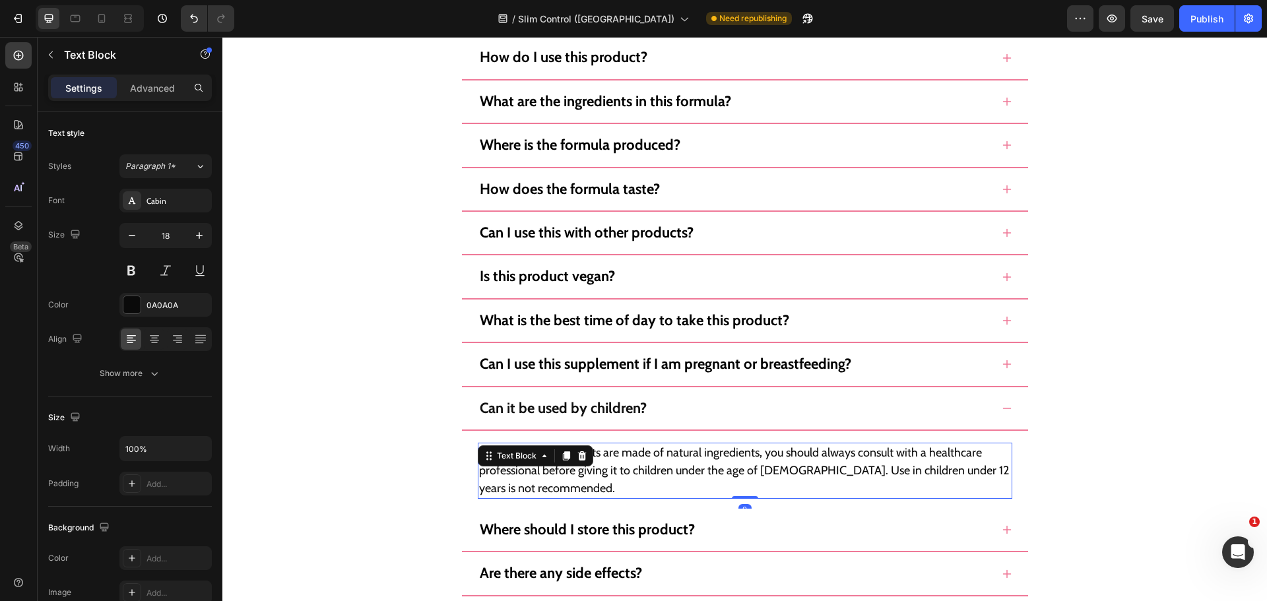
click at [692, 459] on p "While all of our products are made of natural ingredients, you should always co…" at bounding box center [745, 470] width 532 height 53
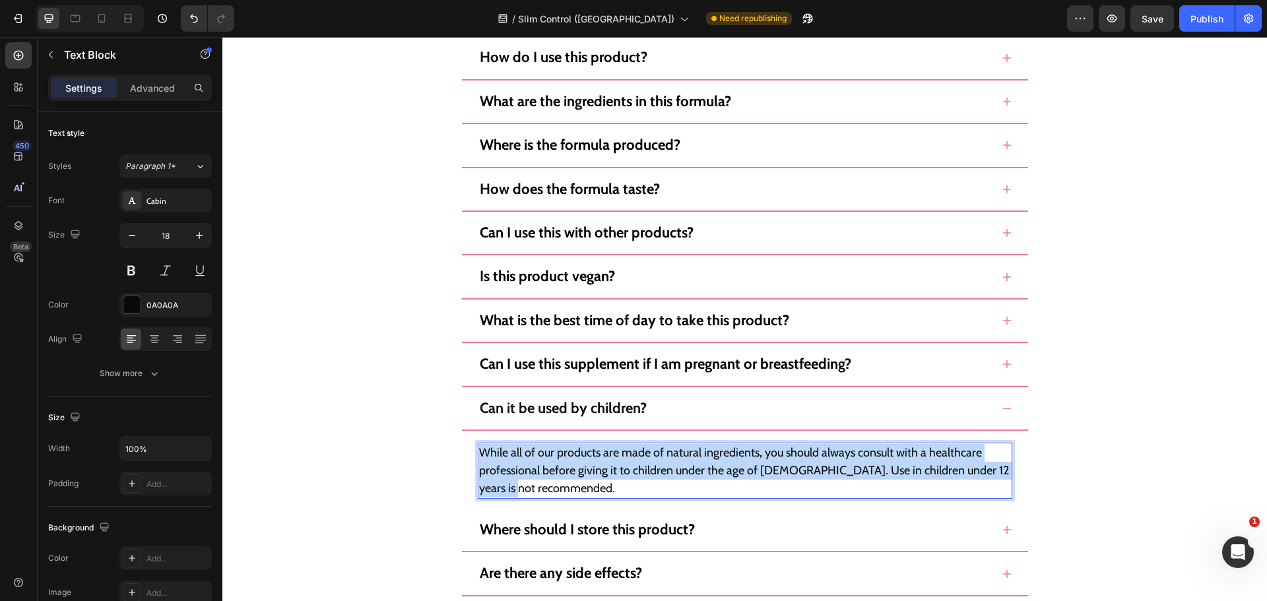
click at [692, 459] on p "While all of our products are made of natural ingredients, you should always co…" at bounding box center [745, 470] width 532 height 53
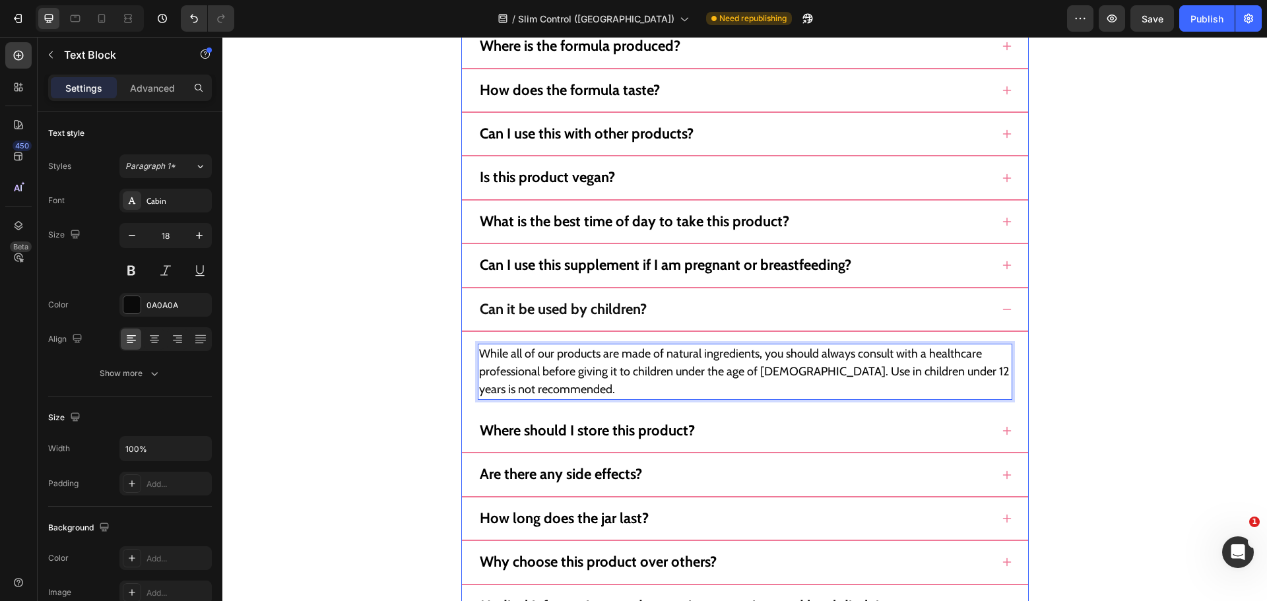
scroll to position [12475, 0]
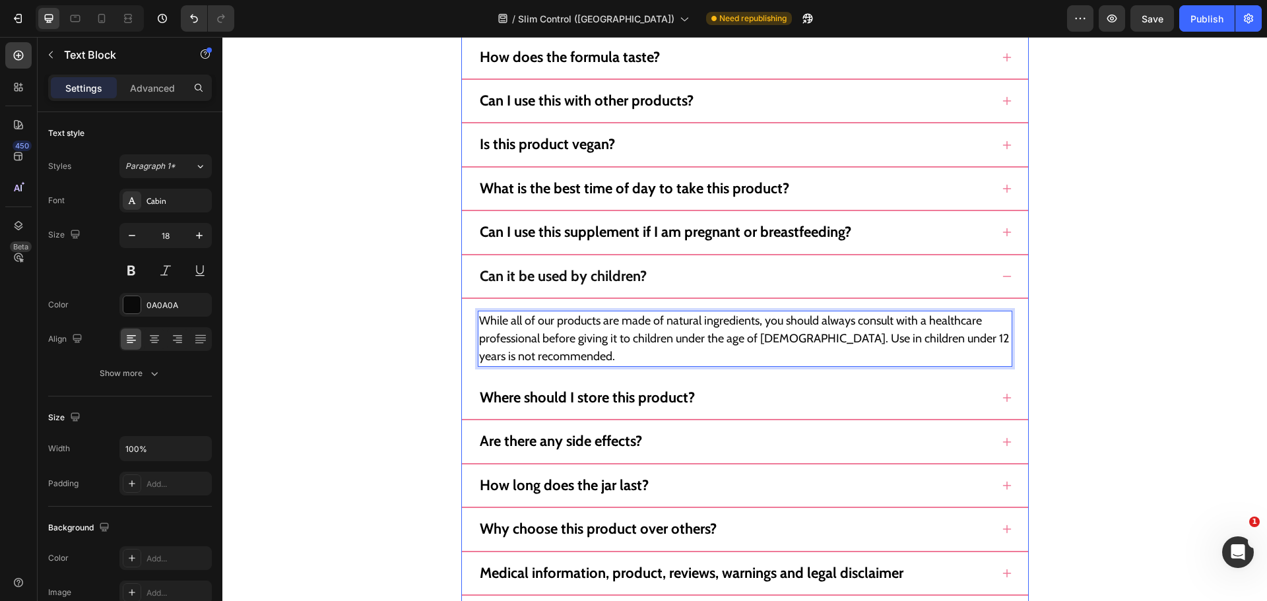
click at [904, 387] on div "Where should I store this product?" at bounding box center [735, 397] width 514 height 21
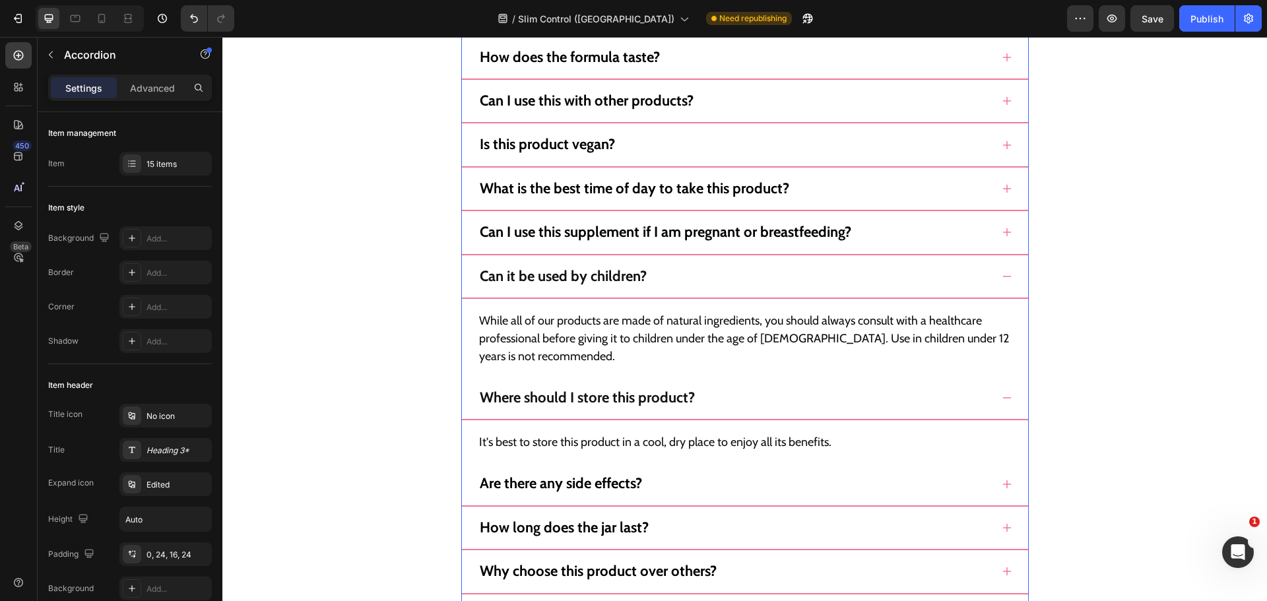
click at [944, 269] on div "Can it be used by children?" at bounding box center [735, 276] width 514 height 21
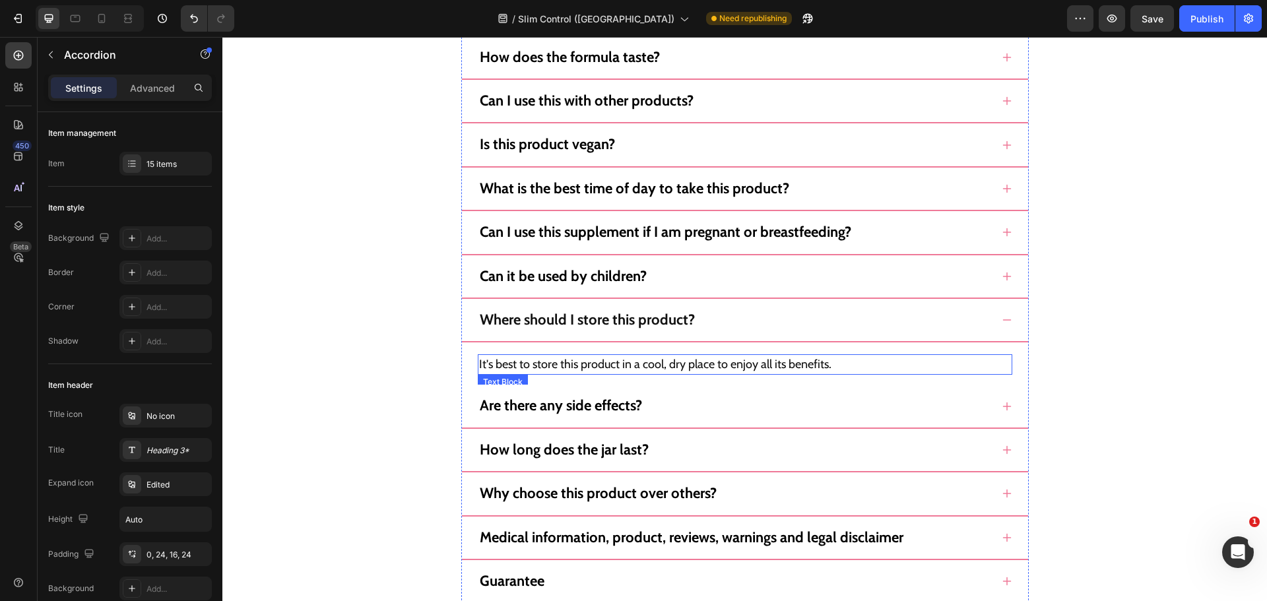
click at [621, 360] on p "It's best to store this product in a cool, dry place to enjoy all its benefits." at bounding box center [745, 365] width 532 height 18
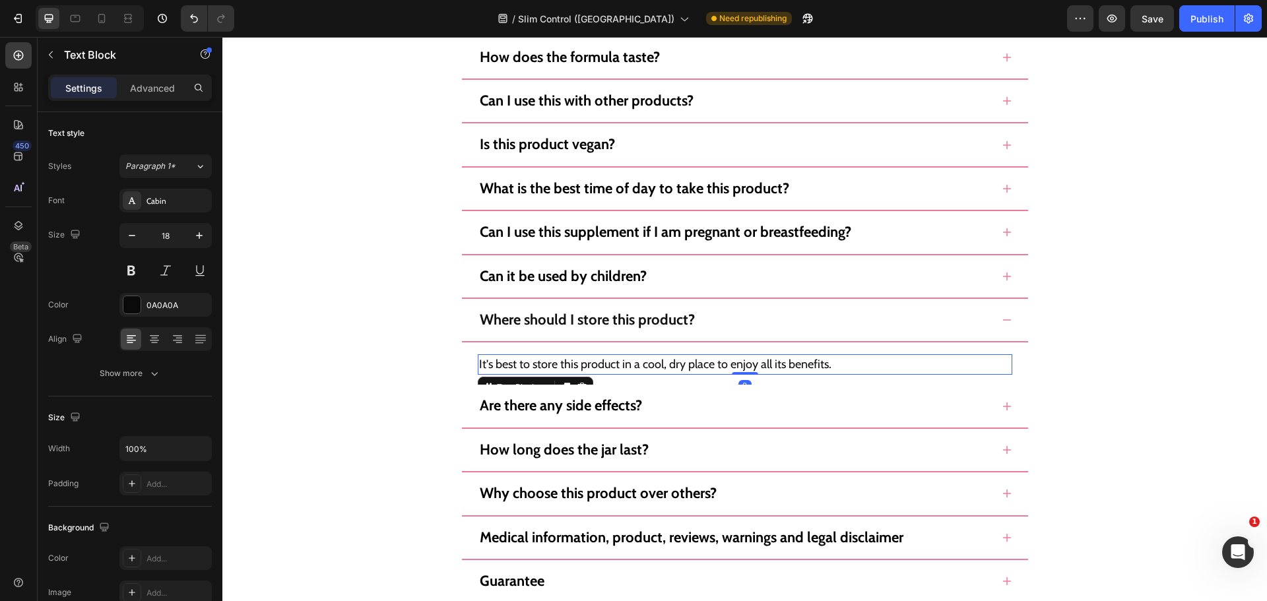
click at [621, 360] on p "It's best to store this product in a cool, dry place to enjoy all its benefits." at bounding box center [745, 365] width 532 height 18
click at [653, 411] on div "Are there any side effects?" at bounding box center [735, 405] width 514 height 21
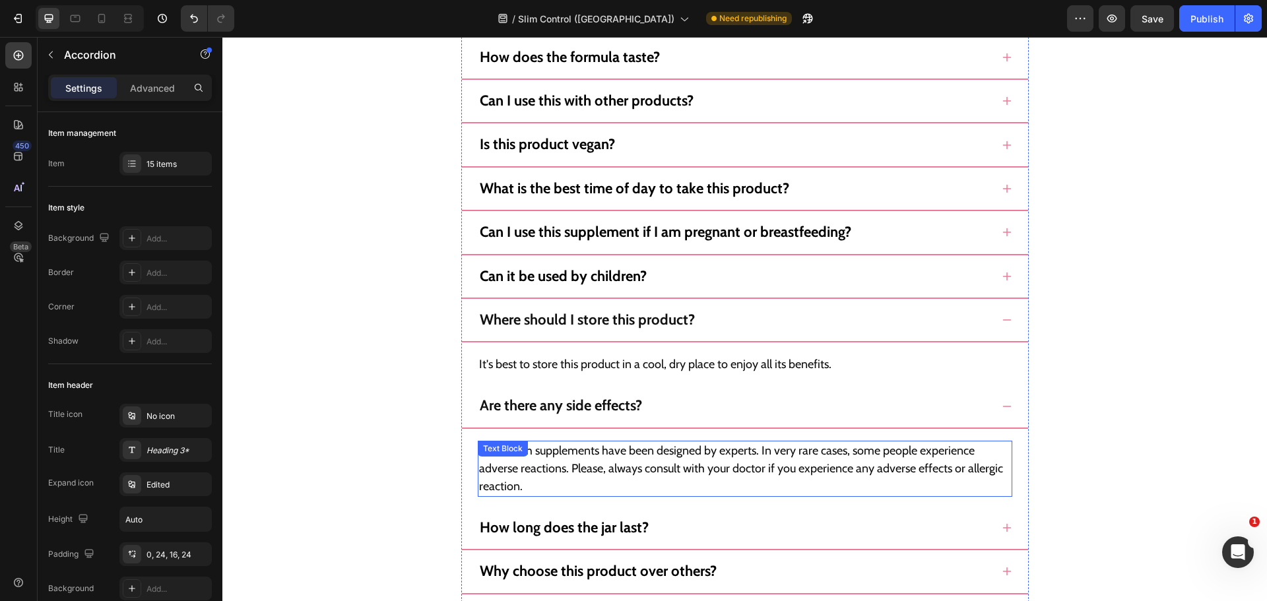
click at [635, 461] on p "Our health supplements have been designed by experts. In very rare cases, some …" at bounding box center [745, 468] width 532 height 53
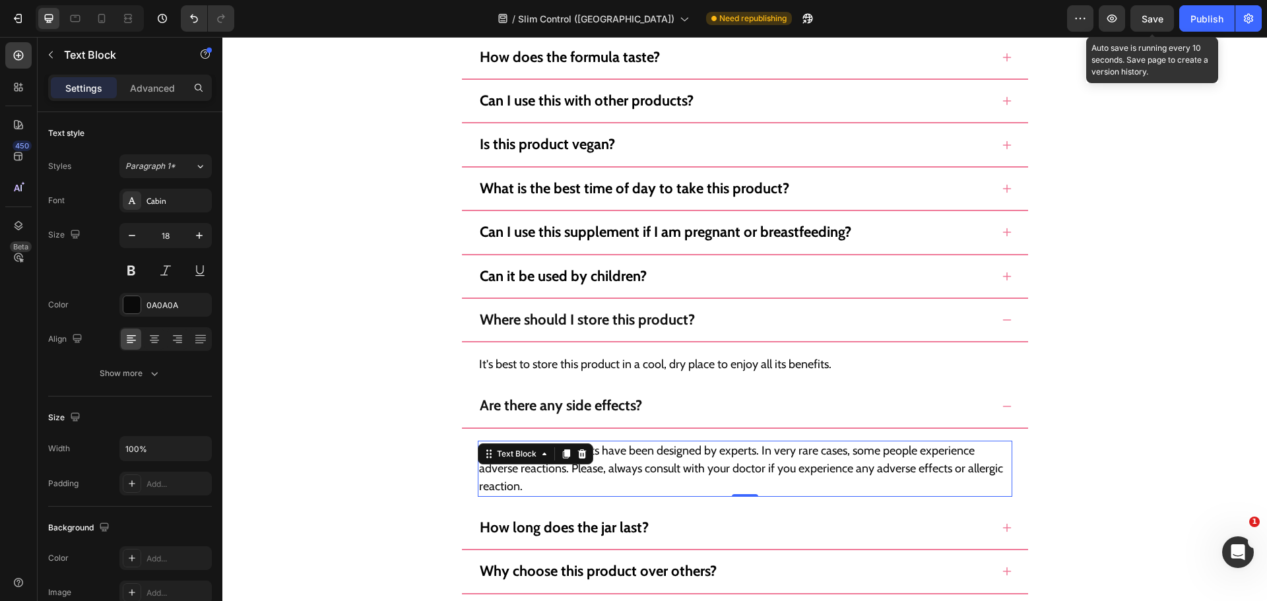
click at [1154, 21] on span "Save" at bounding box center [1153, 18] width 22 height 11
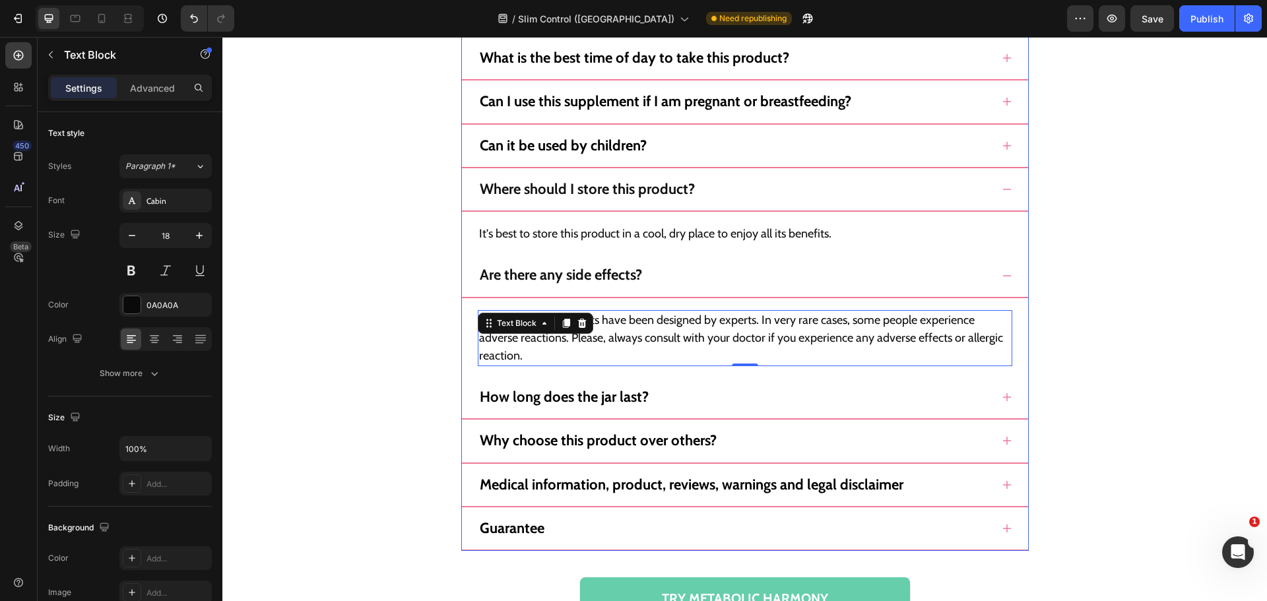
scroll to position [12607, 0]
click at [940, 397] on div "How long does the jar last?" at bounding box center [735, 395] width 514 height 21
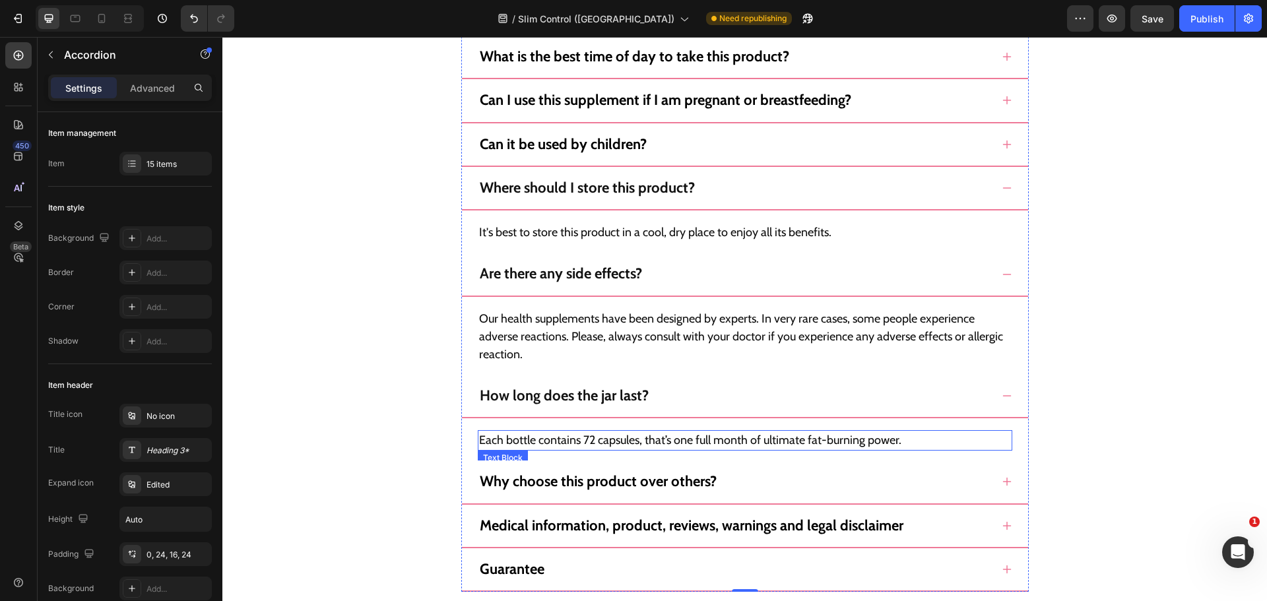
click at [651, 439] on p "Each bottle contains 72 capsules, that’s one full month of ultimate fat-burning…" at bounding box center [745, 441] width 532 height 18
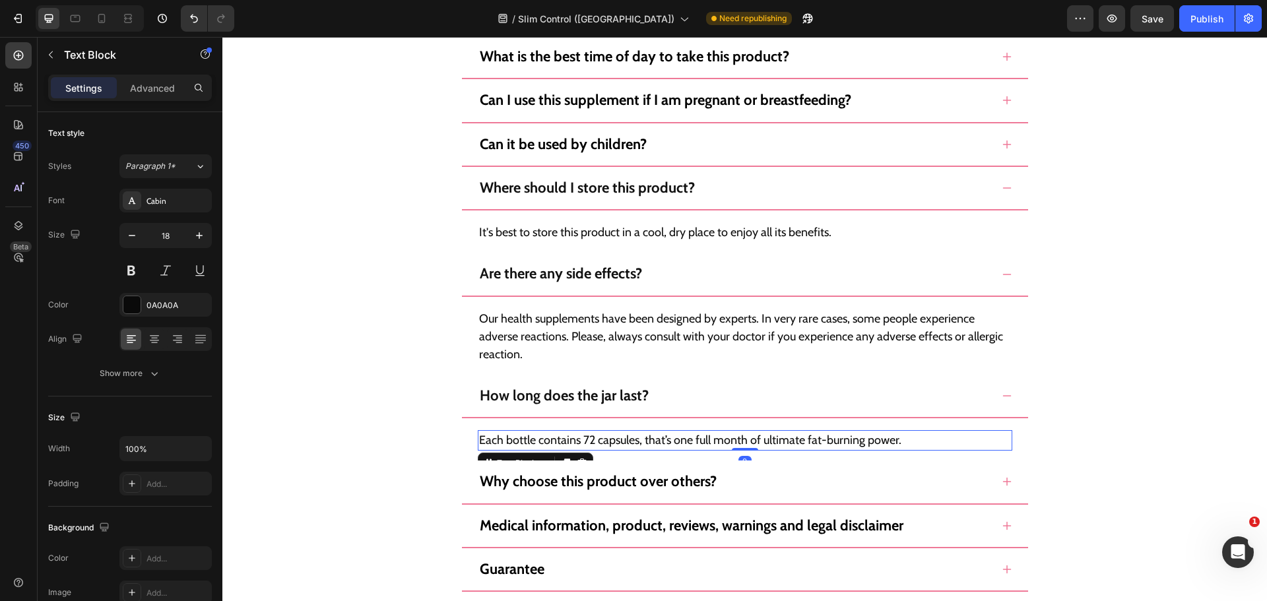
click at [651, 439] on p "Each bottle contains 72 capsules, that’s one full month of ultimate fat-burning…" at bounding box center [745, 441] width 532 height 18
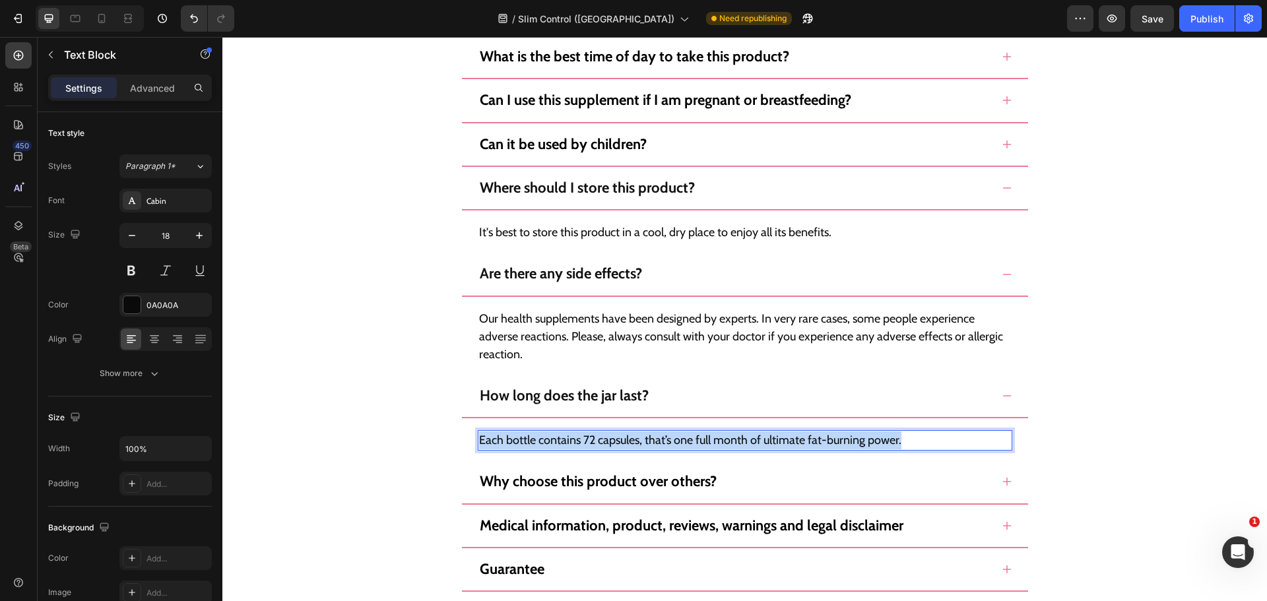
click at [651, 439] on p "Each bottle contains 72 capsules, that’s one full month of ultimate fat-burning…" at bounding box center [745, 441] width 532 height 18
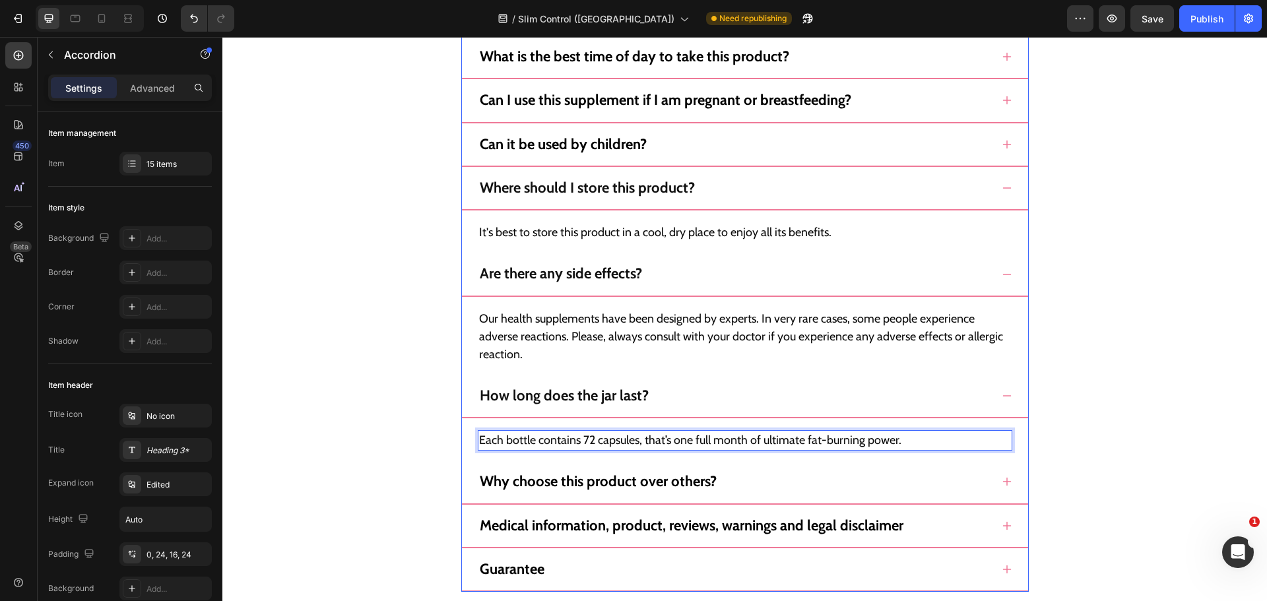
click at [756, 481] on div "Why choose this product over others?" at bounding box center [735, 481] width 514 height 21
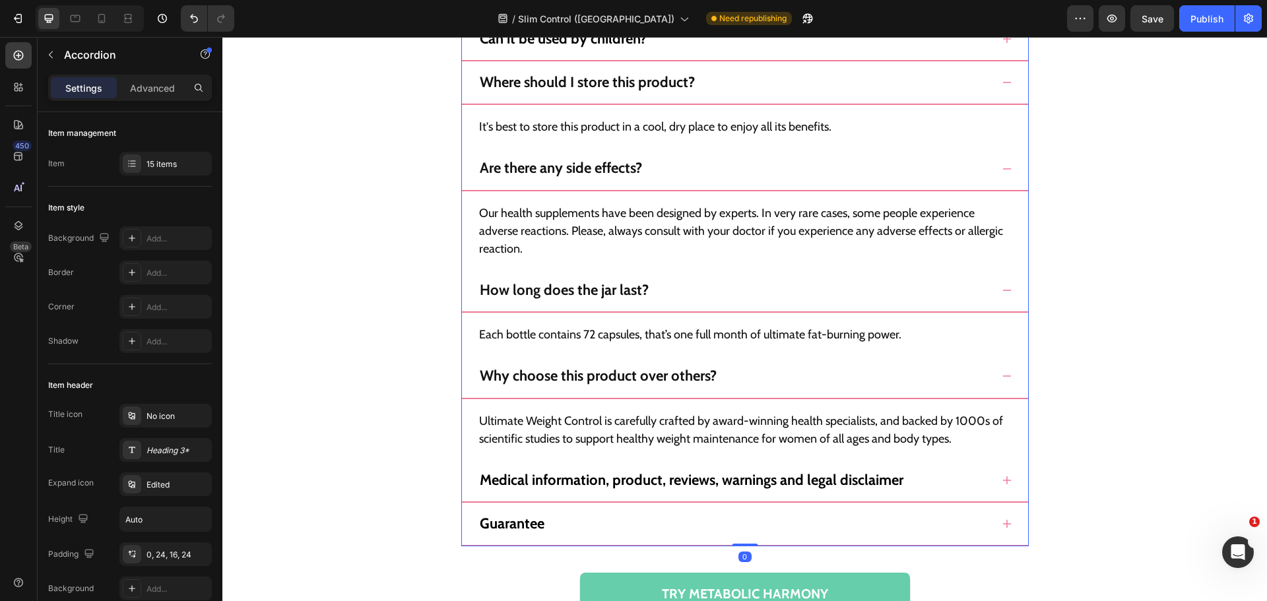
scroll to position [12739, 0]
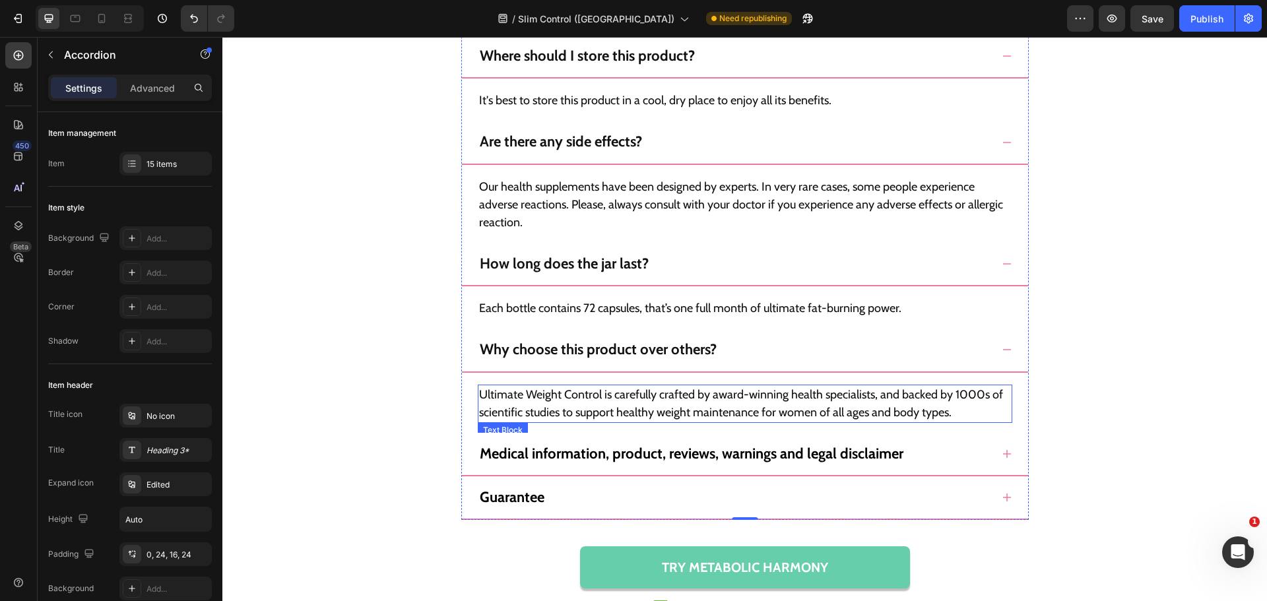
click at [720, 409] on p "Ultimate Weight Control is carefully crafted by award-winning health specialist…" at bounding box center [745, 404] width 532 height 36
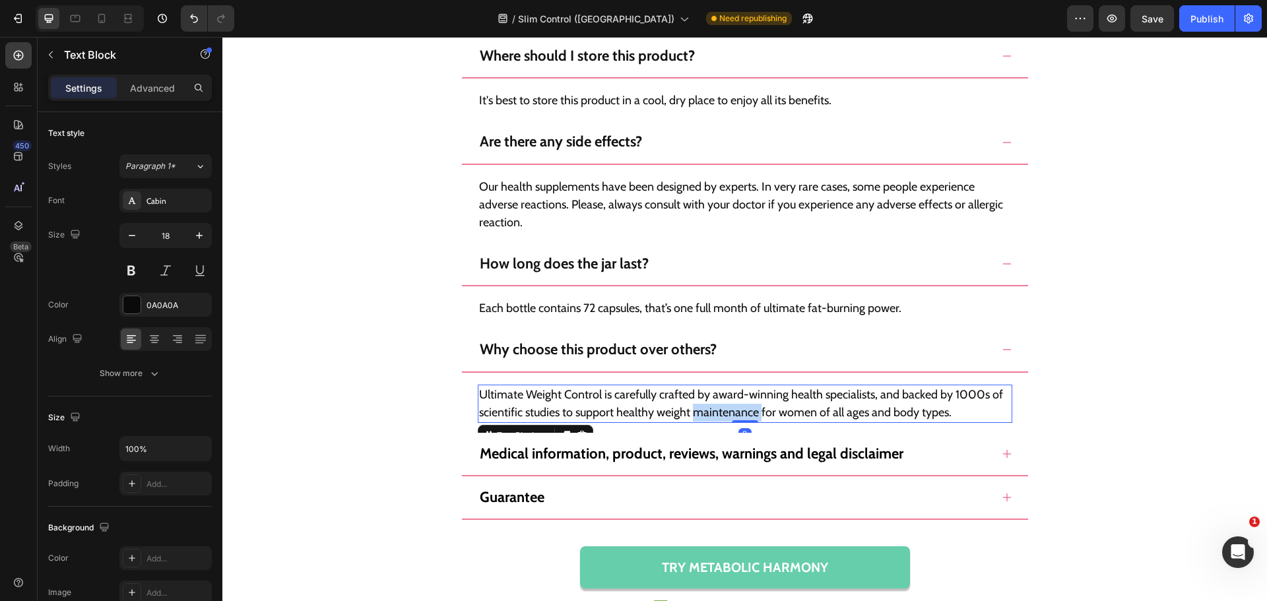
click at [720, 409] on p "Ultimate Weight Control is carefully crafted by award-winning health specialist…" at bounding box center [745, 404] width 532 height 36
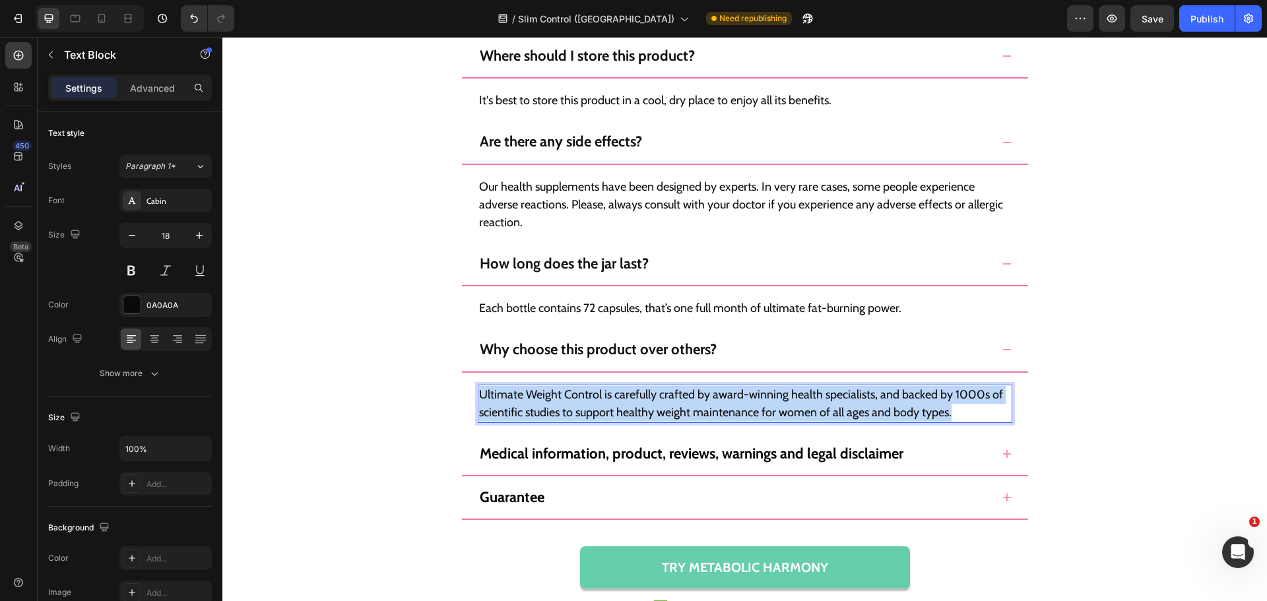
click at [720, 409] on p "Ultimate Weight Control is carefully crafted by award-winning health specialist…" at bounding box center [745, 404] width 532 height 36
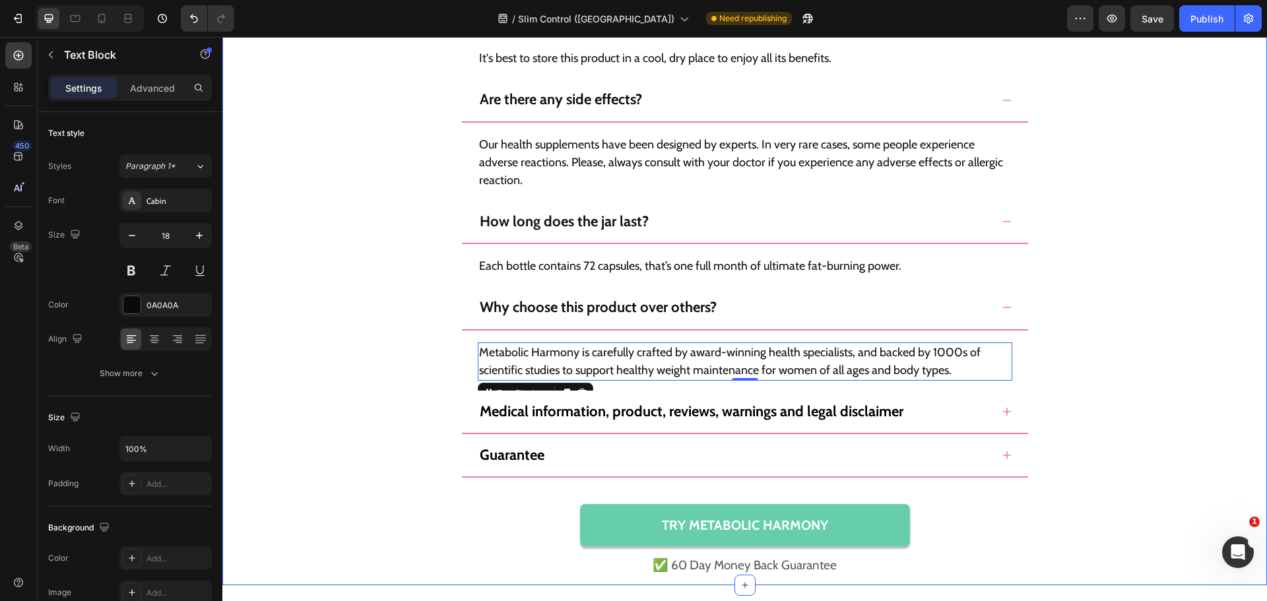
scroll to position [12805, 0]
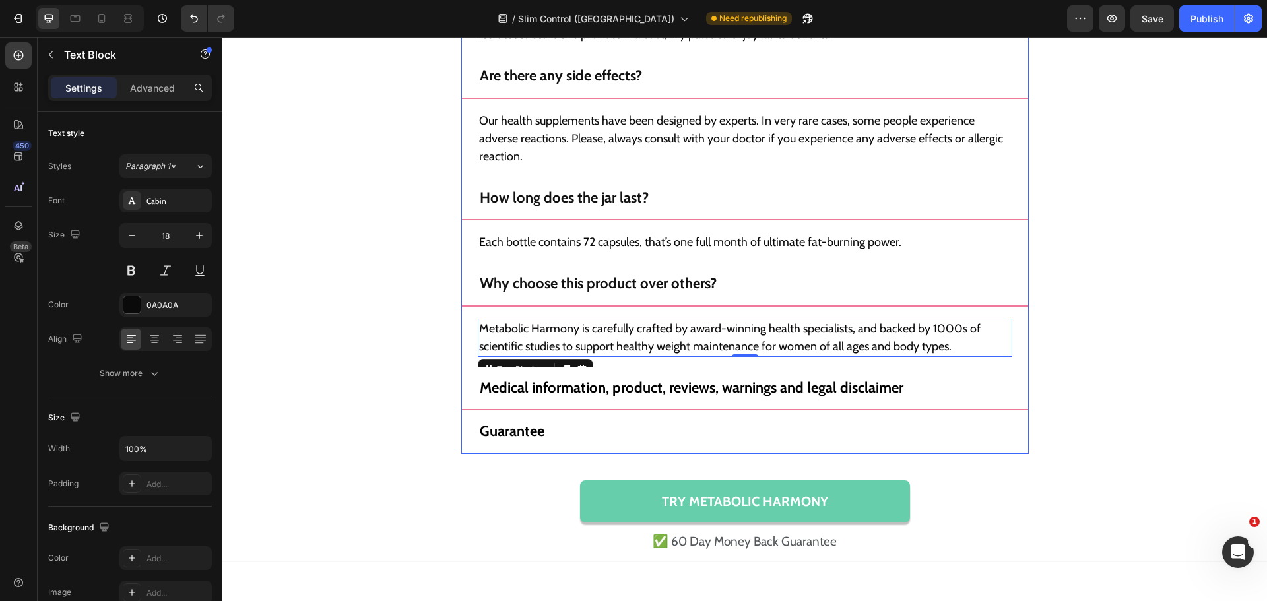
click at [934, 389] on div "Medical information, product, reviews, warnings and legal disclaimer" at bounding box center [740, 388] width 524 height 21
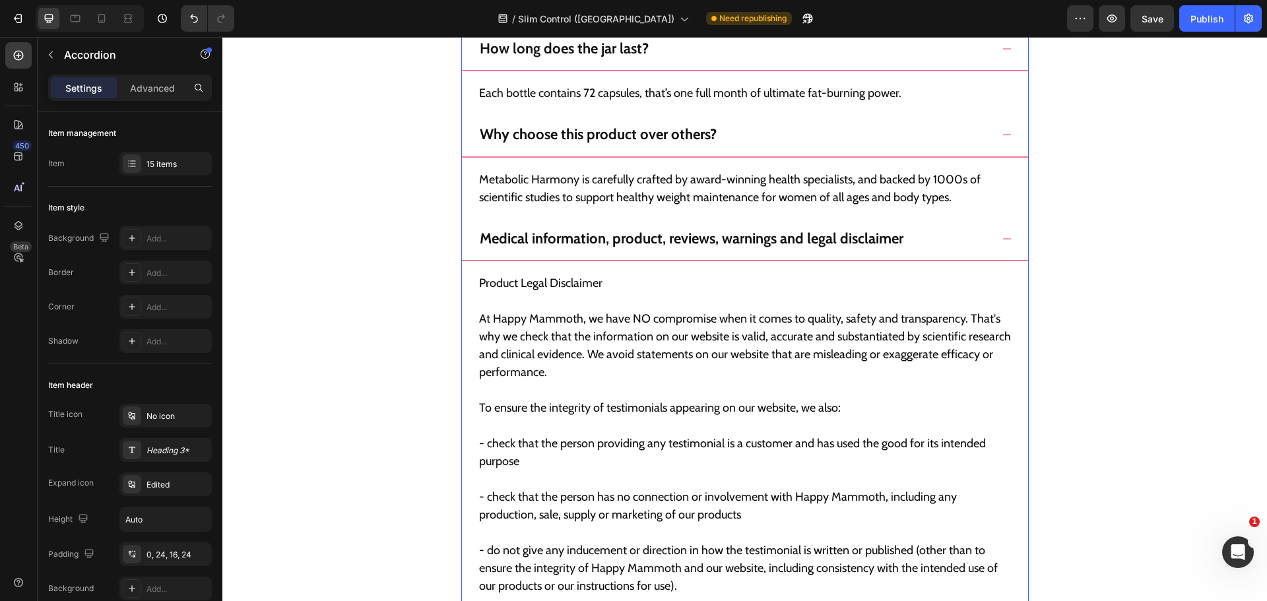
scroll to position [13003, 0]
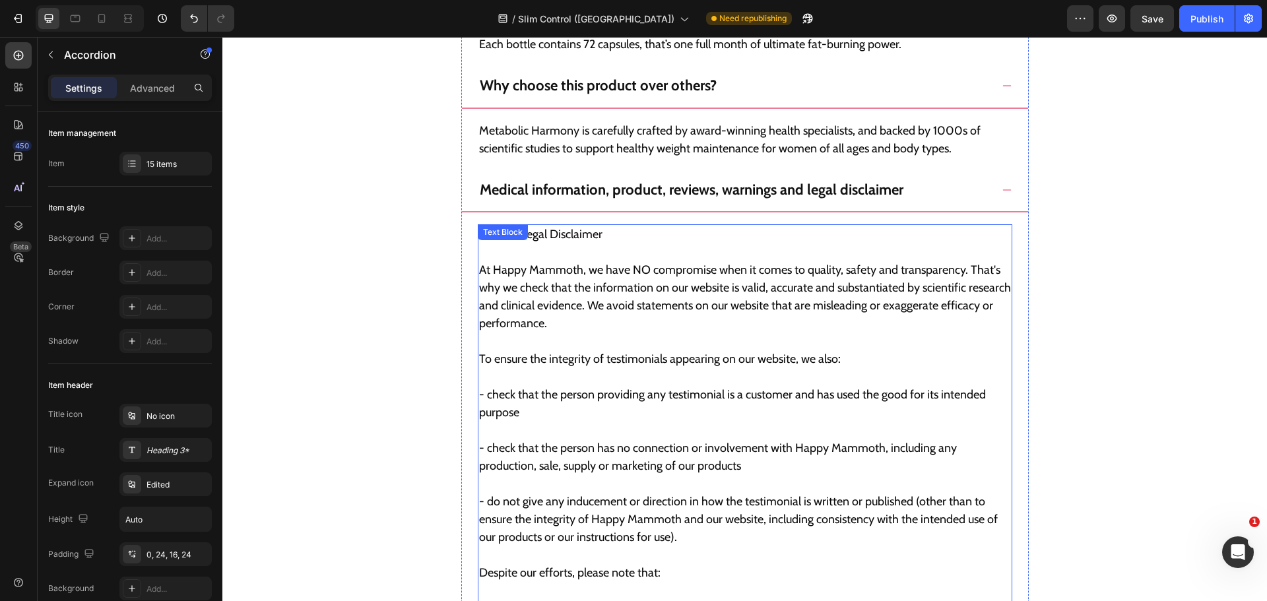
click at [675, 374] on p "- check that the person providing any testimonial is a customer and has used th…" at bounding box center [745, 394] width 532 height 53
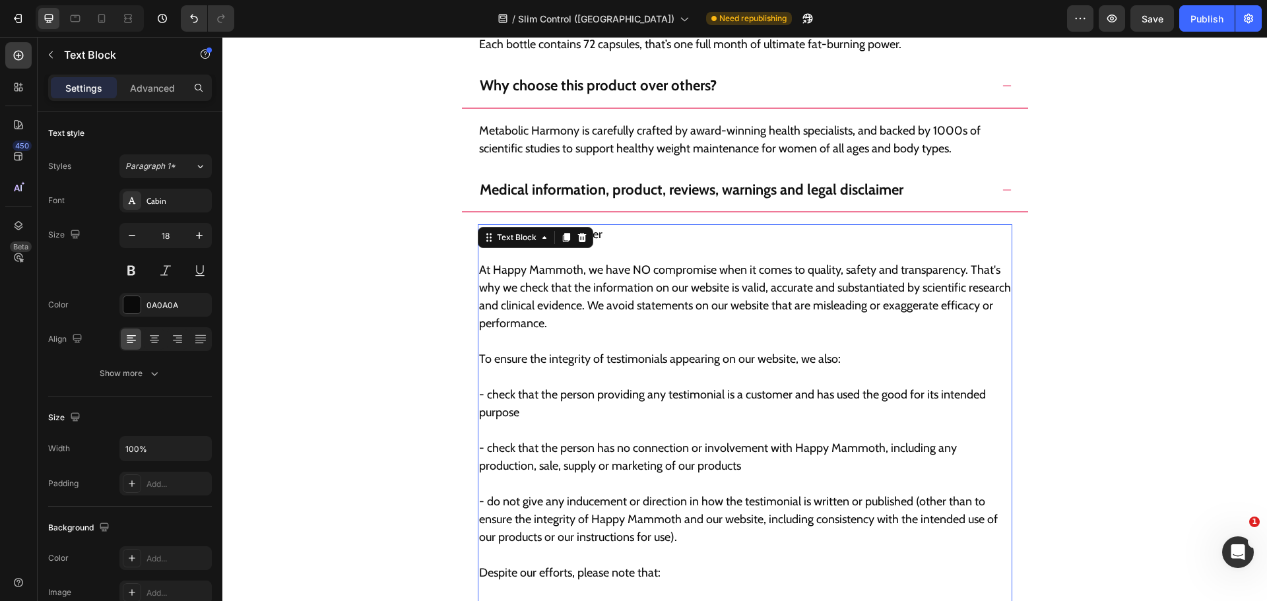
click at [685, 358] on p "To ensure the integrity of testimonials appearing on our website, we also:" at bounding box center [745, 351] width 532 height 36
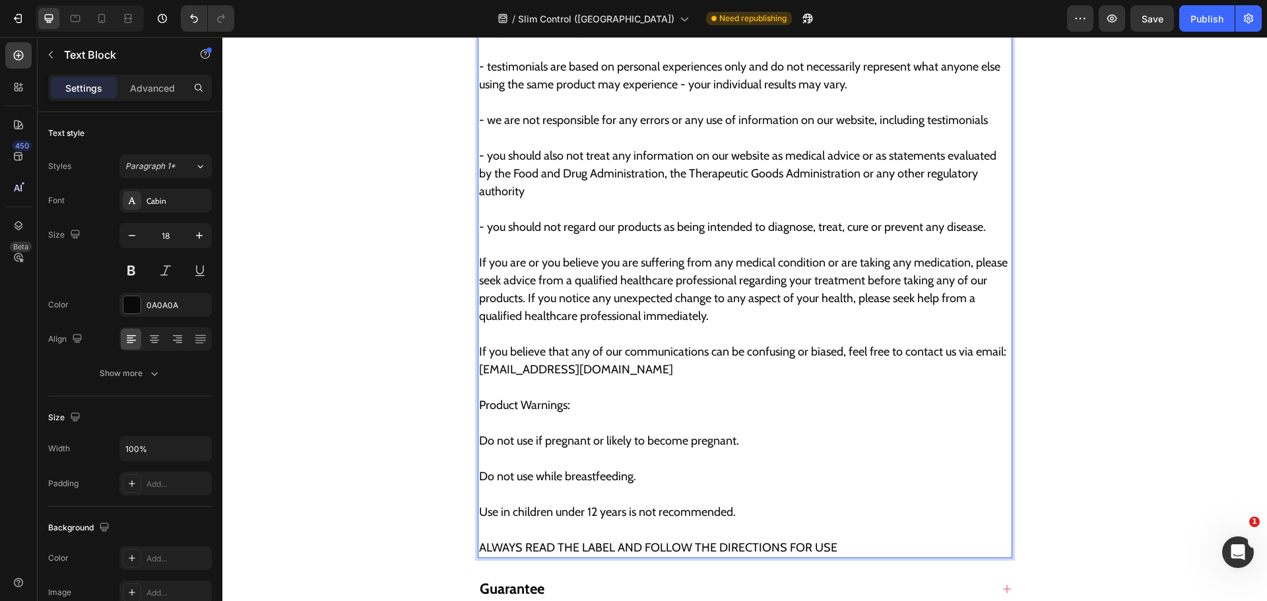
scroll to position [13692, 0]
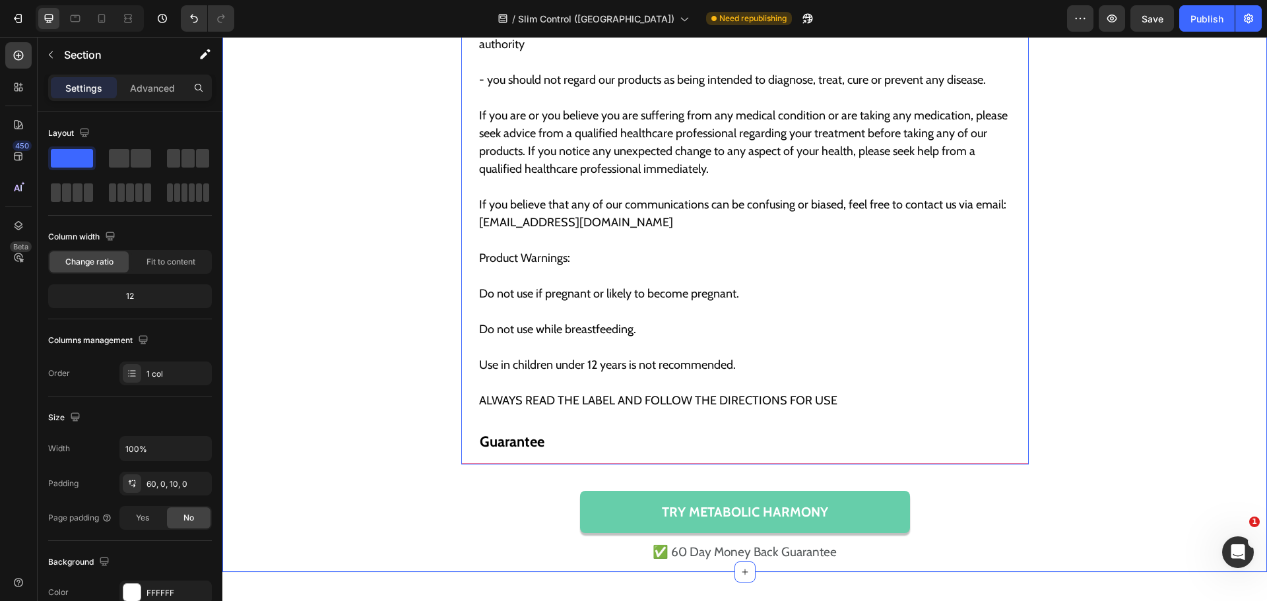
click at [837, 432] on div "Guarantee" at bounding box center [740, 442] width 524 height 21
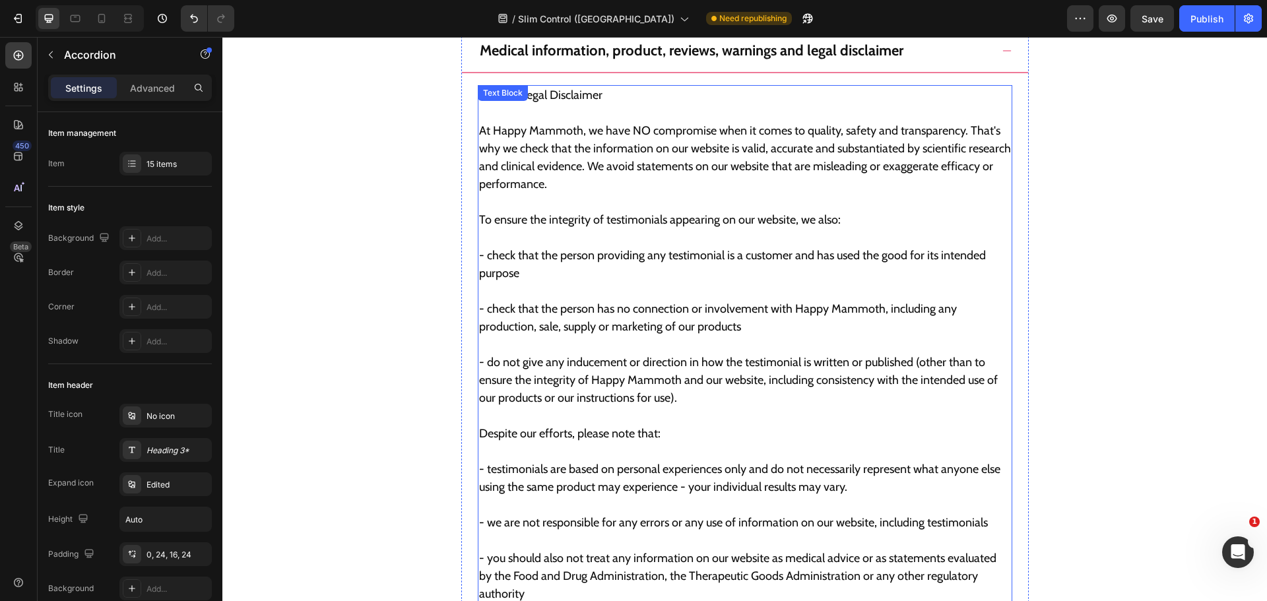
scroll to position [13032, 0]
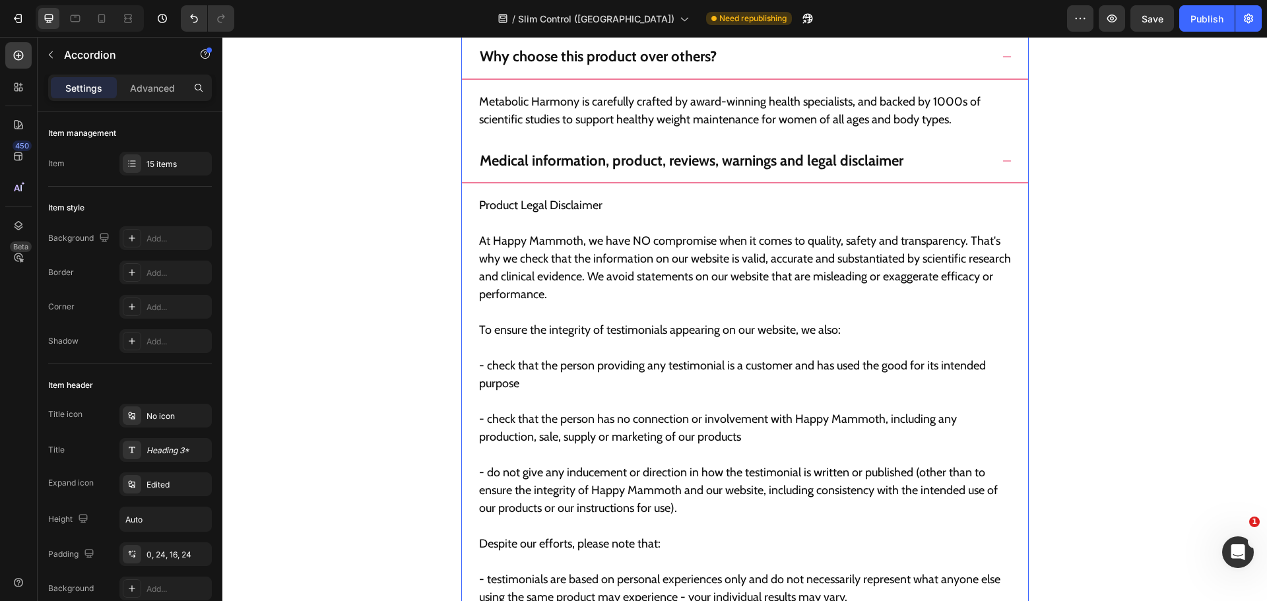
click at [991, 170] on div "Medical information, product, reviews, warnings and legal disclaimer" at bounding box center [745, 167] width 566 height 33
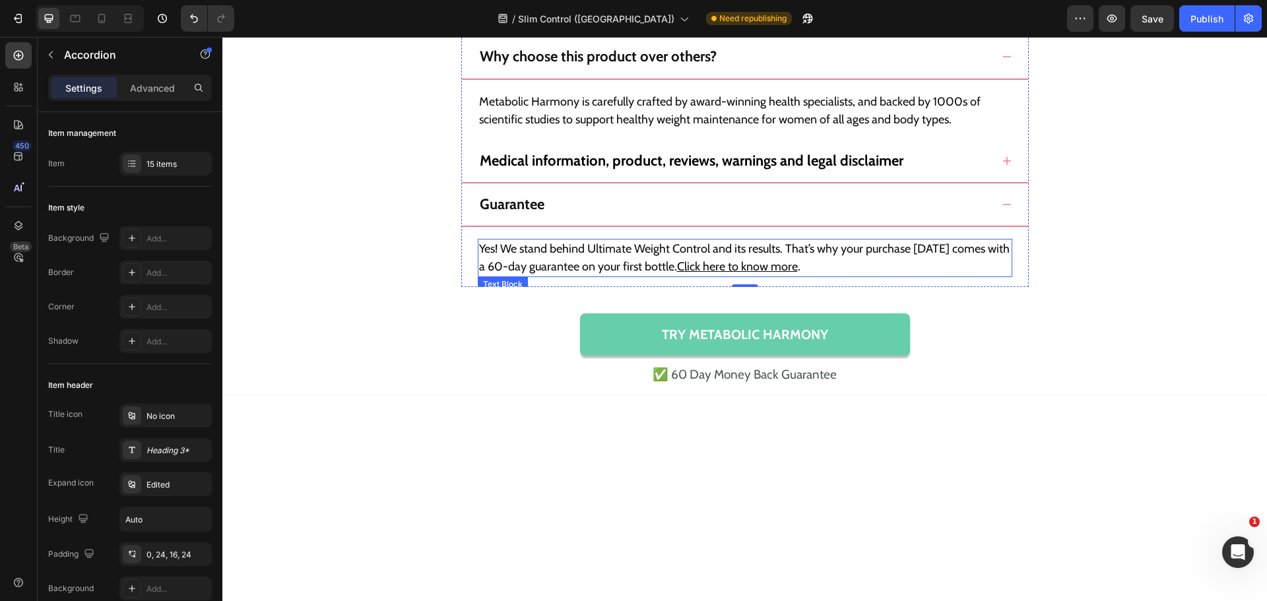
click at [655, 261] on p "Yes! We stand behind Ultimate Weight Control and its results. That’s why your p…" at bounding box center [745, 258] width 532 height 36
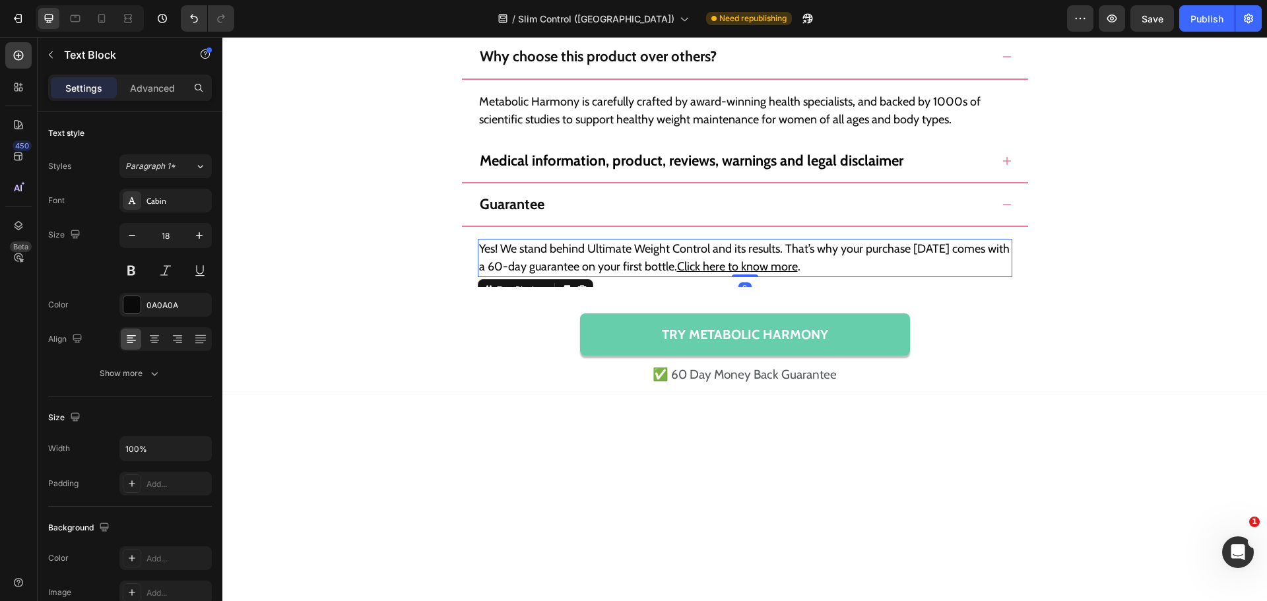
click at [655, 261] on p "Yes! We stand behind Ultimate Weight Control and its results. That’s why your p…" at bounding box center [745, 258] width 532 height 36
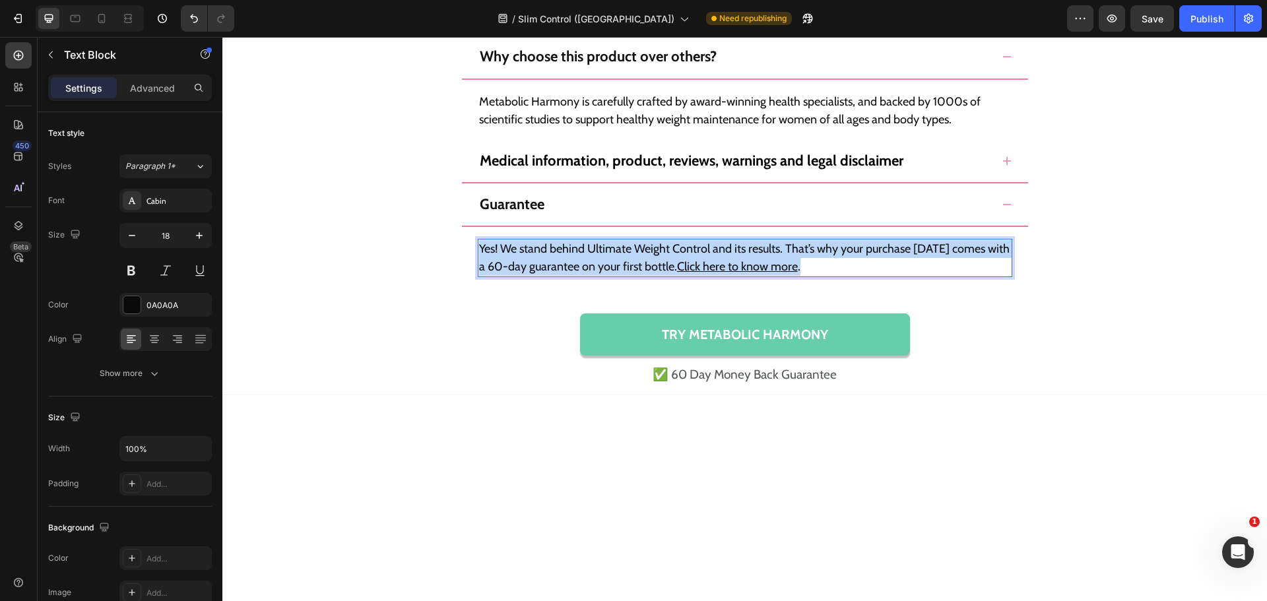
click at [655, 261] on p "Yes! We stand behind Ultimate Weight Control and its results. That’s why your p…" at bounding box center [745, 258] width 532 height 36
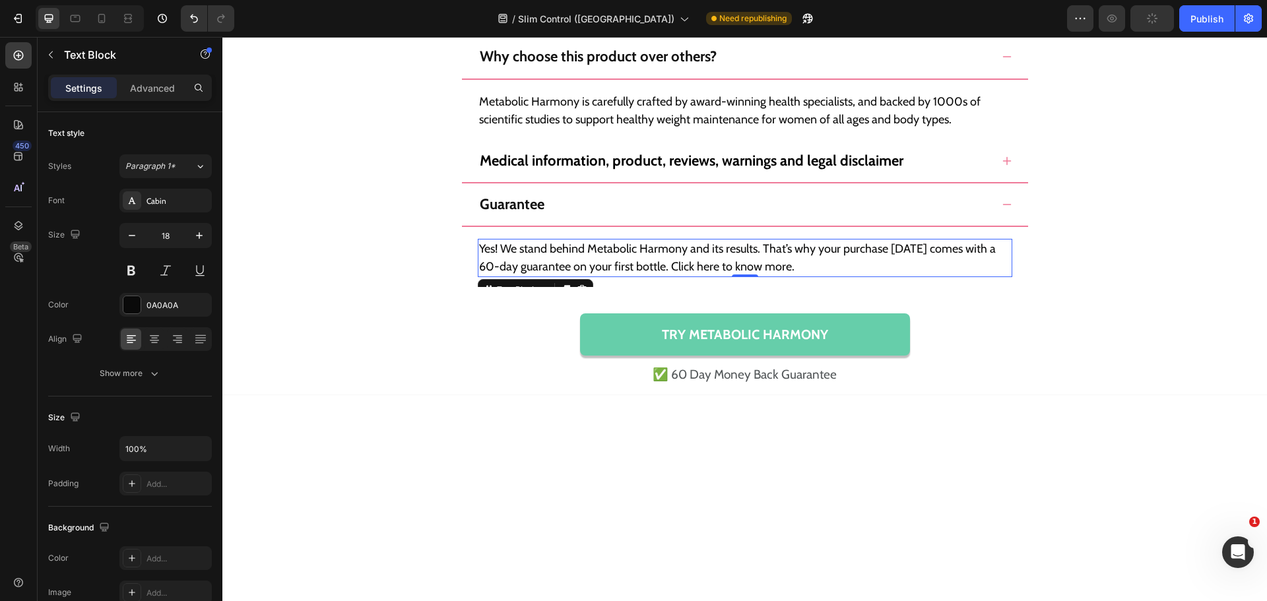
click at [647, 269] on p "Yes! We stand behind Metabolic Harmony and its results. That’s why your purchas…" at bounding box center [745, 258] width 532 height 36
click at [764, 267] on p "Yes! We stand behind Metabolic Harmony and its results. That’s why your purchas…" at bounding box center [745, 258] width 532 height 36
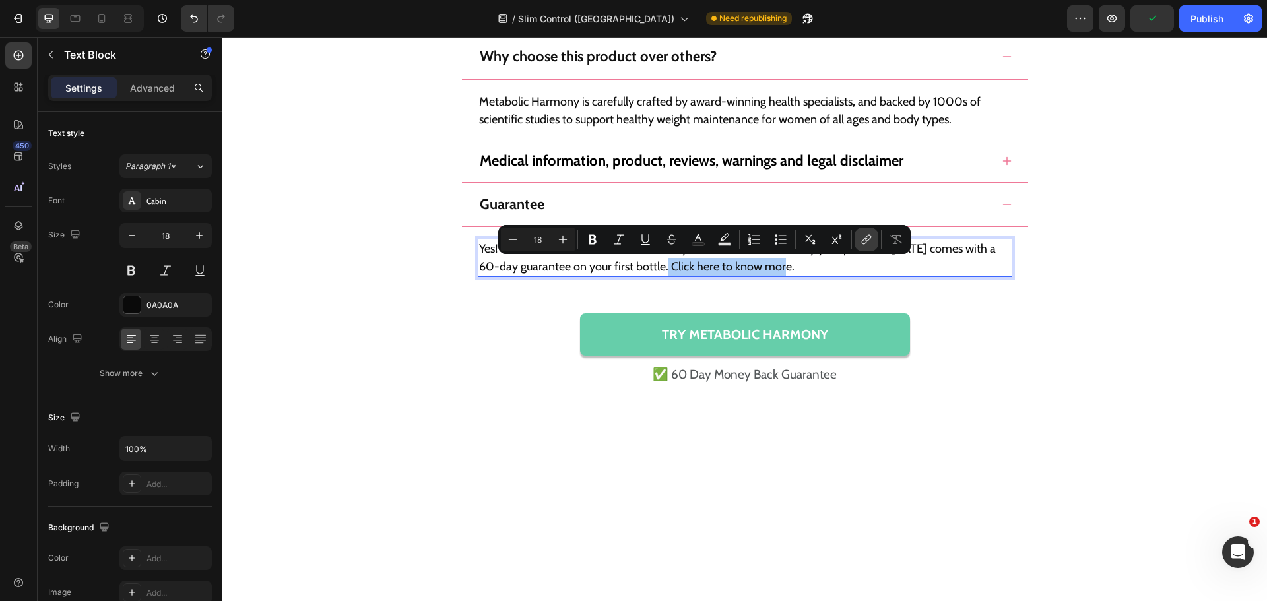
click at [863, 247] on button "link" at bounding box center [867, 240] width 24 height 24
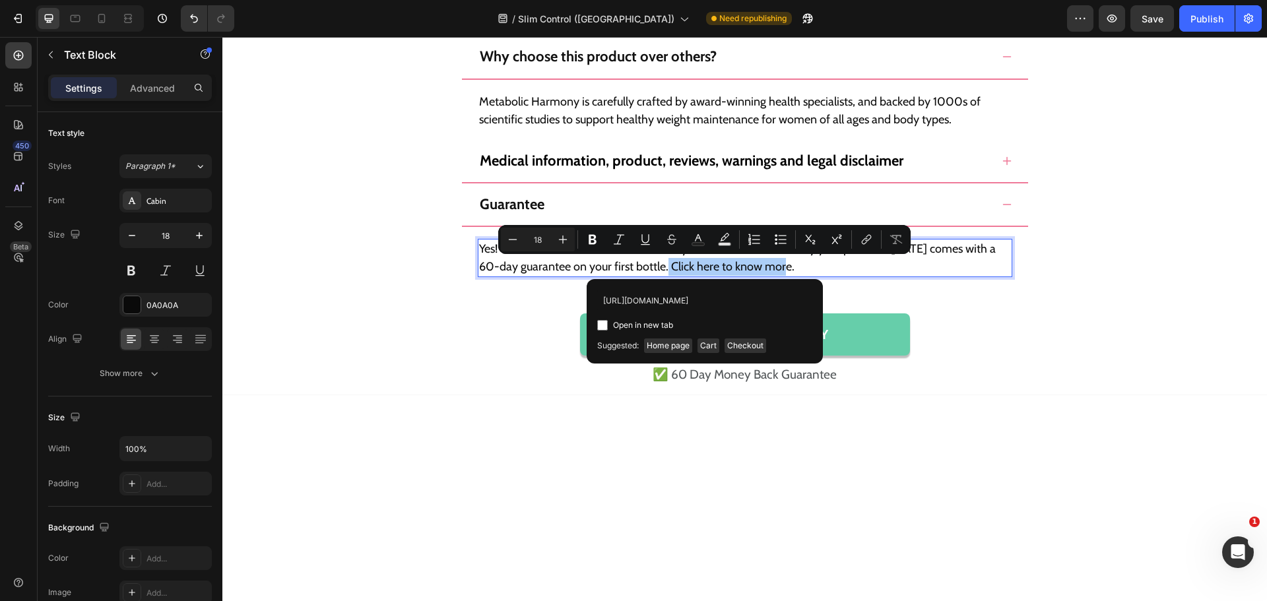
scroll to position [0, 27]
type input "https://uk.happymammoth.com/pages/support"
click at [681, 314] on div "https://uk.happymammoth.com/pages/support Open in new tab Unlink" at bounding box center [704, 312] width 215 height 44
click at [609, 322] on label "Open in new tab" at bounding box center [640, 326] width 65 height 16
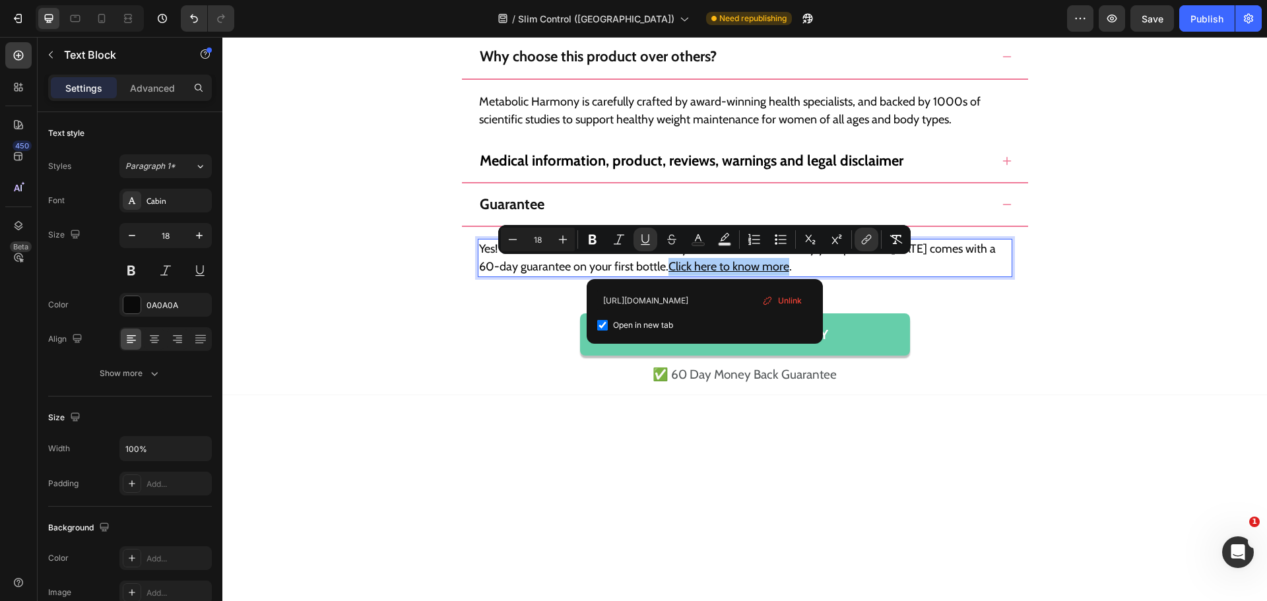
click at [608, 322] on label "Open in new tab" at bounding box center [640, 326] width 65 height 16
checkbox input "false"
click at [641, 245] on icon "Editor contextual toolbar" at bounding box center [645, 239] width 13 height 13
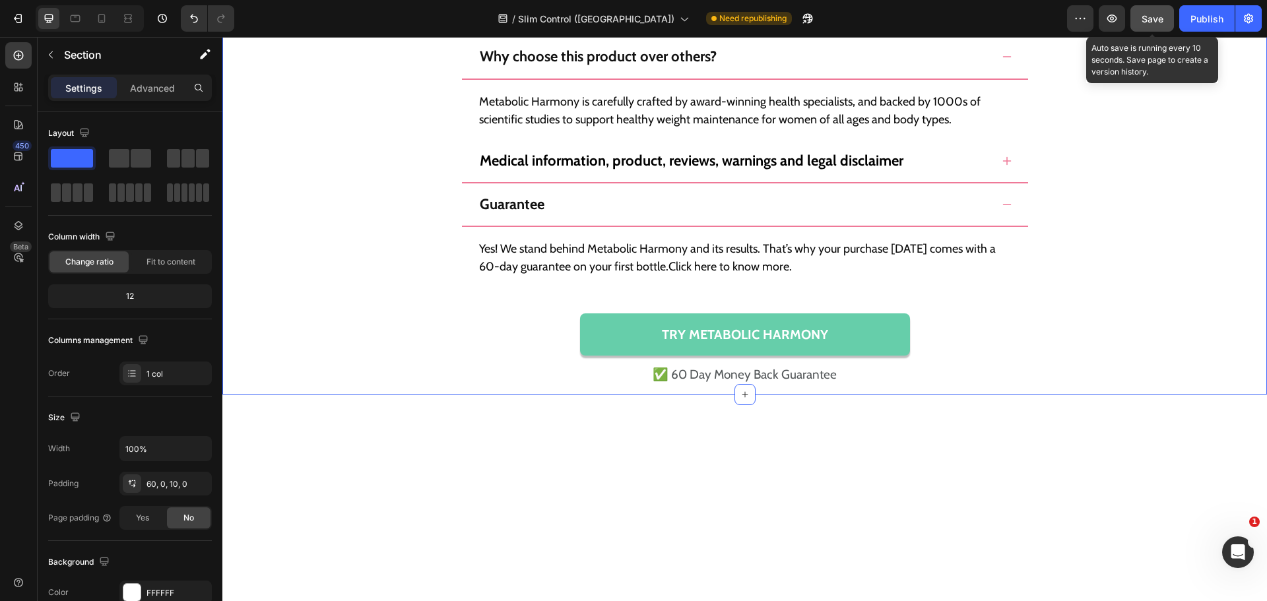
click at [1156, 17] on span "Save" at bounding box center [1153, 18] width 22 height 11
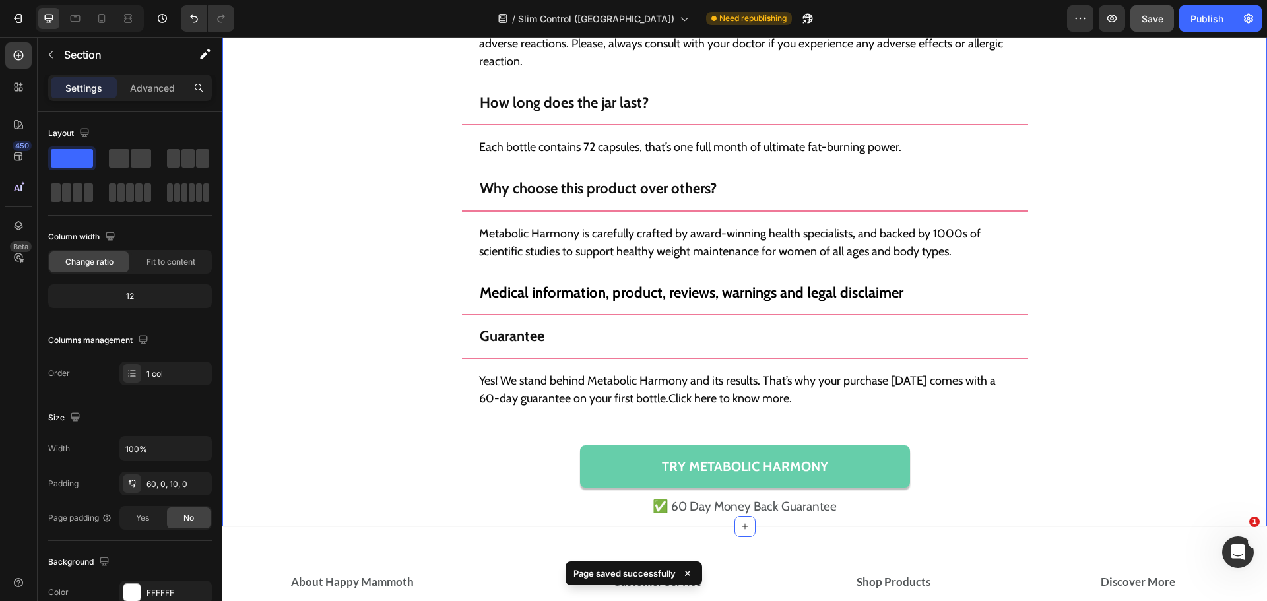
scroll to position [12702, 0]
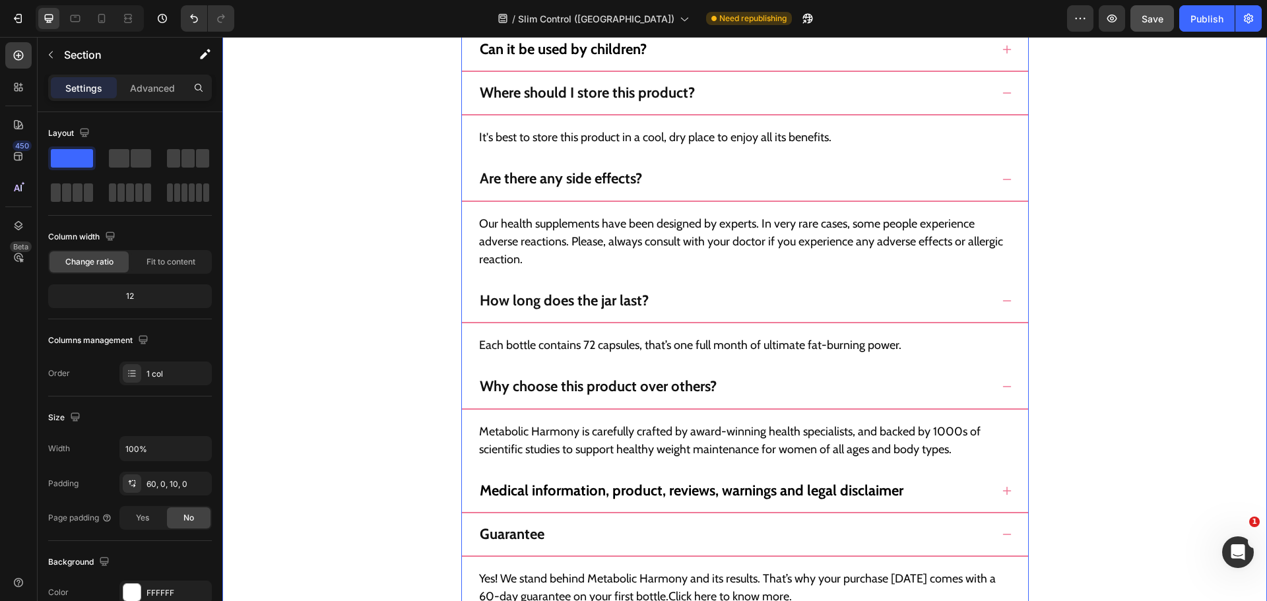
click at [1005, 532] on icon at bounding box center [1007, 534] width 11 height 11
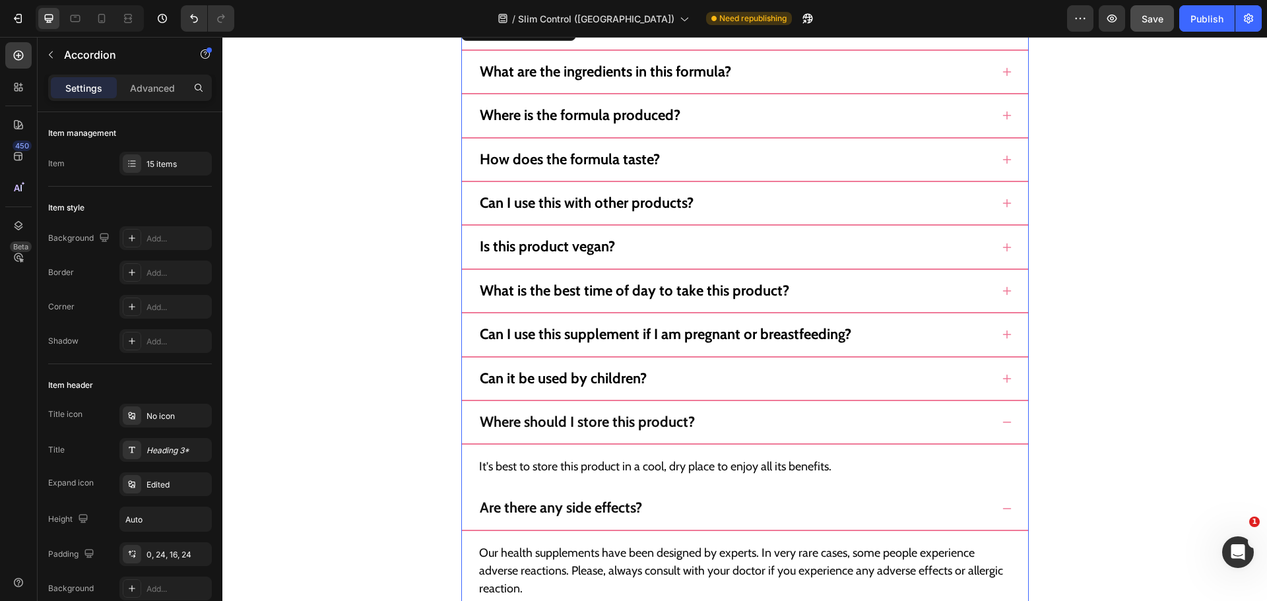
scroll to position [12372, 0]
click at [984, 259] on div "Is this product vegan?" at bounding box center [745, 253] width 566 height 33
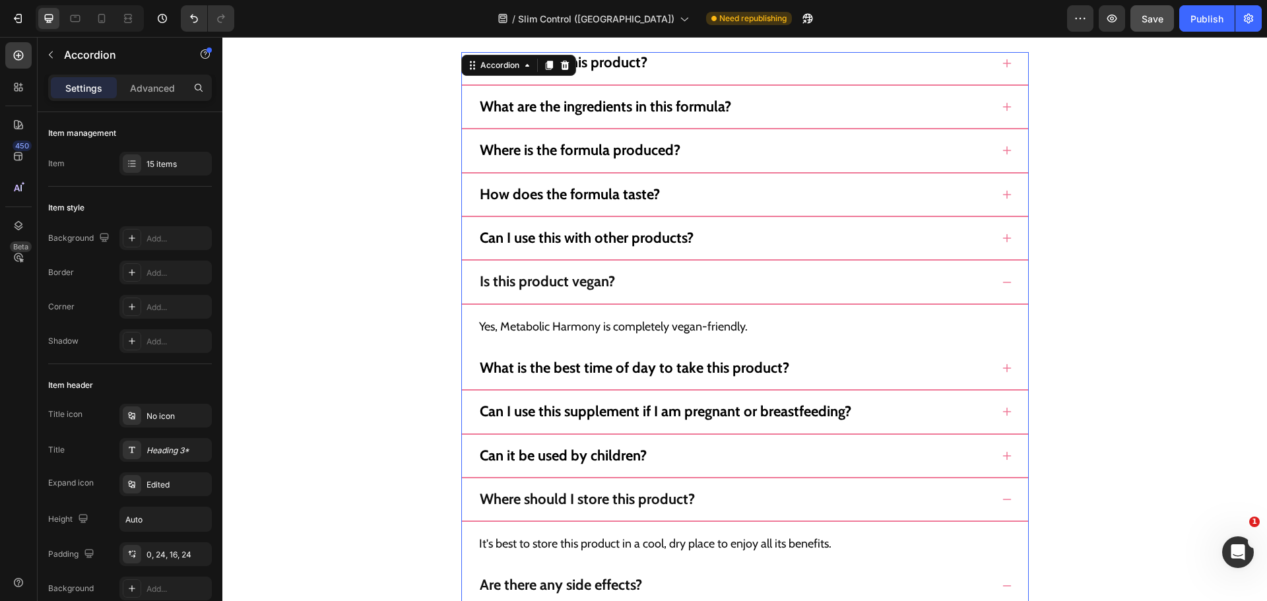
scroll to position [12306, 0]
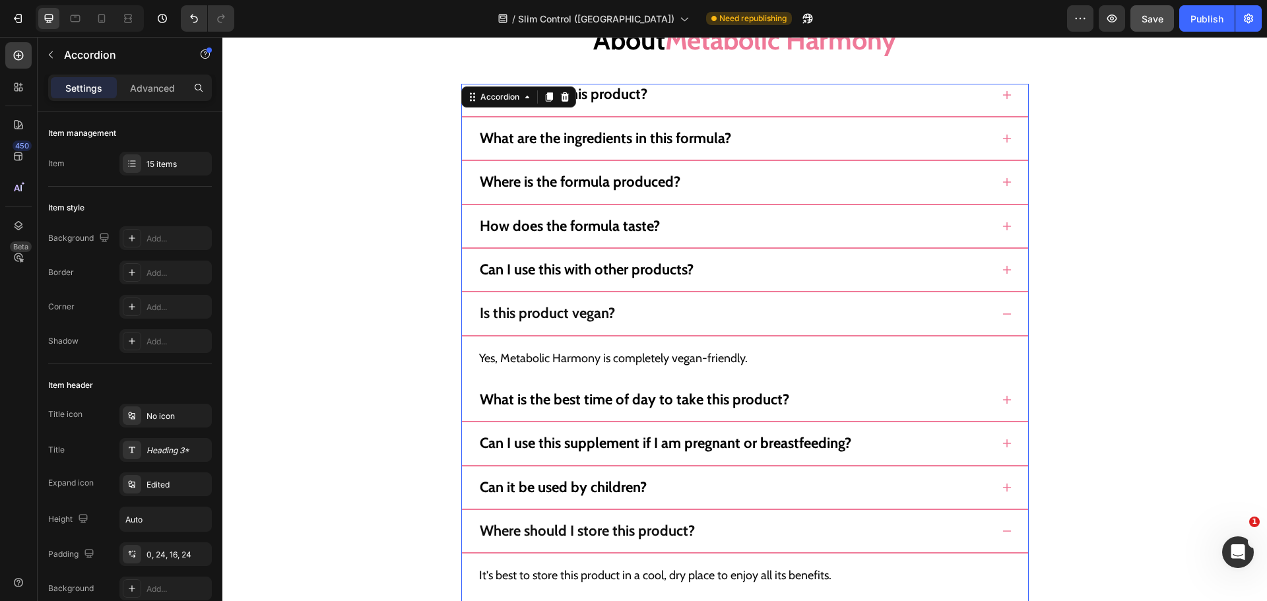
click at [984, 306] on div "Is this product vegan?" at bounding box center [735, 313] width 514 height 21
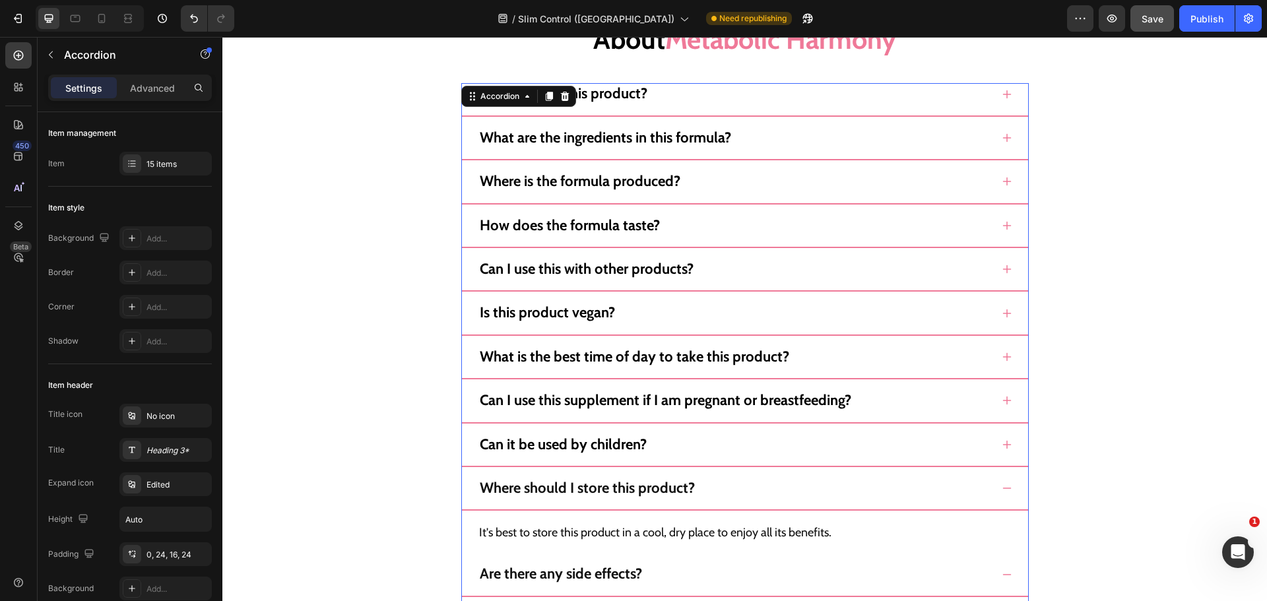
scroll to position [12504, 0]
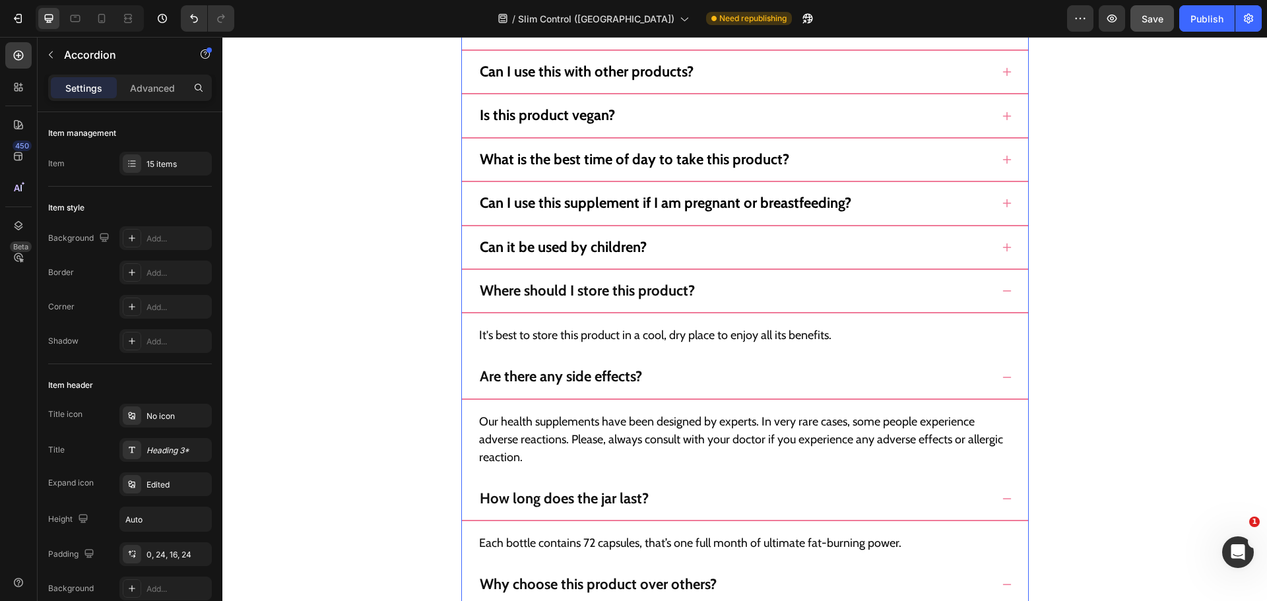
click at [964, 300] on div "Where should I store this product?" at bounding box center [735, 291] width 514 height 21
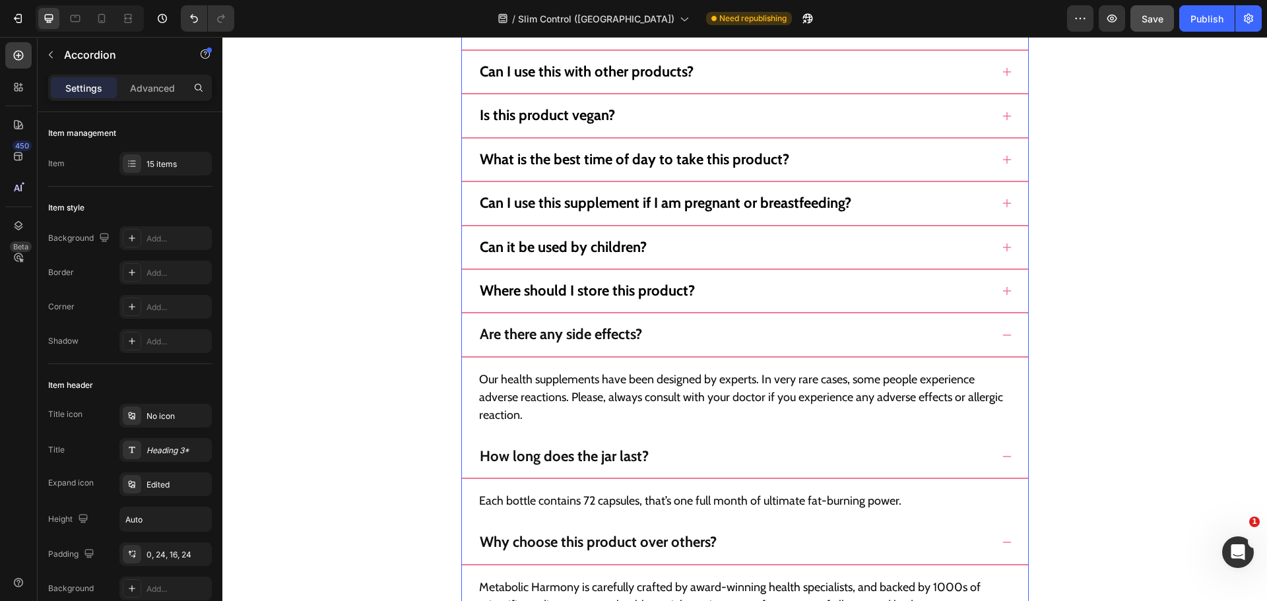
click at [855, 255] on div "Can it be used by children?" at bounding box center [735, 247] width 514 height 21
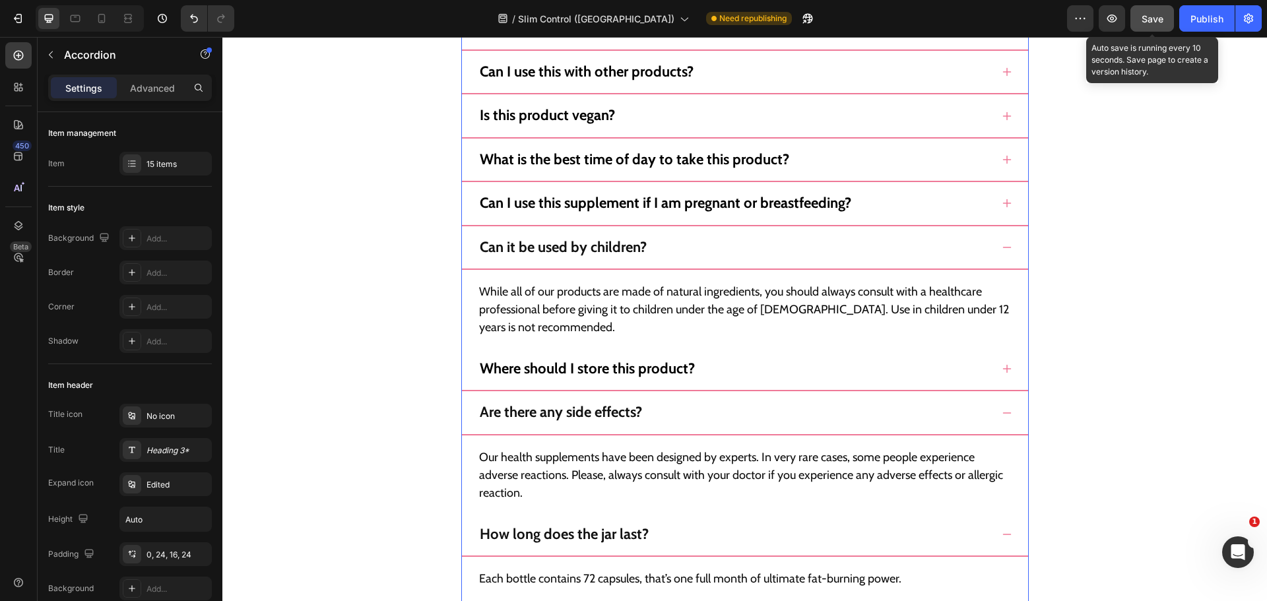
click at [1138, 29] on button "Save" at bounding box center [1153, 18] width 44 height 26
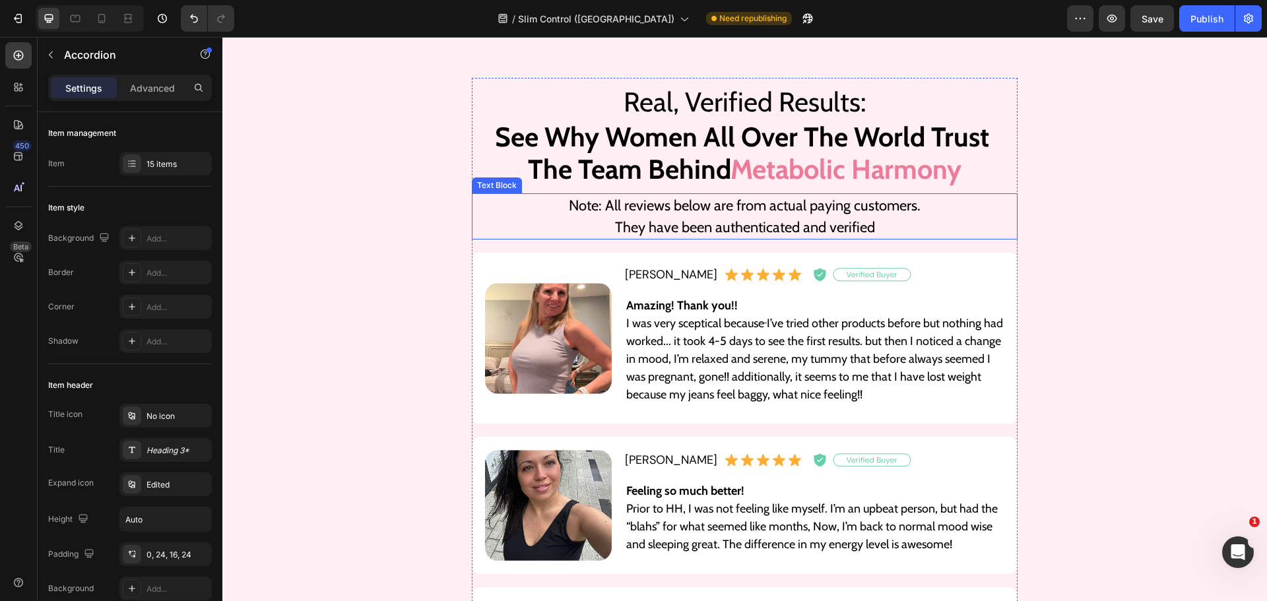
scroll to position [10008, 0]
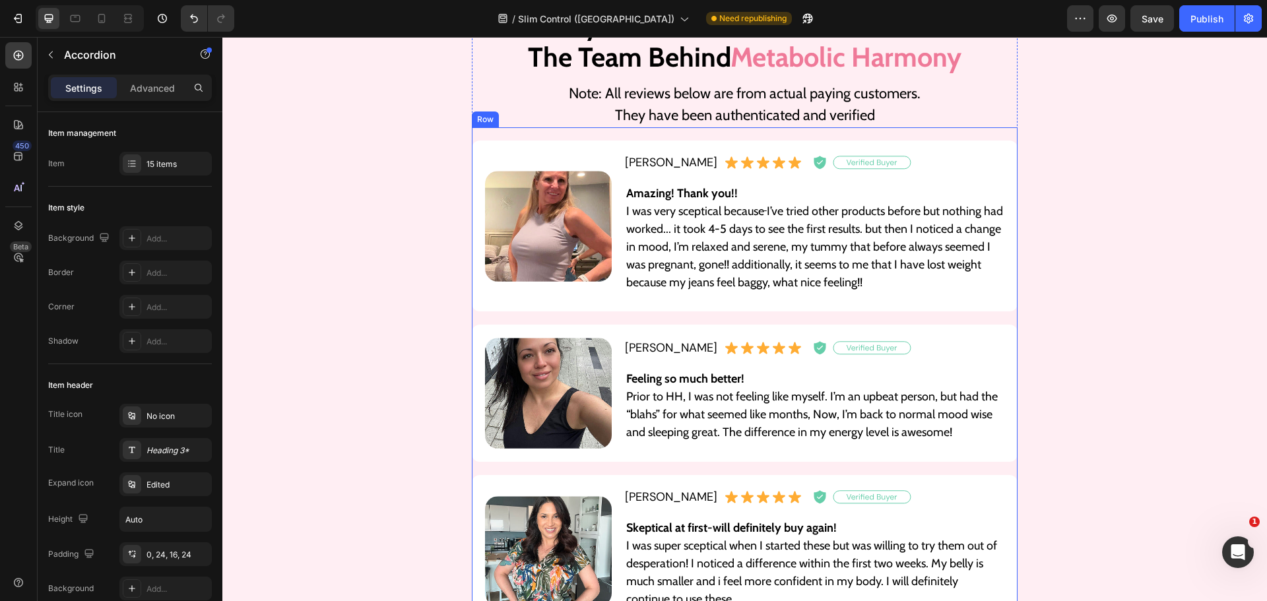
click at [980, 139] on div "Image Giulia C. Custom Code Amazing! Thank you!! I was very sceptical because I…" at bounding box center [745, 384] width 546 height 500
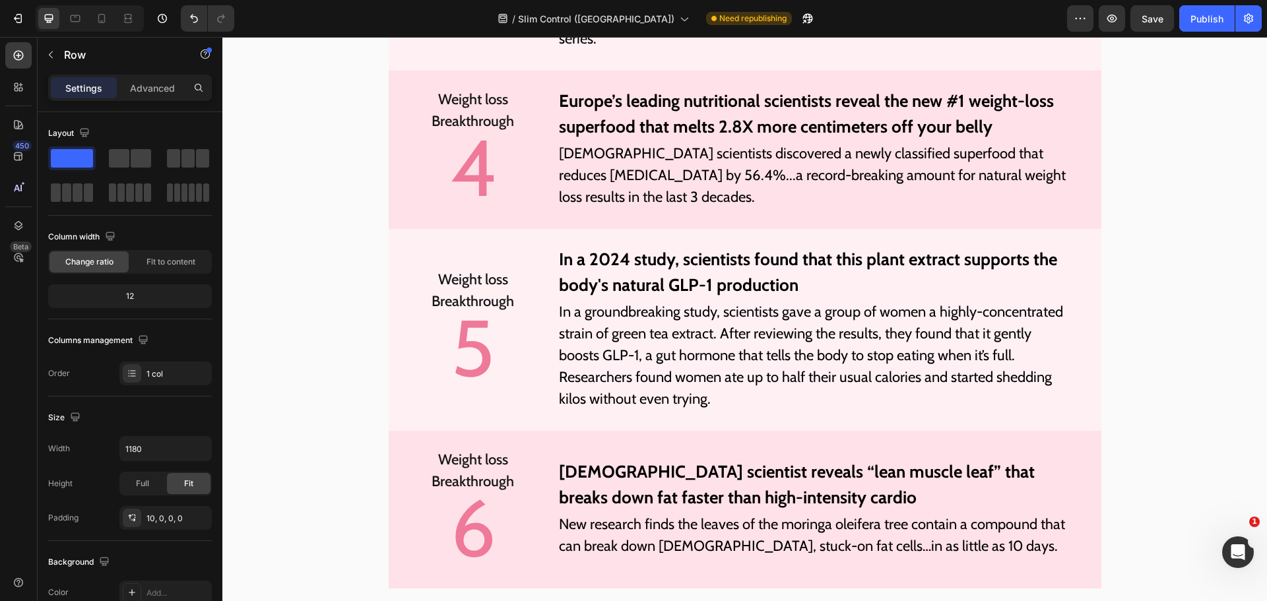
scroll to position [4464, 0]
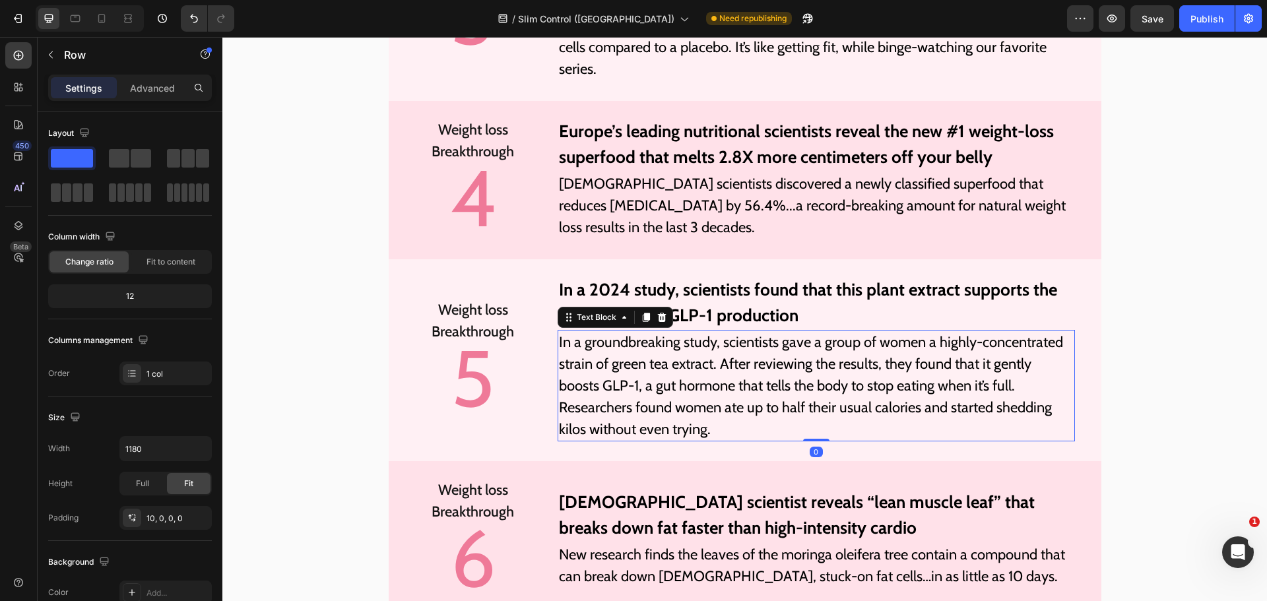
click at [564, 434] on p "In a groundbreaking study, scientists gave a group of women a highly-concentrat…" at bounding box center [816, 385] width 514 height 109
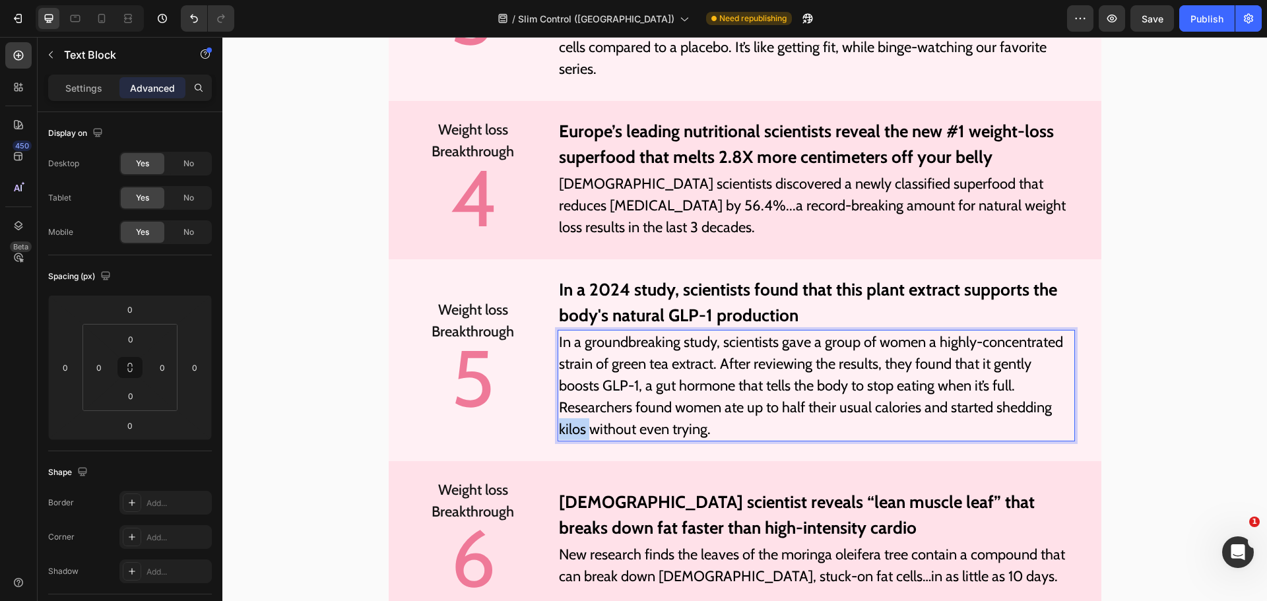
click at [564, 434] on p "In a groundbreaking study, scientists gave a group of women a highly-concentrat…" at bounding box center [816, 385] width 514 height 109
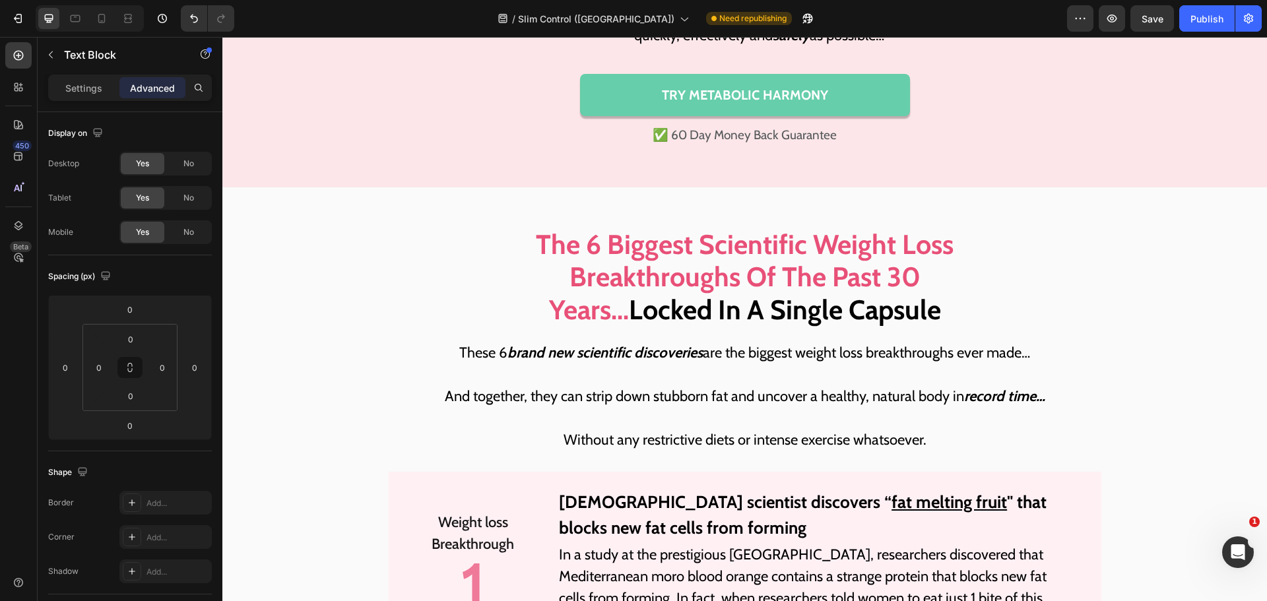
scroll to position [3275, 0]
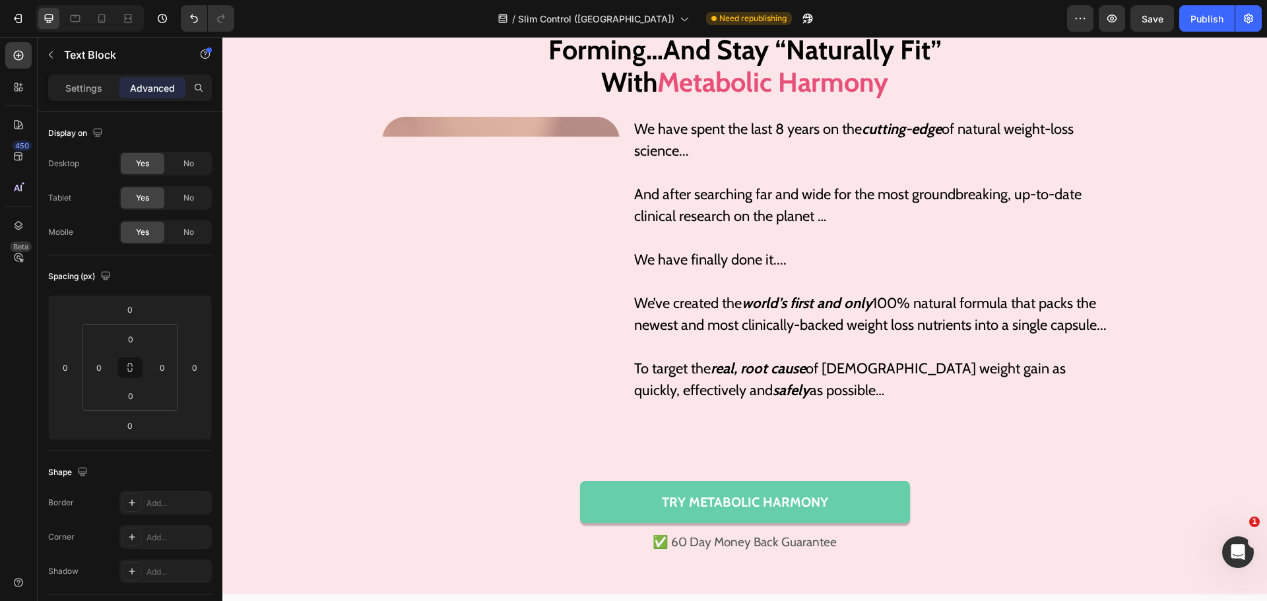
type input "16"
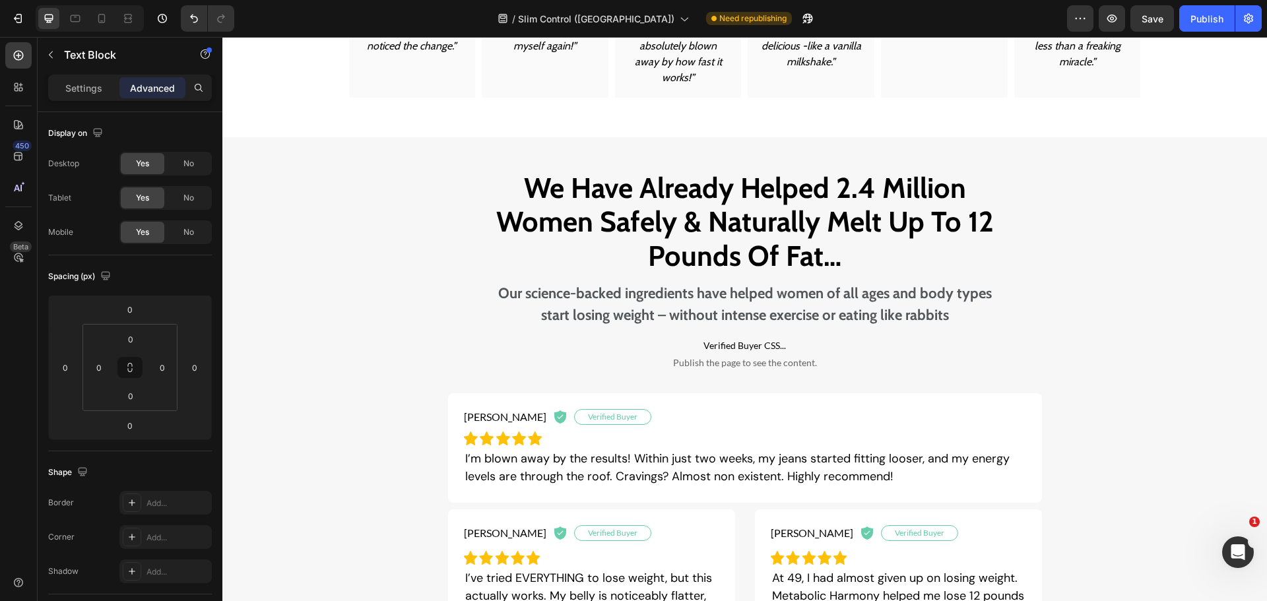
scroll to position [679, 0]
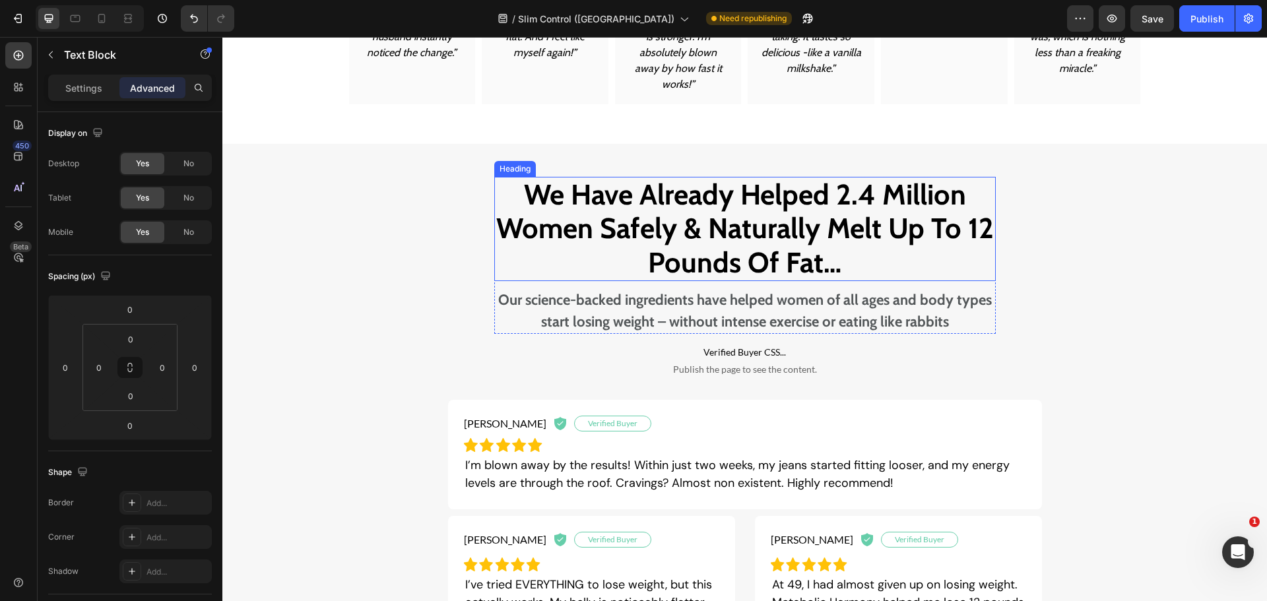
click at [704, 276] on h2 "We Have Already Helped 2.4 Million Women Safely & Naturally Melt Up To 12 Pound…" at bounding box center [745, 229] width 502 height 105
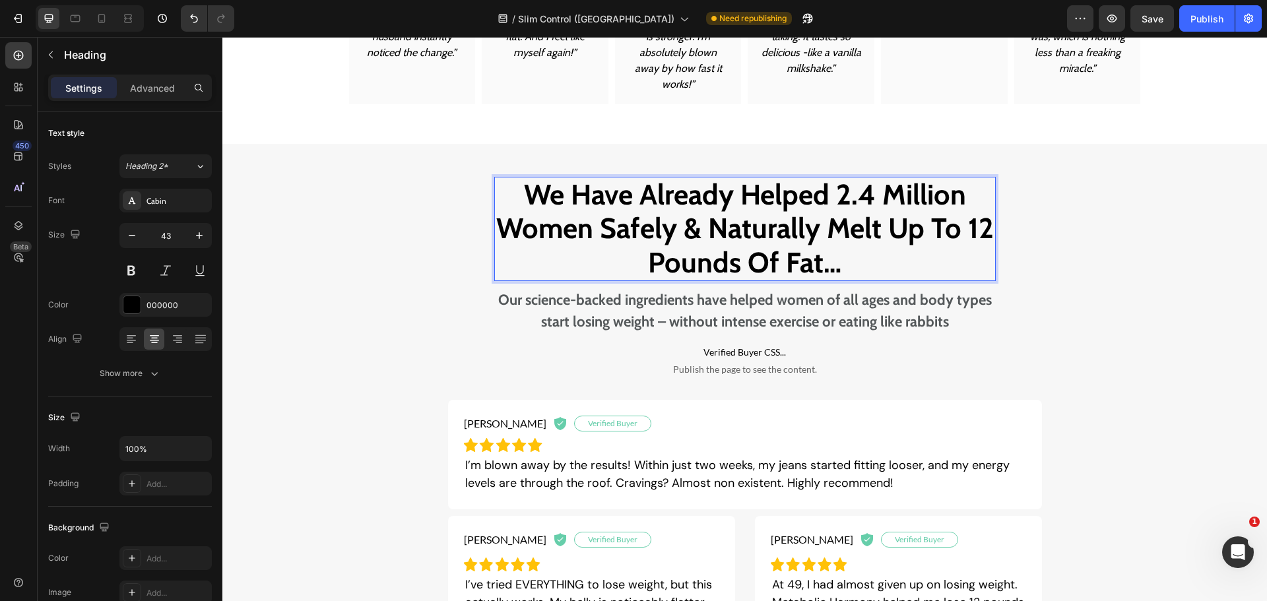
click at [704, 276] on h2 "We Have Already Helped 2.4 Million Women Safely & Naturally Melt Up To 12 Pound…" at bounding box center [745, 229] width 502 height 105
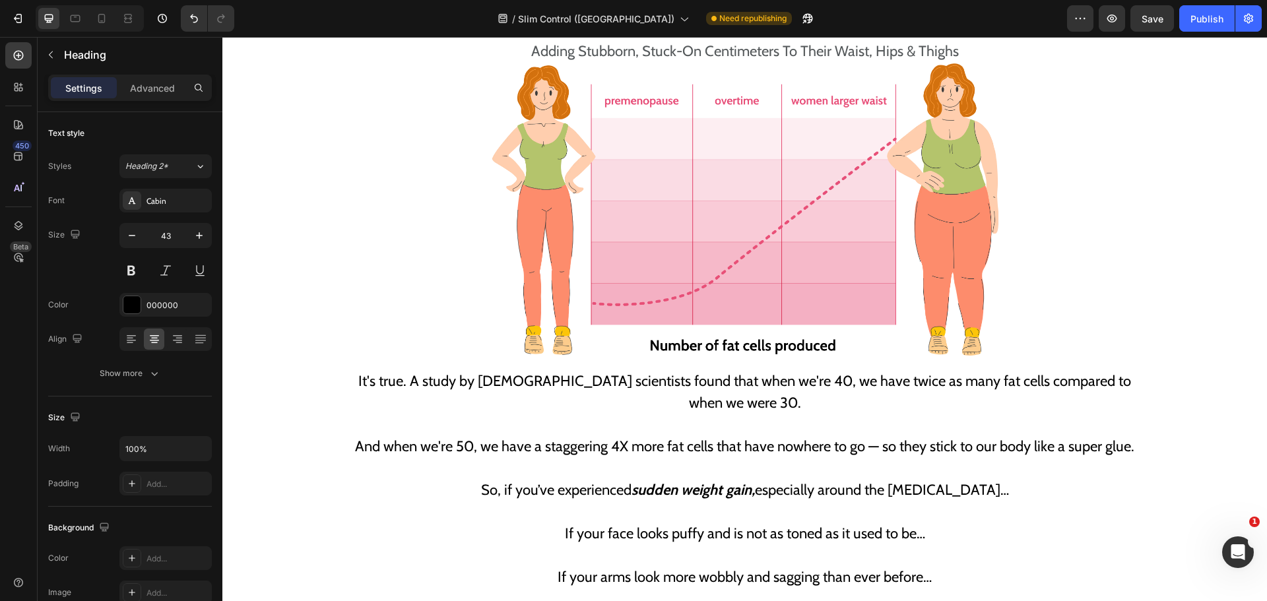
type input "16"
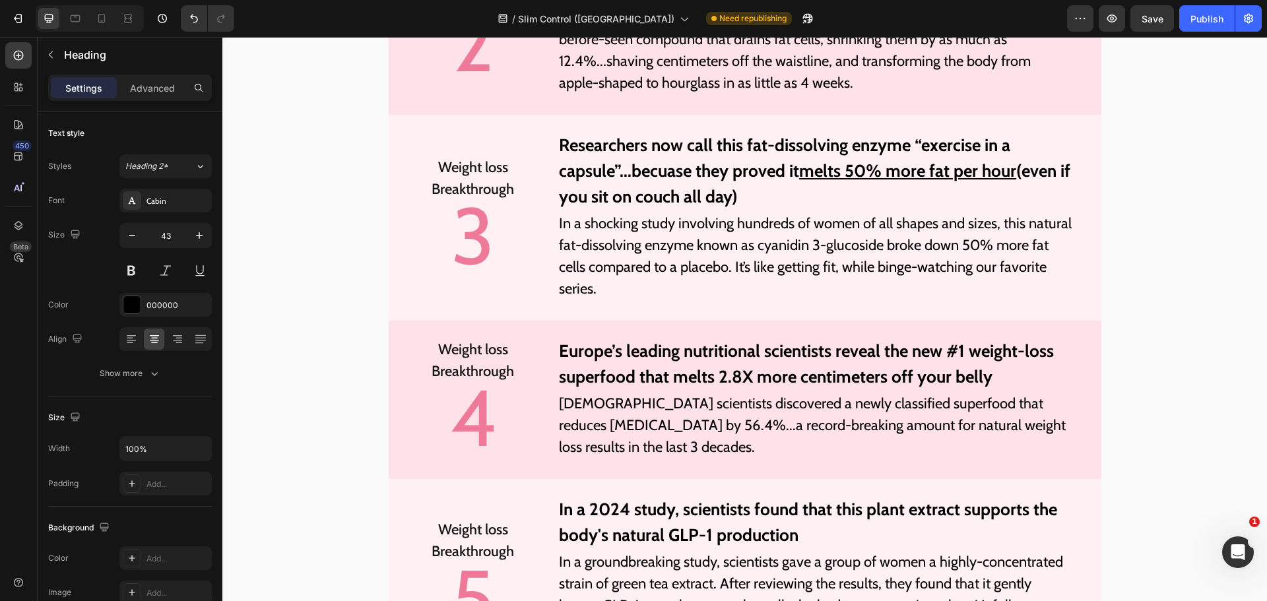
scroll to position [4508, 0]
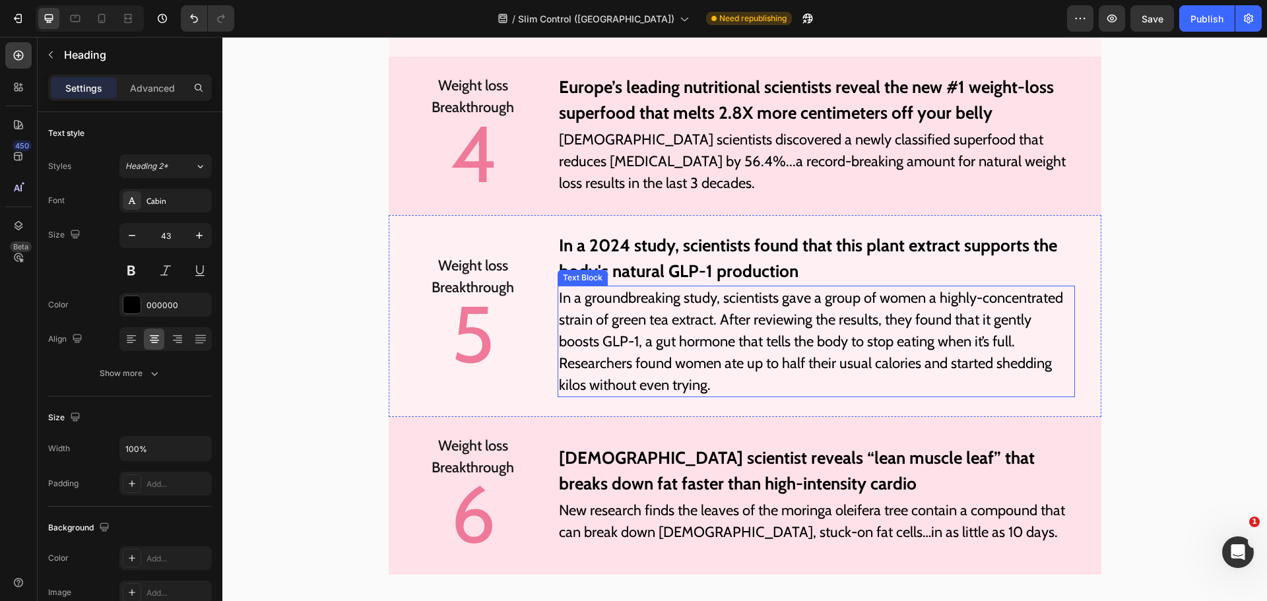
click at [568, 387] on p "In a groundbreaking study, scientists gave a group of women a highly-concentrat…" at bounding box center [816, 341] width 514 height 109
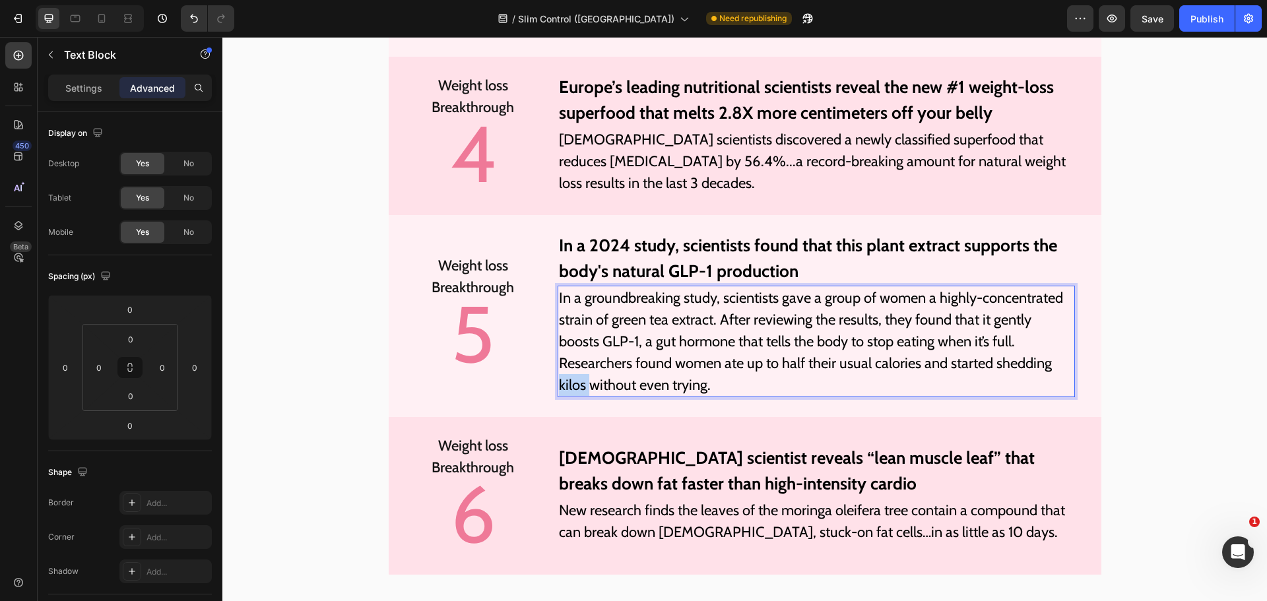
click at [568, 387] on p "In a groundbreaking study, scientists gave a group of women a highly-concentrat…" at bounding box center [816, 341] width 514 height 109
click at [1154, 17] on span "Save" at bounding box center [1153, 18] width 22 height 11
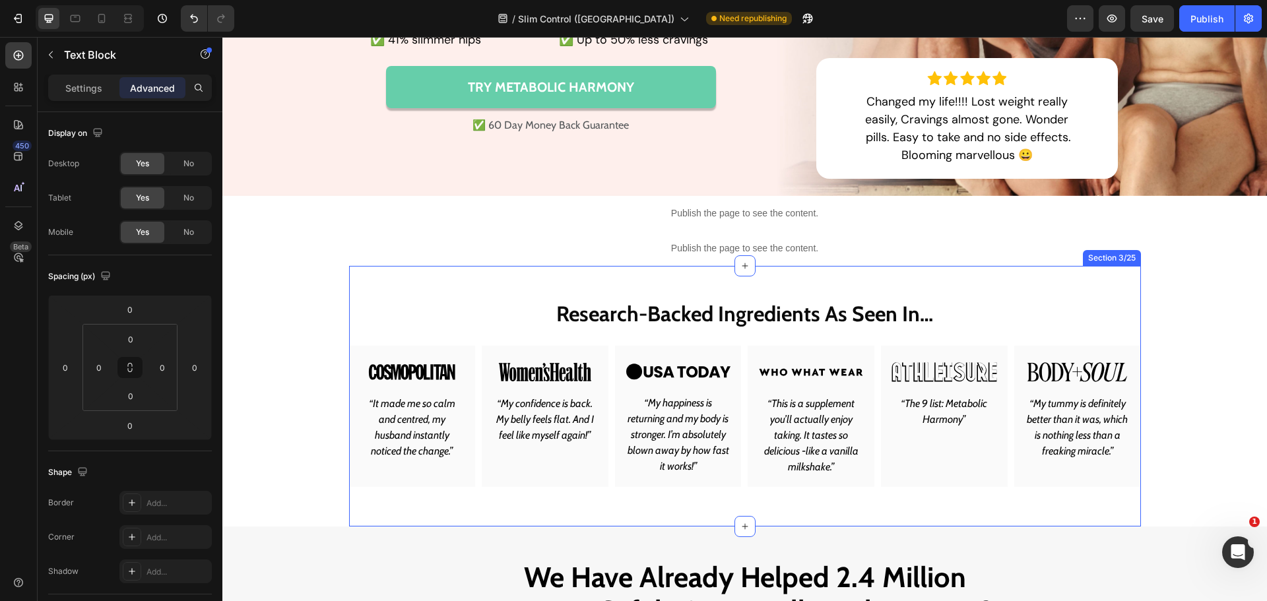
scroll to position [0, 0]
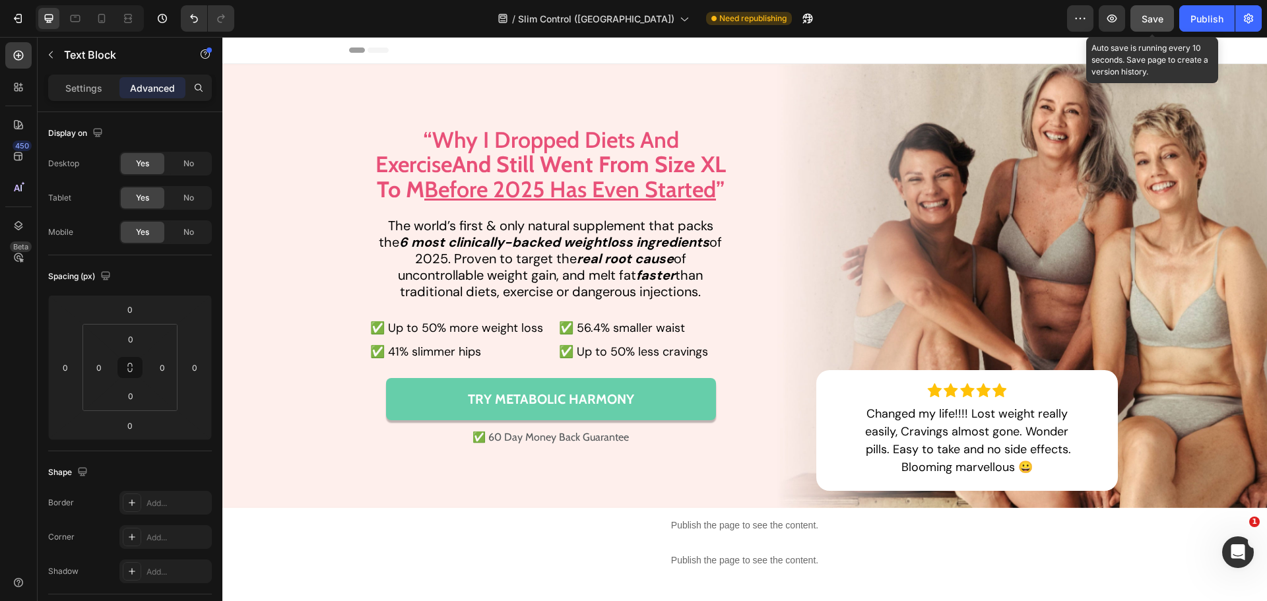
click at [1166, 20] on button "Save" at bounding box center [1153, 18] width 44 height 26
click at [1164, 26] on button "Save" at bounding box center [1153, 18] width 44 height 26
click at [1158, 24] on div "Save" at bounding box center [1153, 19] width 22 height 14
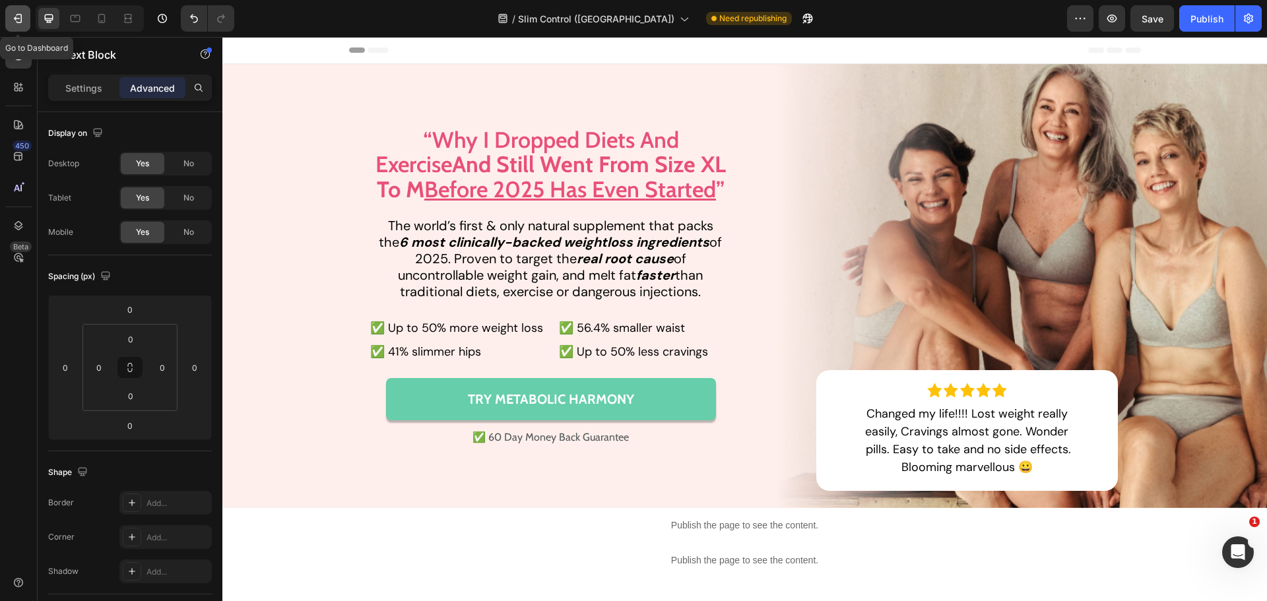
click at [20, 20] on icon "button" at bounding box center [17, 19] width 6 height 4
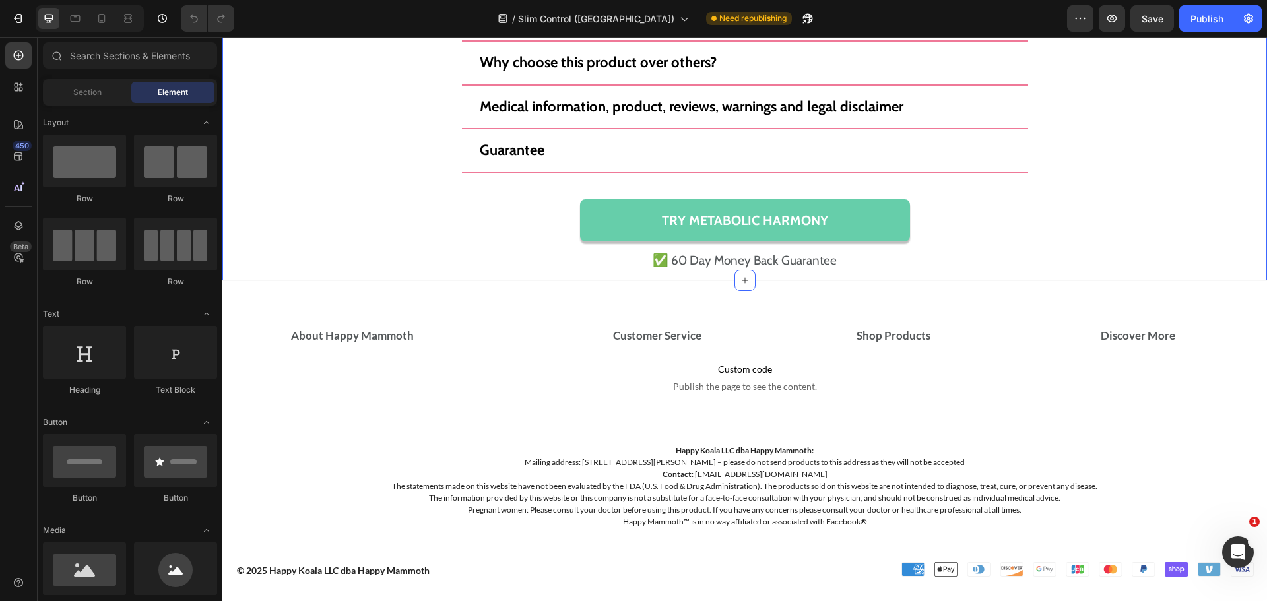
scroll to position [13086, 0]
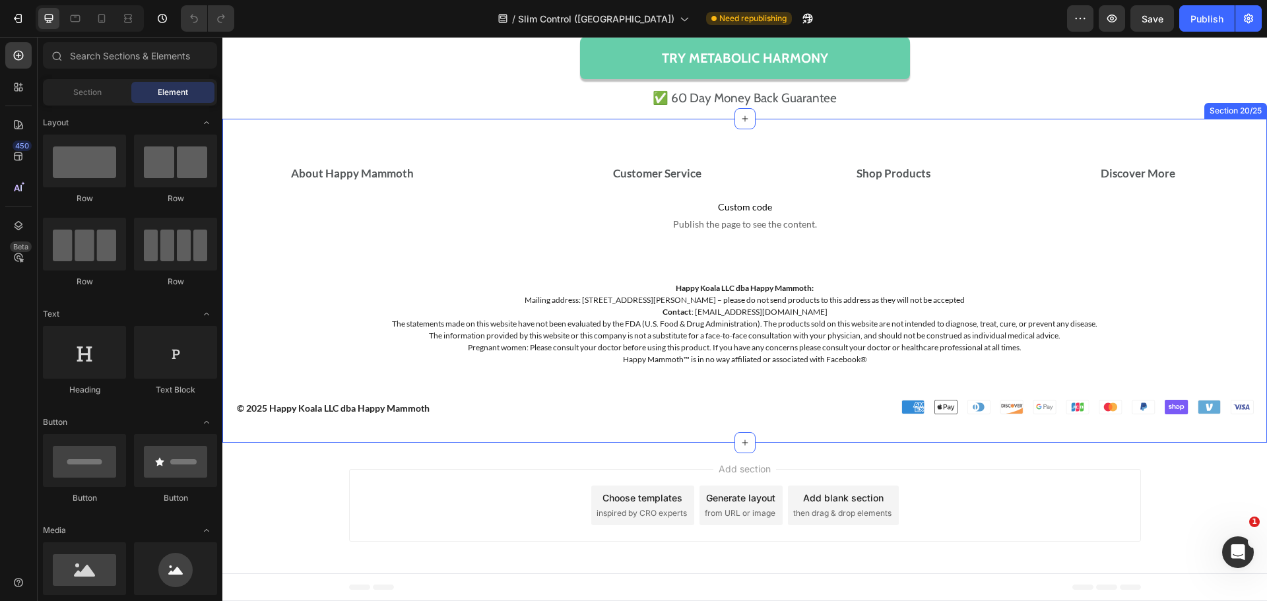
click at [1007, 419] on div "About Happy Mammoth Accordion Customer Service Accordion Shop Products Accordio…" at bounding box center [744, 280] width 1045 height 325
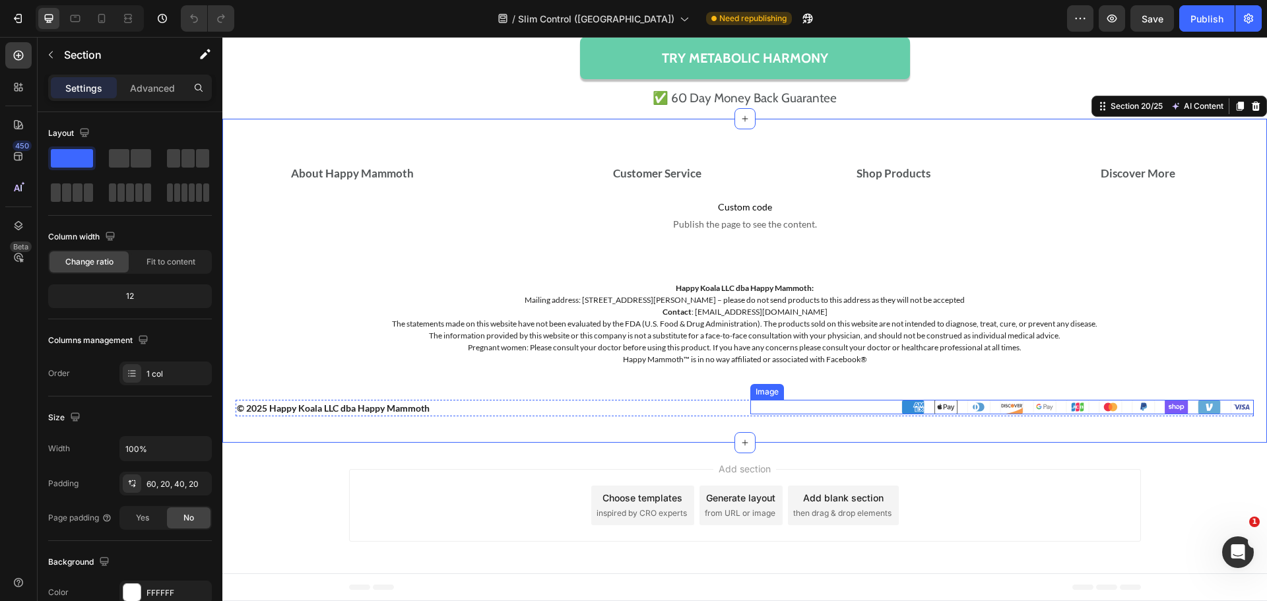
click at [1015, 395] on div "Happy Koala LLC dba Happy Mammoth: Mailing address: 1910 Thomes Ave, Cheyenne, …" at bounding box center [745, 321] width 766 height 158
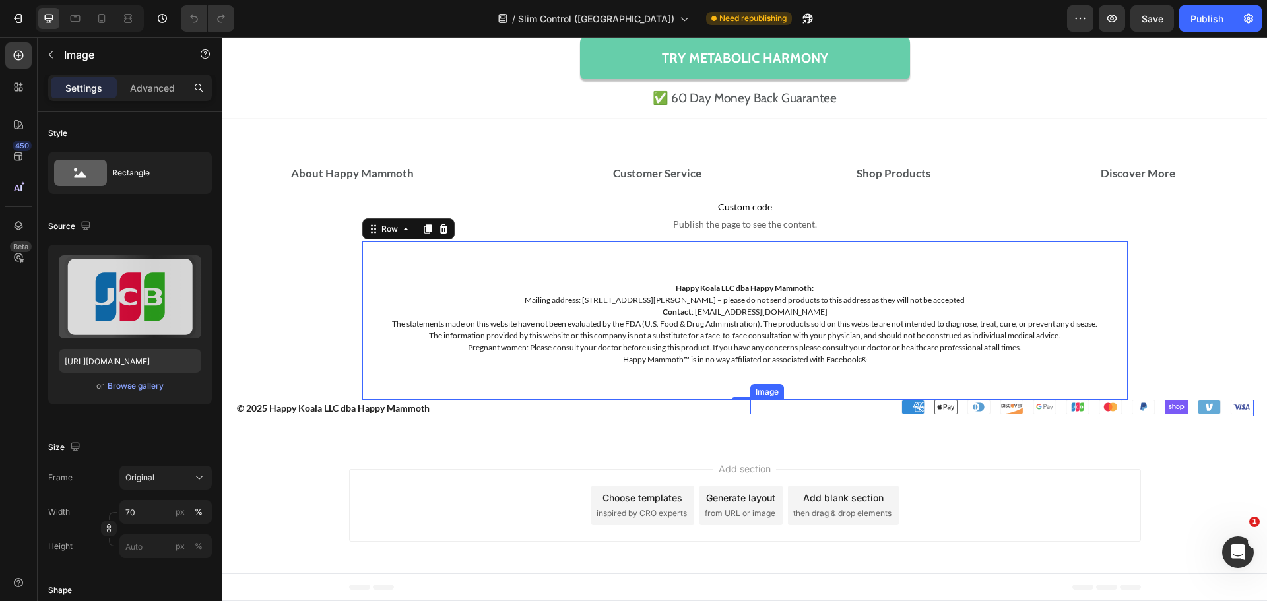
click at [1021, 409] on img at bounding box center [1078, 407] width 352 height 15
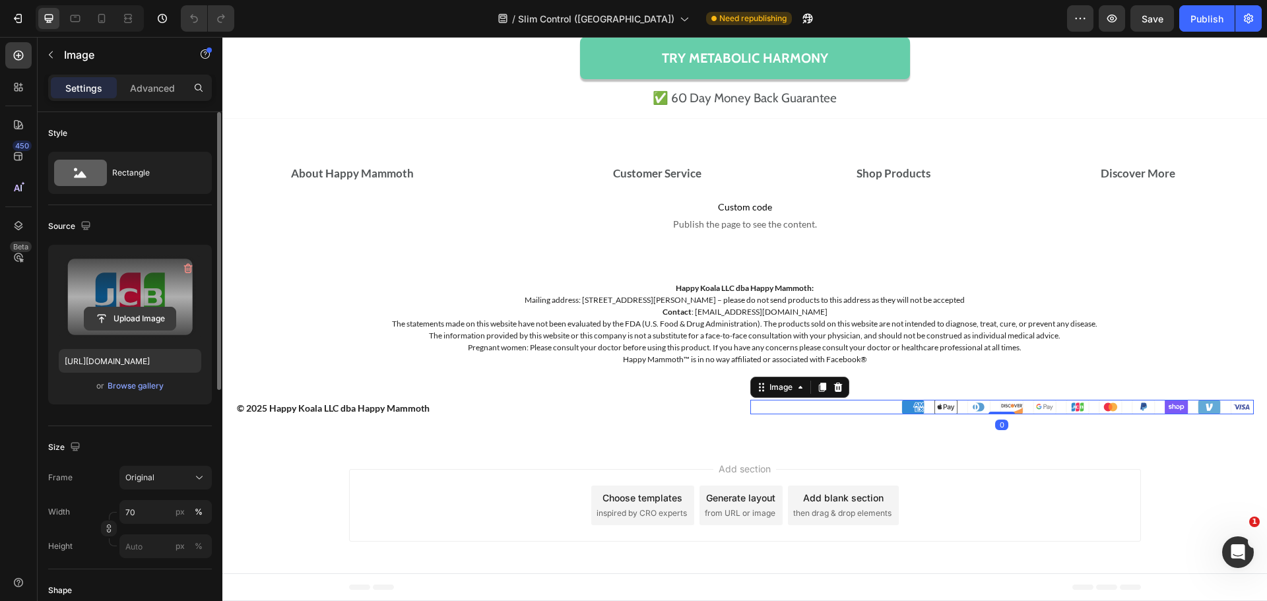
click at [134, 308] on input "file" at bounding box center [129, 319] width 91 height 22
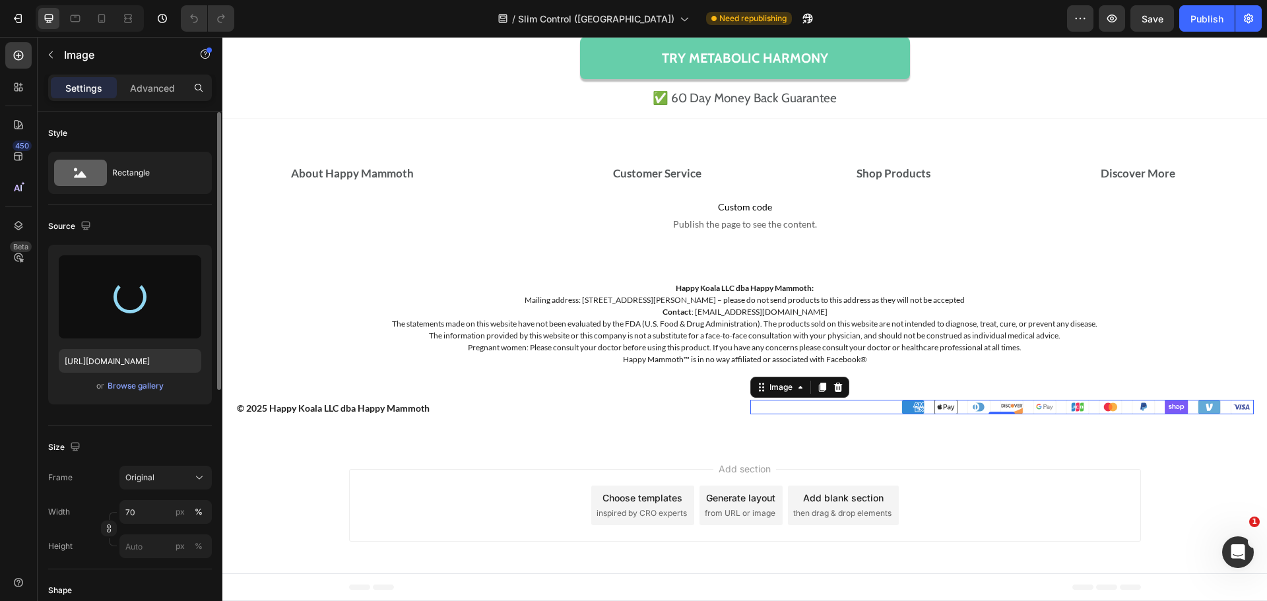
type input "https://cdn.shopify.com/s/files/1/0245/5296/4170/files/gempages_449126800635724…"
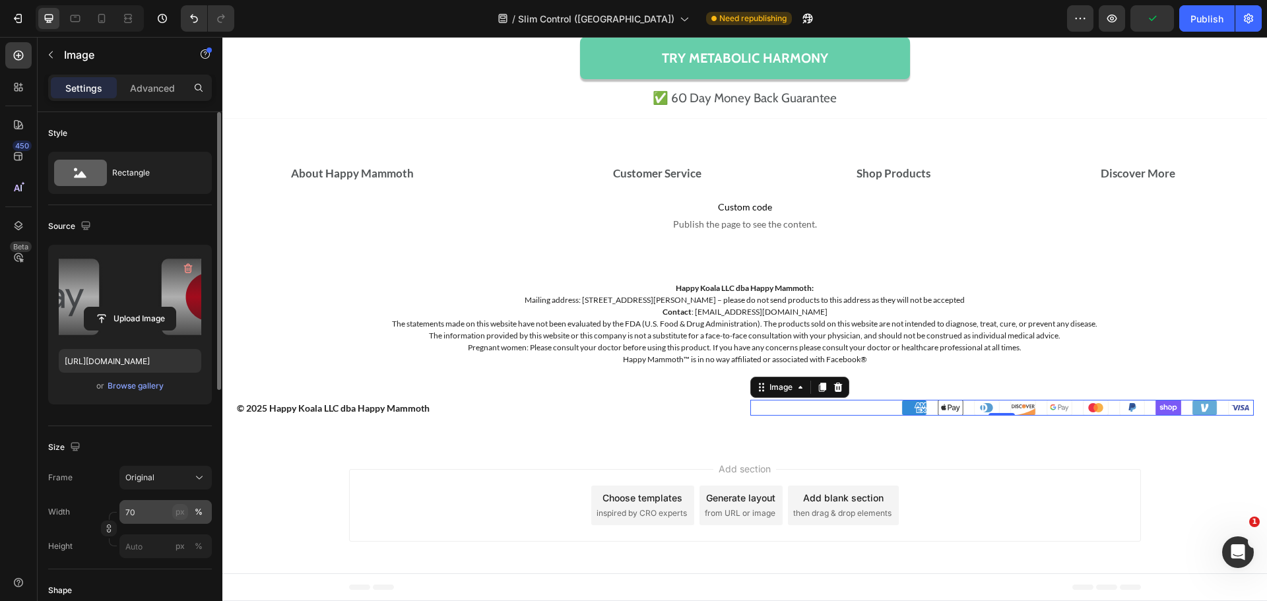
click at [182, 516] on div "px" at bounding box center [180, 512] width 9 height 12
click at [156, 512] on input "70" at bounding box center [165, 512] width 92 height 24
click at [203, 516] on button "%" at bounding box center [199, 512] width 16 height 16
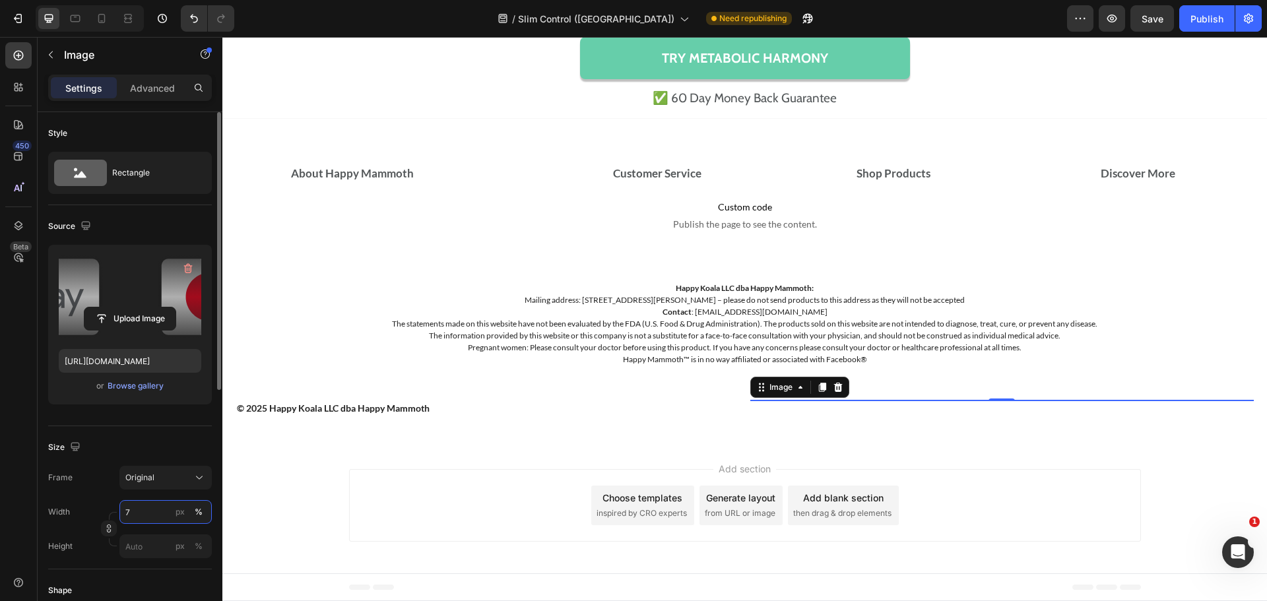
click at [144, 506] on input "7" at bounding box center [165, 512] width 92 height 24
type input "70"
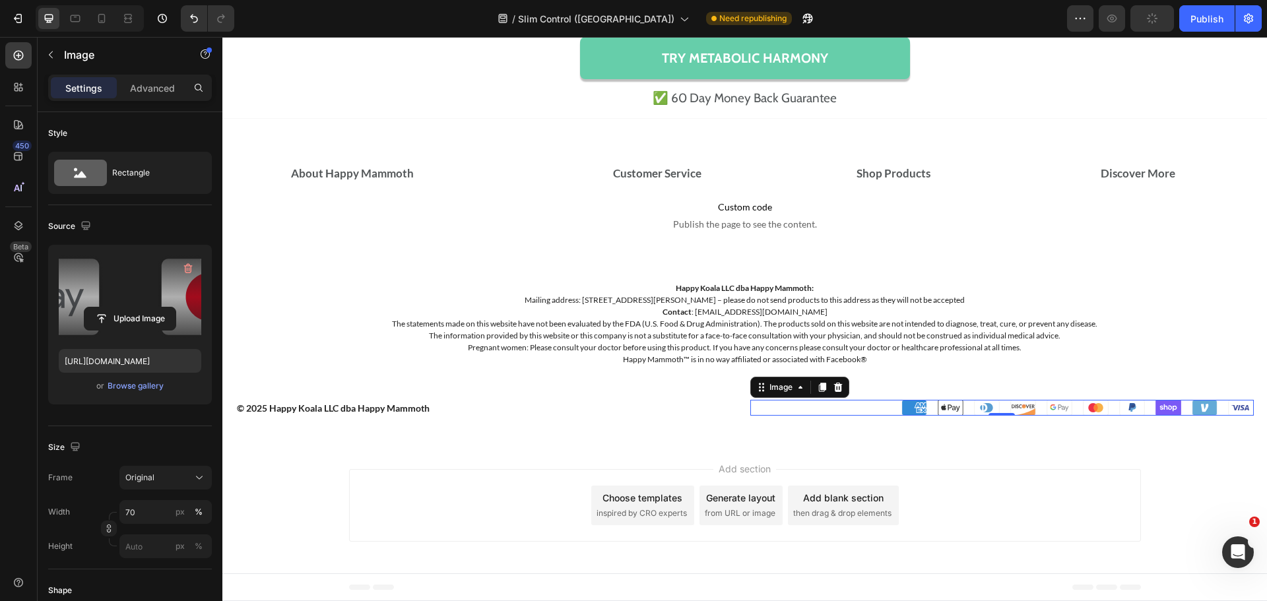
click at [1083, 470] on div "Add section Choose templates inspired by CRO experts Generate layout from URL o…" at bounding box center [745, 505] width 792 height 73
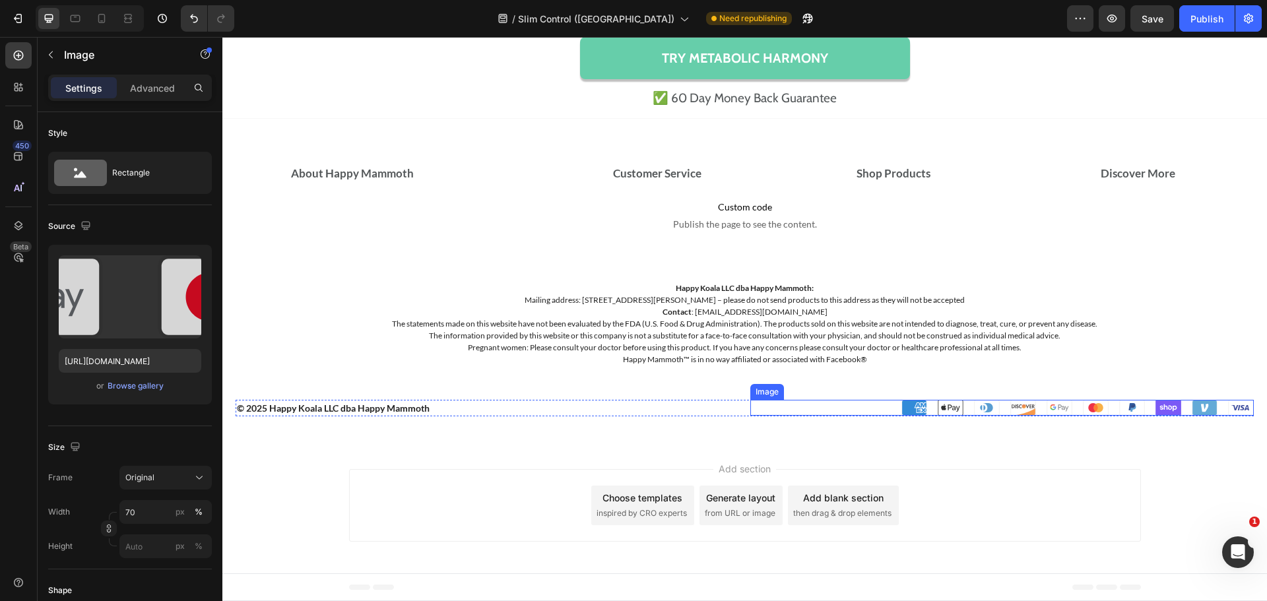
click at [1047, 401] on img at bounding box center [1078, 408] width 352 height 16
click at [94, 11] on div at bounding box center [101, 18] width 21 height 21
type input "https://cdn.shopify.com/s/files/1/0245/5296/4170/files/gempages_449126800635724…"
type input "80"
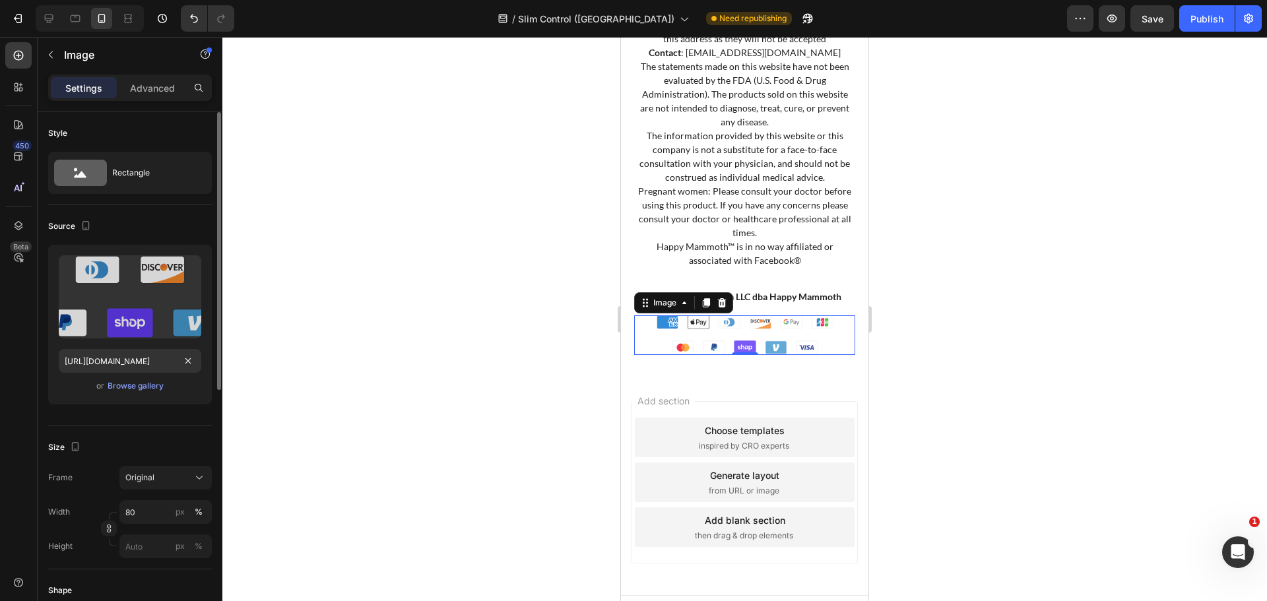
scroll to position [12871, 0]
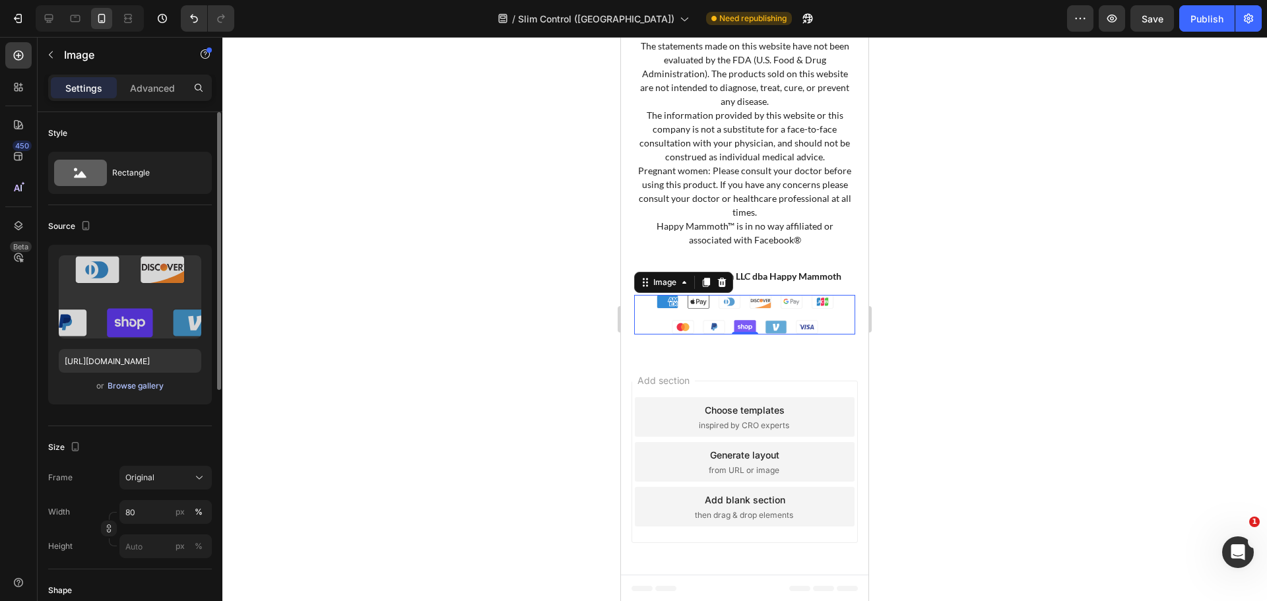
click at [130, 389] on div "Browse gallery" at bounding box center [136, 386] width 56 height 12
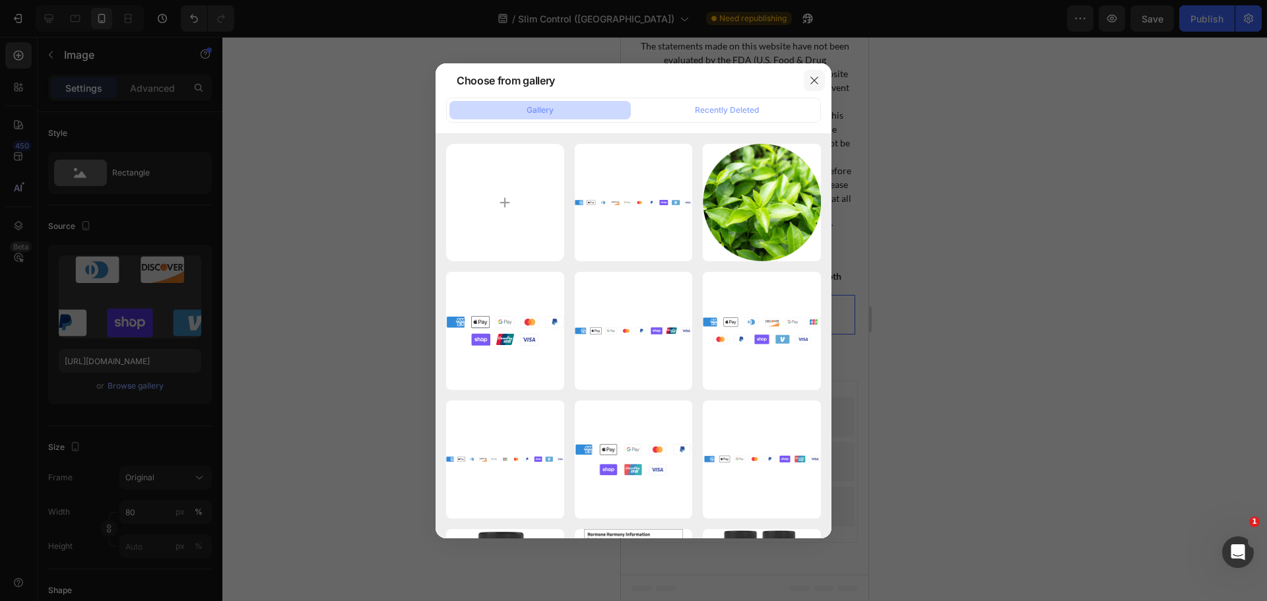
click at [821, 90] on button "button" at bounding box center [814, 80] width 21 height 21
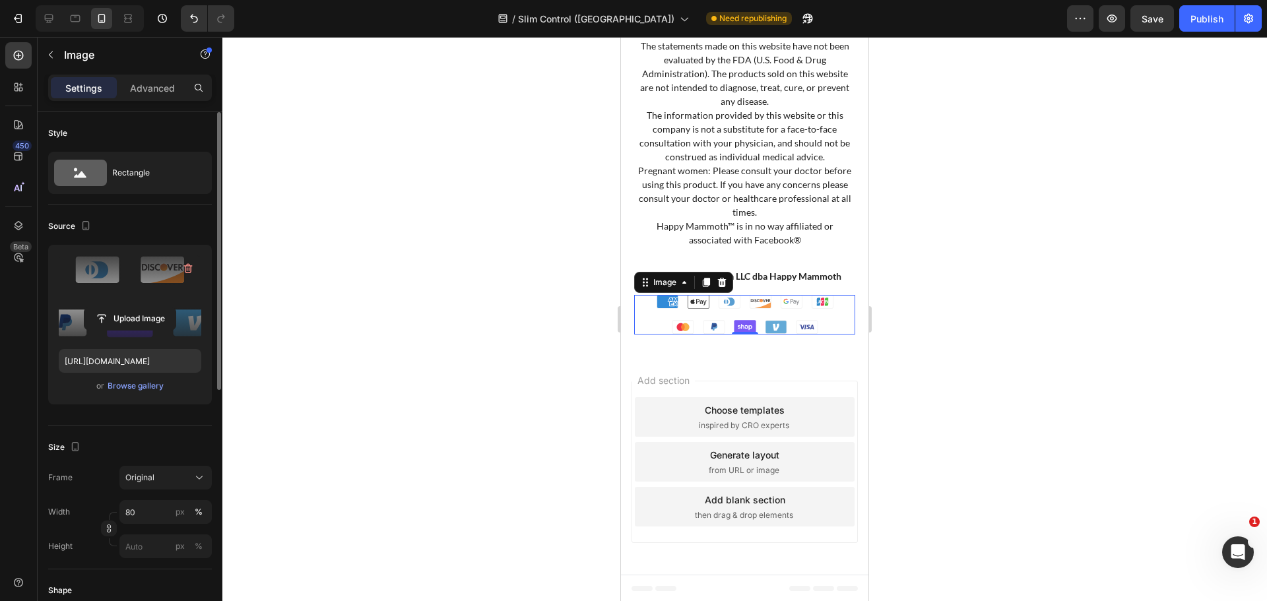
click at [136, 288] on label at bounding box center [130, 296] width 143 height 83
click at [136, 308] on input "file" at bounding box center [129, 319] width 91 height 22
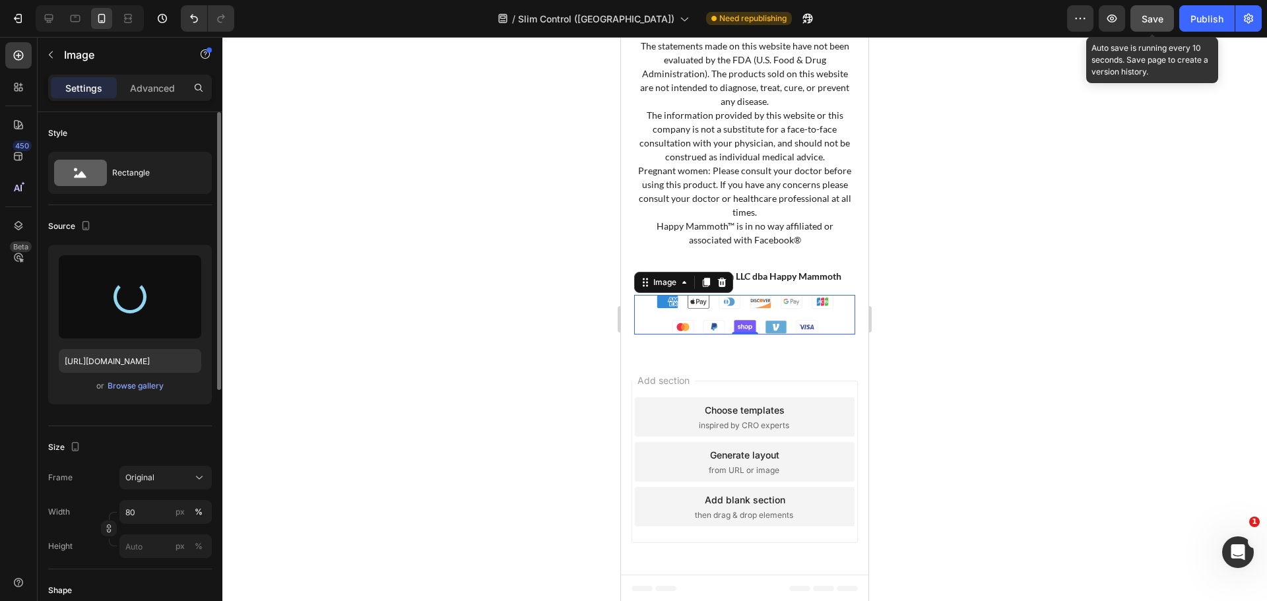
type input "https://cdn.shopify.com/s/files/1/0245/5296/4170/files/gempages_449126800635724…"
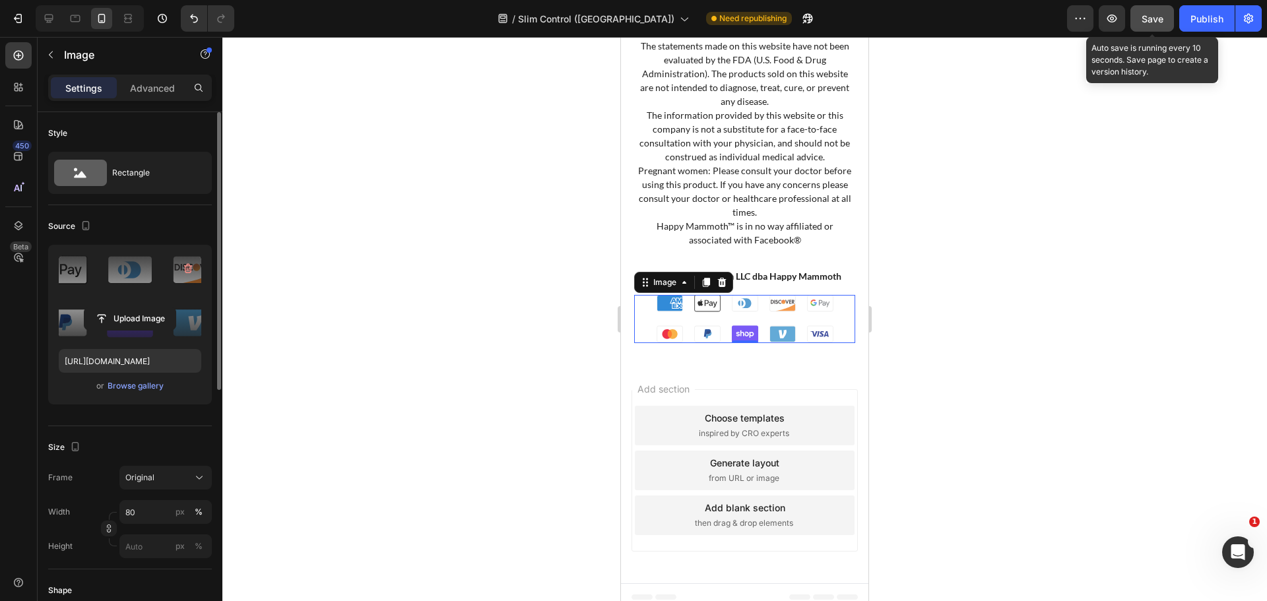
click at [1160, 18] on span "Save" at bounding box center [1153, 18] width 22 height 11
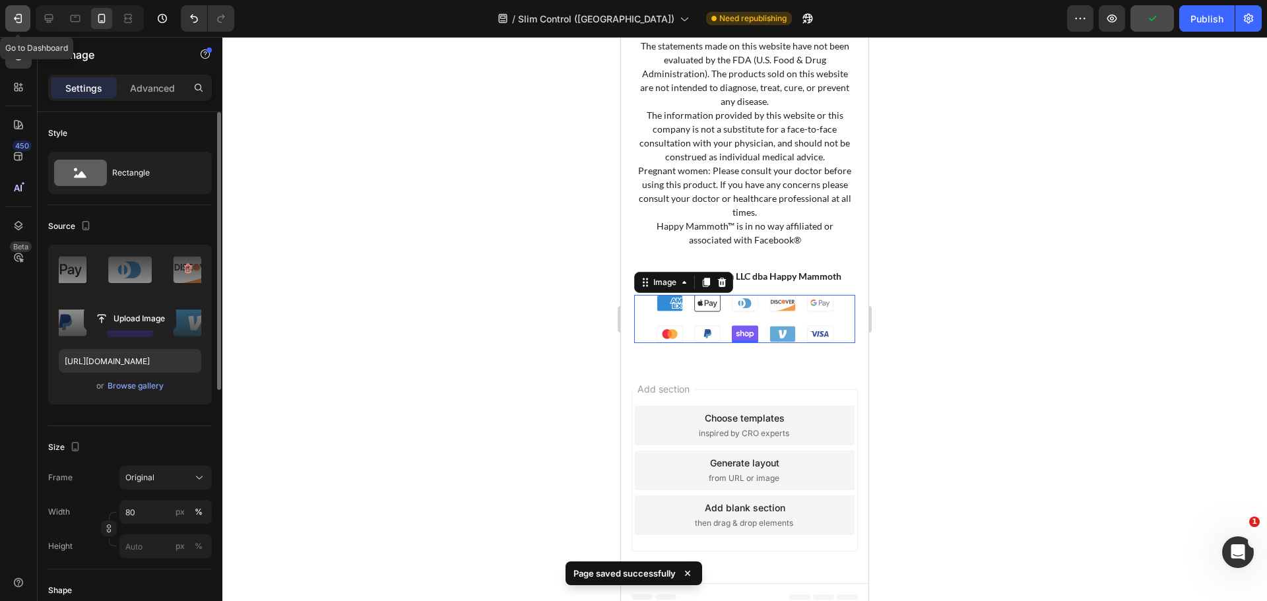
click at [15, 13] on icon "button" at bounding box center [17, 18] width 13 height 13
